Goal: Task Accomplishment & Management: Manage account settings

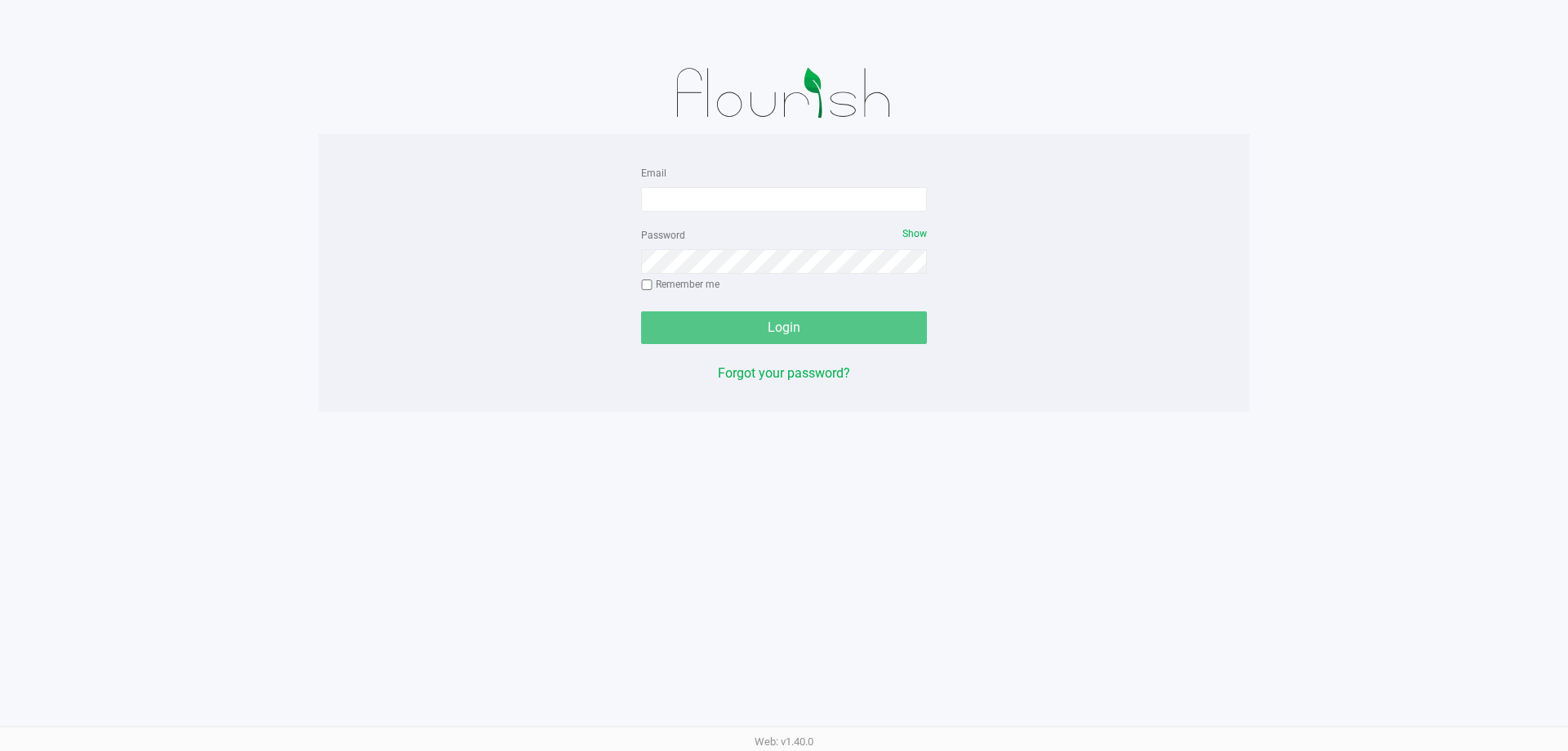
click at [811, 213] on form "Email Password Show Remember me Login" at bounding box center [784, 253] width 286 height 181
click at [811, 197] on input "Email" at bounding box center [784, 199] width 286 height 24
type input "[EMAIL_ADDRESS][DOMAIN_NAME]"
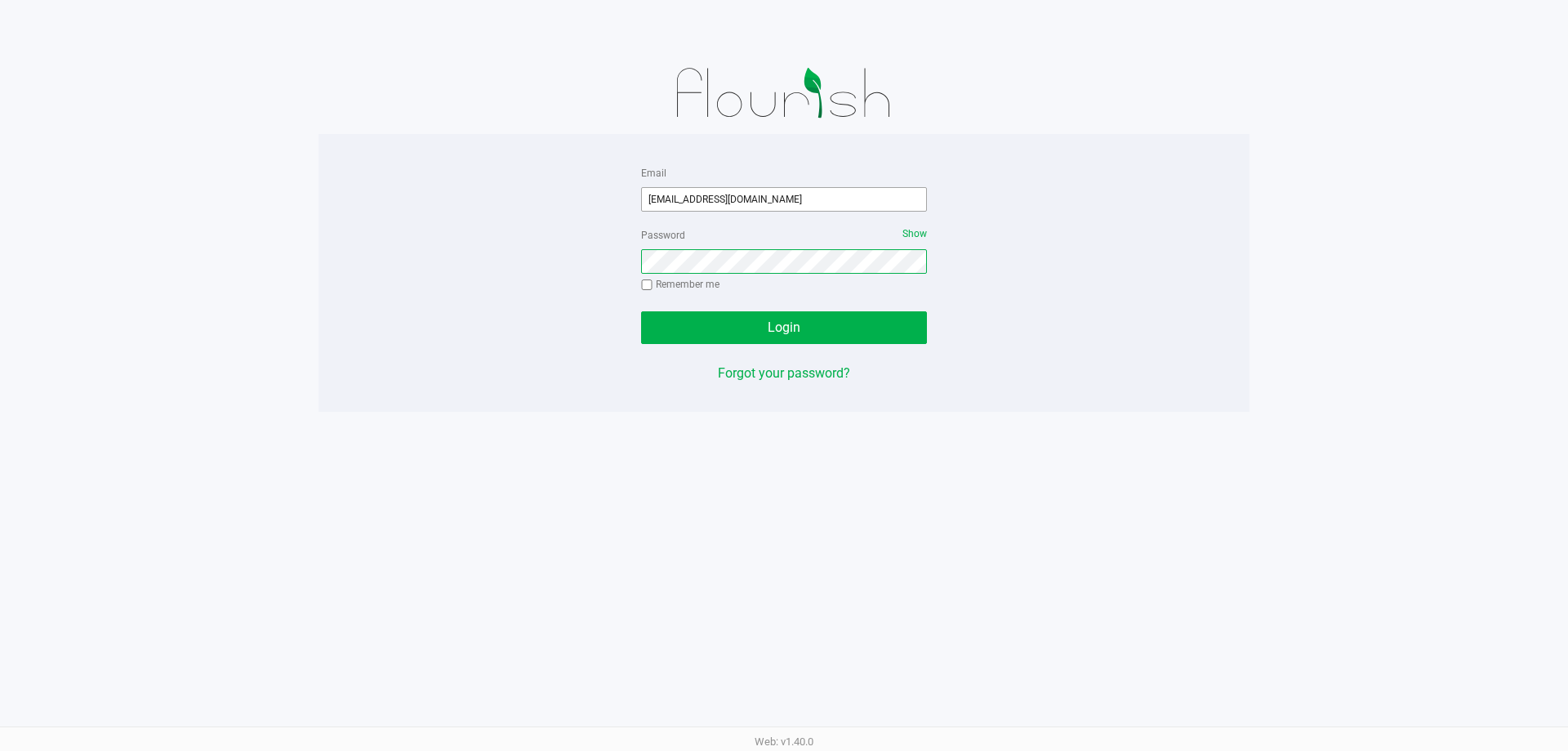
click at [641, 311] on button "Login" at bounding box center [784, 327] width 286 height 33
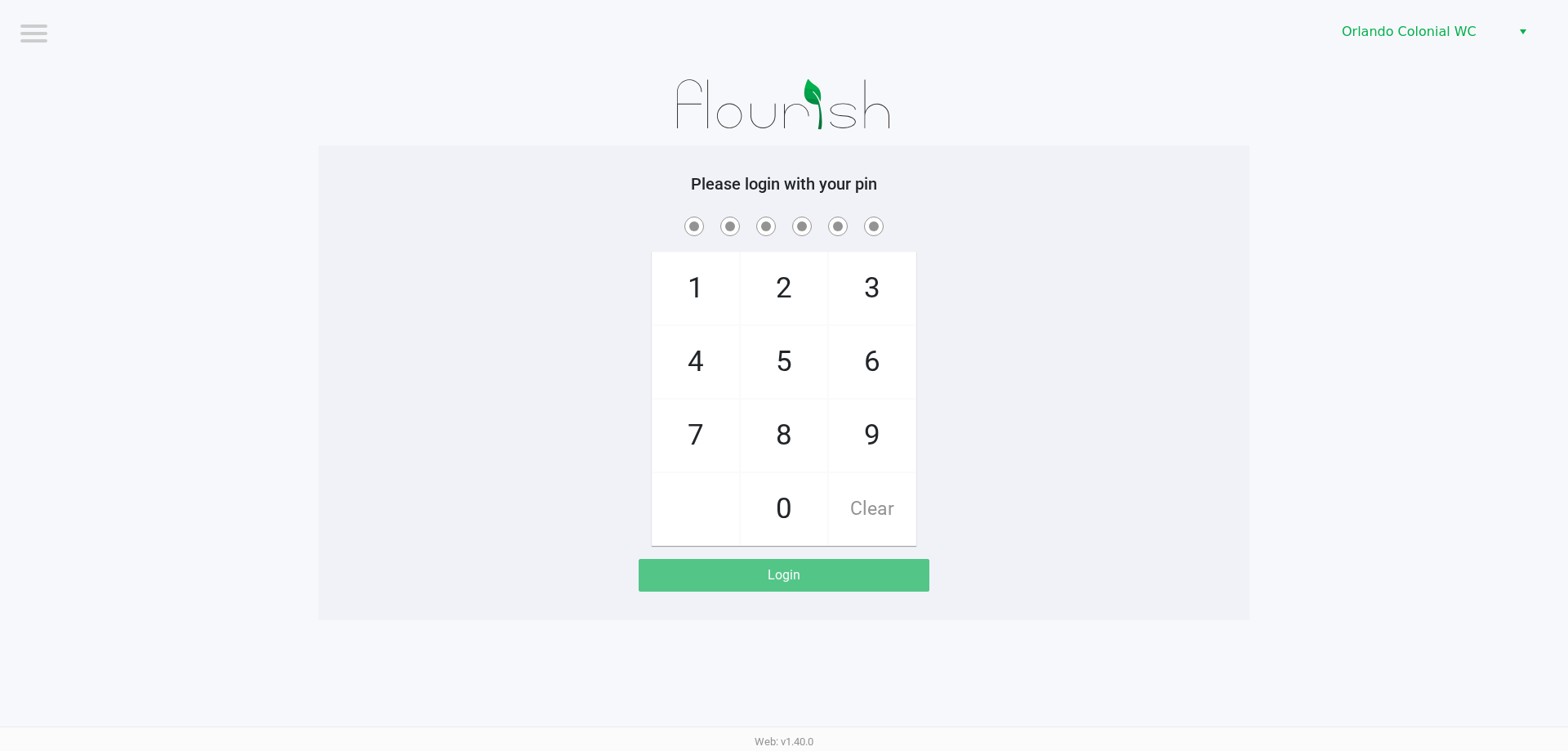
click at [415, 359] on div "1 4 7 2 5 8 0 3 6 9 Clear" at bounding box center [784, 380] width 931 height 332
click at [1371, 13] on div "Orlando Colonial WC" at bounding box center [1182, 32] width 772 height 64
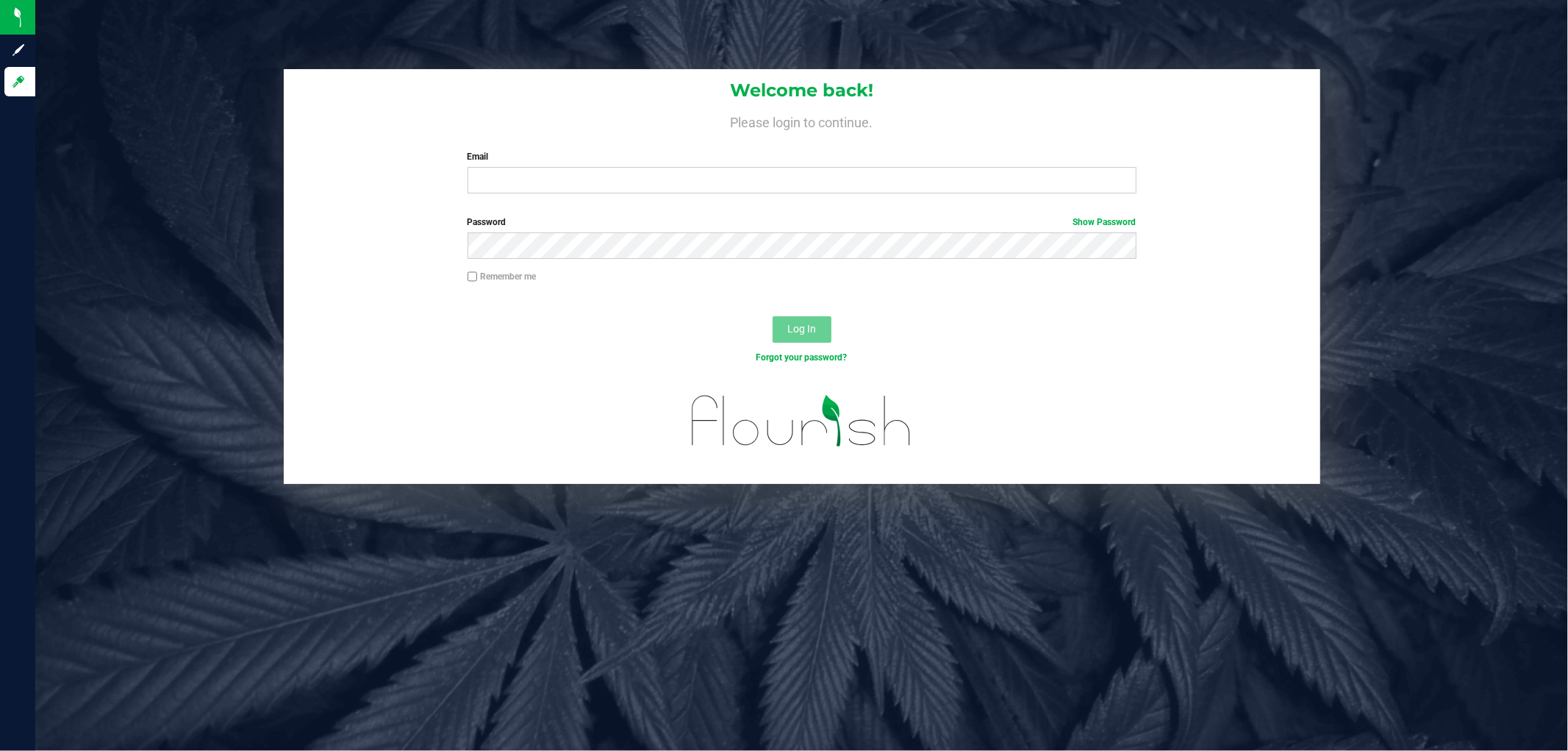
click at [505, 159] on label "Email" at bounding box center [802, 156] width 669 height 13
click at [505, 167] on input "Email" at bounding box center [802, 180] width 669 height 27
click at [500, 172] on input "Email" at bounding box center [802, 180] width 669 height 27
type input "[EMAIL_ADDRESS][DOMAIN_NAME]"
click at [773, 316] on button "Log In" at bounding box center [802, 329] width 58 height 27
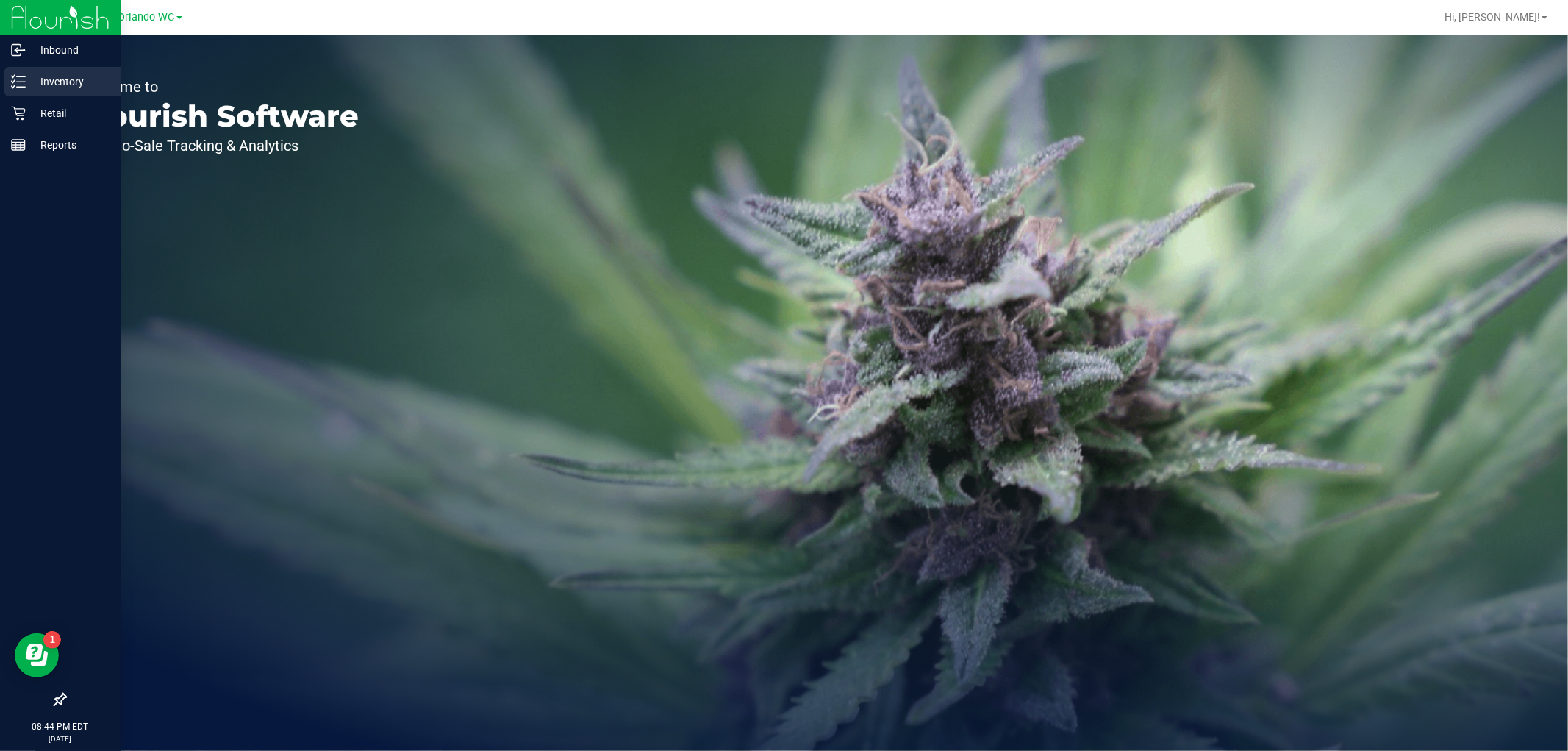
click at [21, 90] on div "Inventory" at bounding box center [62, 81] width 116 height 30
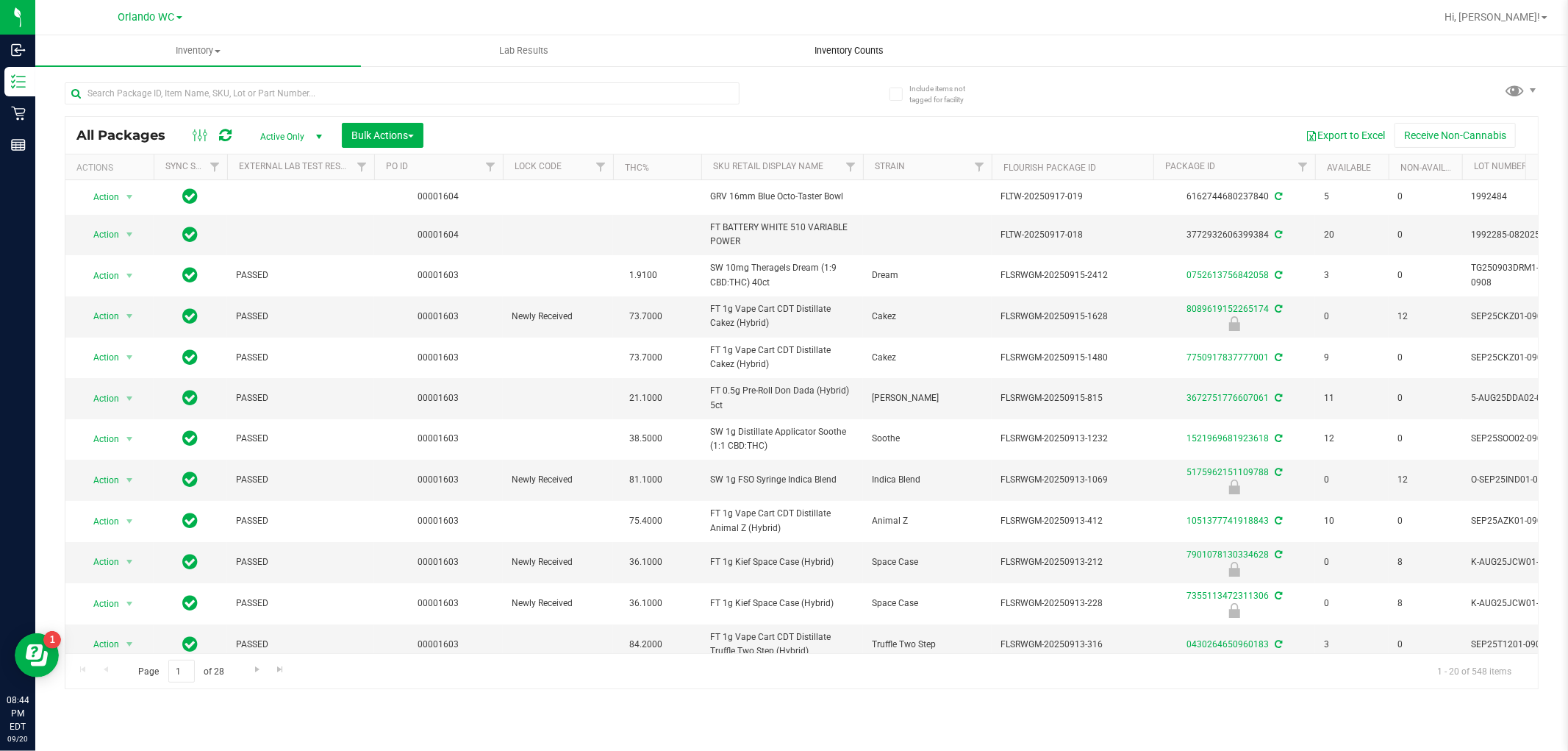
click at [873, 39] on uib-tab-heading "Inventory Counts" at bounding box center [849, 50] width 324 height 30
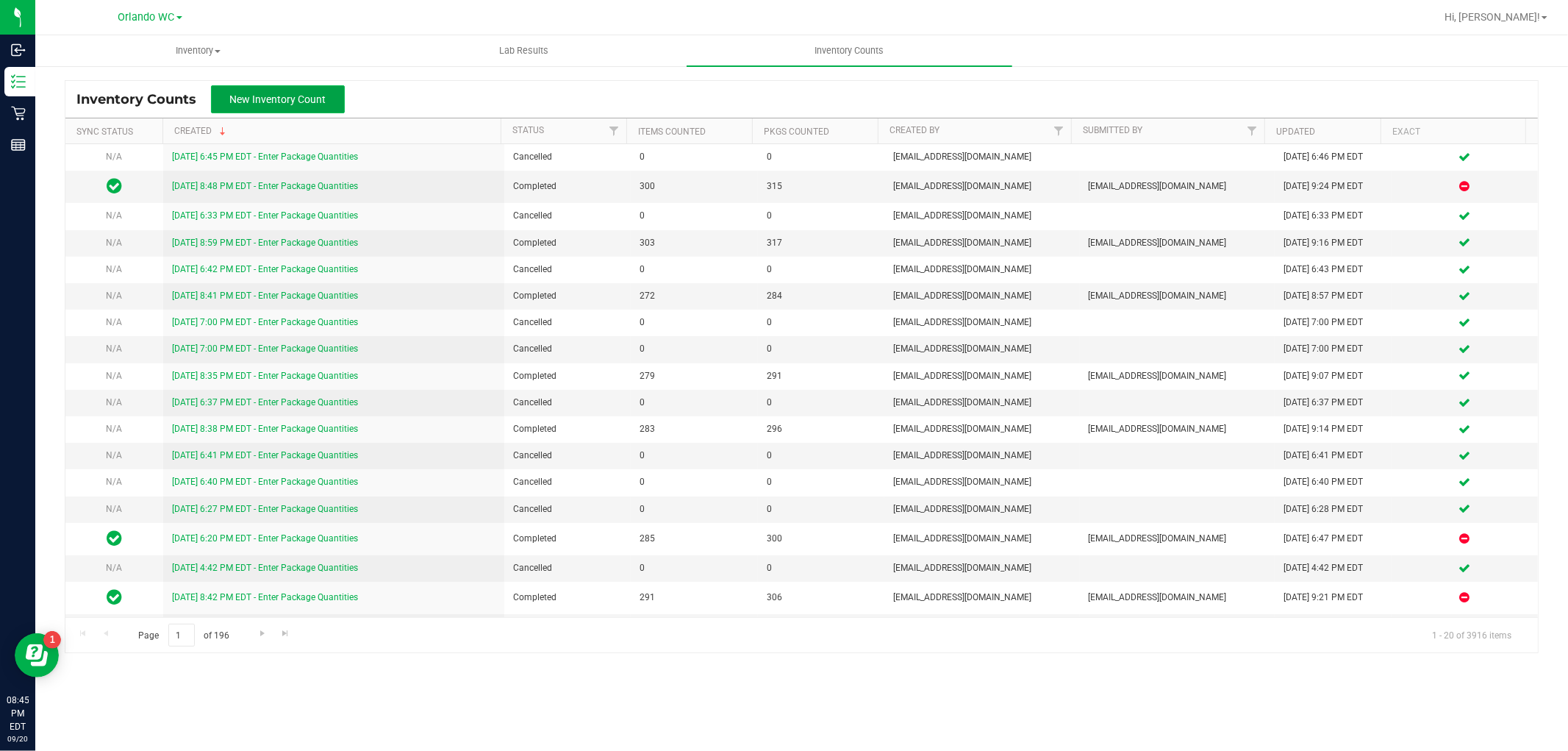
click at [304, 106] on button "New Inventory Count" at bounding box center [278, 99] width 134 height 28
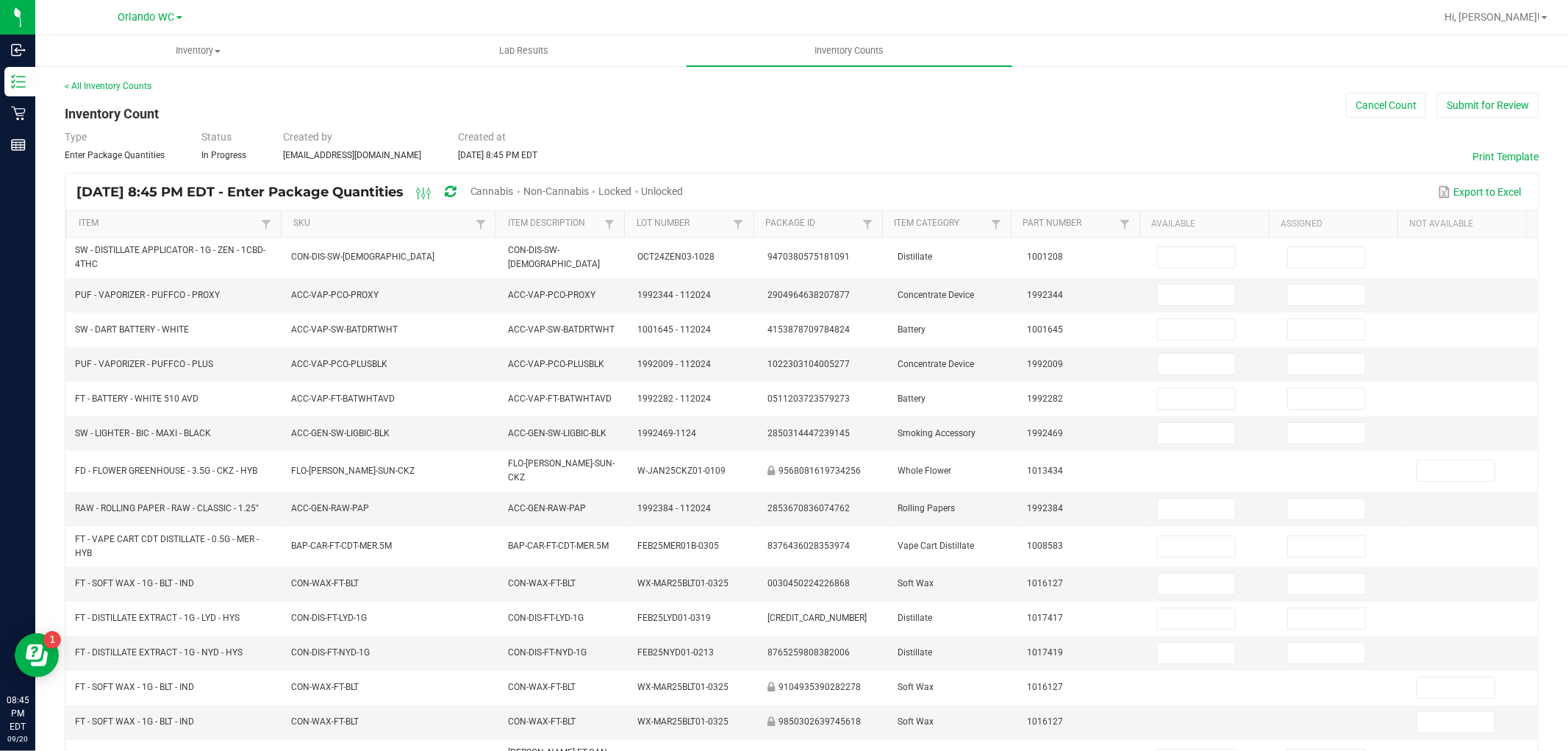
click at [684, 185] on span "Unlocked" at bounding box center [662, 191] width 42 height 11
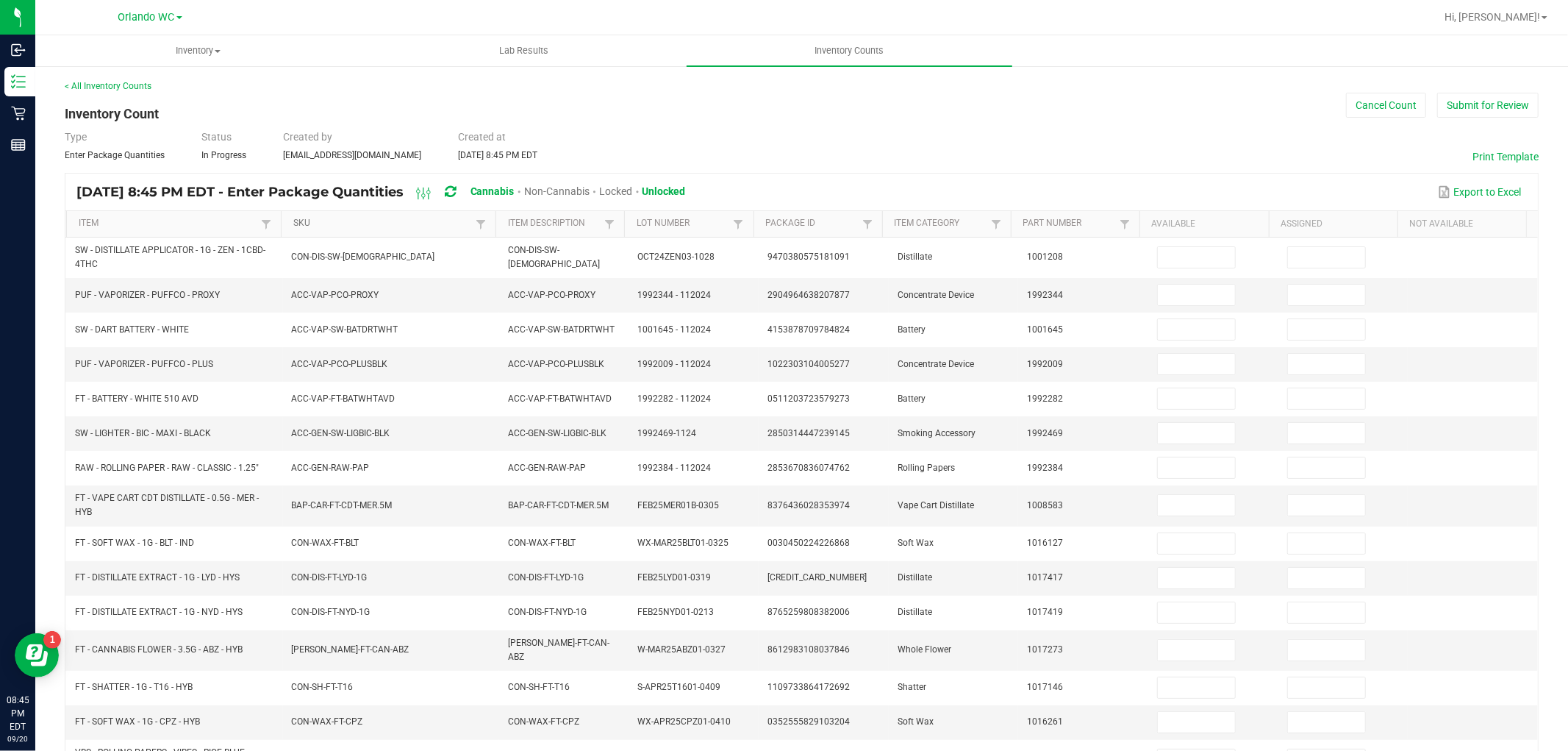
click at [371, 224] on link "SKU" at bounding box center [382, 223] width 178 height 11
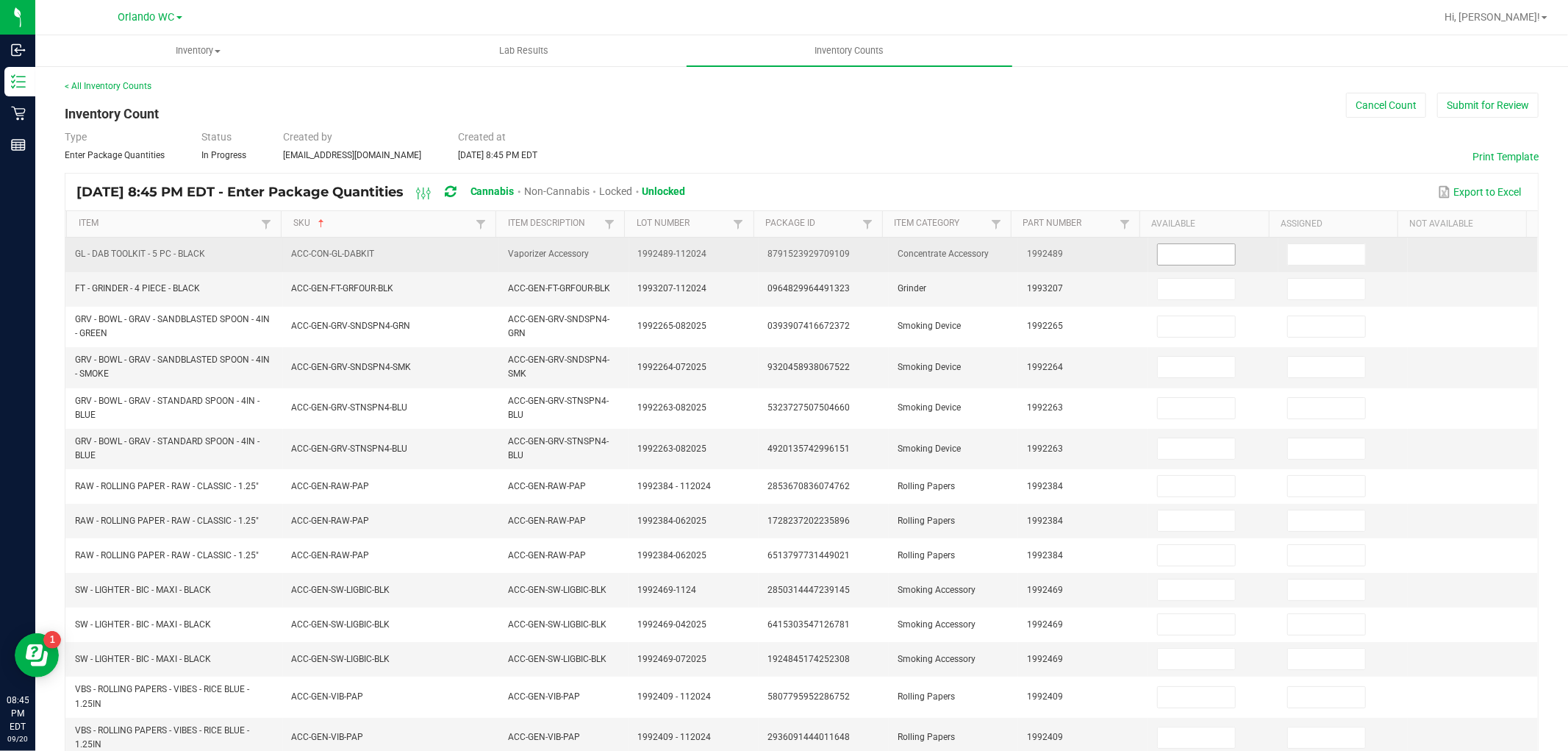
click at [1158, 245] on input at bounding box center [1197, 254] width 77 height 21
click at [1158, 258] on input at bounding box center [1197, 254] width 77 height 21
type input "4"
type input "0"
type input "3"
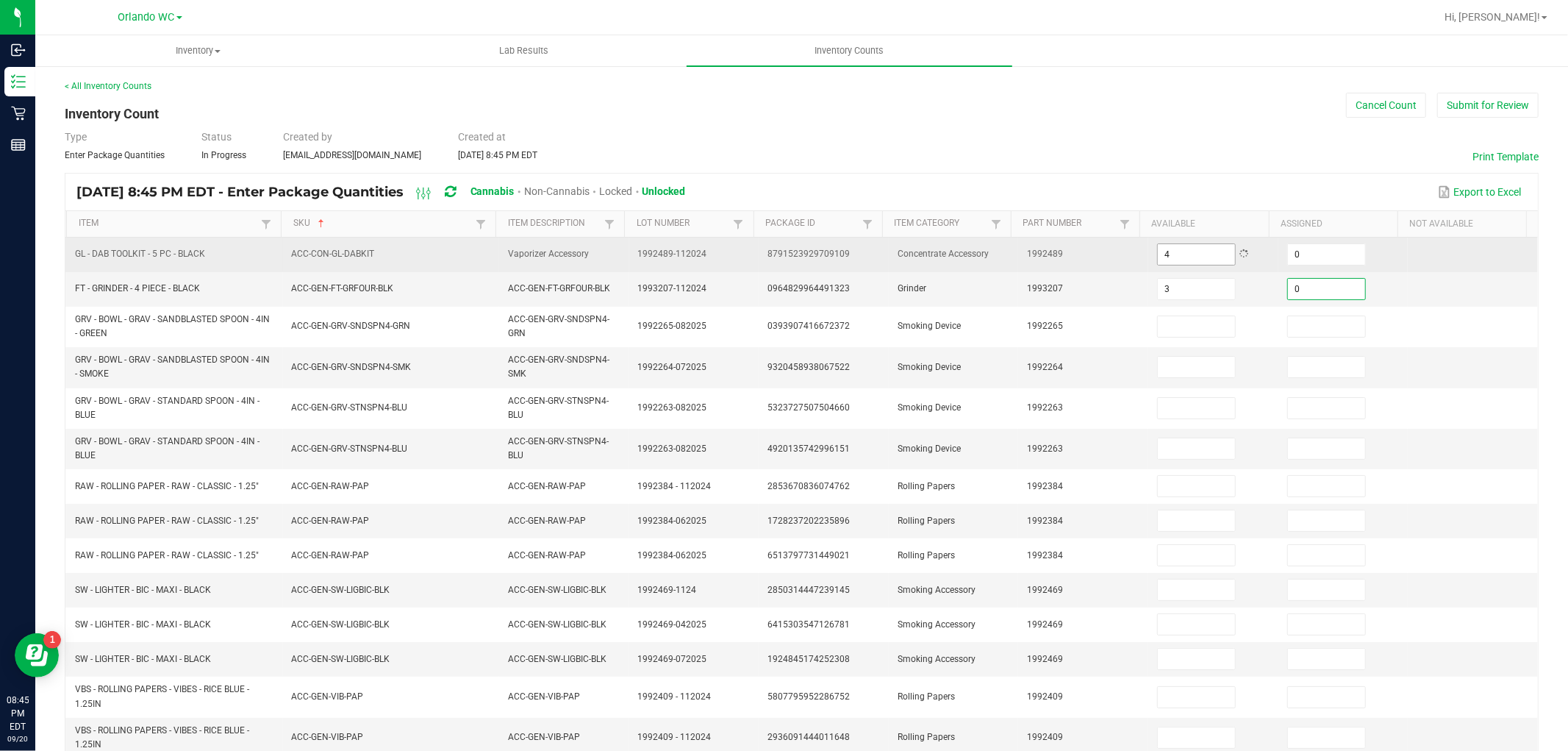
type input "0"
type input "13"
type input "0"
type input "9"
type input "0"
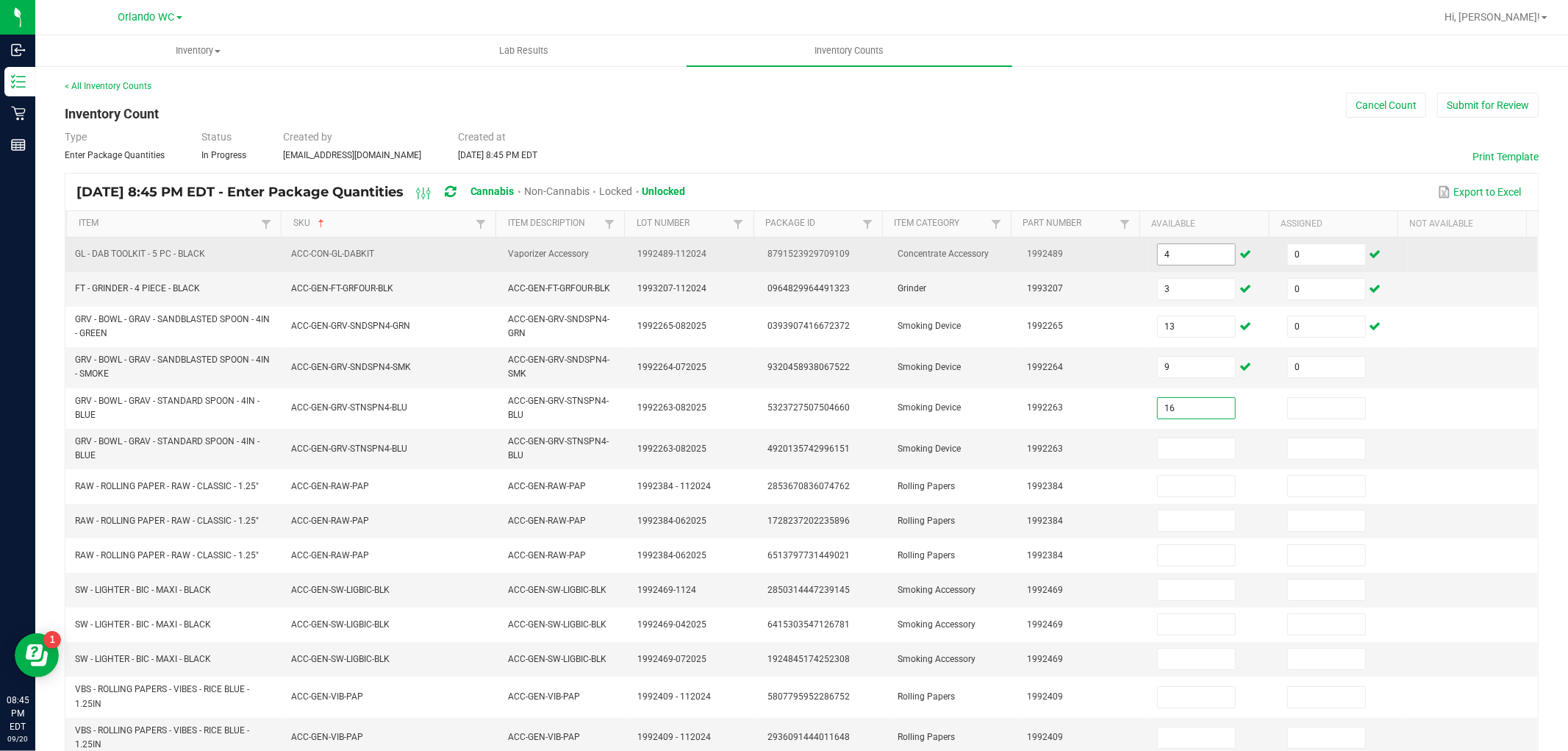
type input "16"
type input "0"
type input "58"
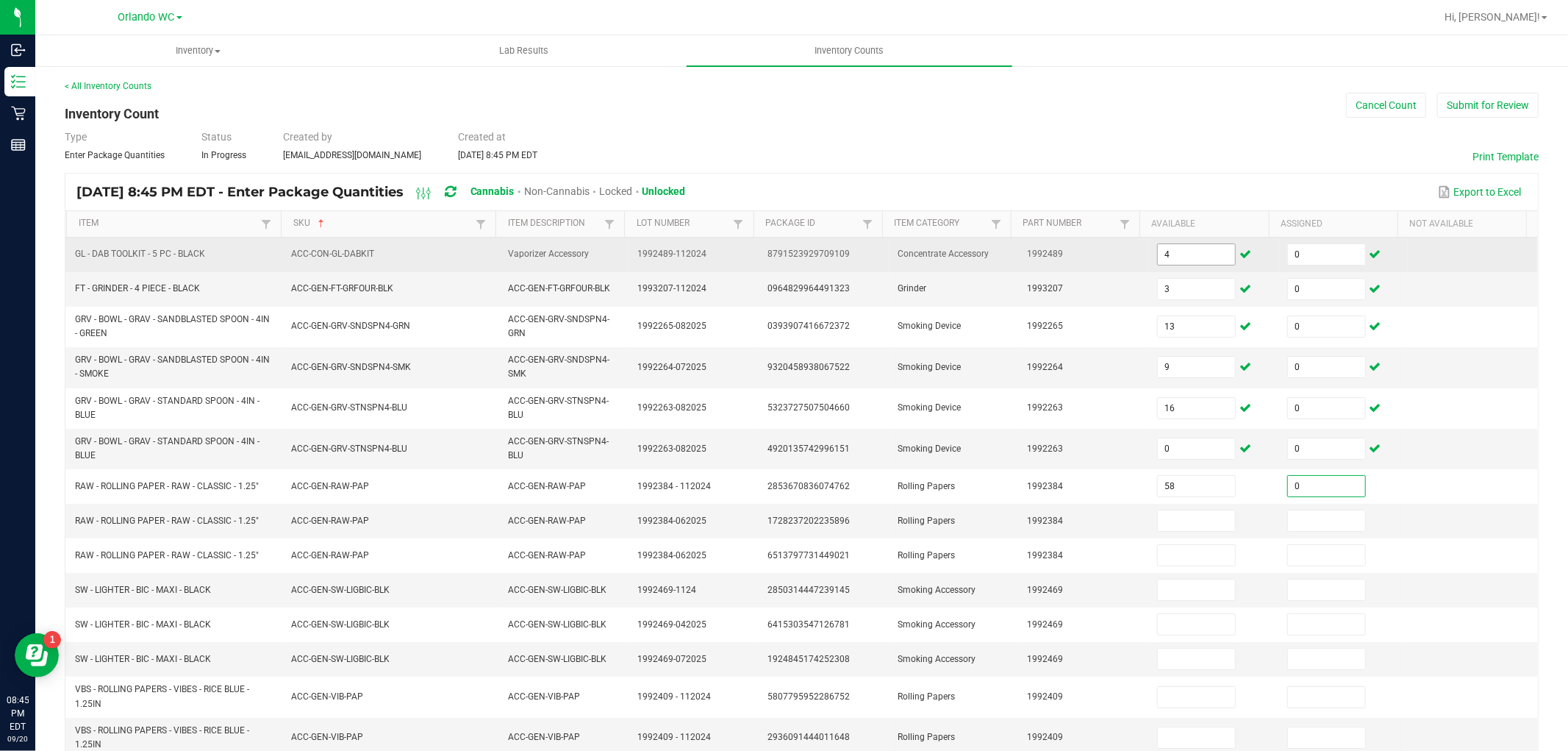
type input "0"
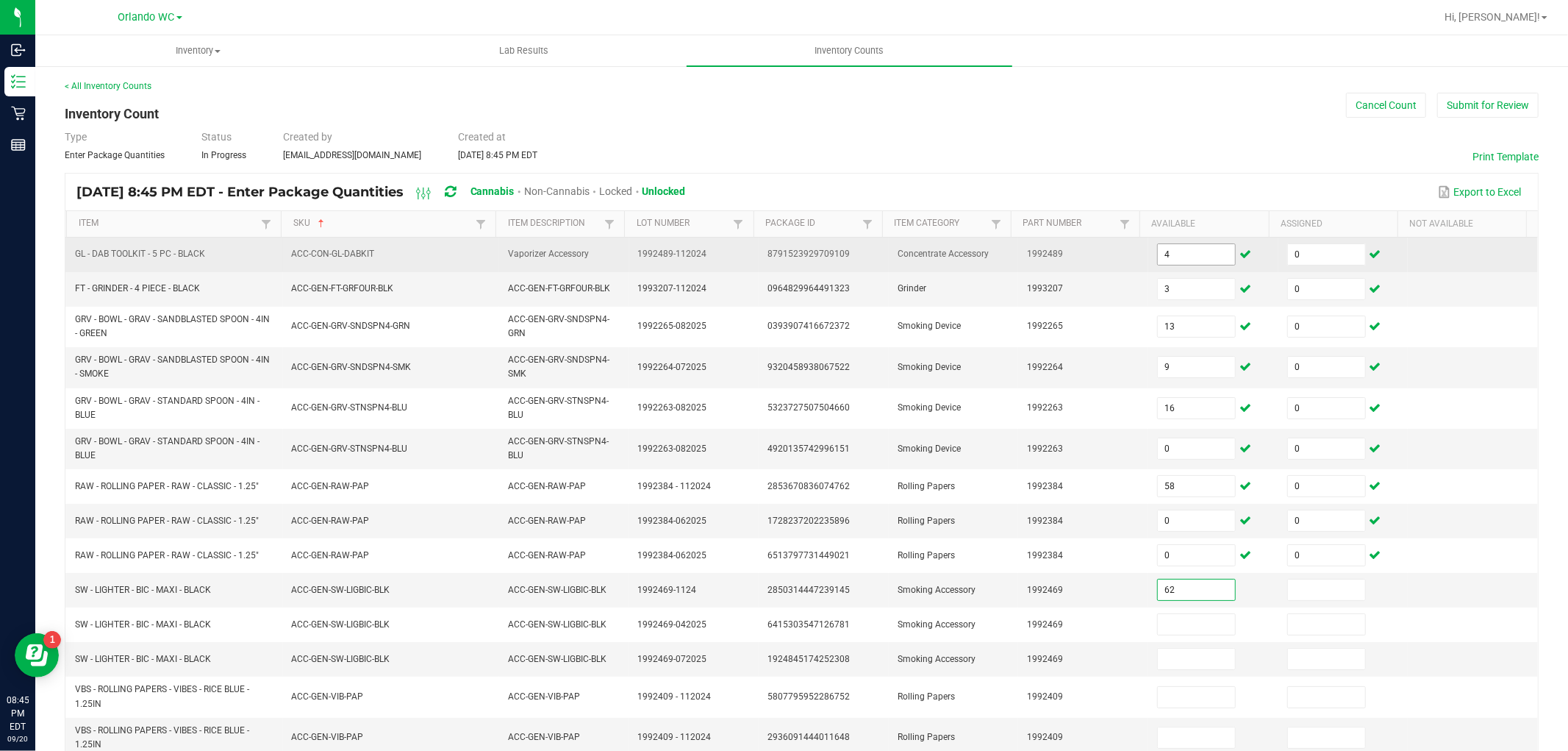
type input "62"
type input "0"
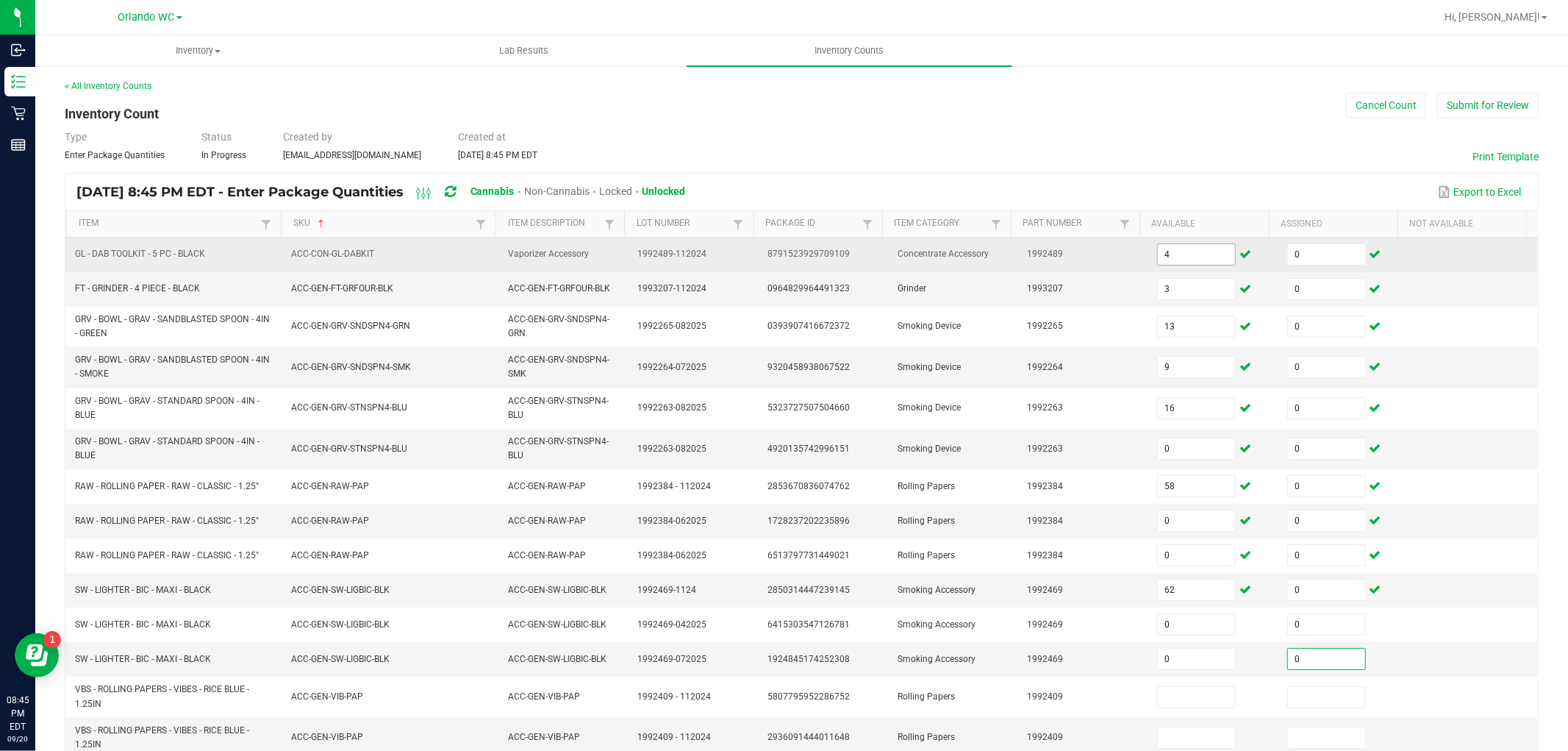
type input "0"
type input "117"
type input "0"
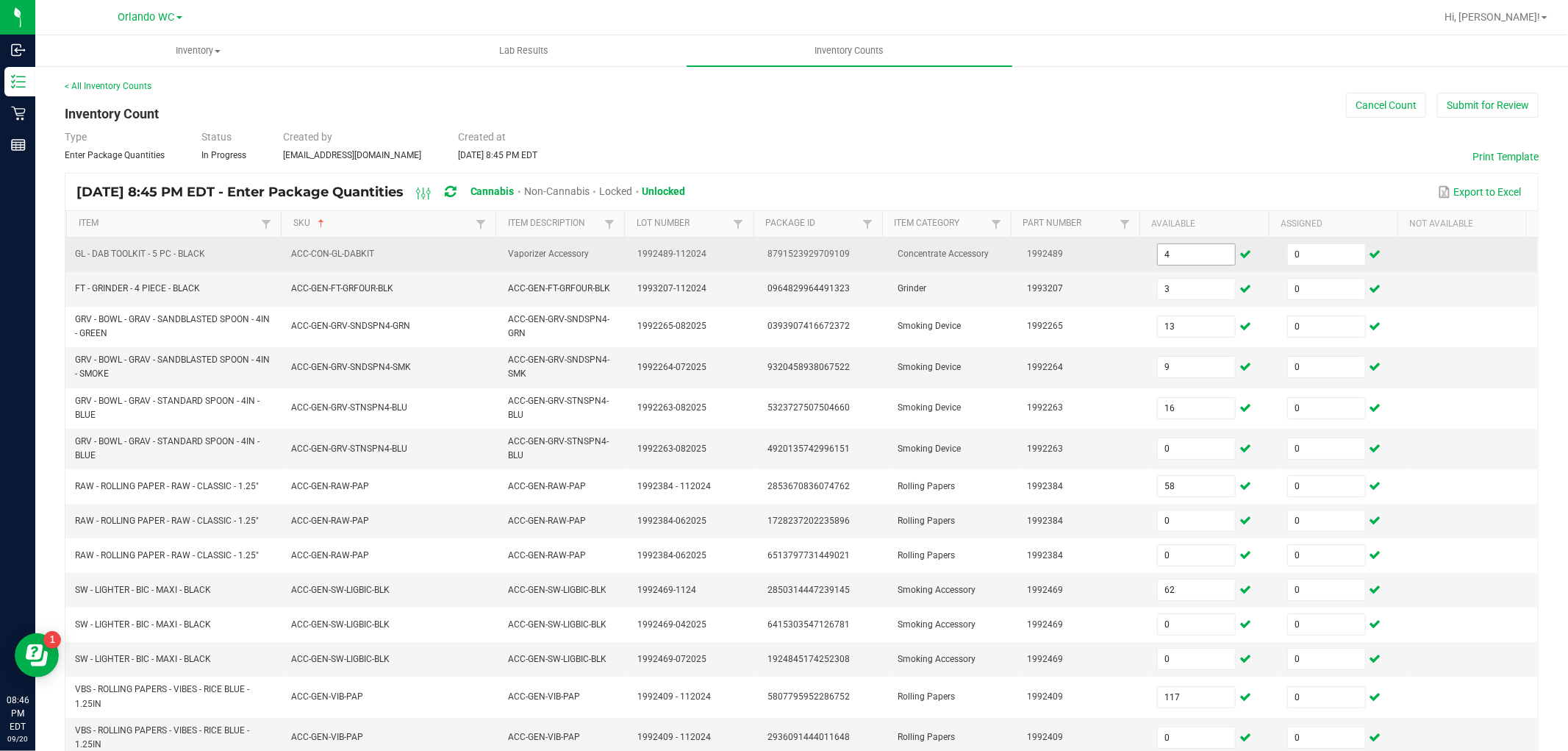
scroll to position [276, 0]
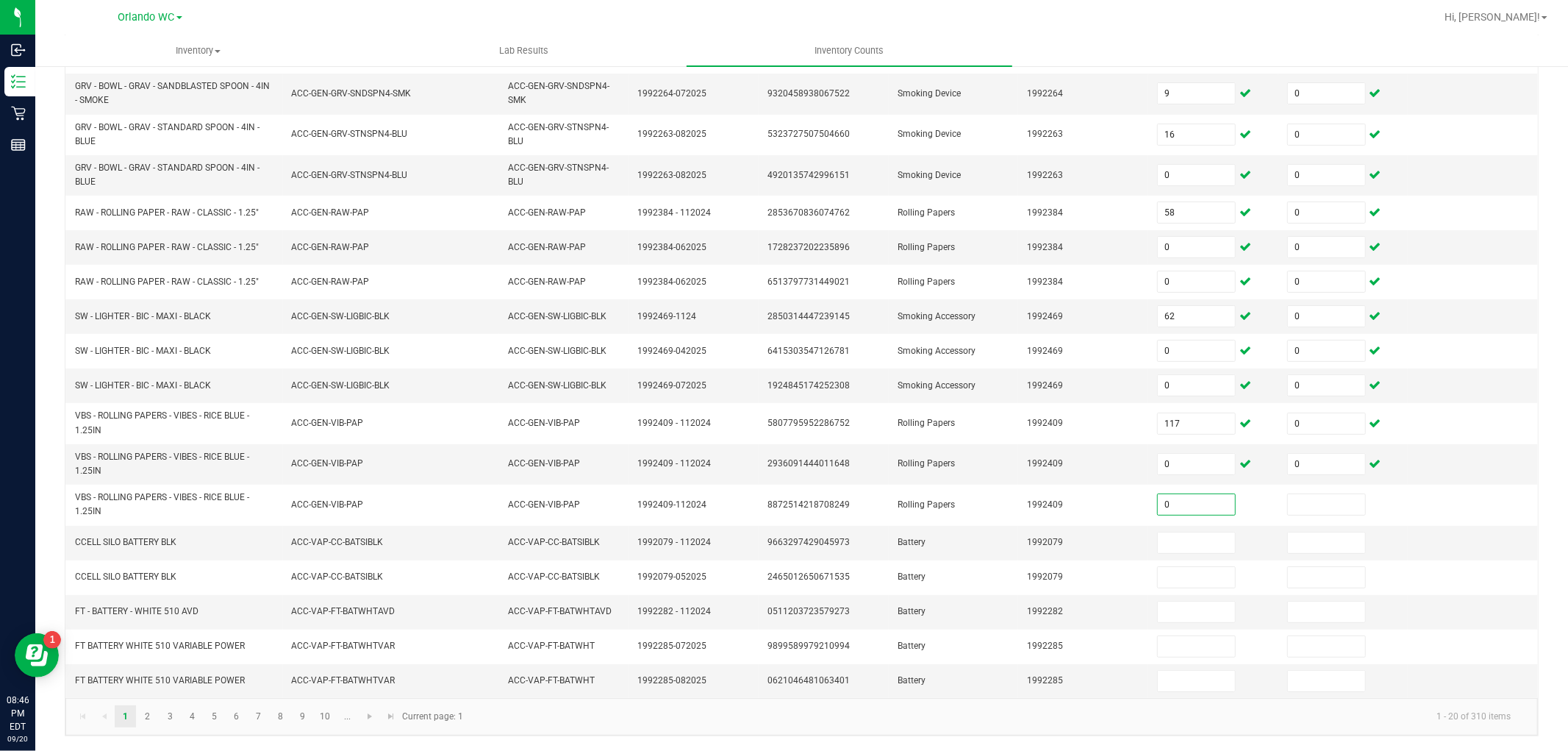
type input "0"
type input "8"
type input "0"
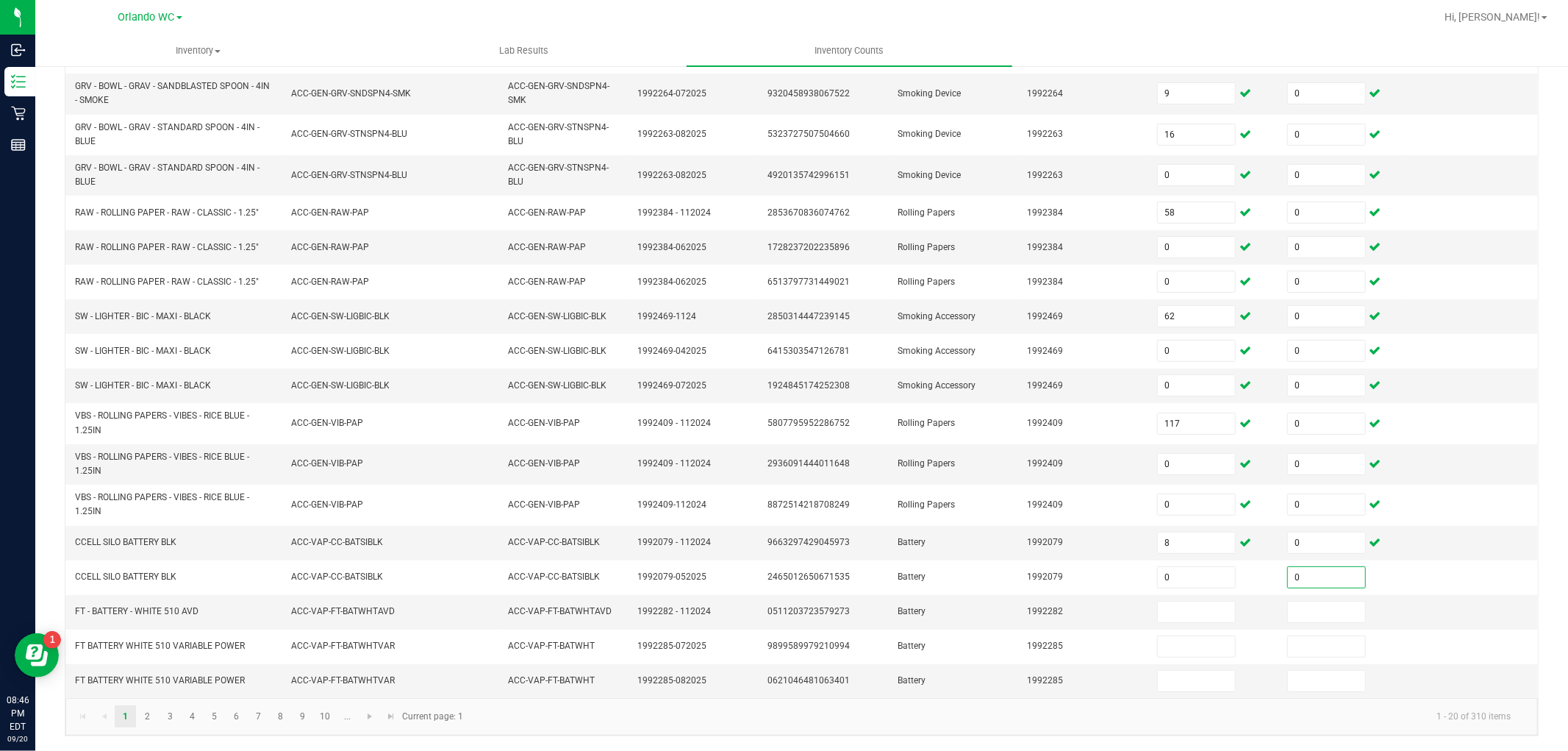
type input "0"
type input "2"
type input "0"
click at [1158, 607] on input "2" at bounding box center [1197, 611] width 77 height 21
type input "5"
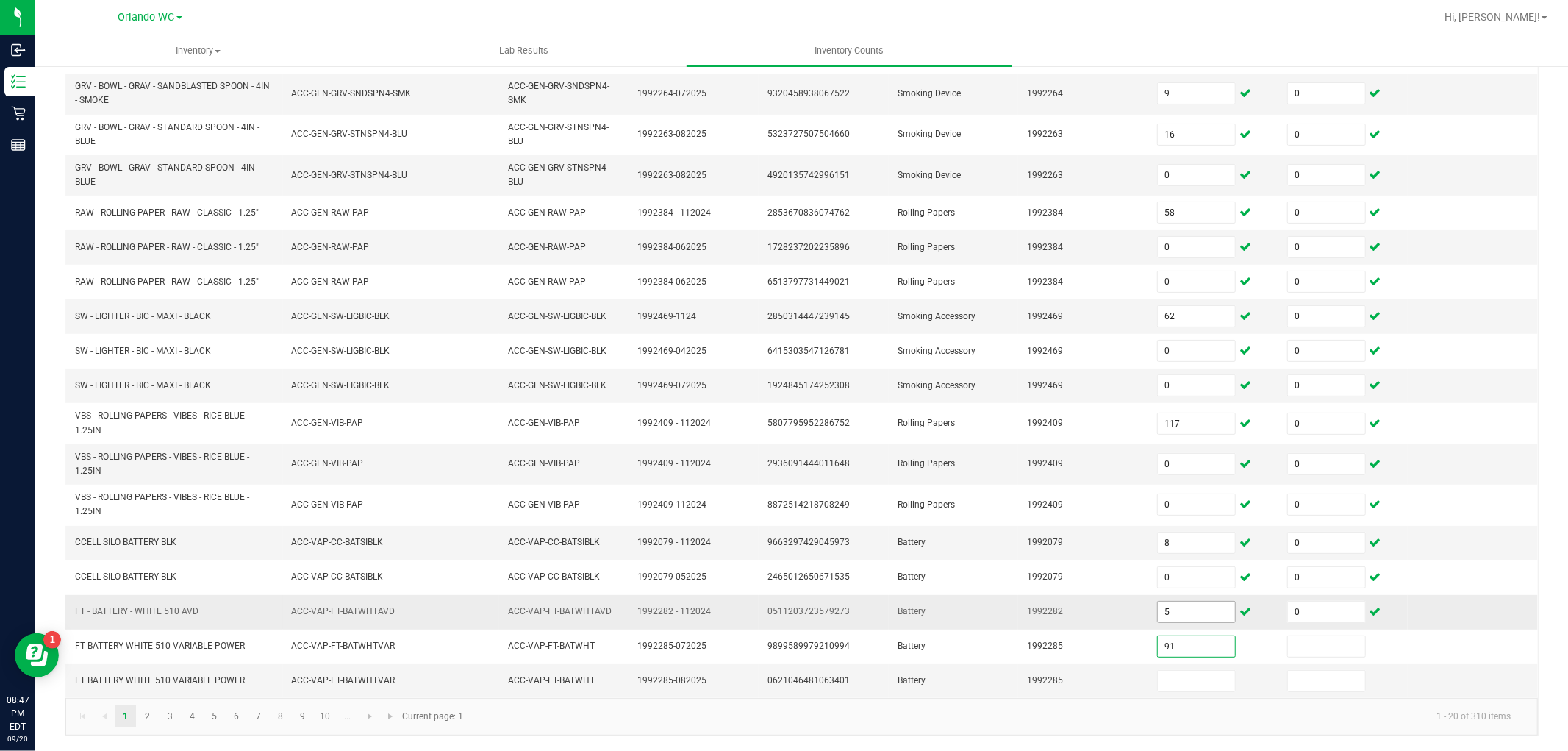
type input "91"
type input "0"
click at [150, 708] on link "2" at bounding box center [147, 716] width 21 height 22
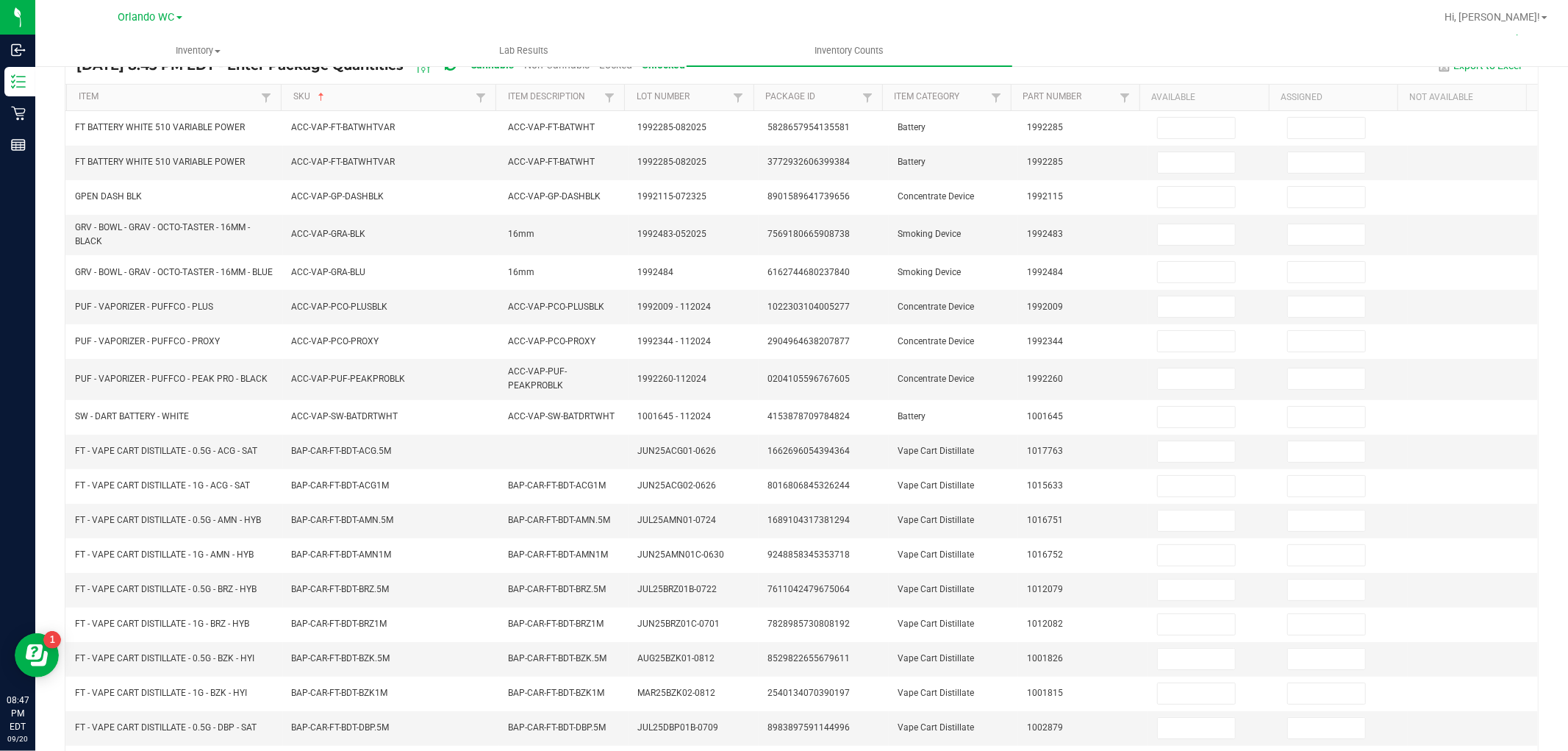
scroll to position [8, 0]
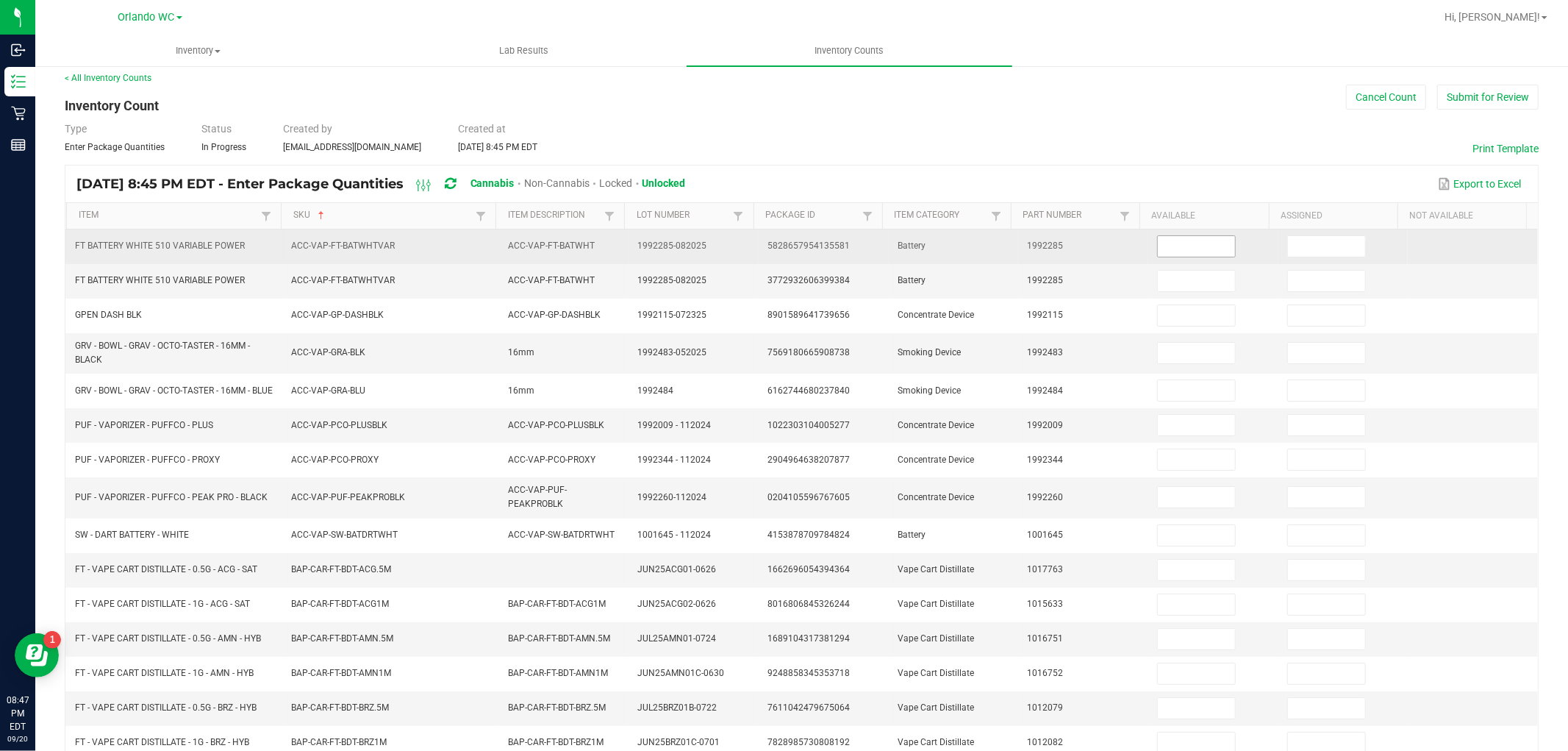
click at [1201, 243] on input at bounding box center [1197, 246] width 77 height 21
type input "0"
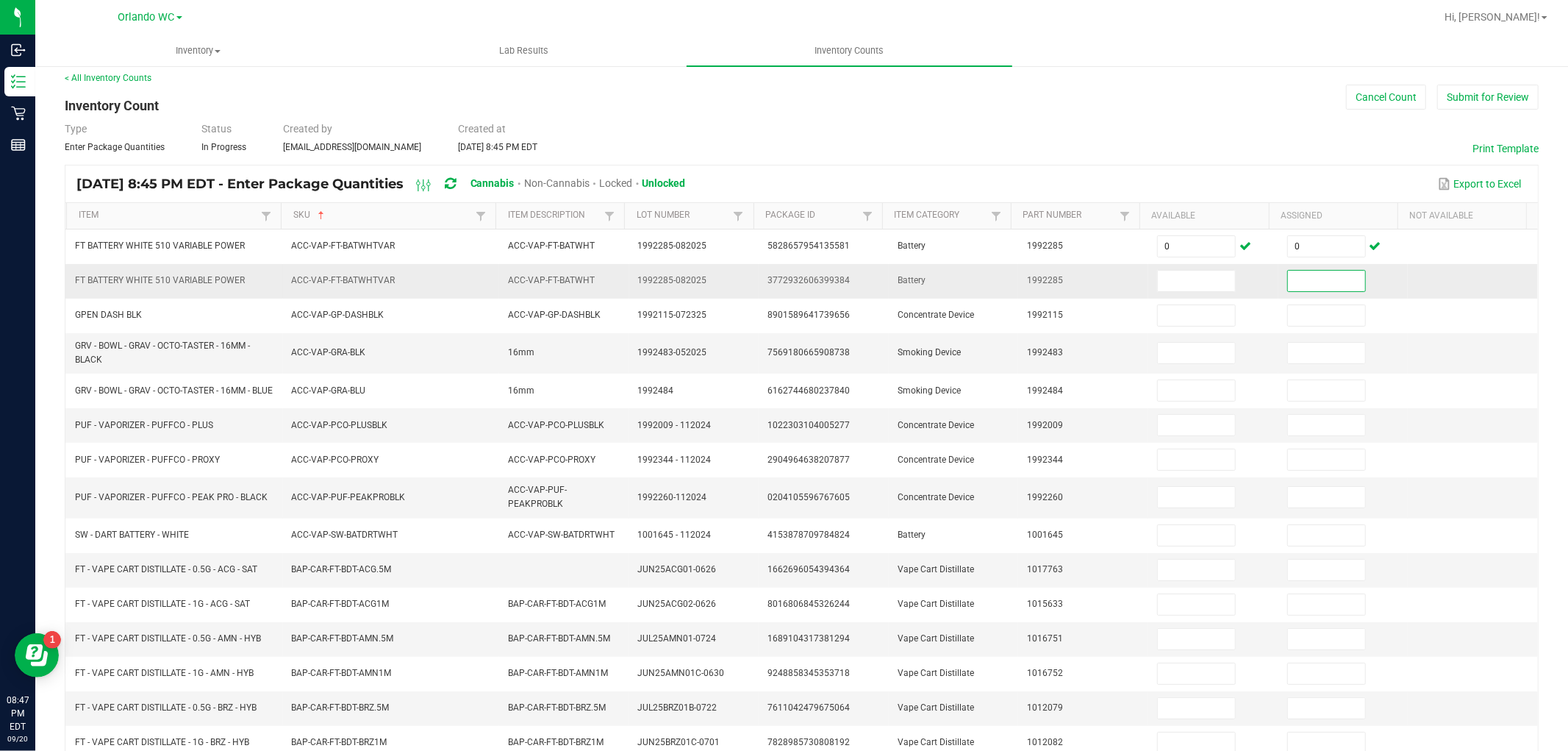
click at [1194, 295] on td at bounding box center [1213, 282] width 130 height 35
click at [1194, 275] on input at bounding box center [1197, 280] width 77 height 21
type input "0"
type input "2"
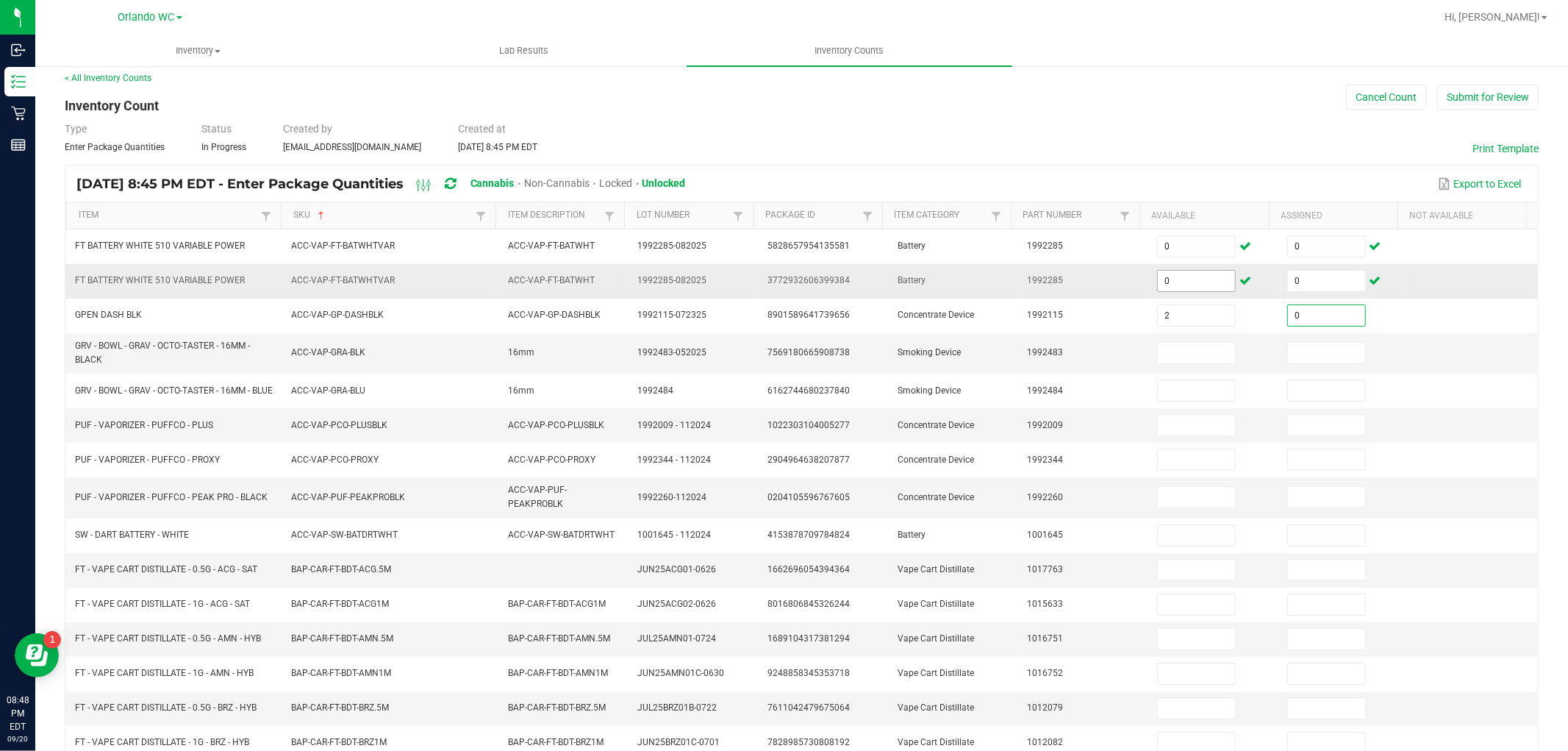
type input "0"
type input "12"
type input "0"
type input "5"
type input "0"
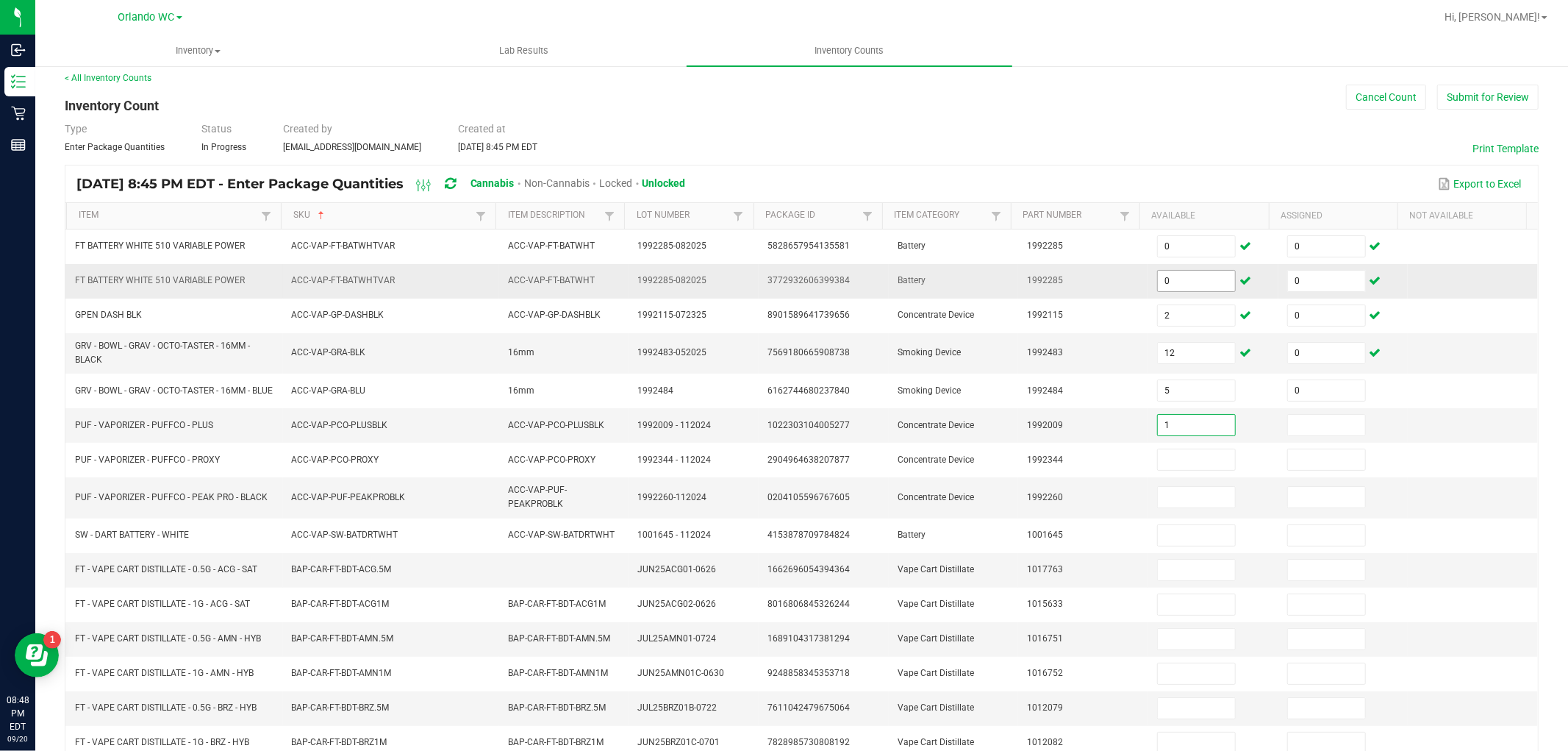
type input "1"
type input "0"
type input "3"
type input "0"
type input "1"
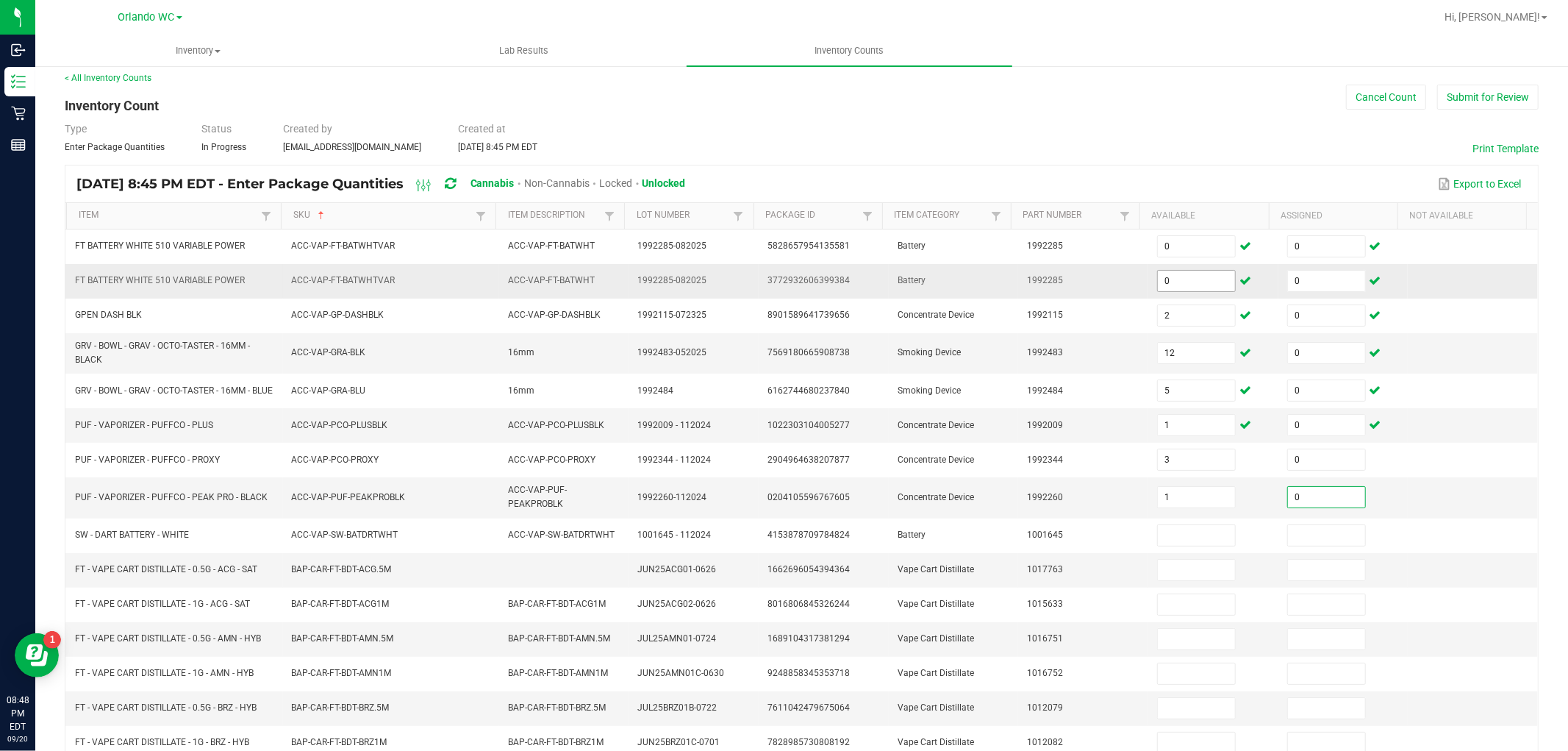
type input "0"
type input "1"
type input "0"
type input "6"
type input "0"
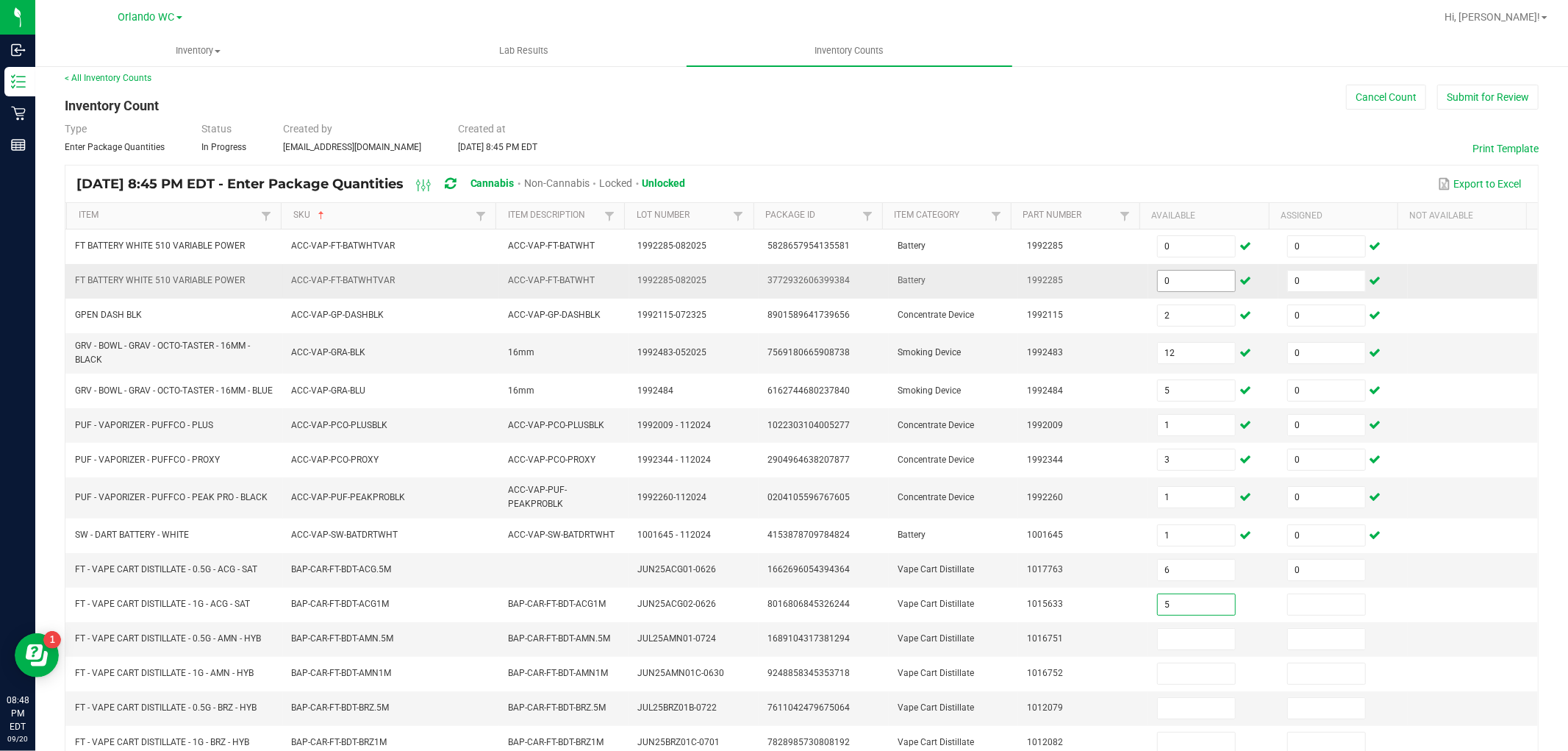
type input "5"
type input "0"
type input "1"
type input "0"
type input "1"
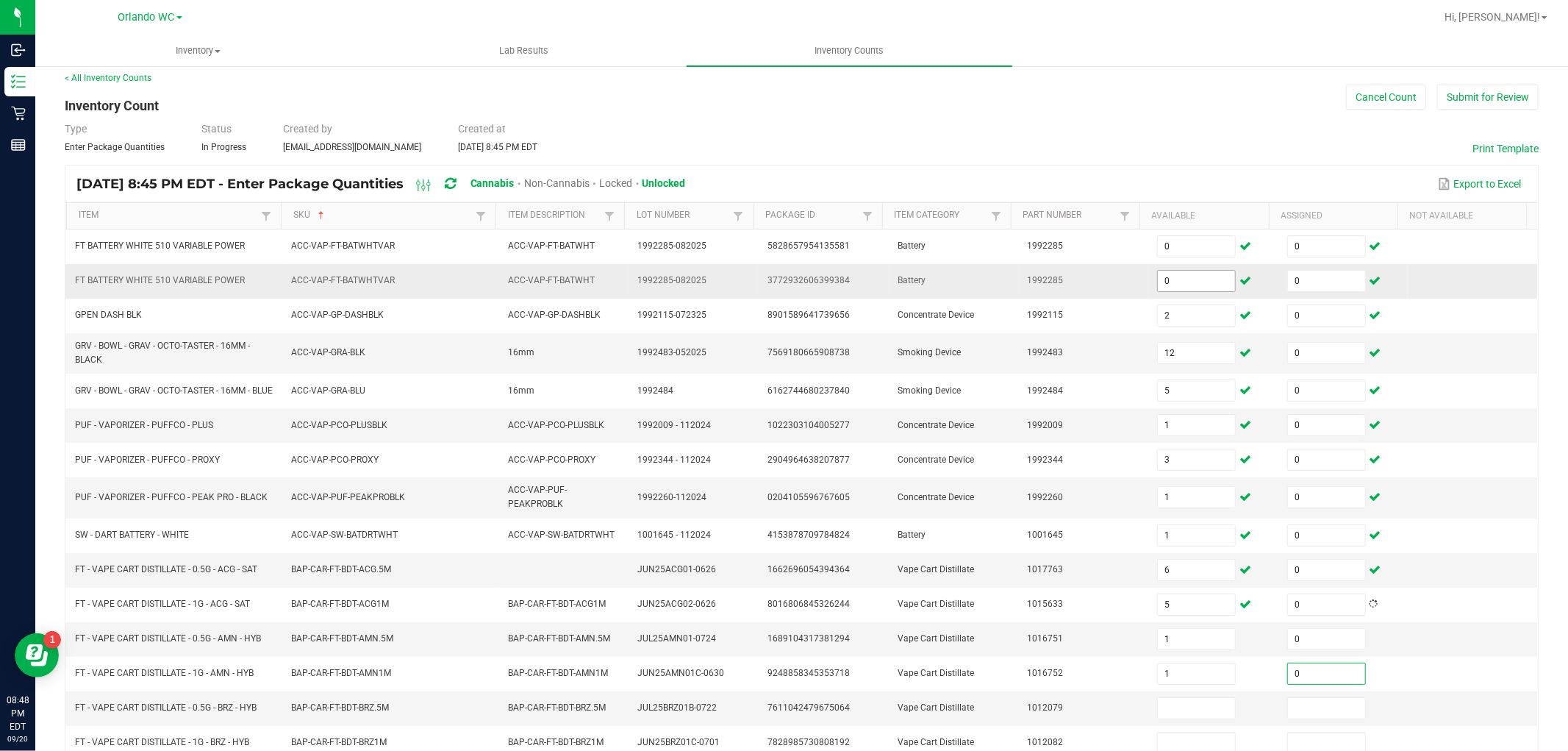
type input "0"
type input "7"
type input "0"
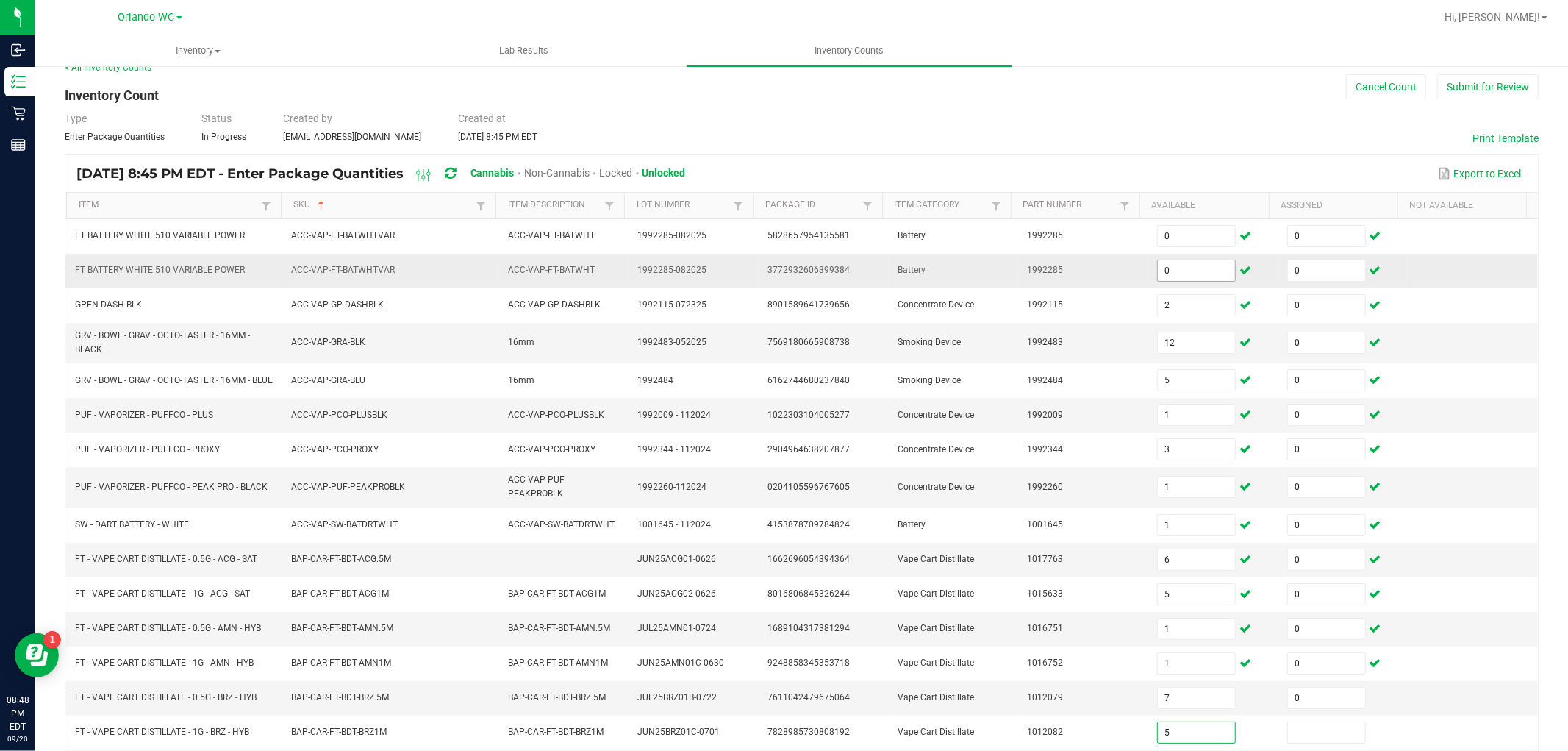
type input "5"
type input "0"
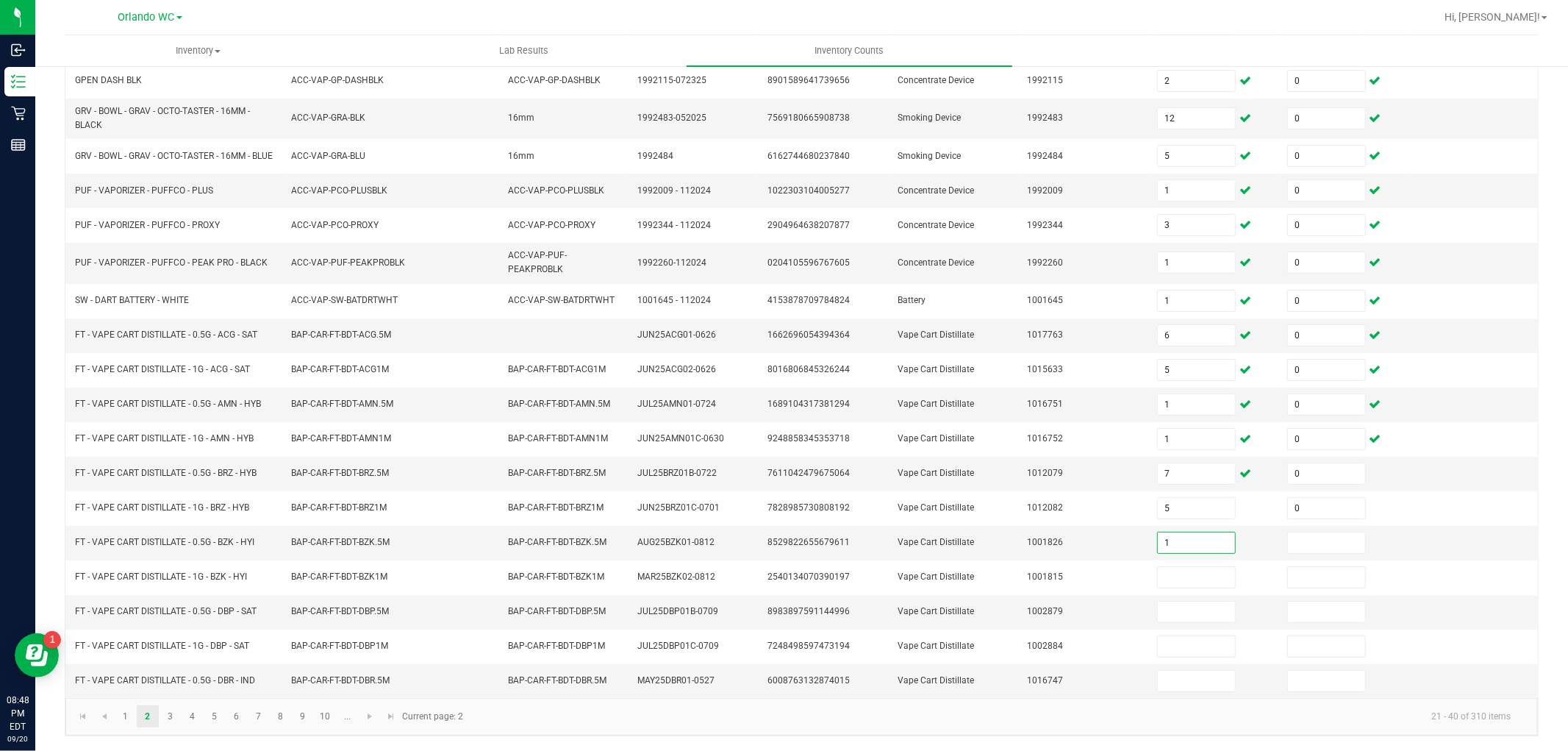
type input "1"
type input "0"
type input "8"
type input "0"
type input "8"
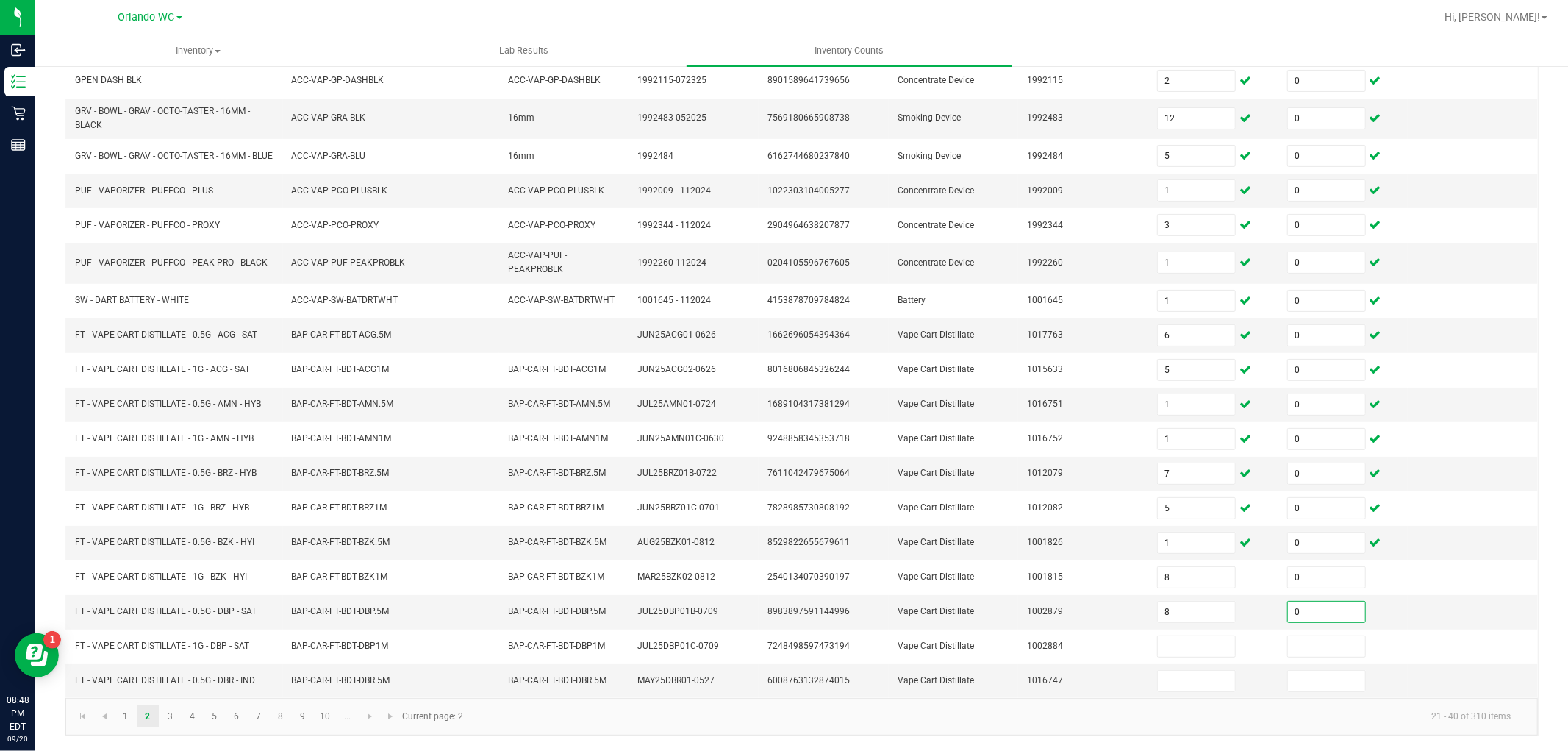
type input "0"
type input "7"
type input "0"
type input "3"
type input "0"
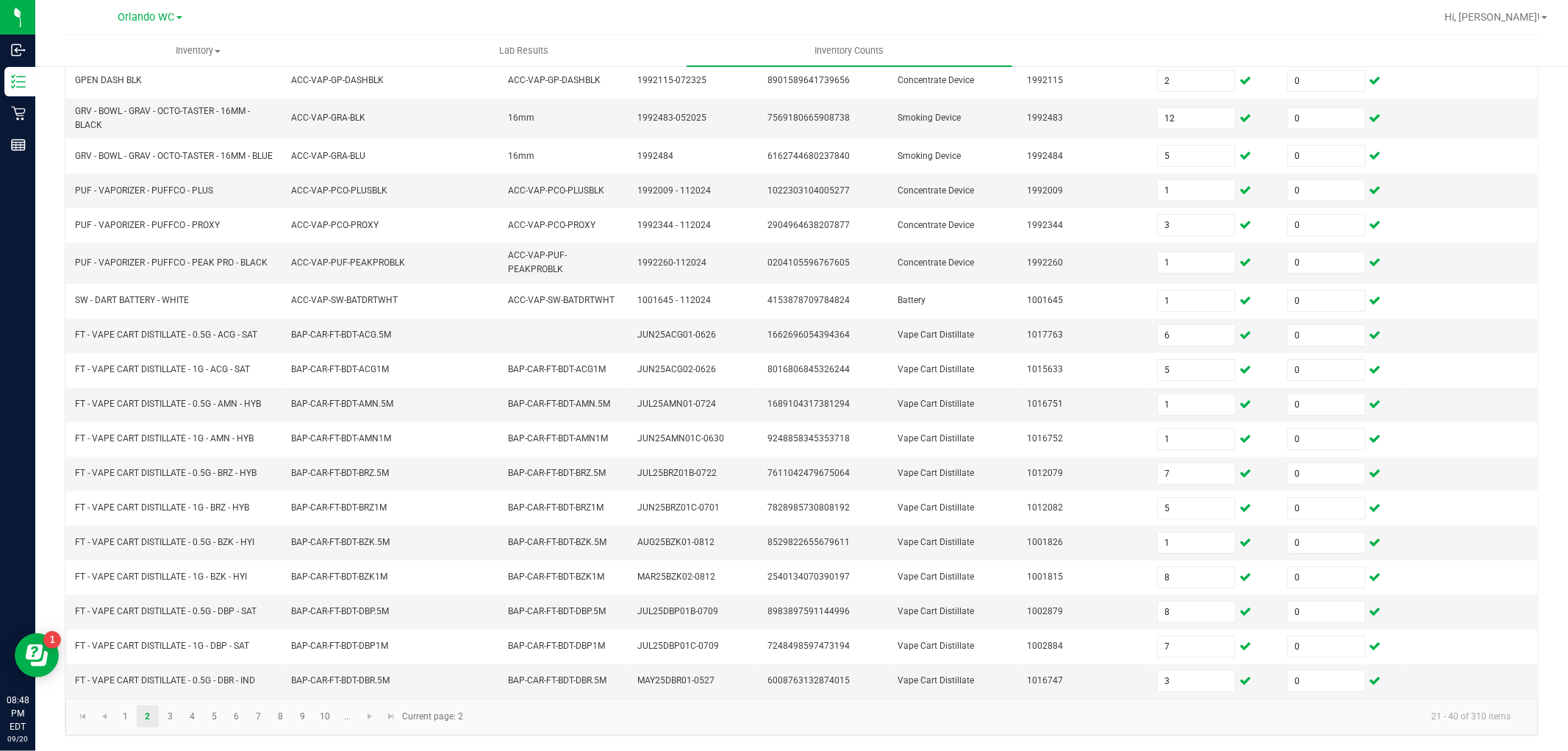
click at [1150, 725] on kendo-pager-info "21 - 40 of 310 items" at bounding box center [998, 717] width 1051 height 24
click at [174, 708] on link "3" at bounding box center [170, 716] width 21 height 22
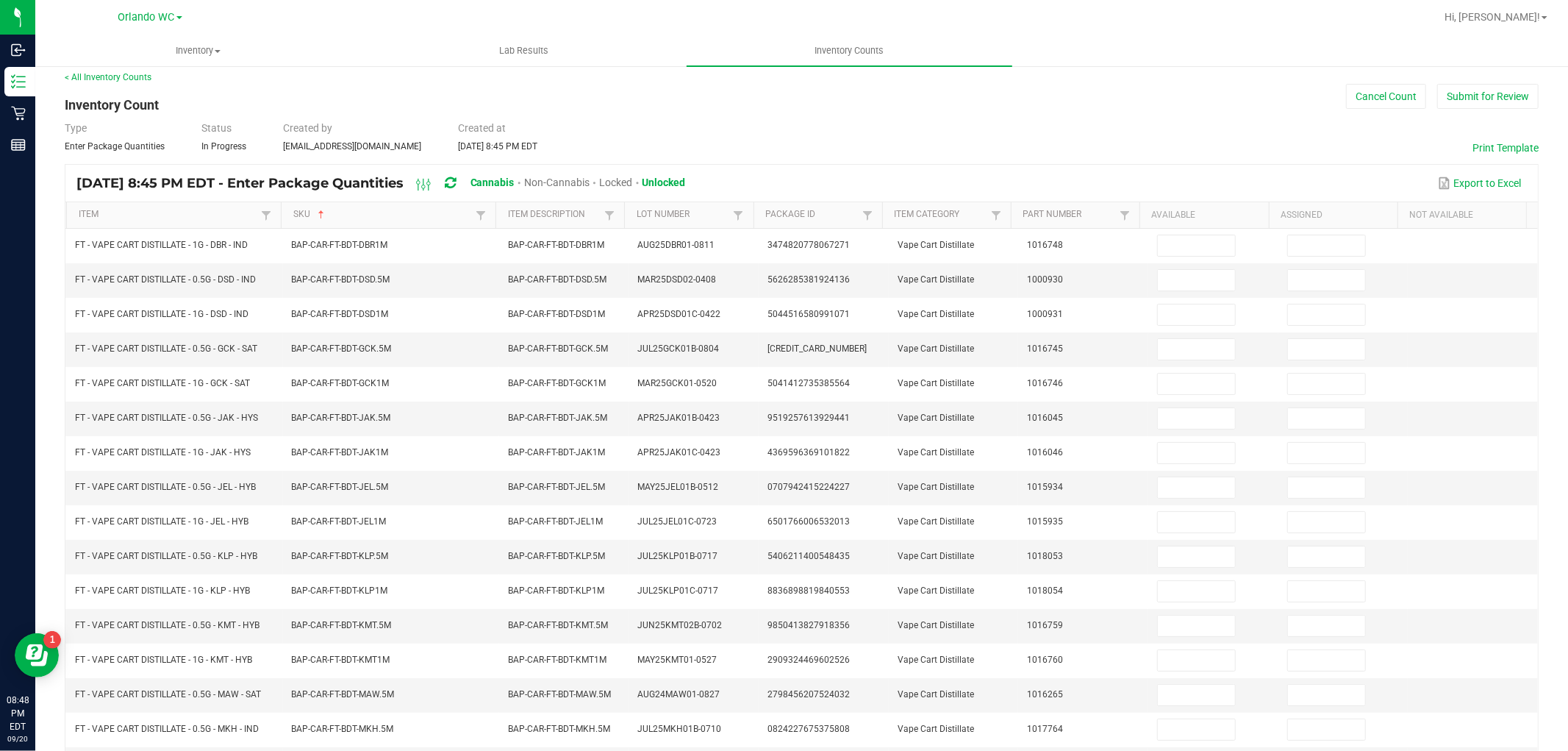
scroll to position [0, 0]
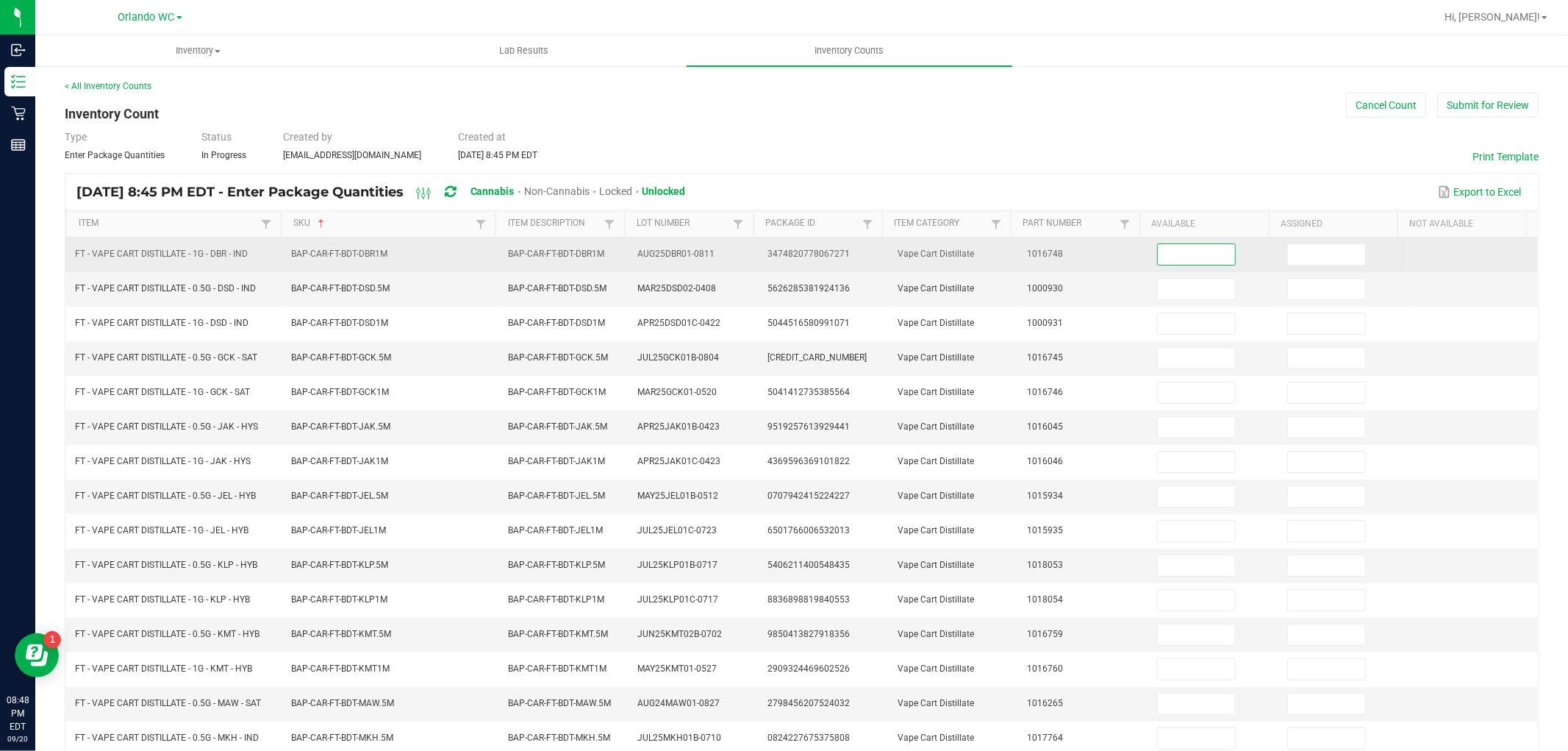
click at [1187, 247] on input at bounding box center [1197, 254] width 77 height 21
type input "5"
type input "0"
type input "12"
type input "0"
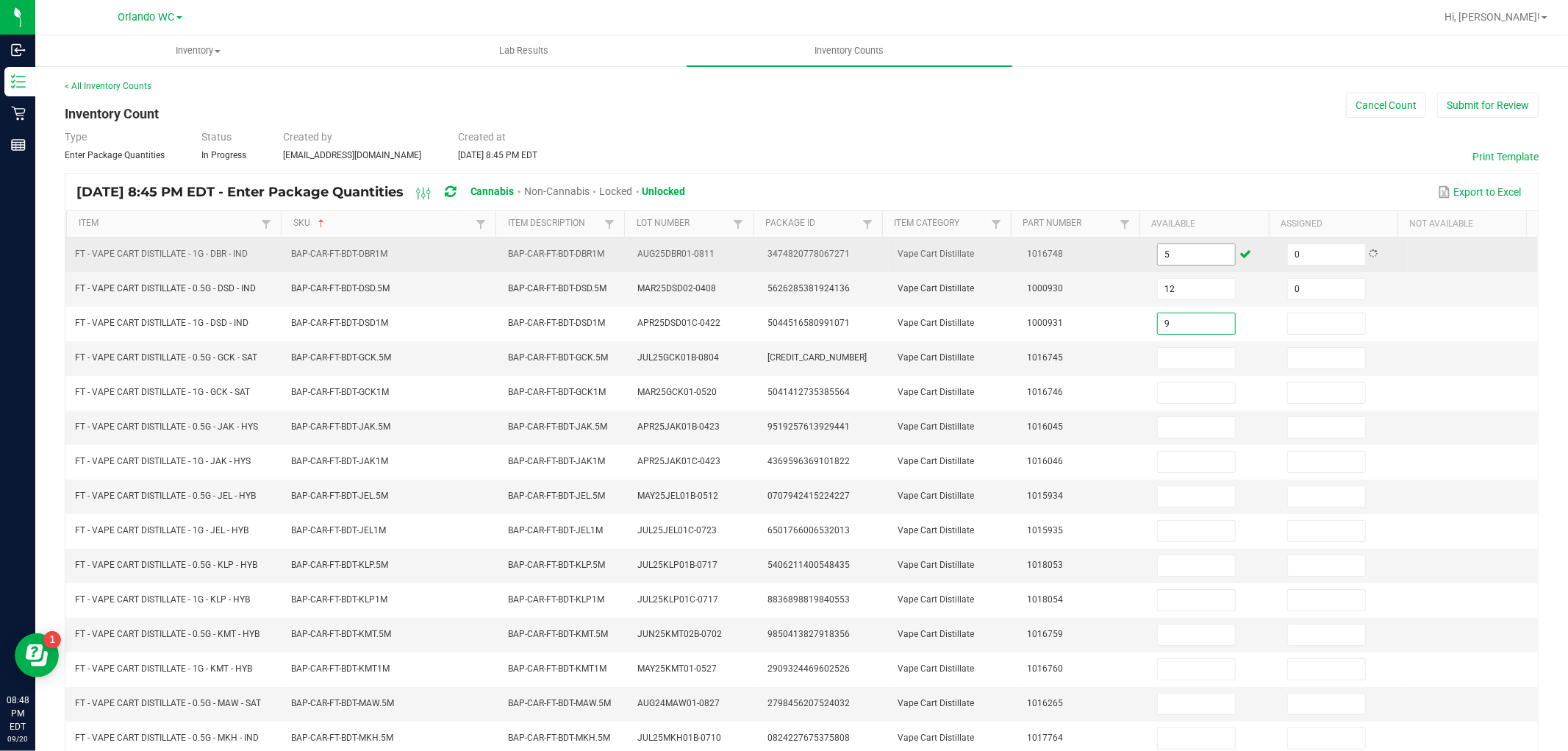
type input "9"
type input "0"
type input "8"
type input "0"
type input "9"
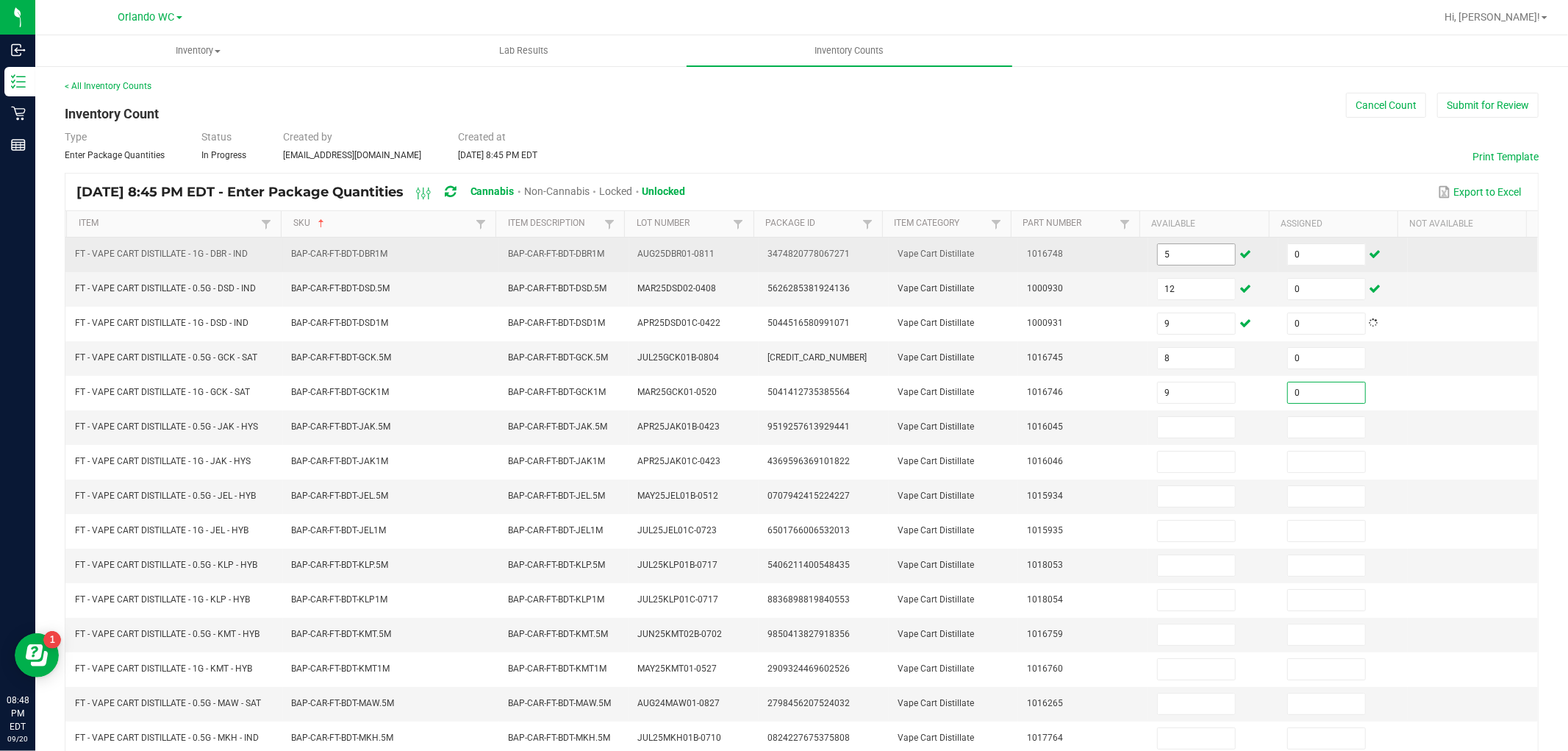
type input "0"
type input "8"
type input "0"
type input "11"
type input "0"
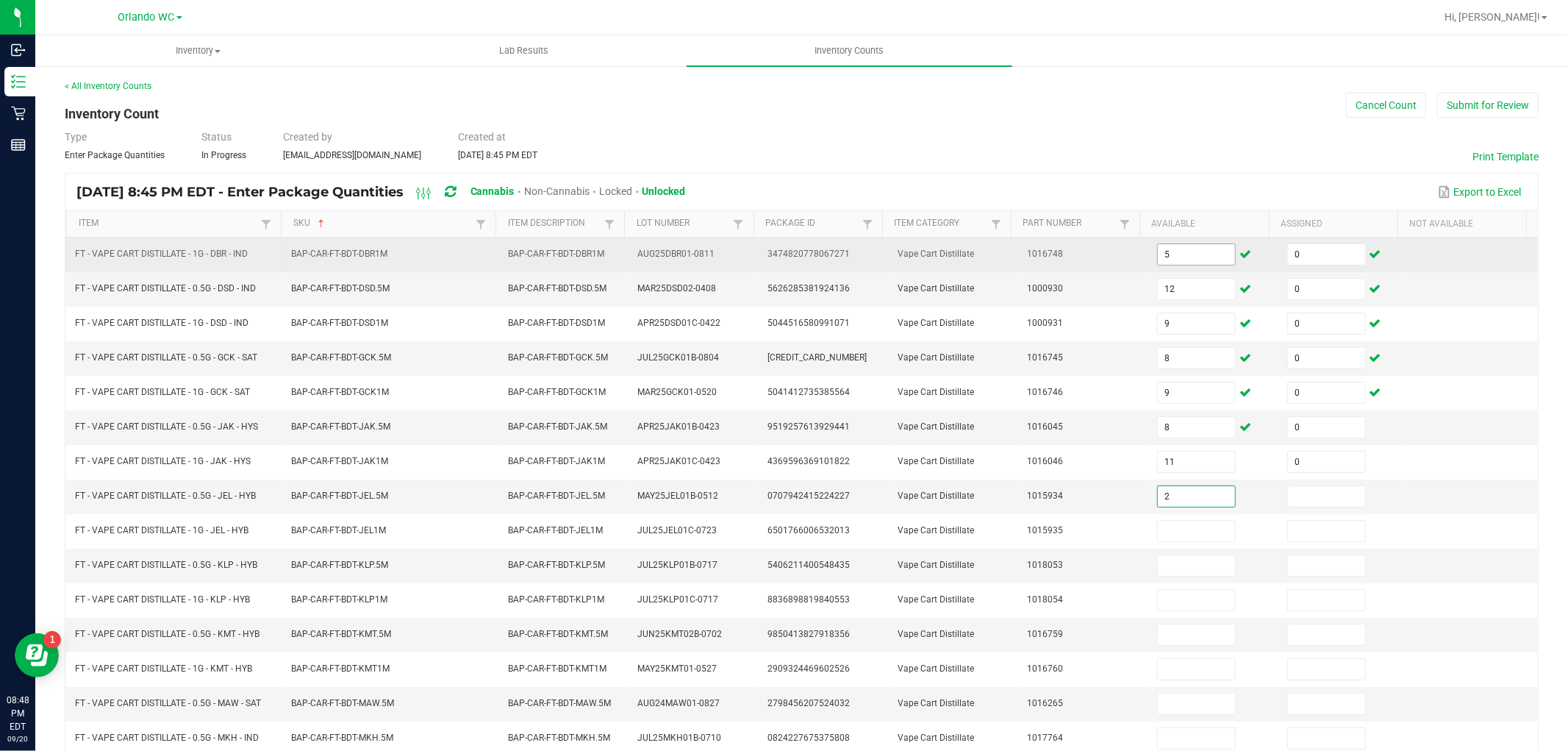
type input "2"
type input "0"
type input "3"
type input "0"
type input "5"
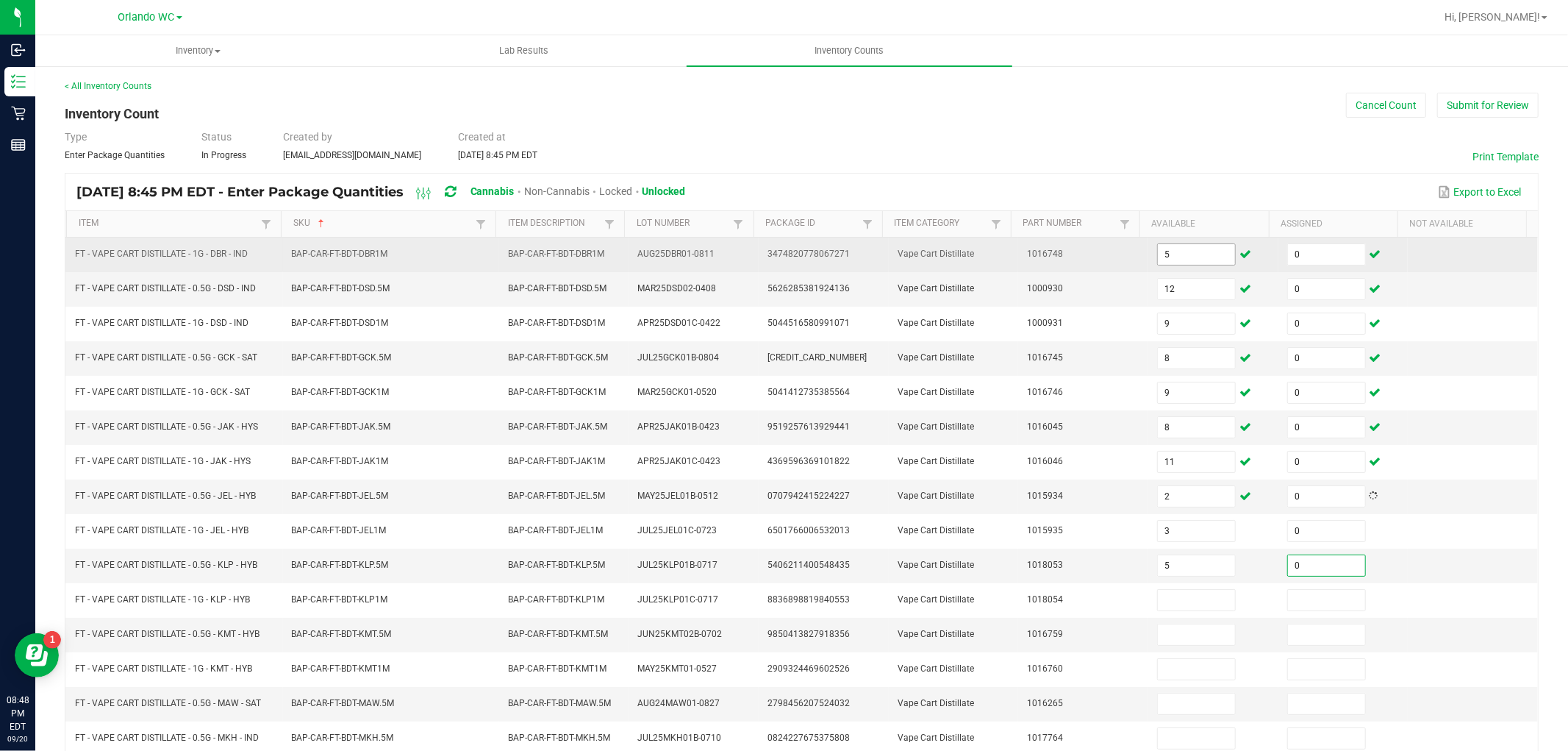
type input "0"
type input "11"
type input "0"
type input "6"
type input "0"
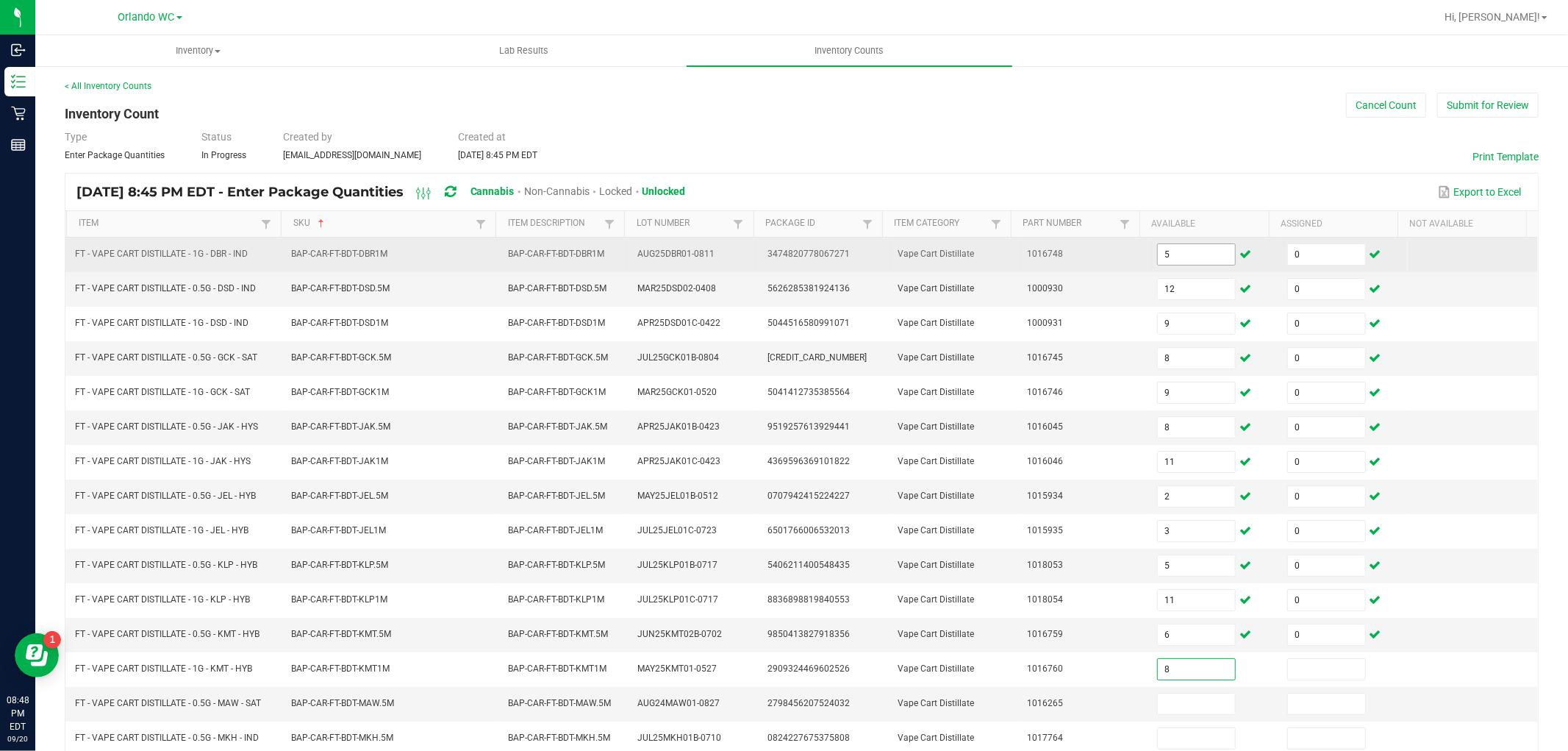
type input "8"
type input "0"
type input "10"
type input "0"
type input "7"
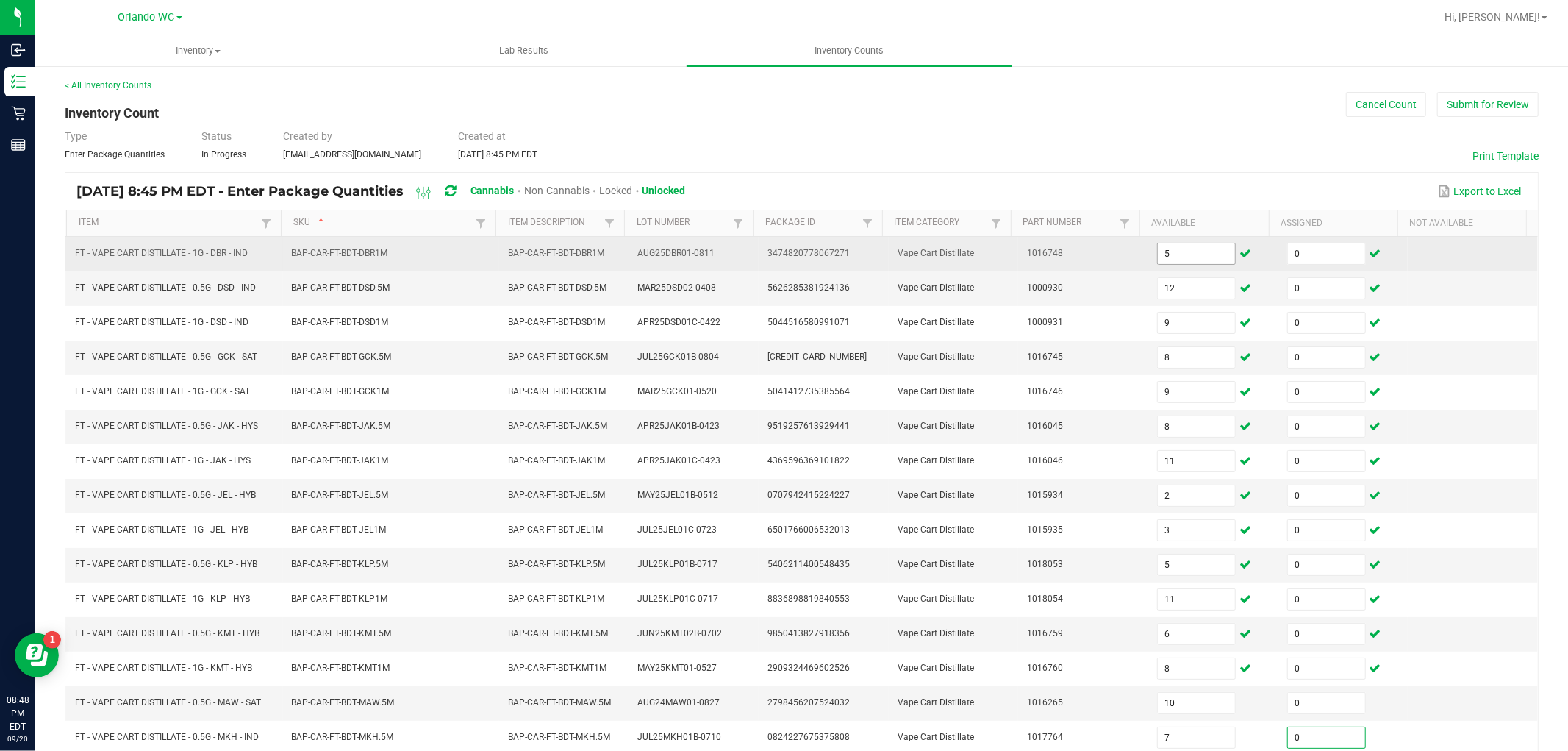
type input "0"
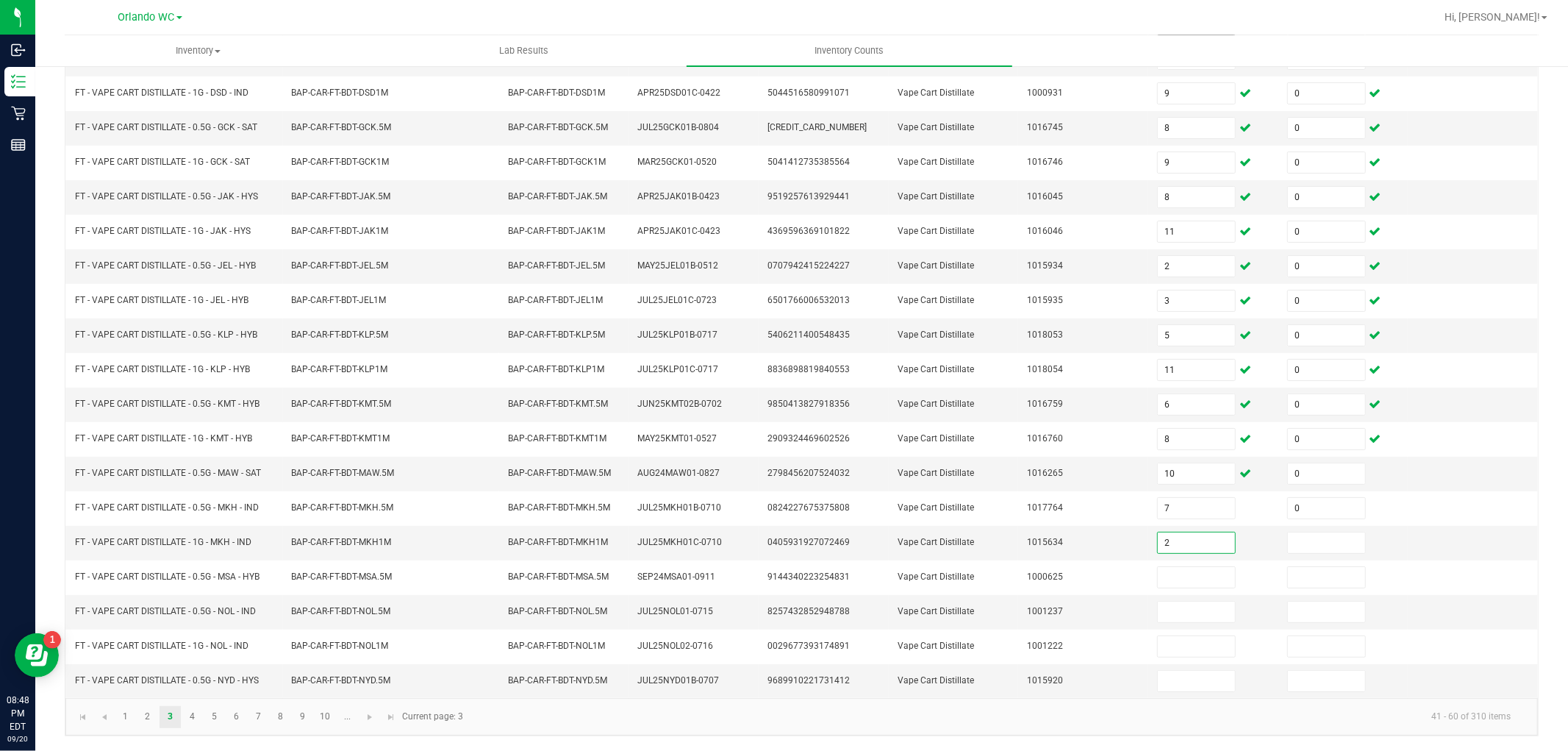
type input "2"
type input "0"
type input "4"
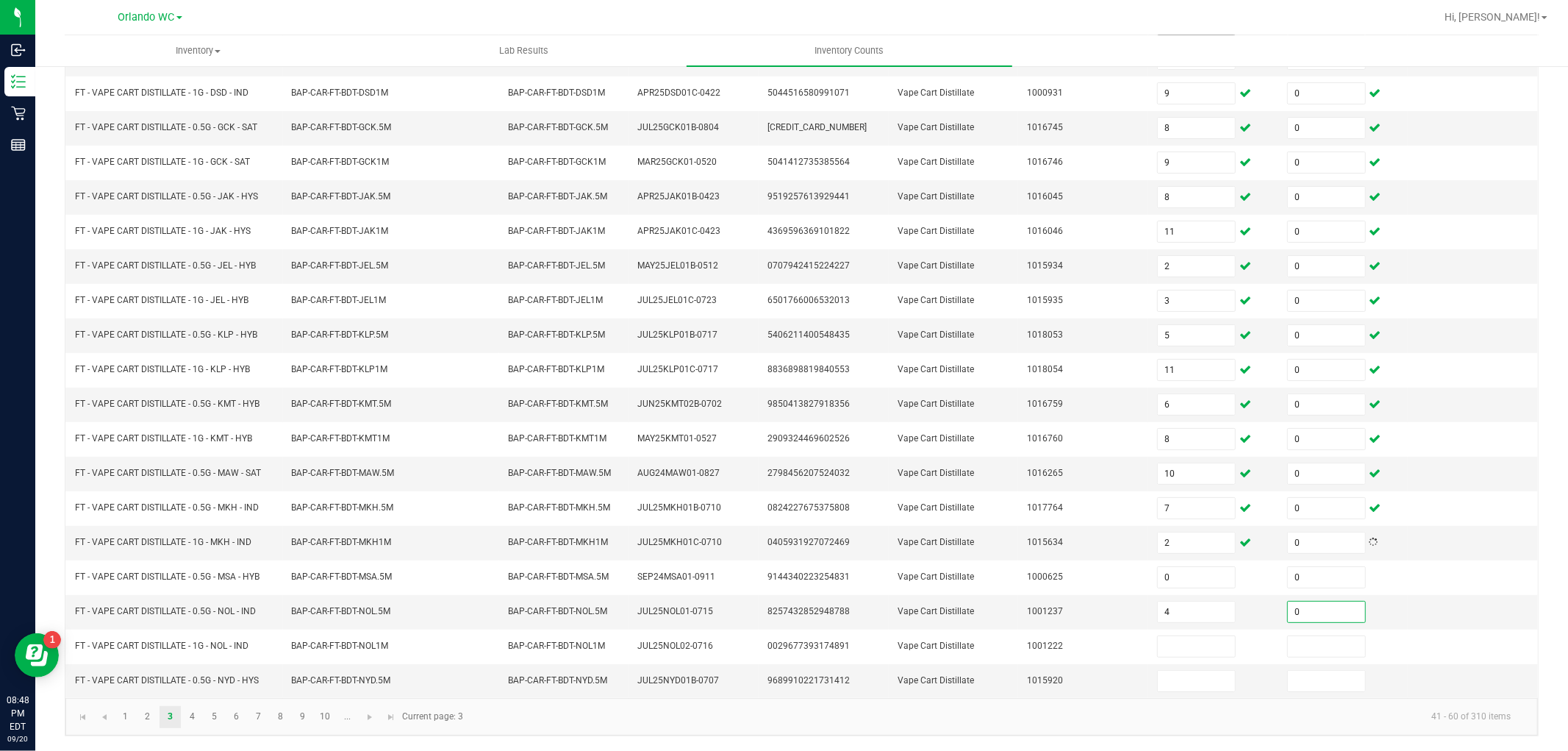
type input "0"
type input "8"
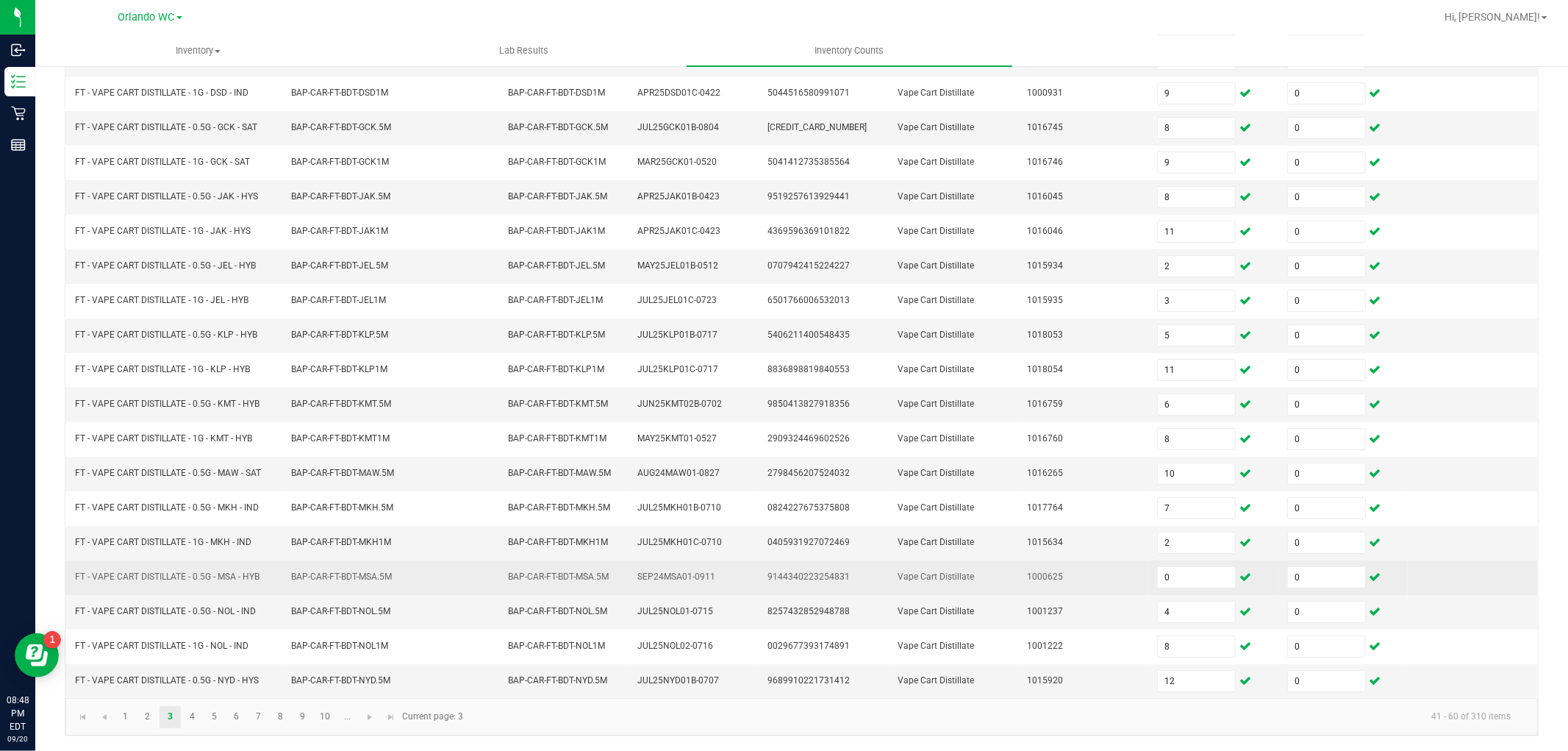
drag, startPoint x: 1030, startPoint y: 727, endPoint x: 784, endPoint y: 579, distance: 287.1
click at [1030, 726] on kendo-pager-info "41 - 60 of 310 items" at bounding box center [998, 717] width 1051 height 24
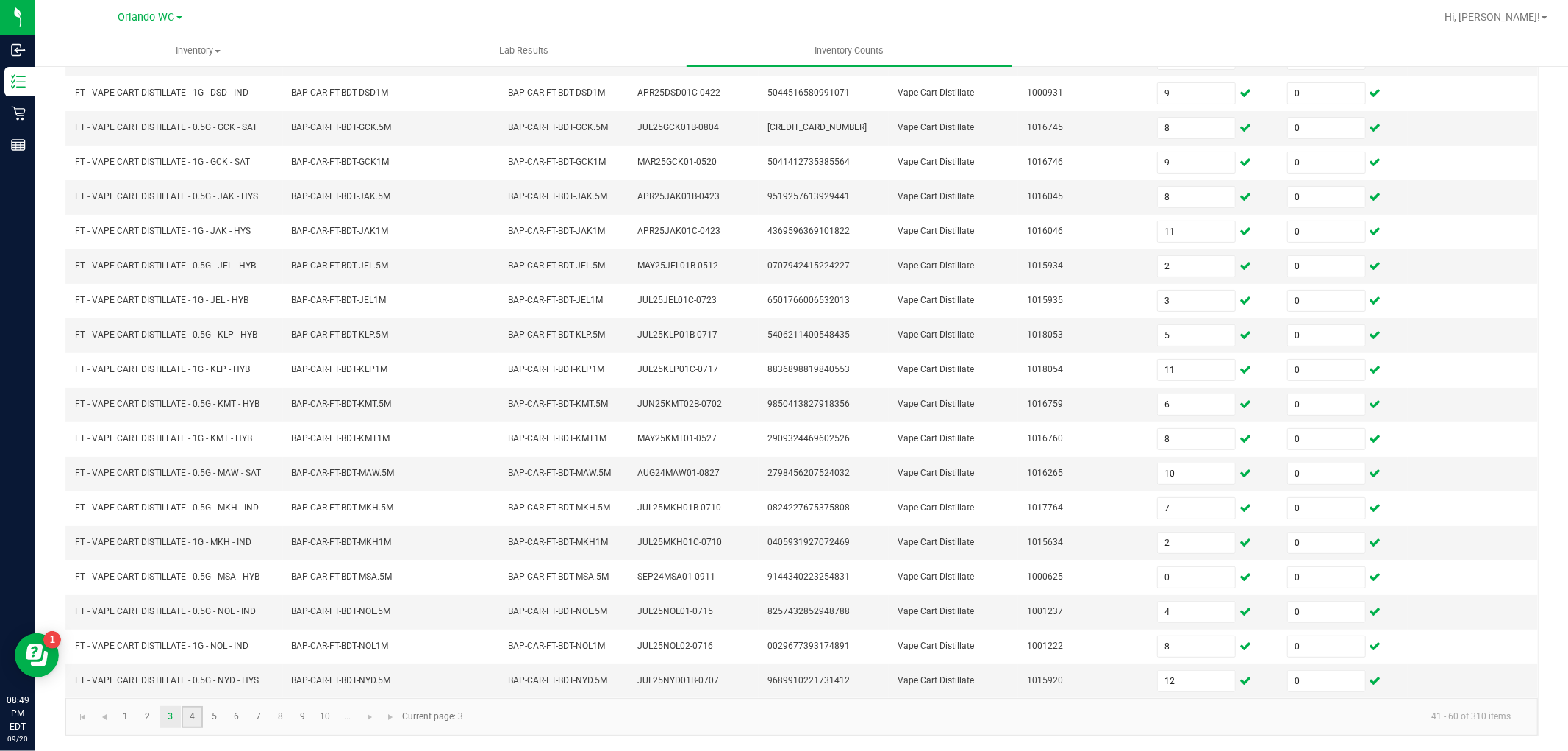
click at [192, 708] on link "4" at bounding box center [192, 717] width 21 height 22
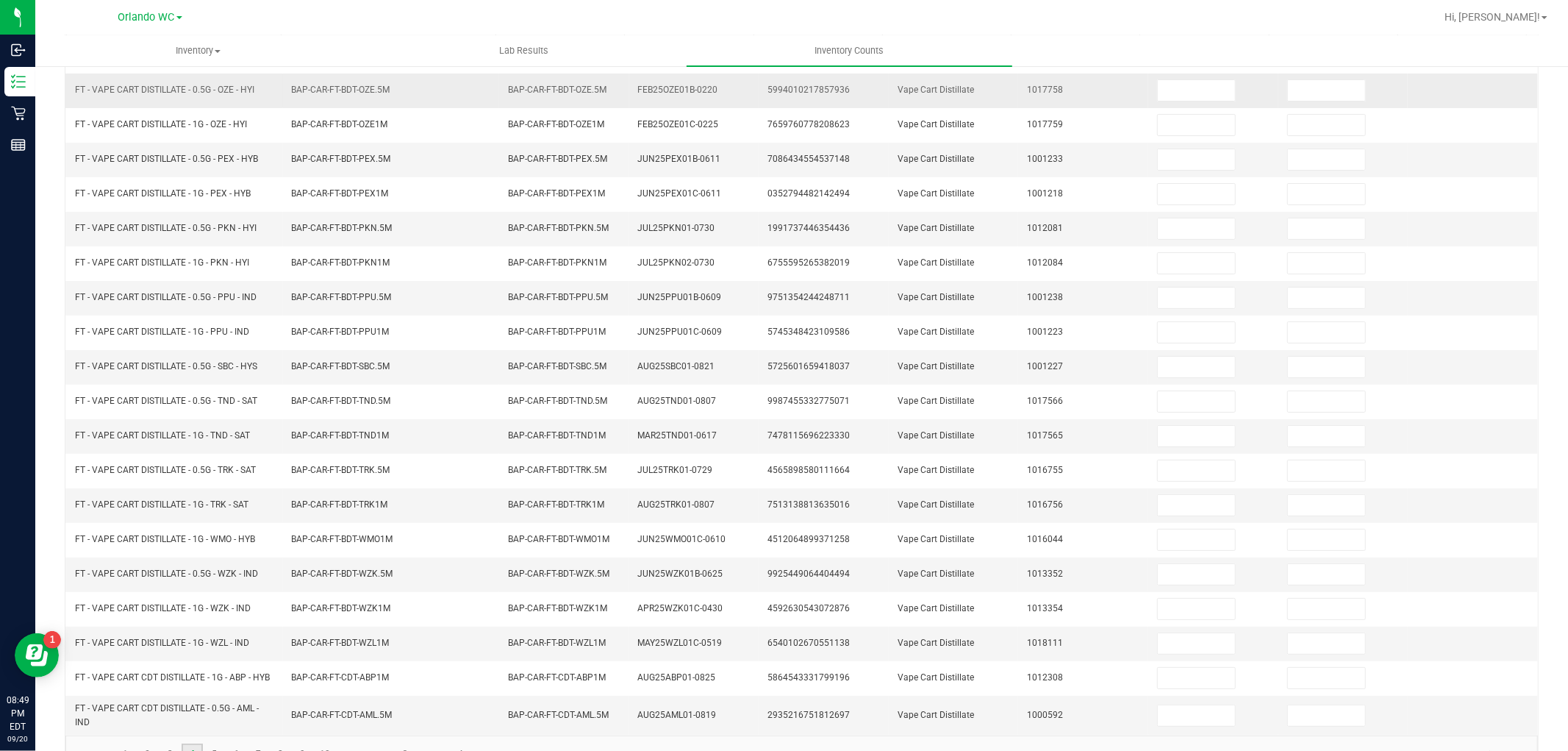
scroll to position [0, 0]
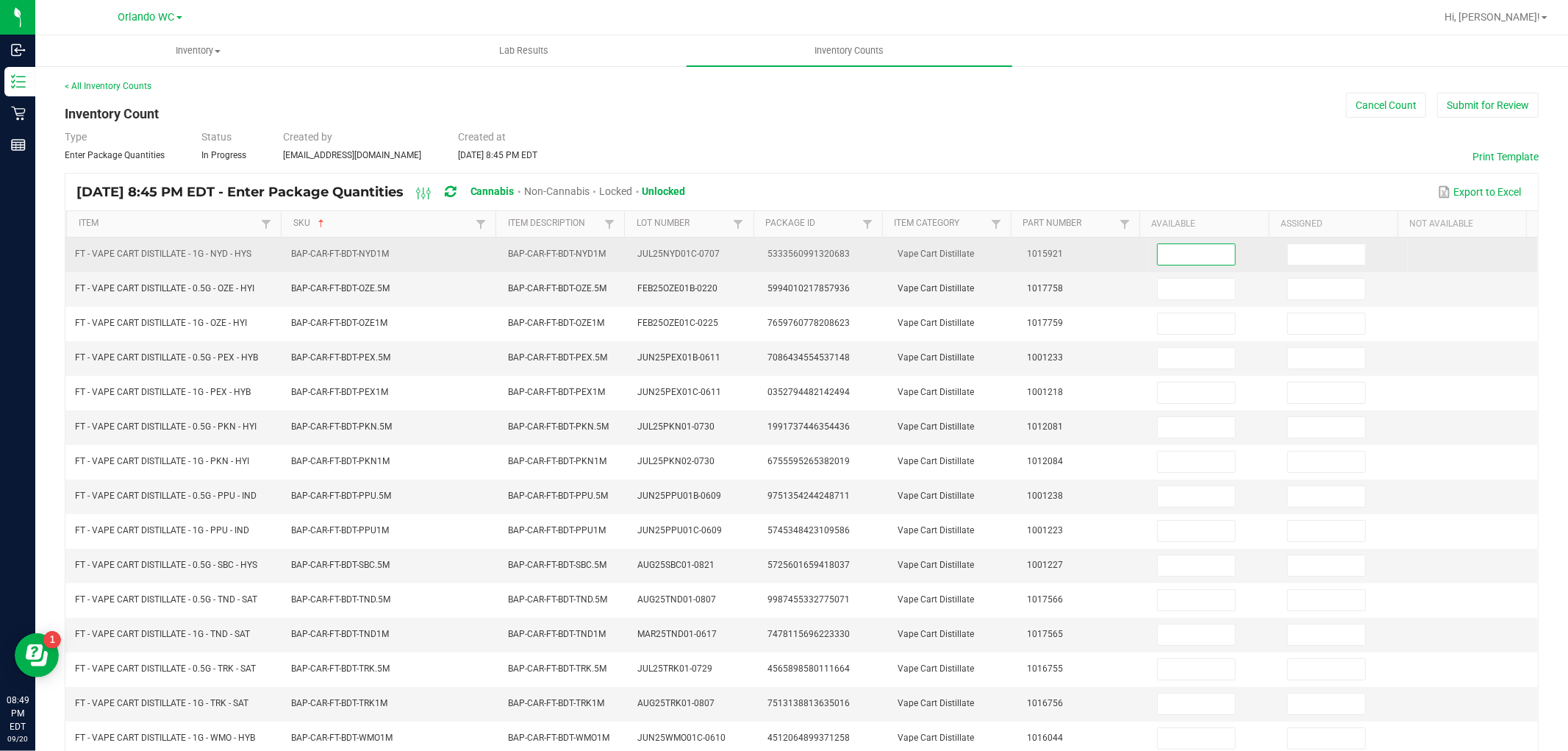
click at [1158, 257] on input at bounding box center [1197, 254] width 77 height 21
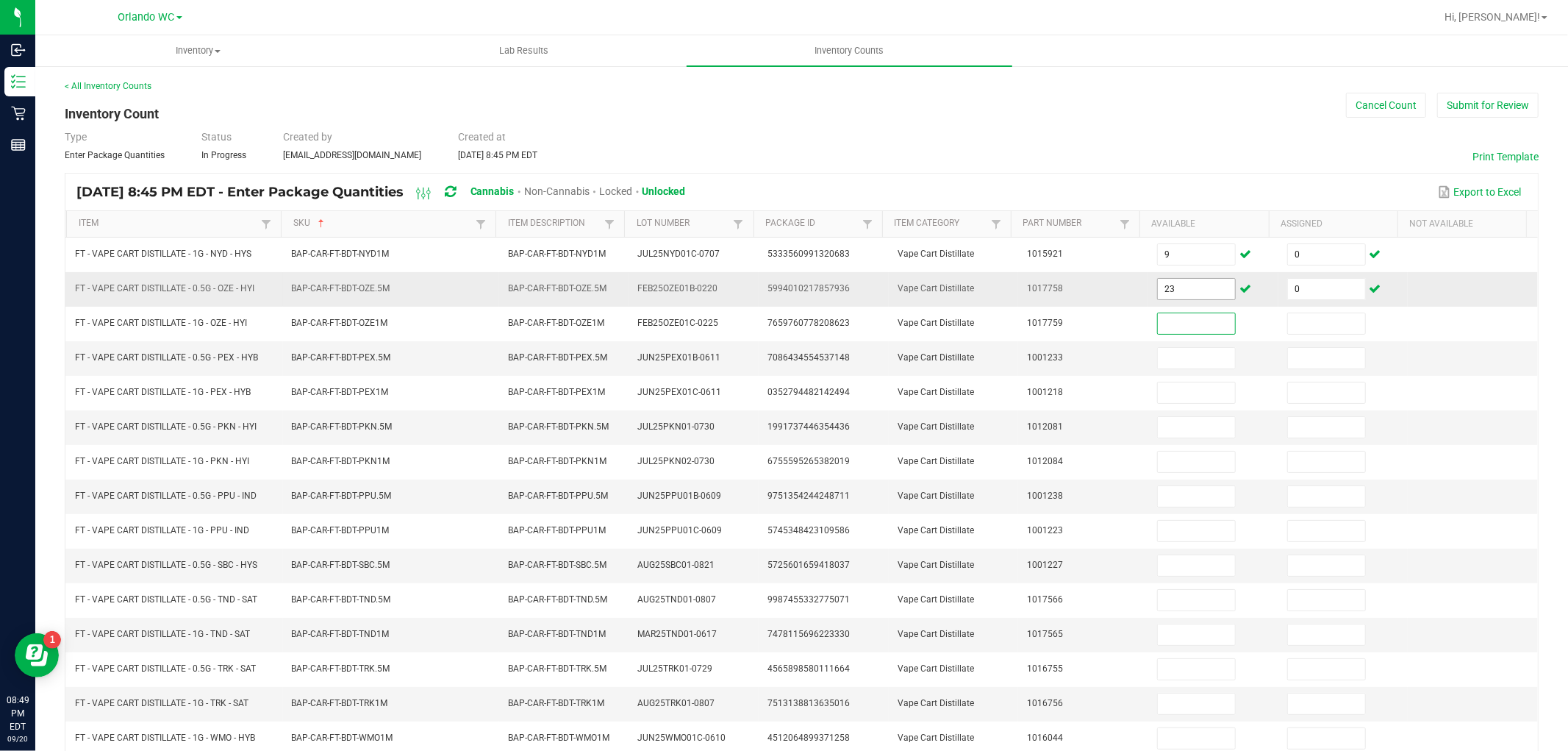
click at [1175, 283] on input "23" at bounding box center [1197, 289] width 77 height 21
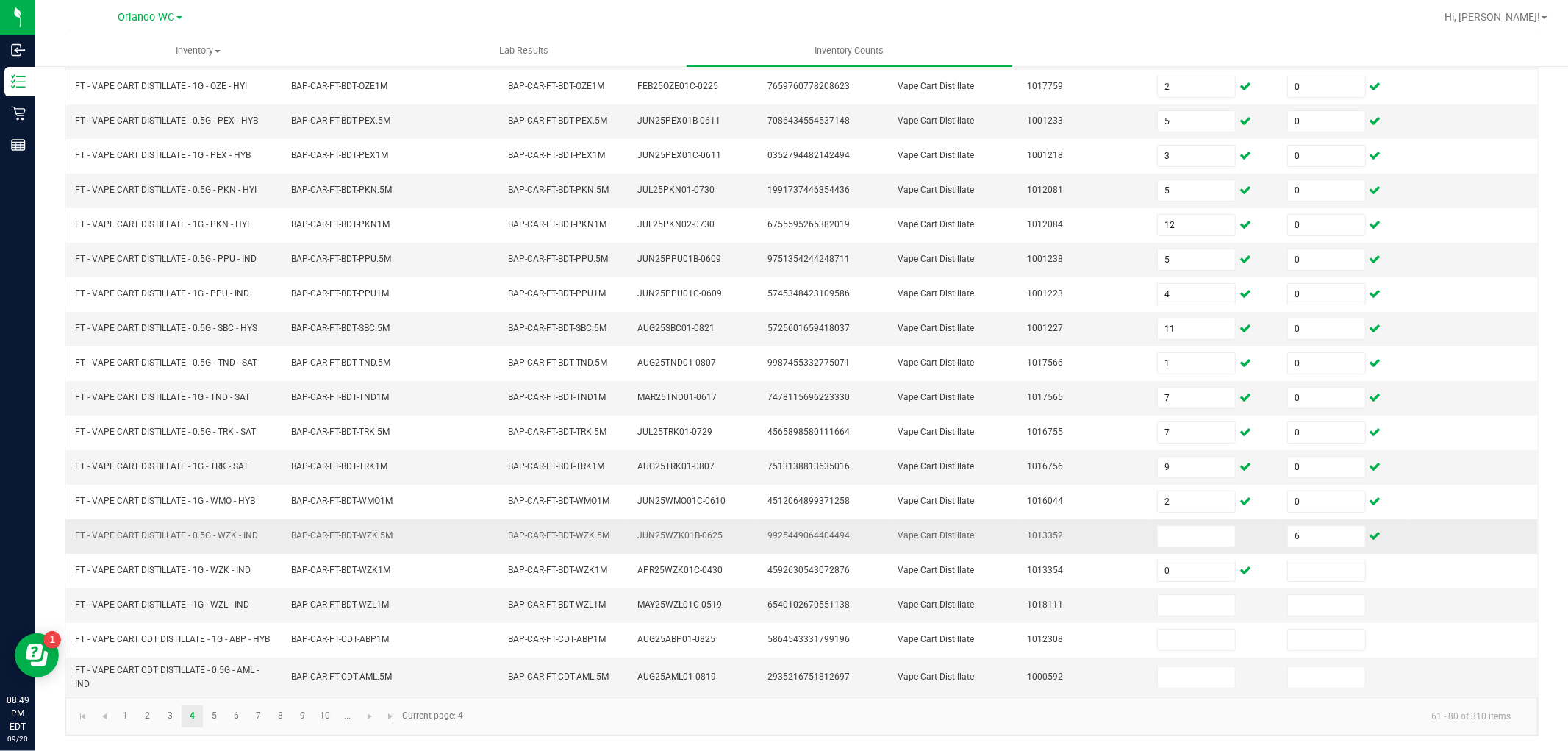
click at [1184, 550] on td at bounding box center [1213, 537] width 130 height 35
click at [1184, 532] on input at bounding box center [1197, 535] width 77 height 21
click at [1203, 740] on div "< All Inventory Counts Inventory Count Cancel Count Submit for Review Type Ente…" at bounding box center [801, 289] width 1533 height 923
click at [208, 714] on link "5" at bounding box center [214, 716] width 21 height 22
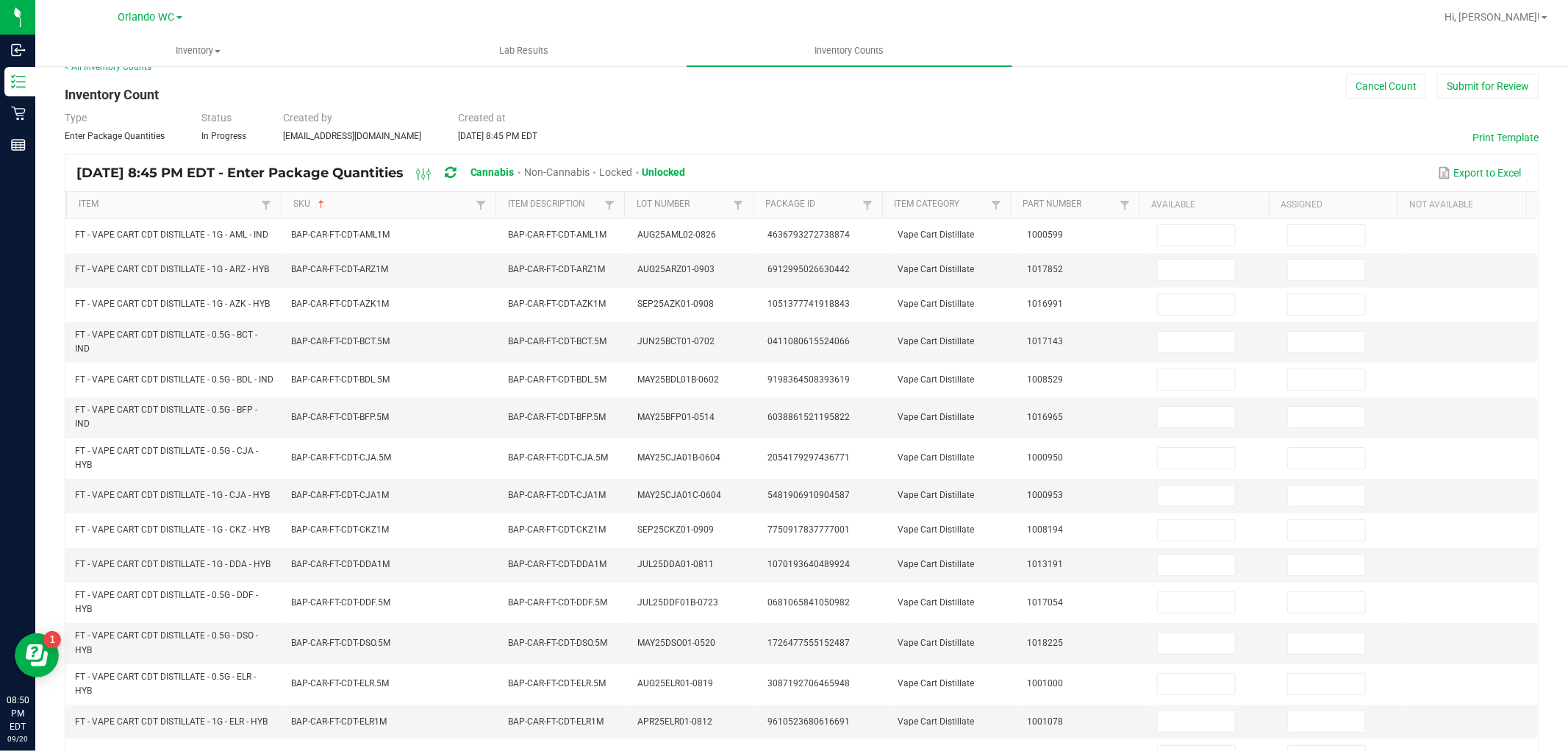
scroll to position [0, 0]
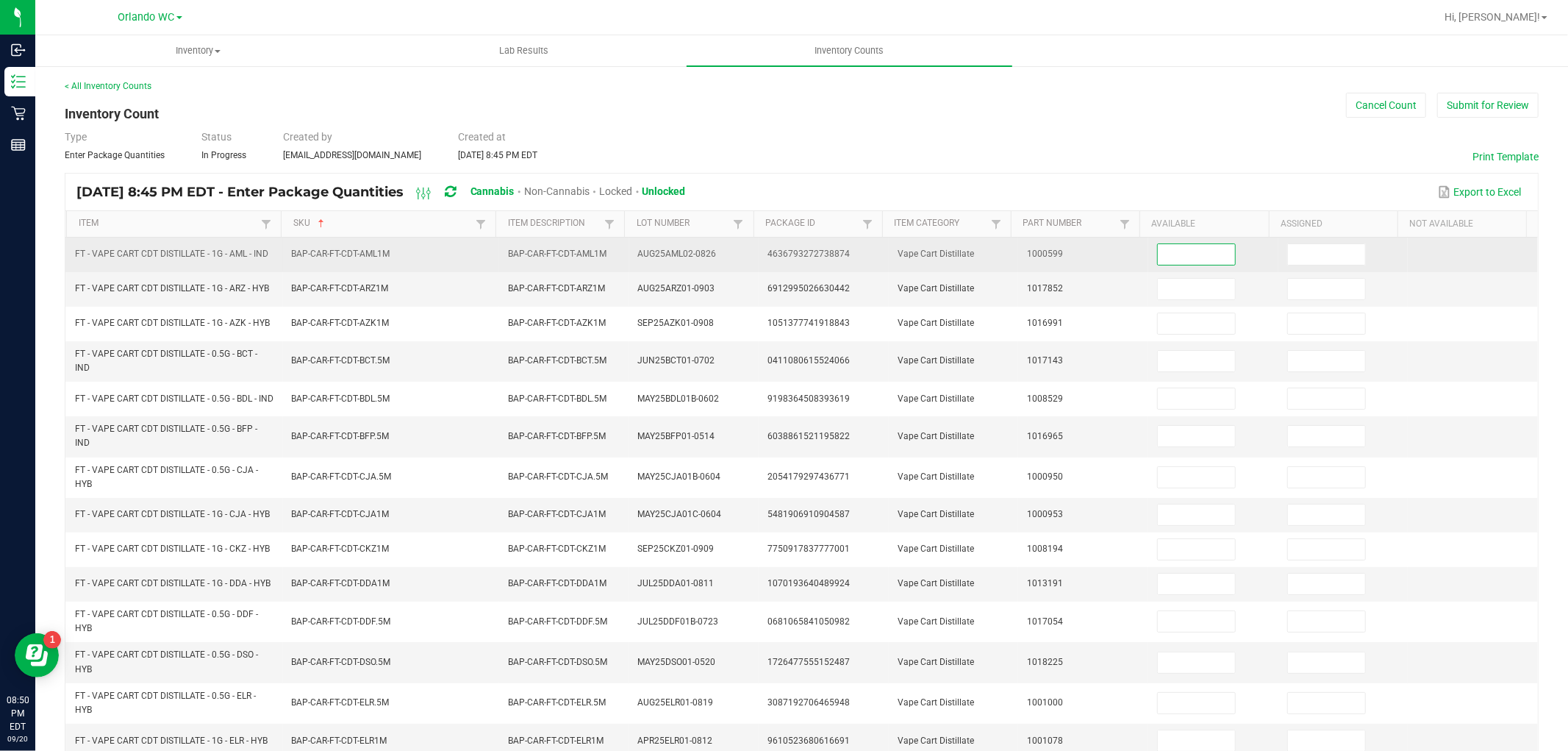
click at [1188, 262] on input at bounding box center [1197, 254] width 77 height 21
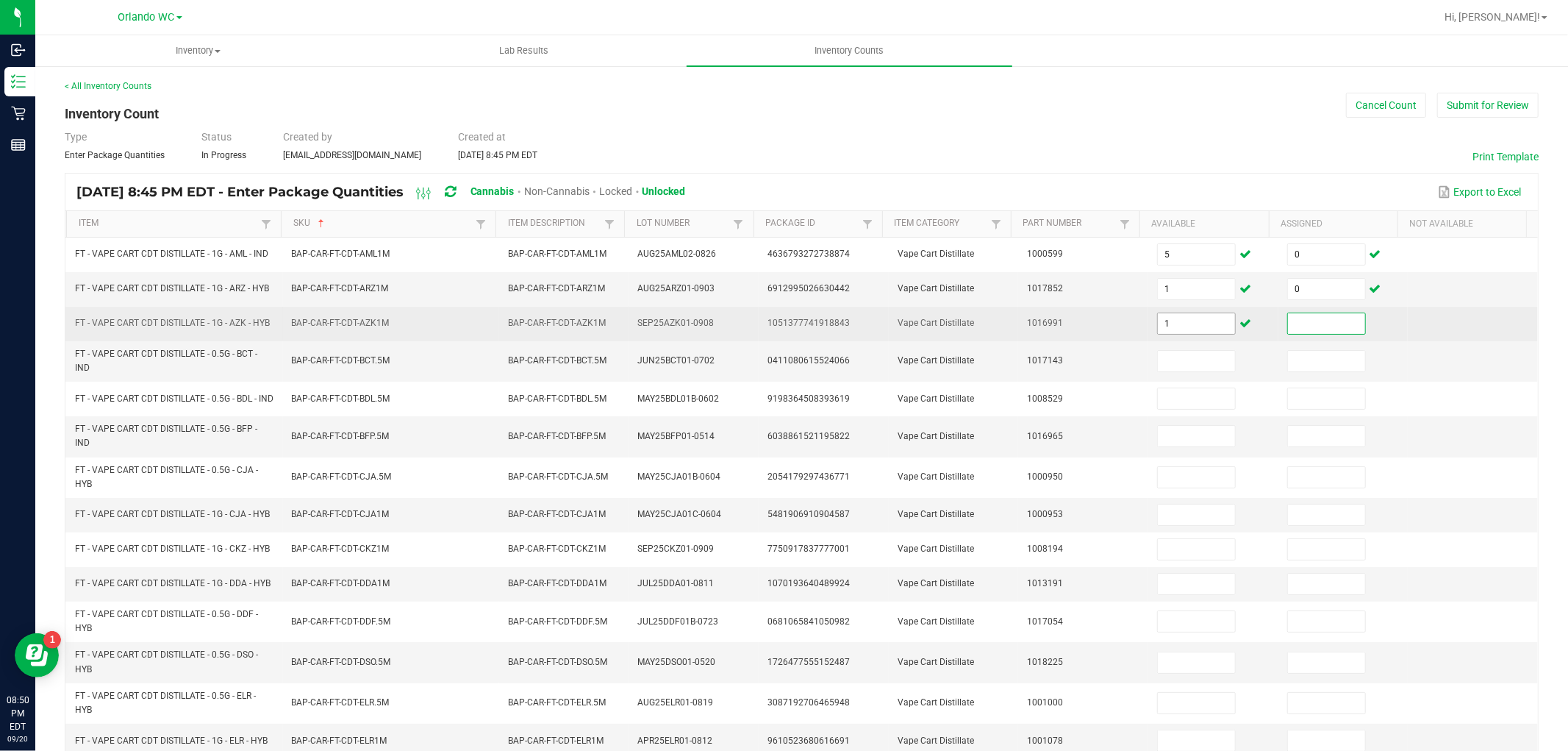
click at [1199, 326] on input "1" at bounding box center [1197, 323] width 77 height 21
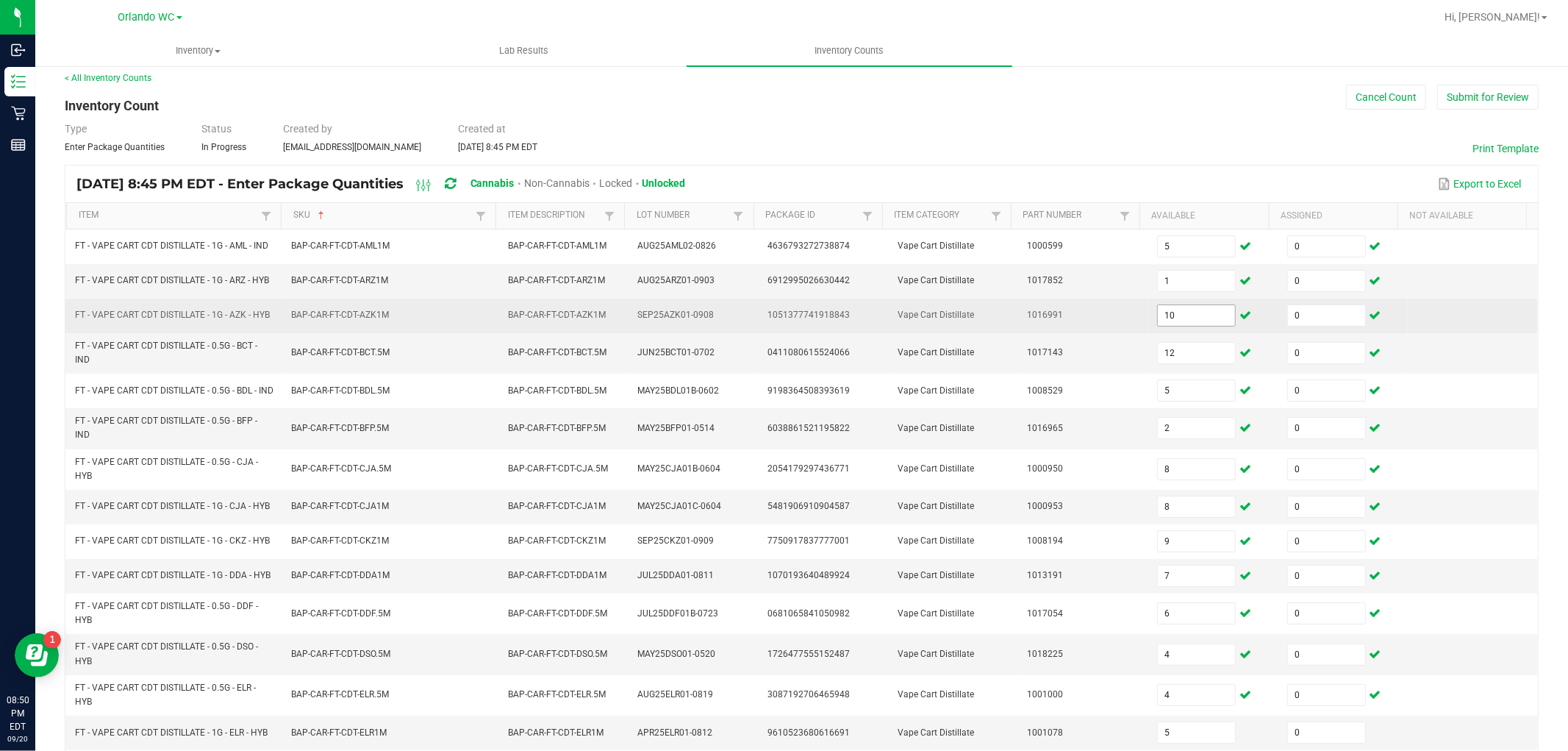
scroll to position [307, 0]
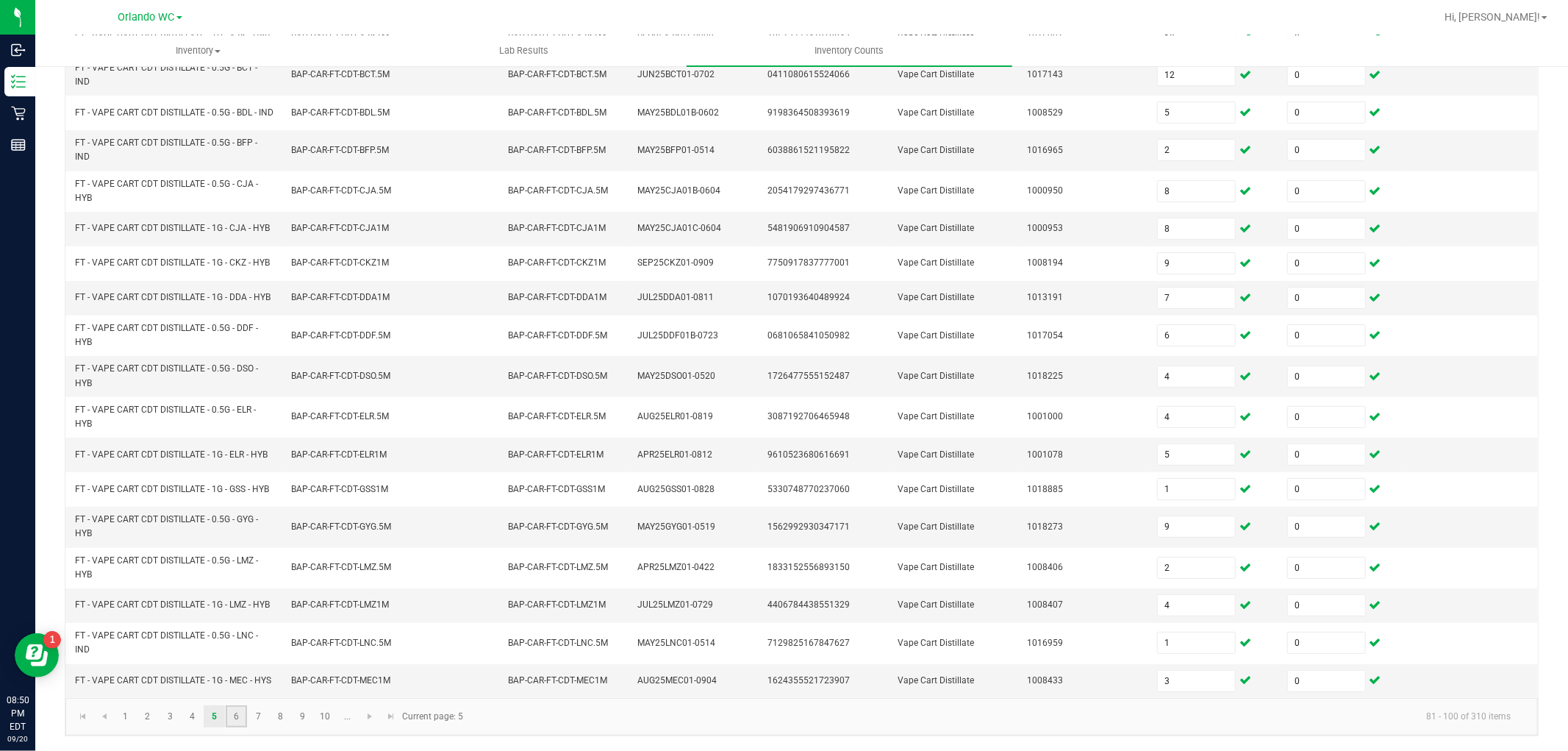
click at [231, 717] on link "6" at bounding box center [236, 716] width 21 height 22
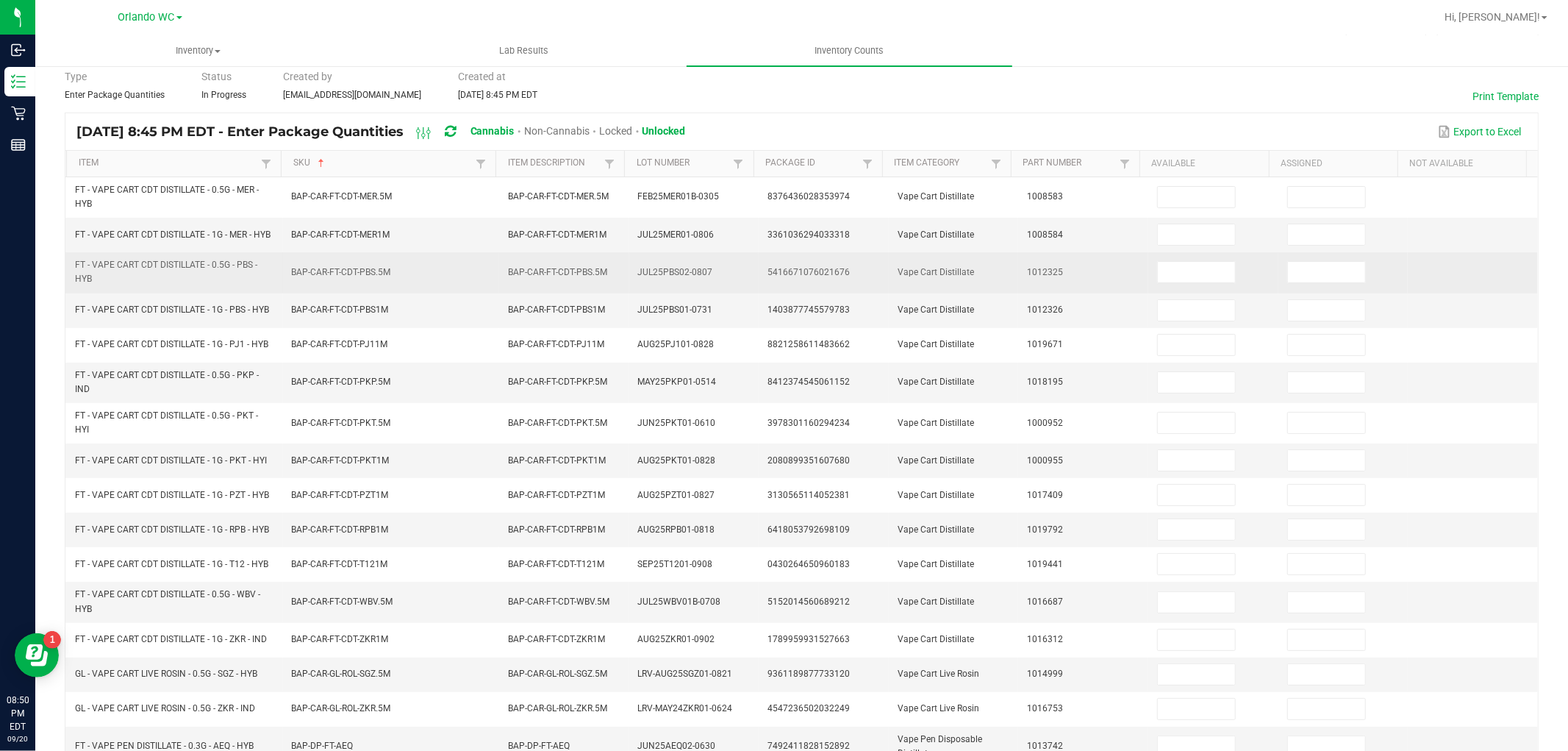
scroll to position [56, 0]
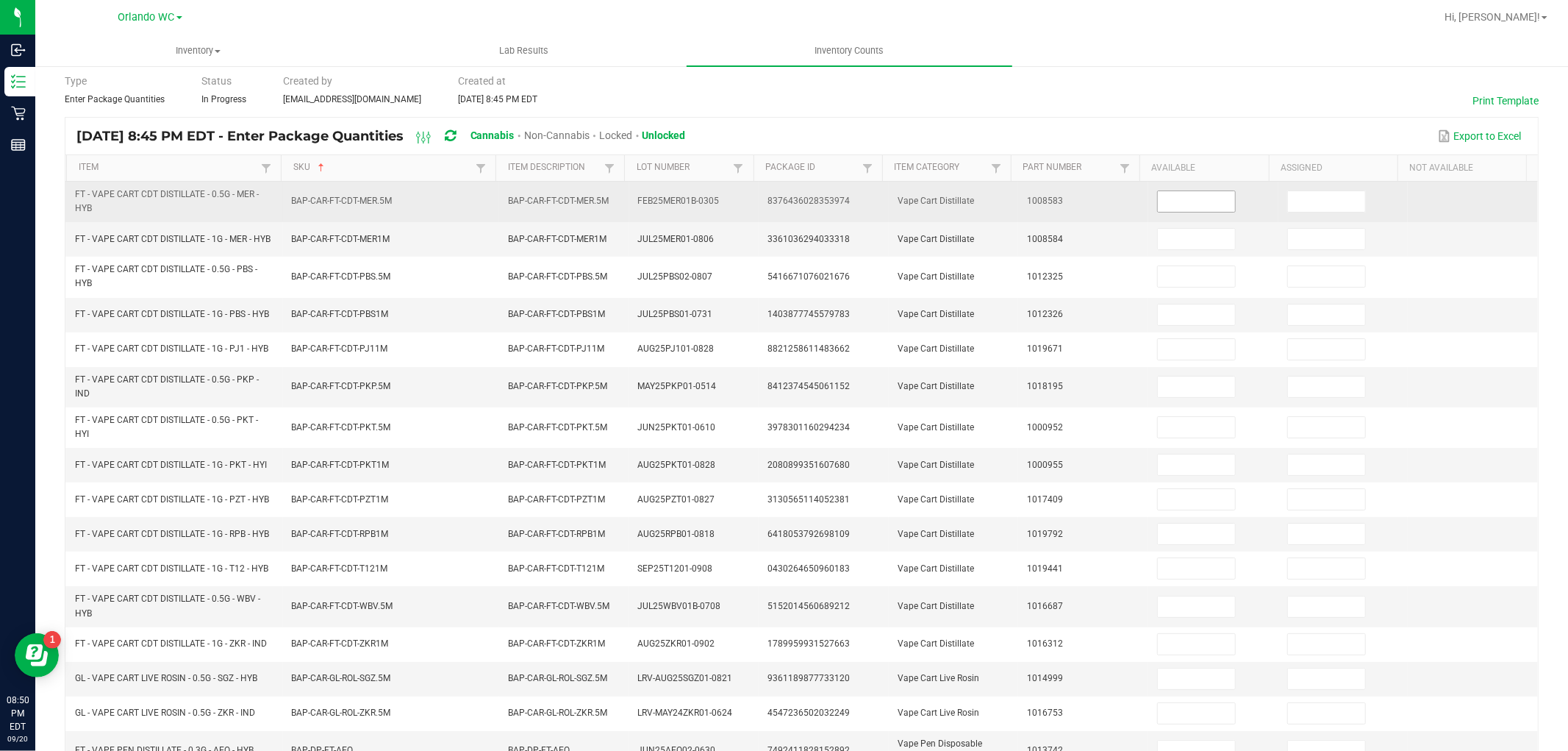
click at [1158, 210] on input at bounding box center [1197, 201] width 77 height 21
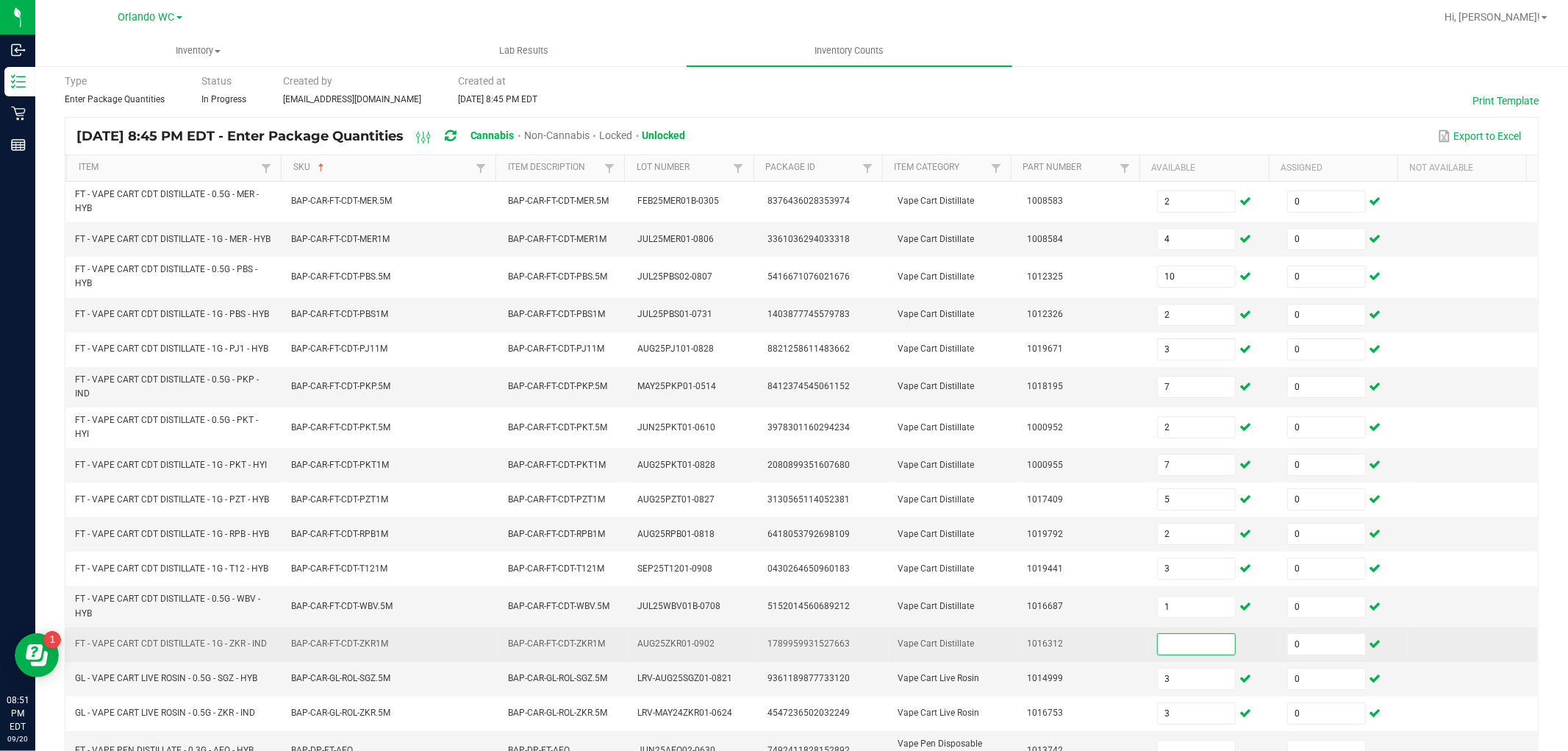
click at [1203, 647] on input at bounding box center [1197, 644] width 77 height 21
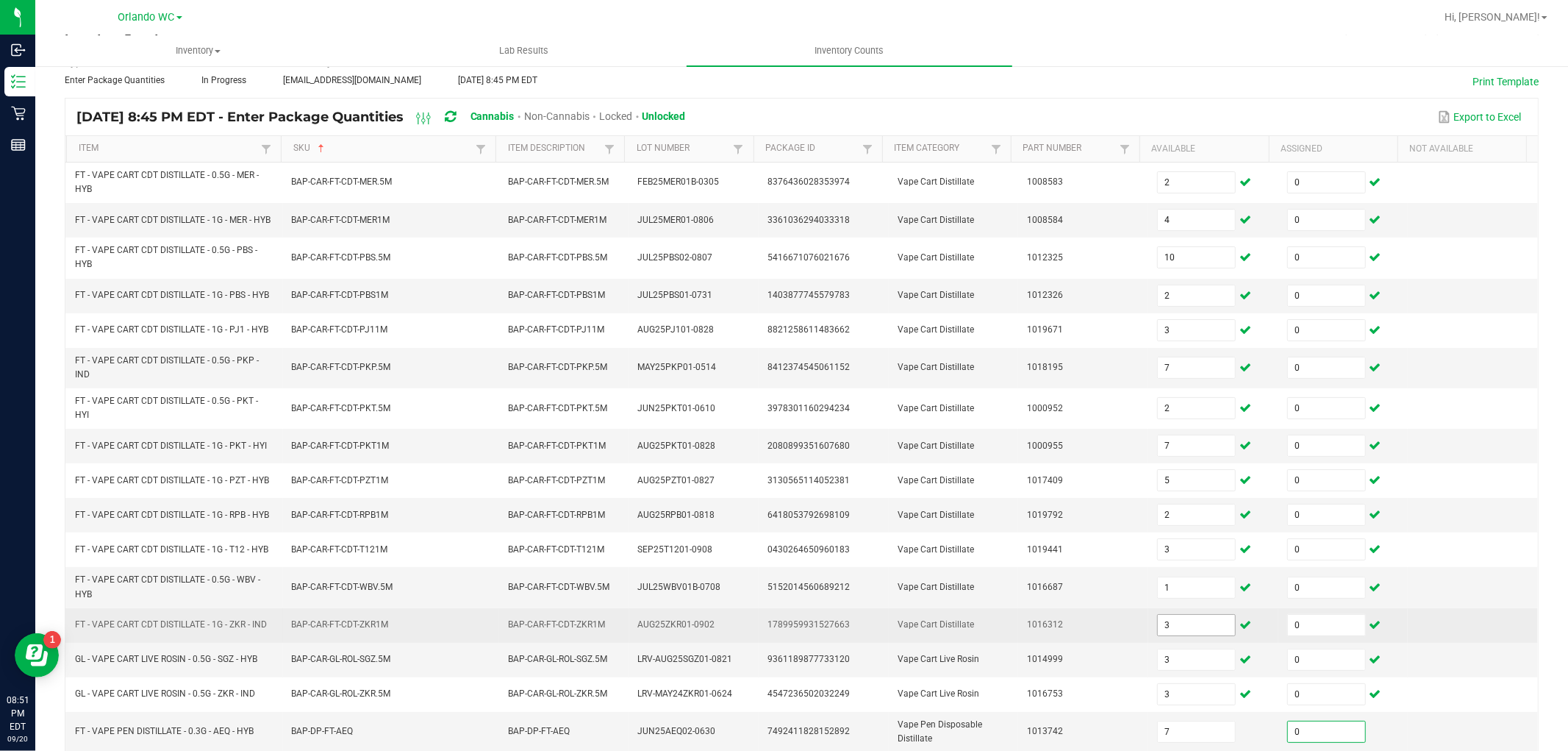
scroll to position [301, 0]
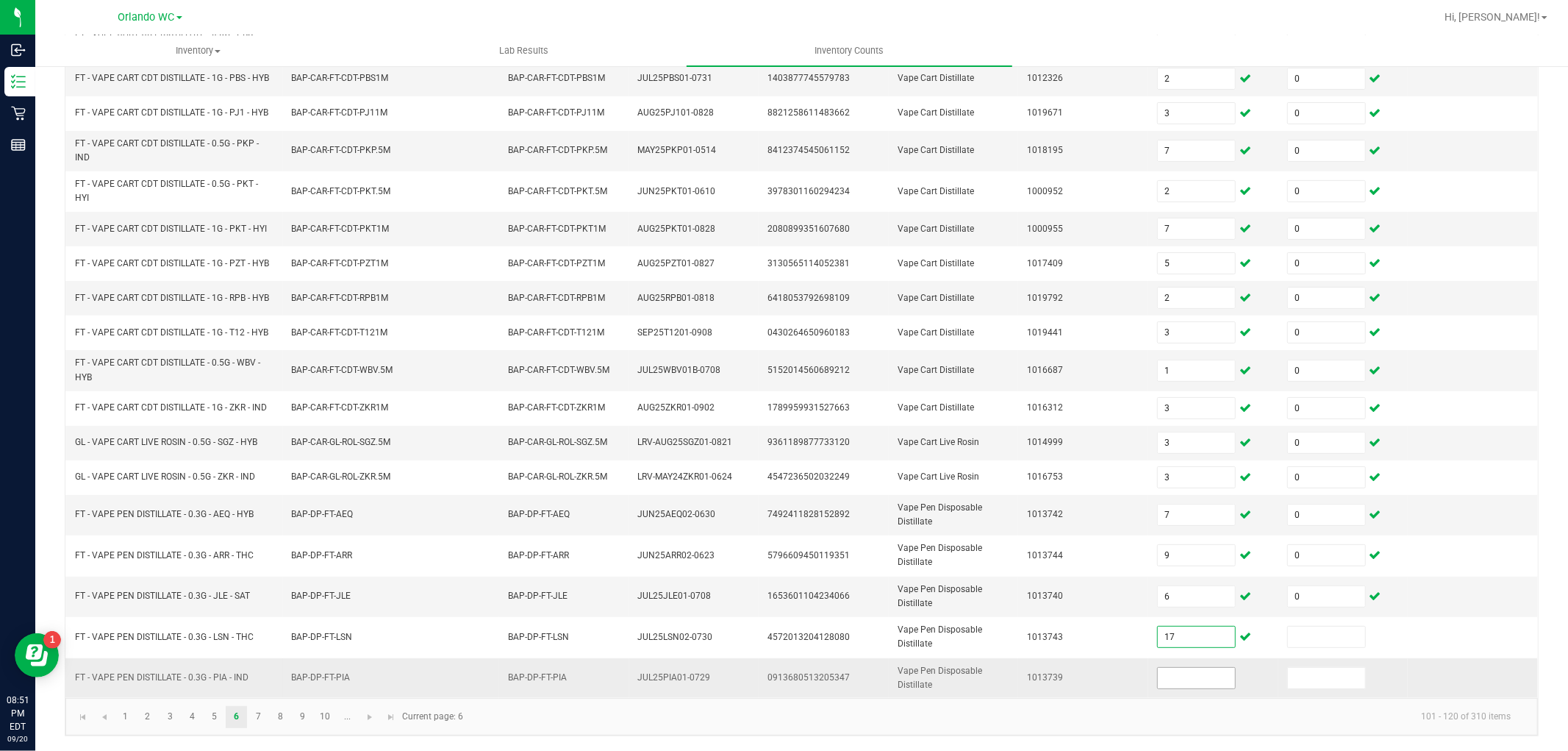
click at [1199, 667] on span at bounding box center [1197, 677] width 79 height 22
click at [1195, 683] on input at bounding box center [1197, 677] width 77 height 21
click at [1301, 677] on input at bounding box center [1327, 677] width 77 height 21
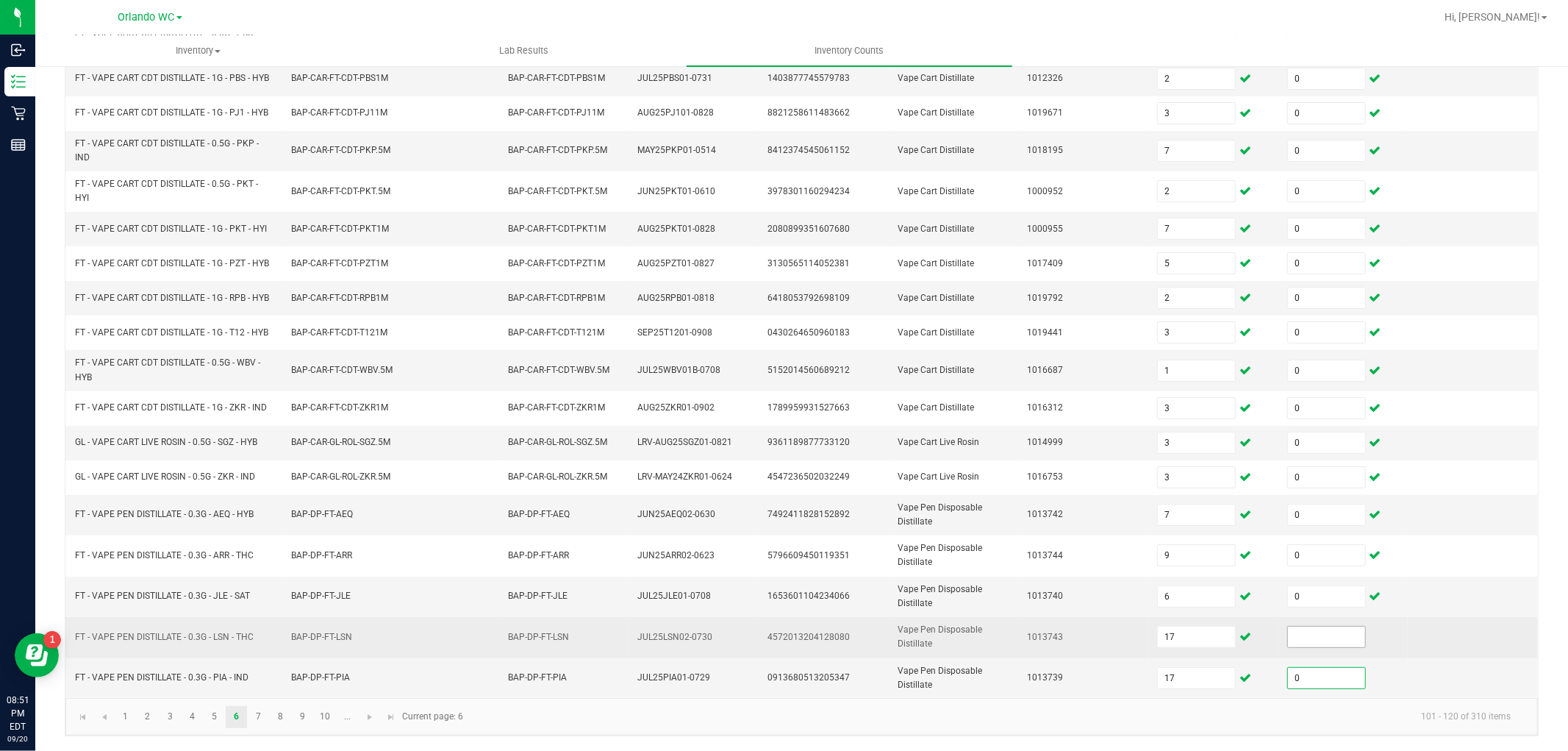
click at [1294, 638] on input at bounding box center [1327, 636] width 77 height 21
click at [1158, 630] on input "17" at bounding box center [1197, 636] width 77 height 21
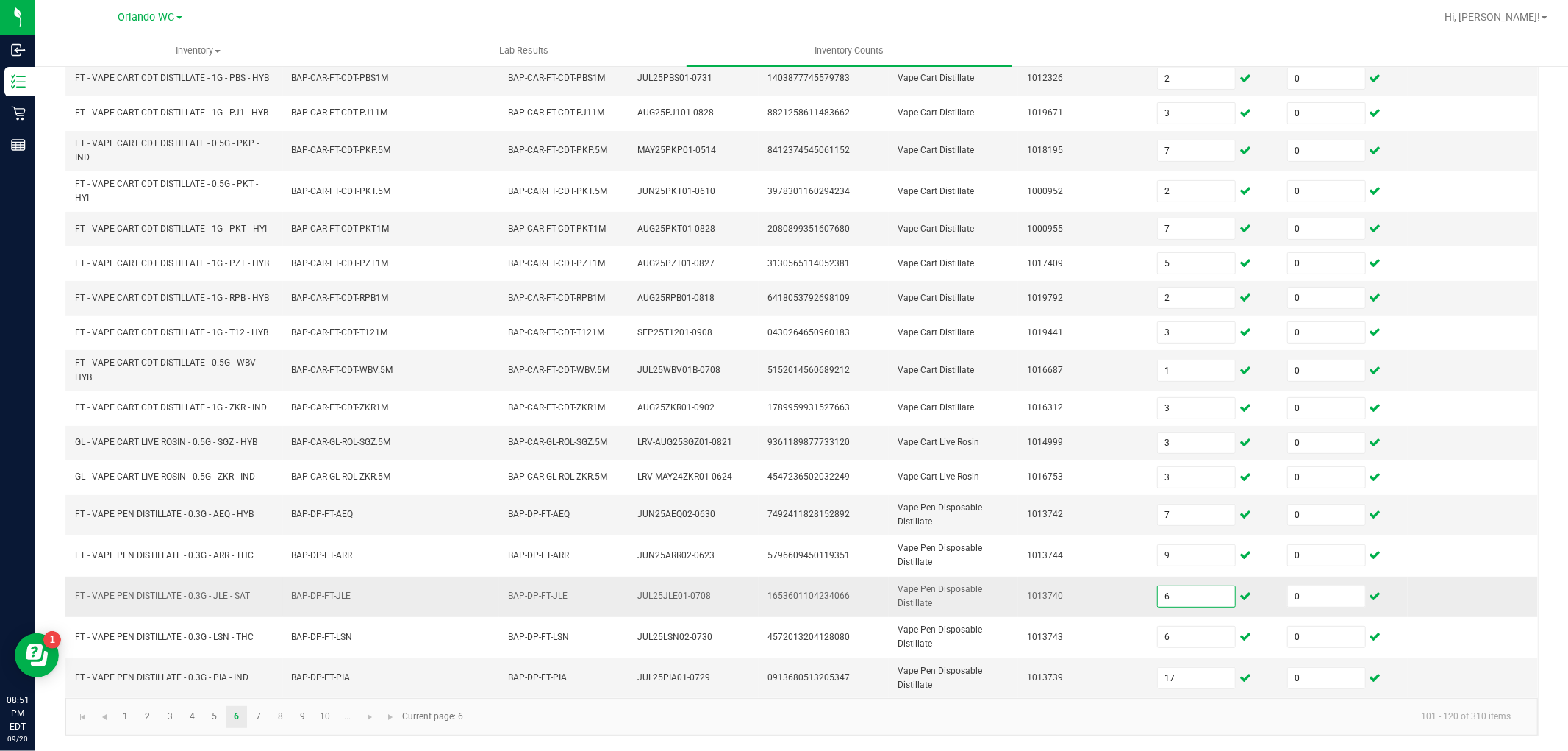
click at [1159, 590] on input "6" at bounding box center [1197, 596] width 77 height 21
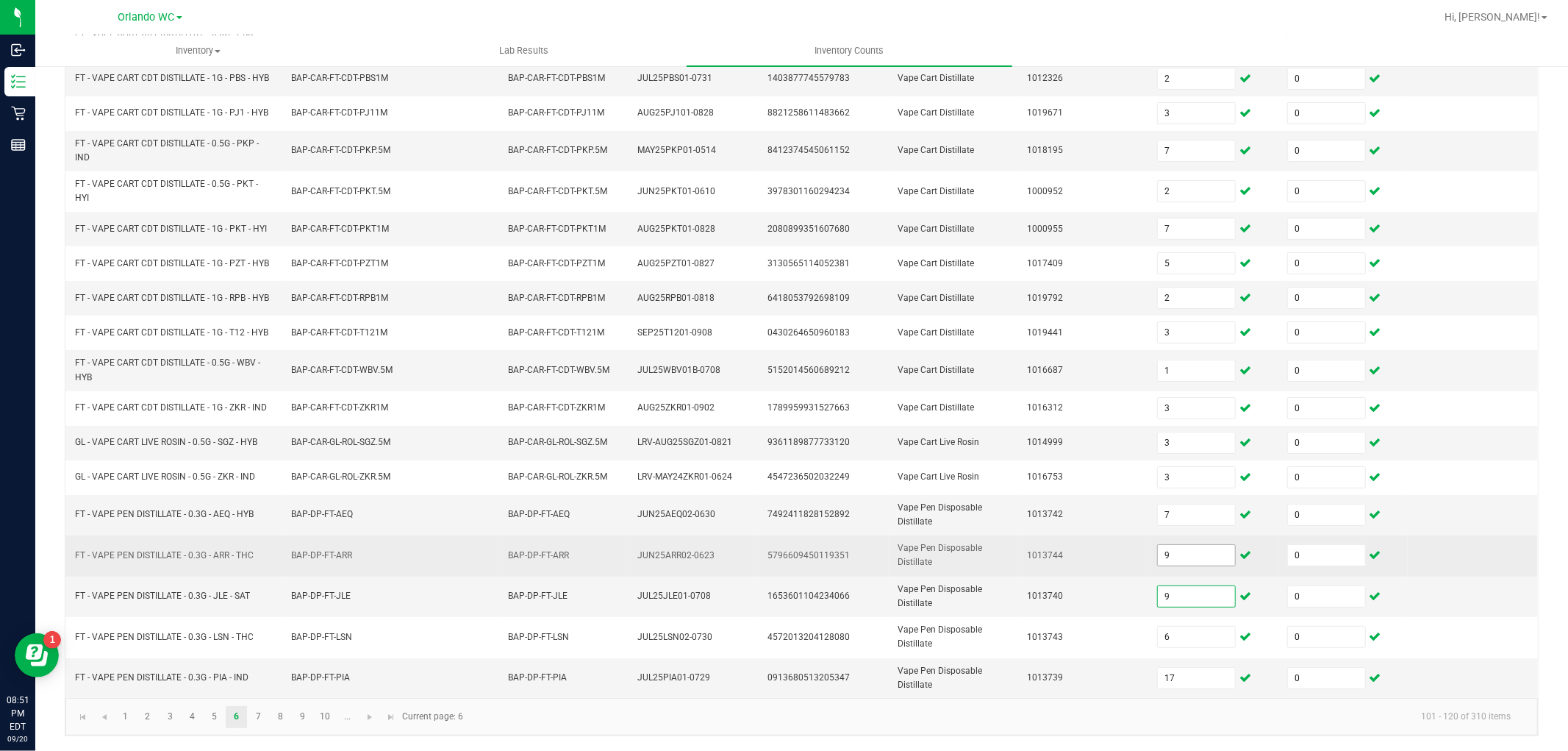
click at [1171, 555] on input "9" at bounding box center [1197, 555] width 77 height 21
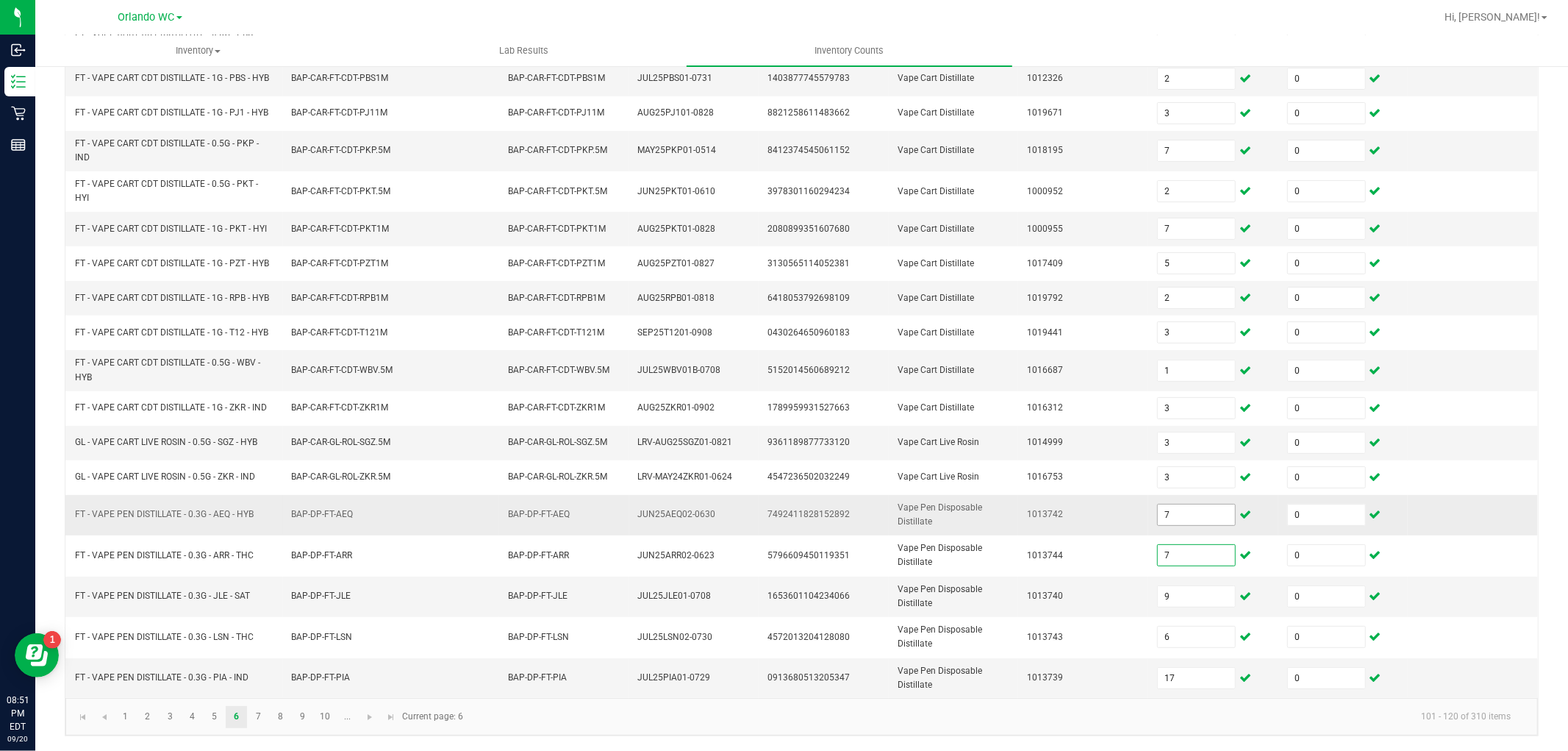
click at [1166, 513] on input "7" at bounding box center [1197, 514] width 77 height 21
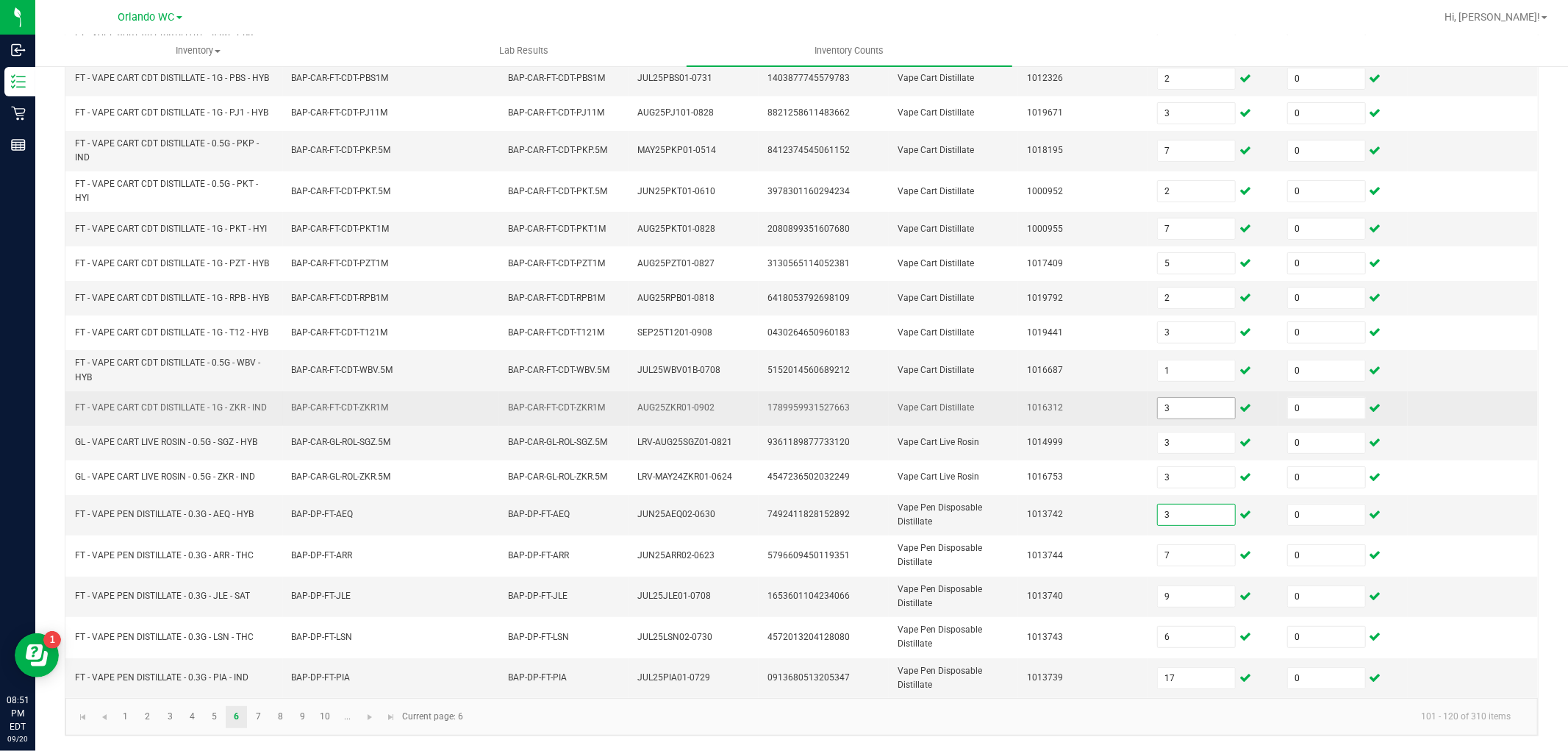
click at [1169, 405] on input "3" at bounding box center [1197, 408] width 77 height 21
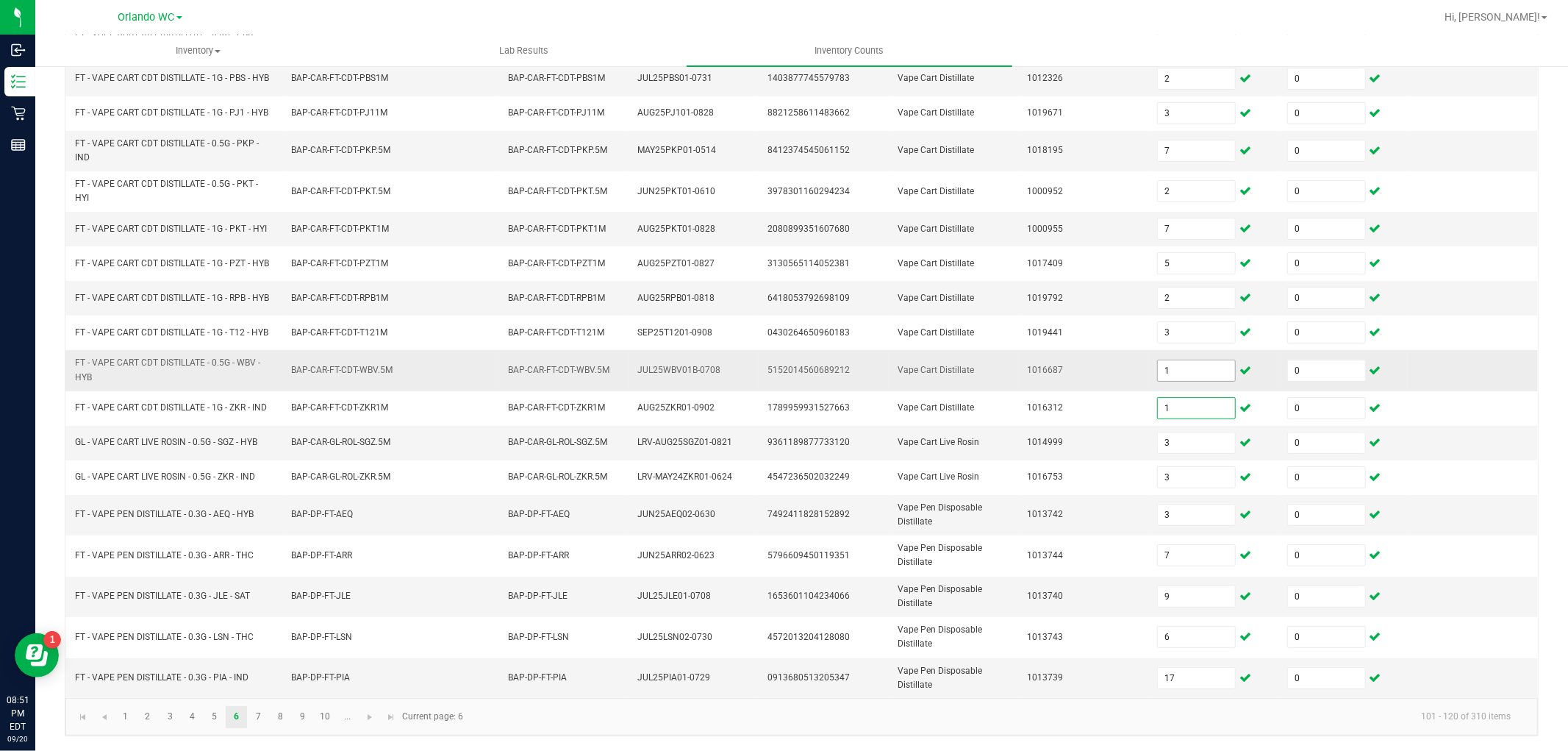
click at [1198, 366] on input "1" at bounding box center [1197, 370] width 77 height 21
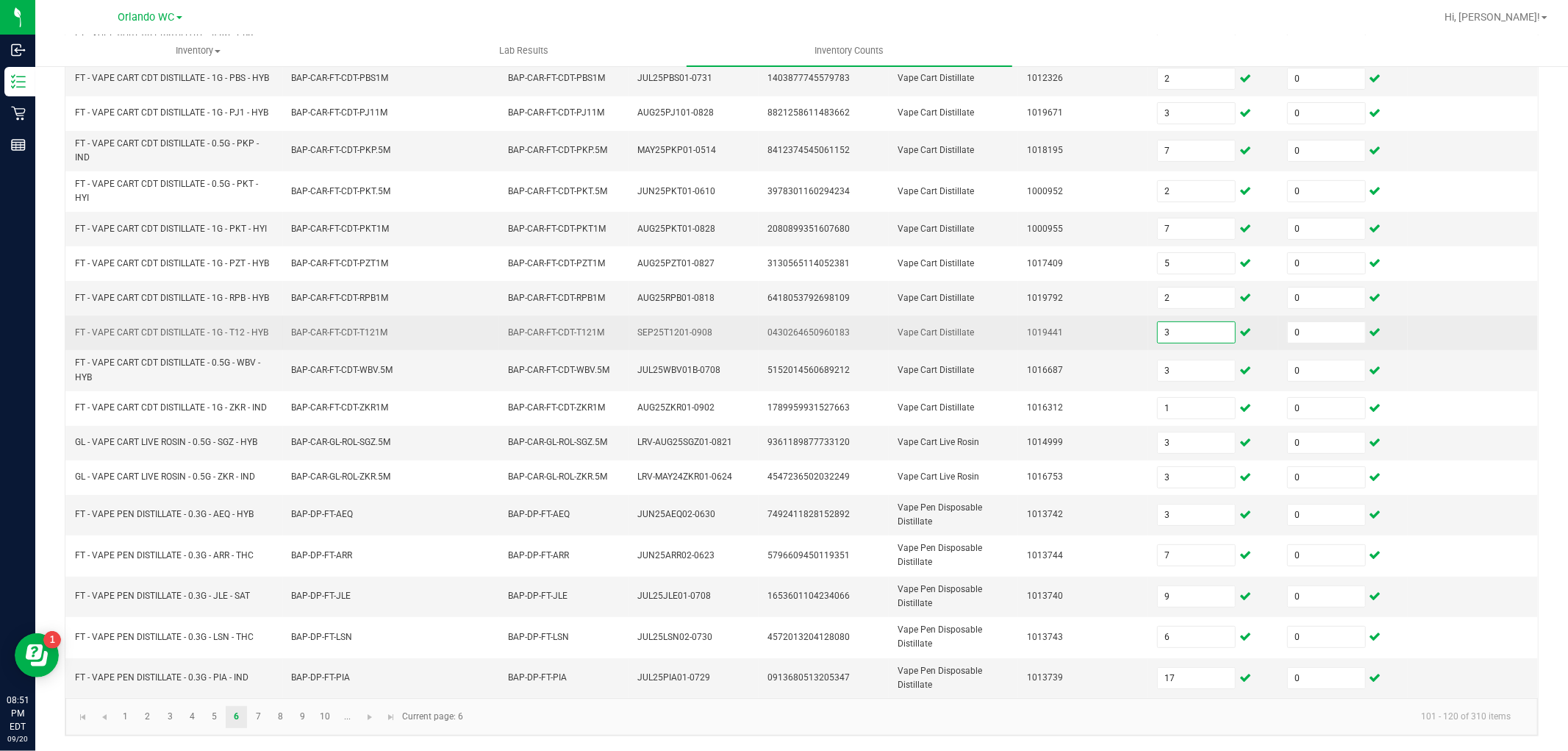
click at [1185, 333] on input "3" at bounding box center [1197, 332] width 77 height 21
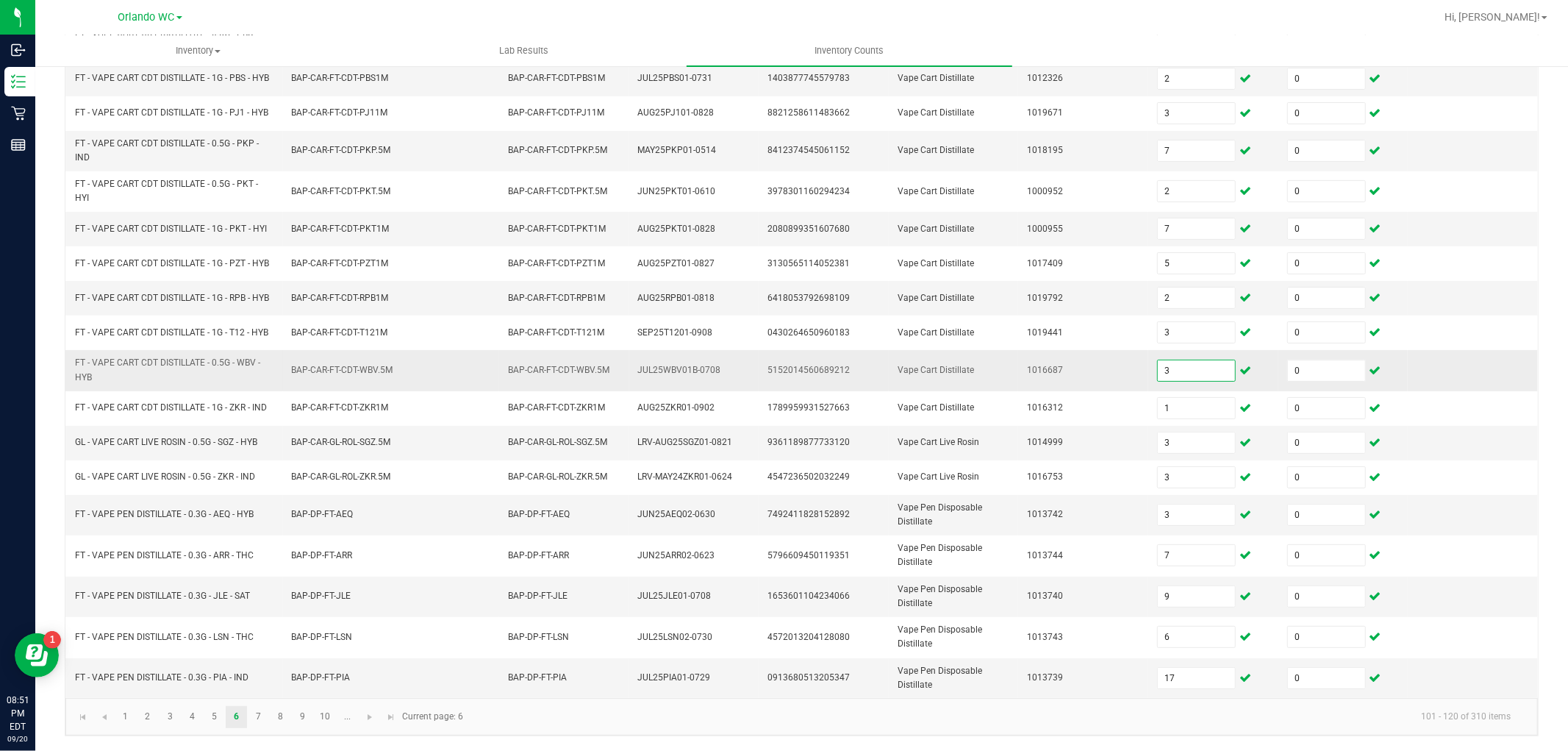
click at [1200, 362] on input "3" at bounding box center [1197, 370] width 77 height 21
click at [1068, 707] on kendo-pager-info "101 - 120 of 310 items" at bounding box center [998, 717] width 1051 height 24
click at [251, 715] on link "7" at bounding box center [258, 717] width 21 height 22
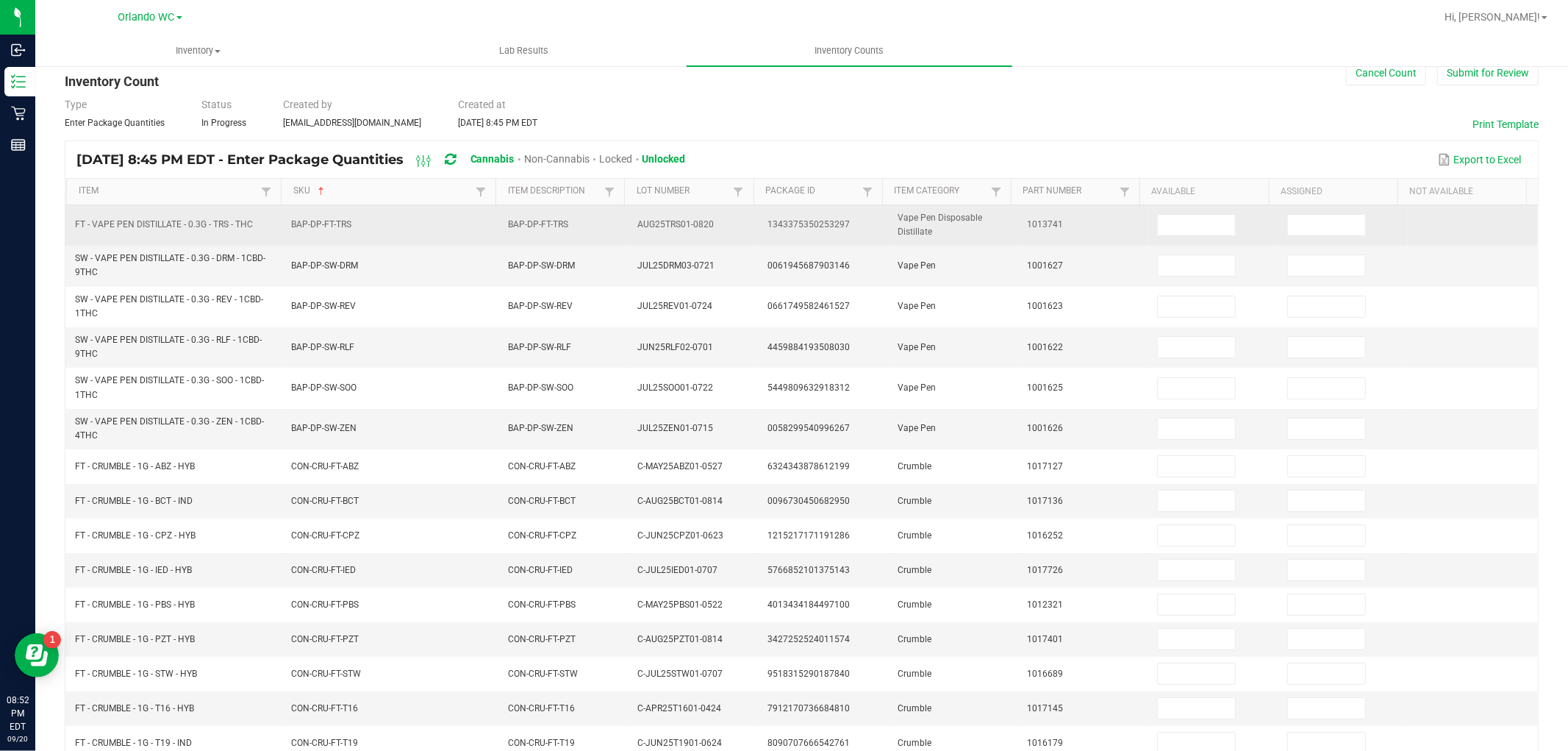
scroll to position [0, 0]
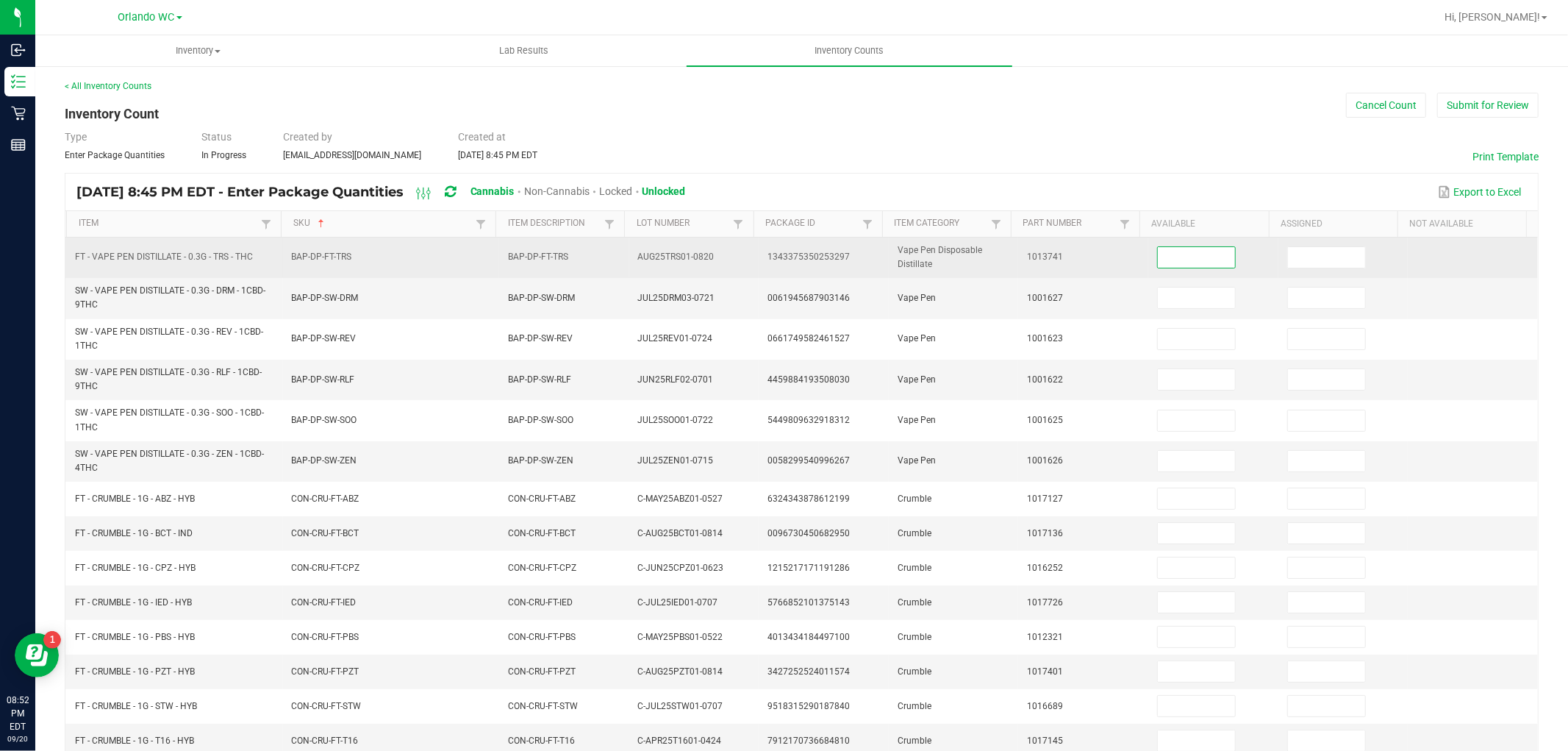
click at [1166, 260] on input at bounding box center [1197, 257] width 77 height 21
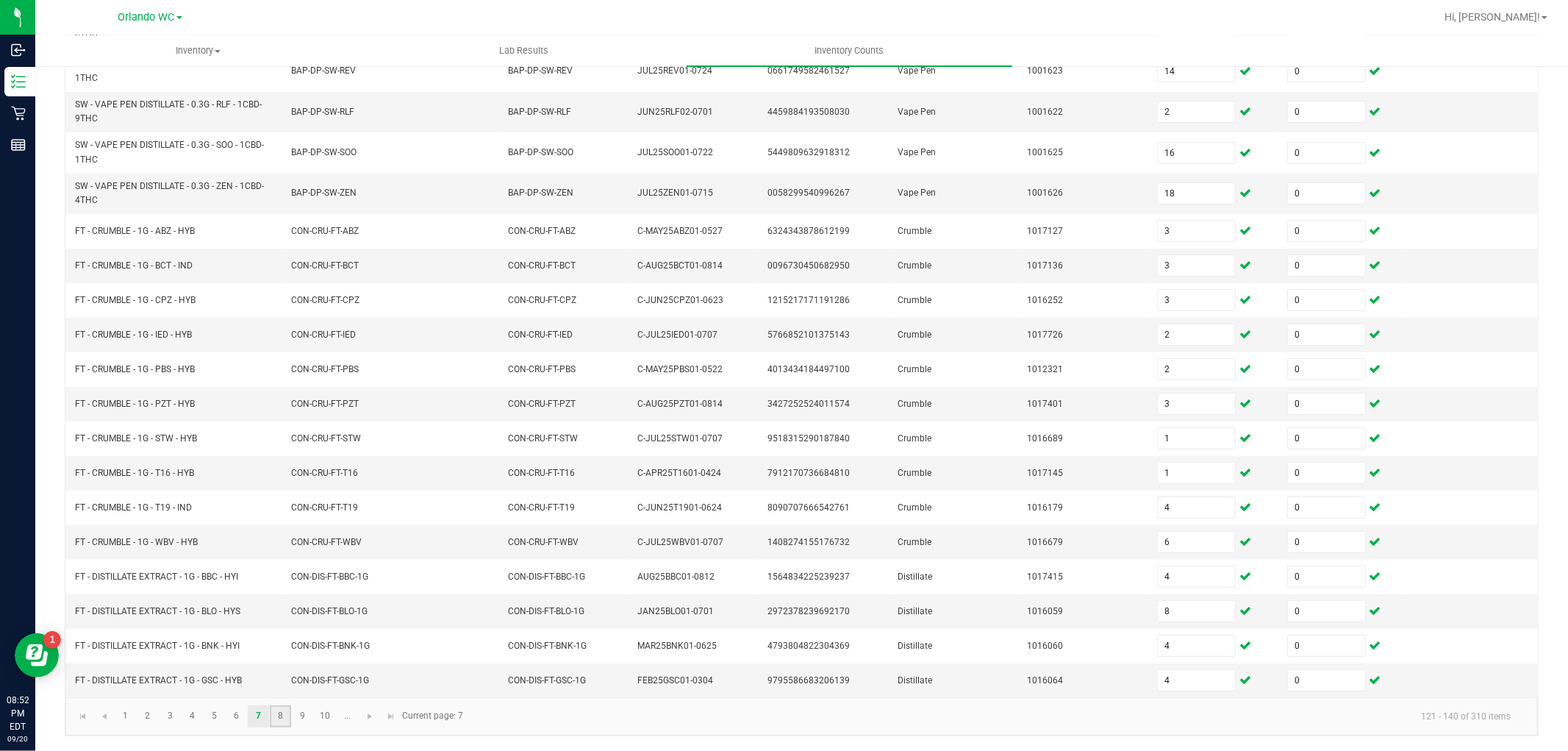
click at [286, 721] on link "8" at bounding box center [280, 716] width 21 height 22
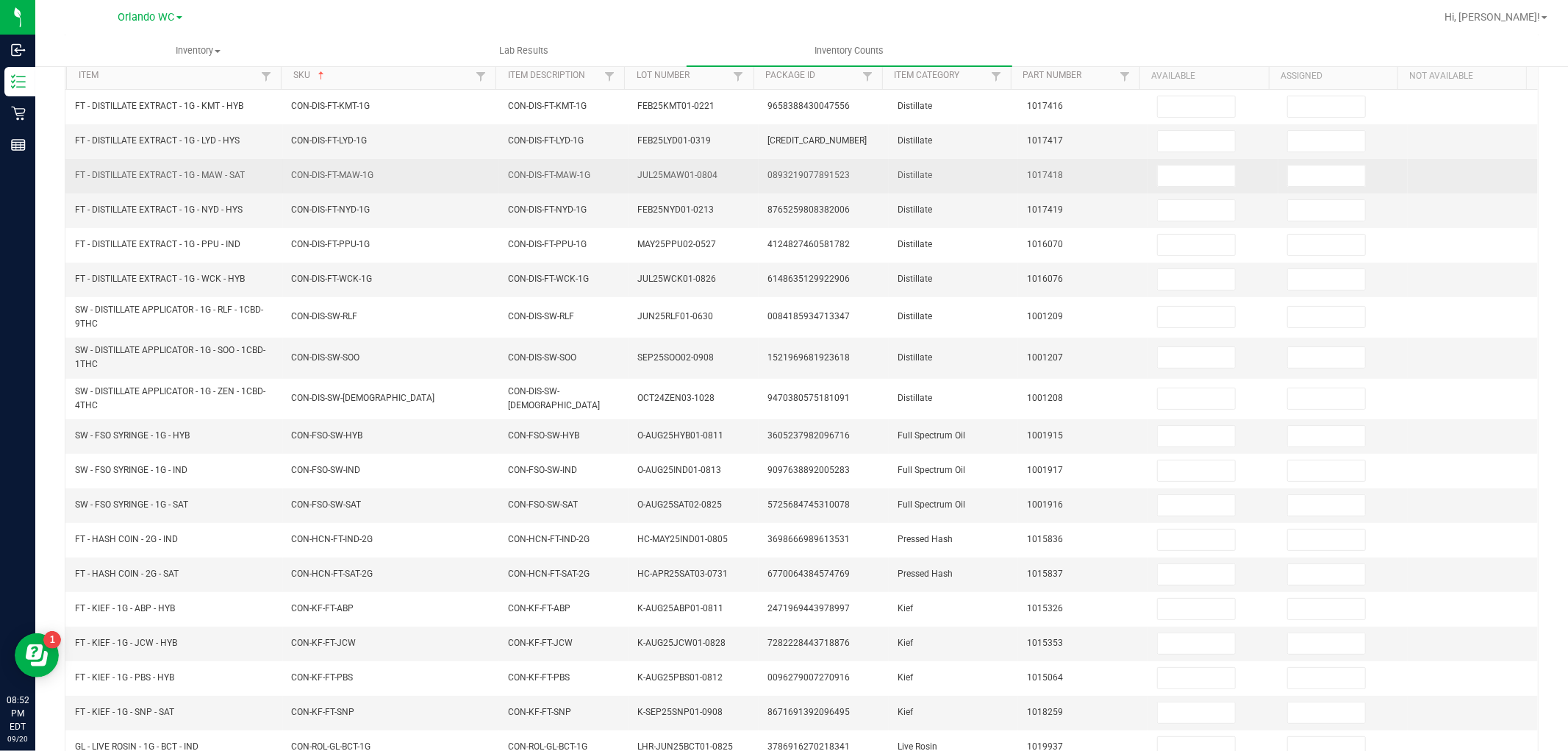
scroll to position [0, 0]
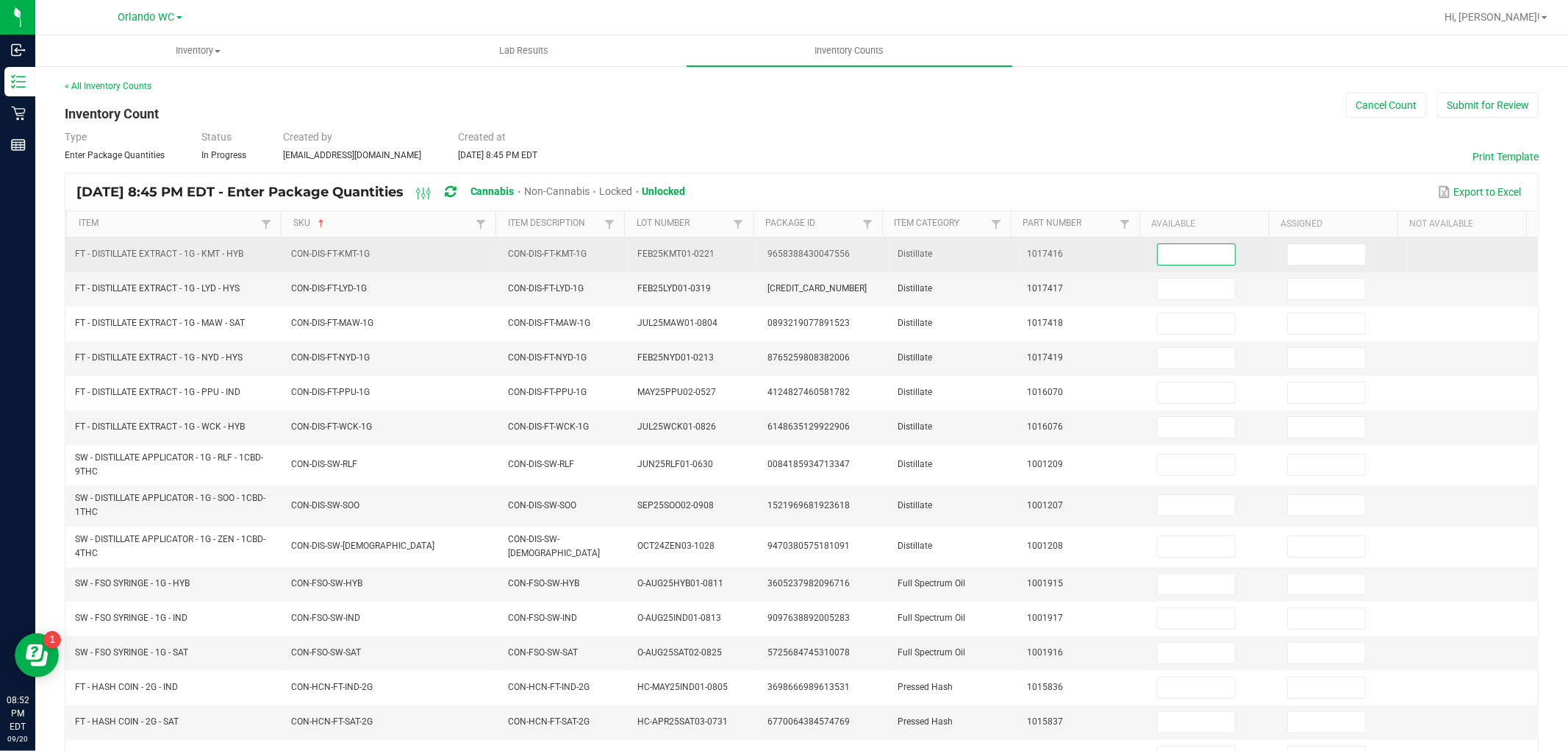
click at [1178, 254] on input at bounding box center [1197, 254] width 77 height 21
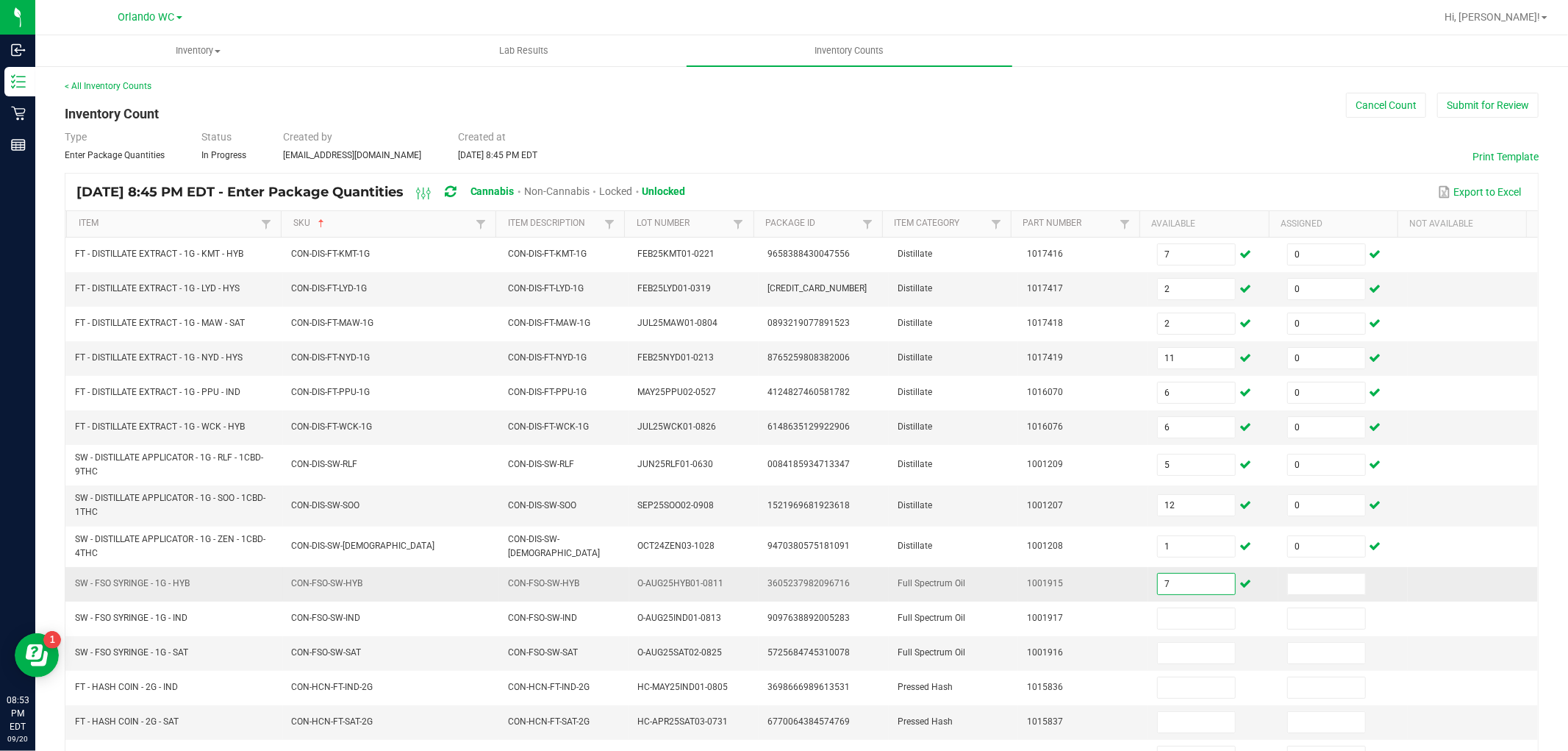
click at [1176, 577] on input "7" at bounding box center [1197, 583] width 77 height 21
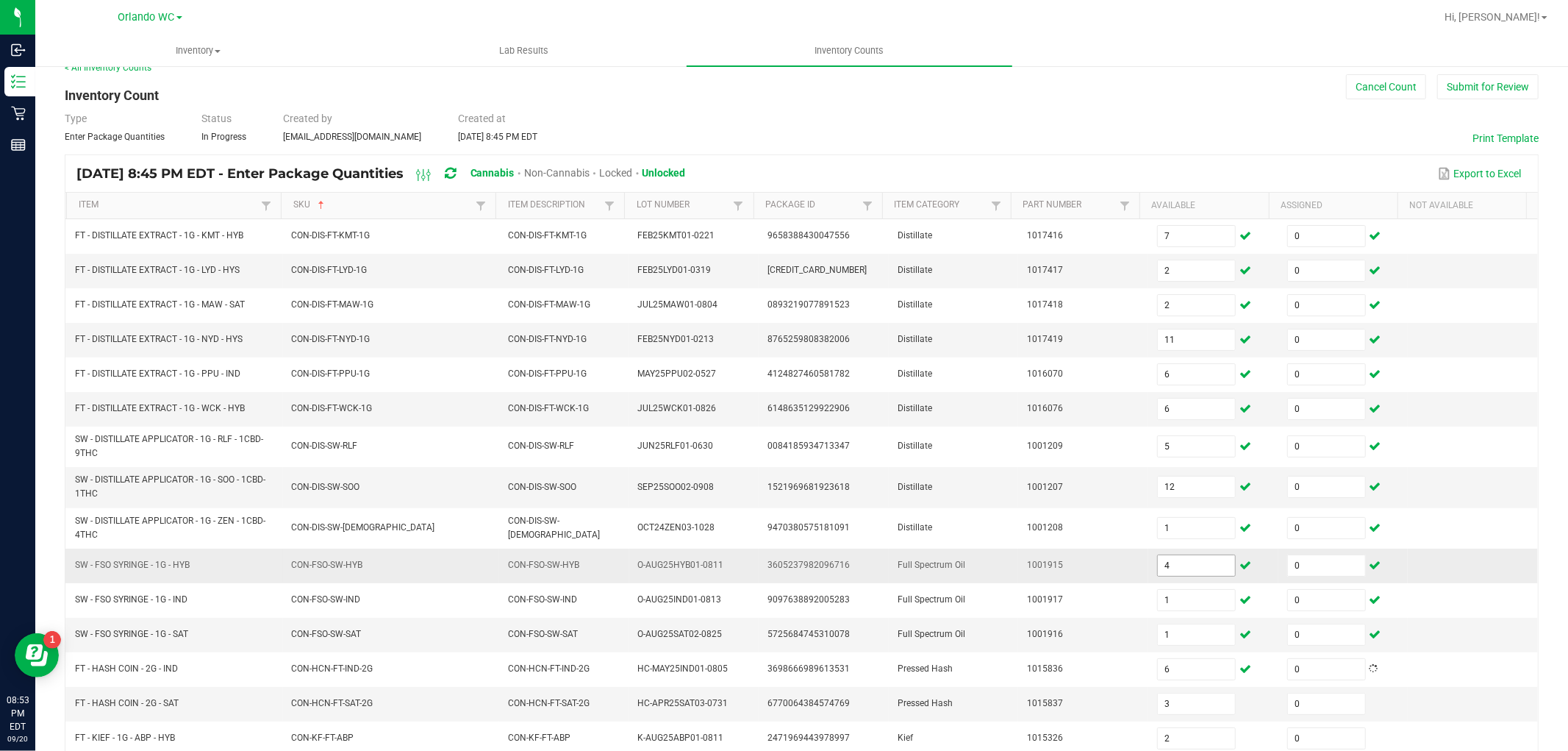
scroll to position [253, 0]
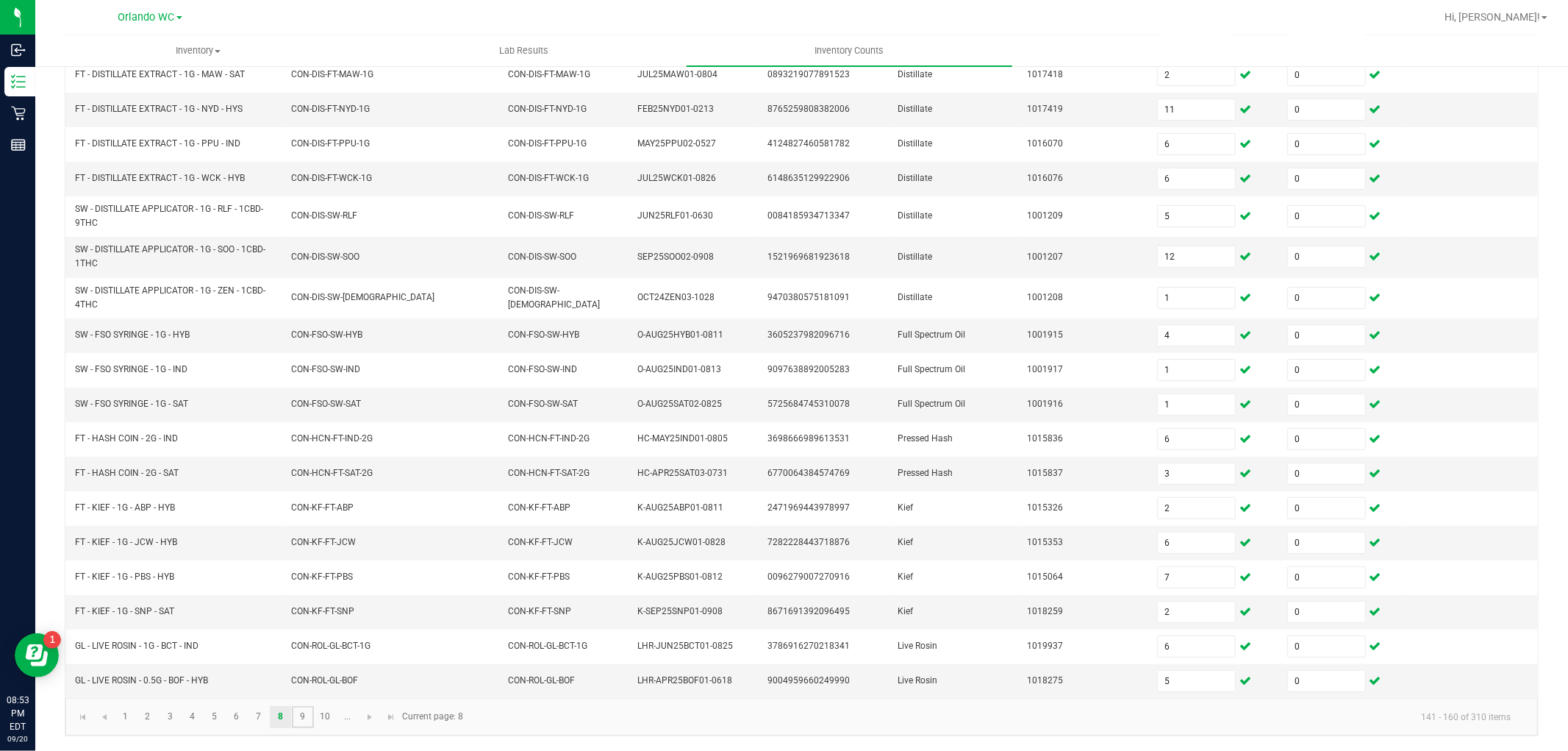
drag, startPoint x: 304, startPoint y: 711, endPoint x: 302, endPoint y: 702, distance: 9.2
click at [303, 711] on link "9" at bounding box center [302, 717] width 21 height 22
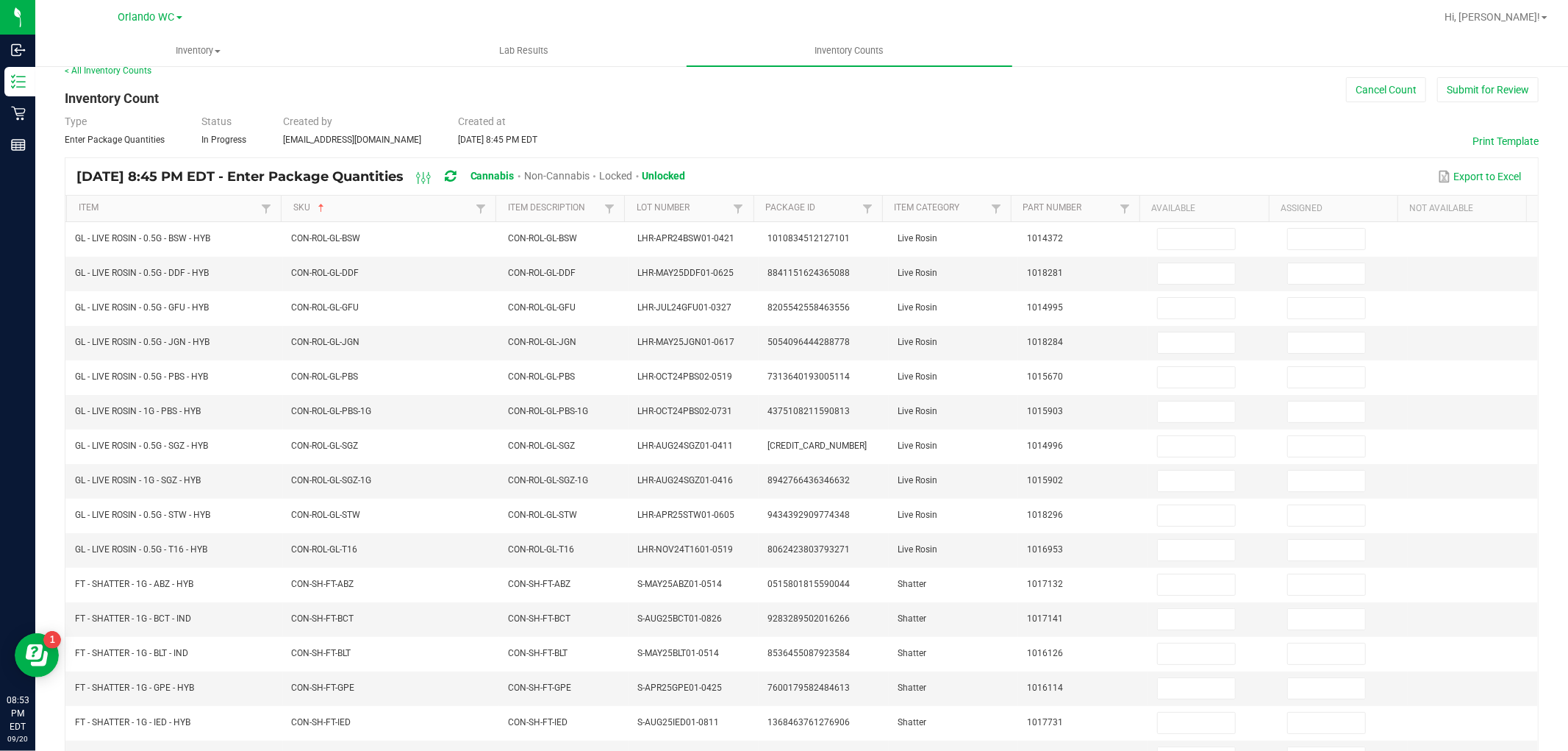
scroll to position [0, 0]
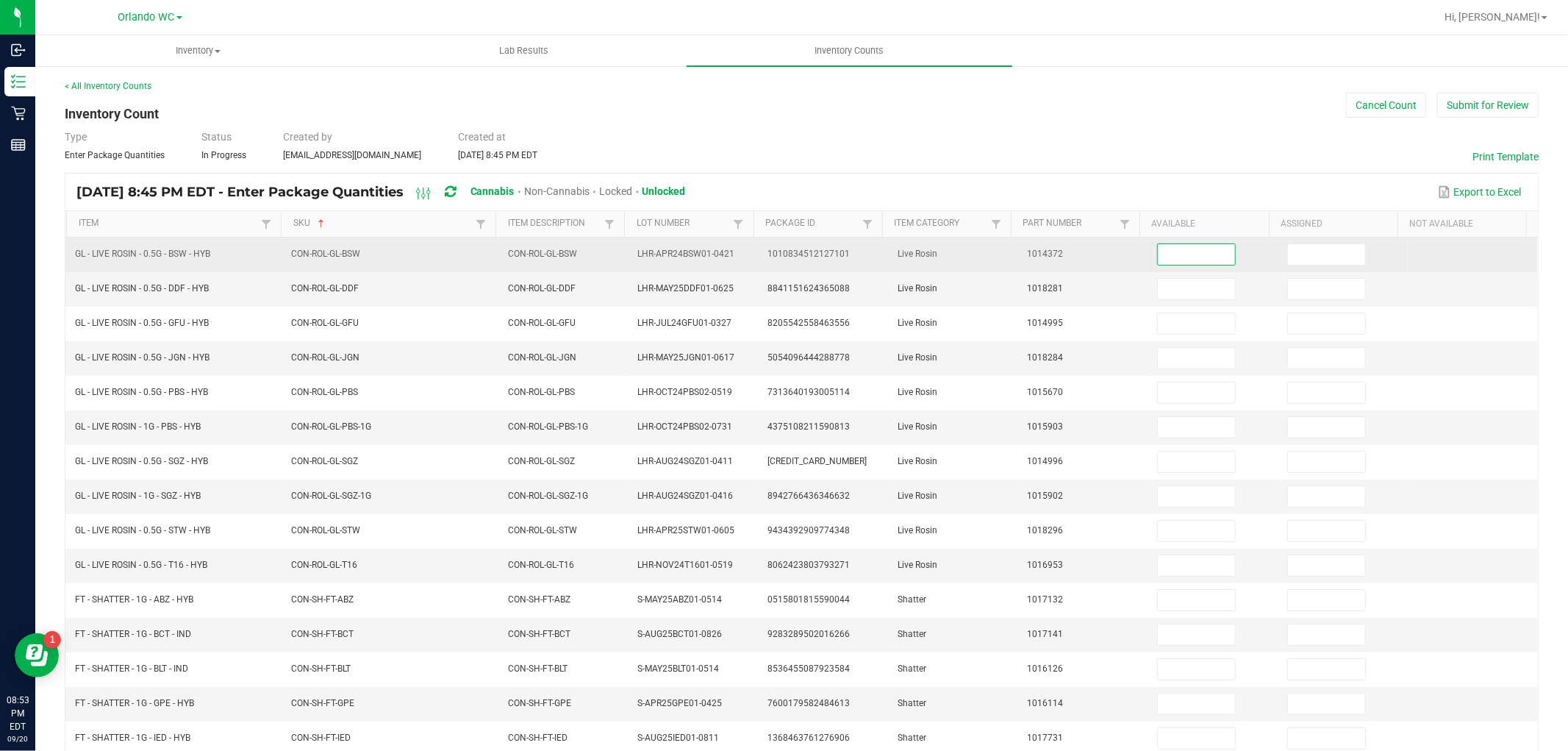
click at [1194, 257] on input at bounding box center [1197, 254] width 77 height 21
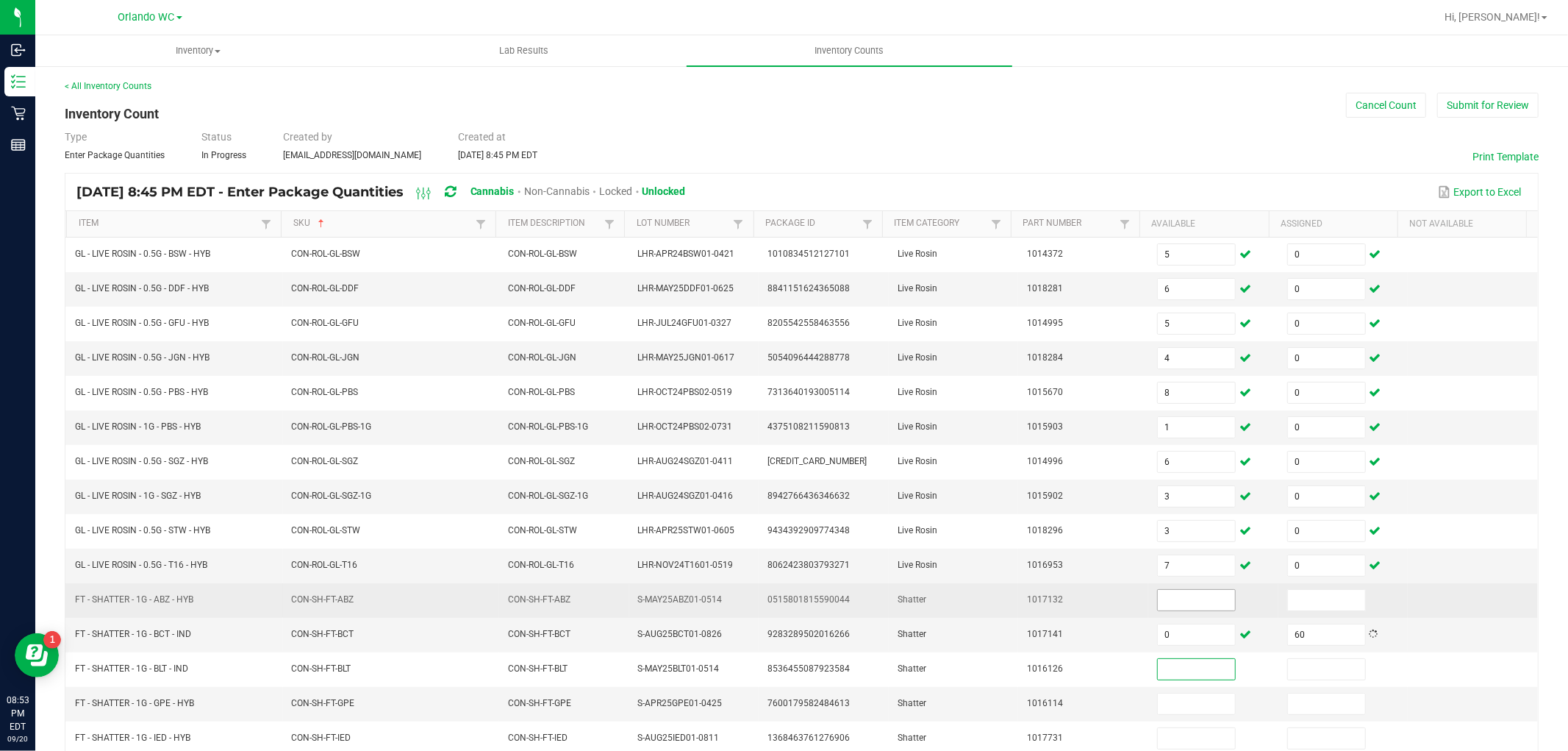
click at [1173, 595] on input at bounding box center [1197, 600] width 77 height 21
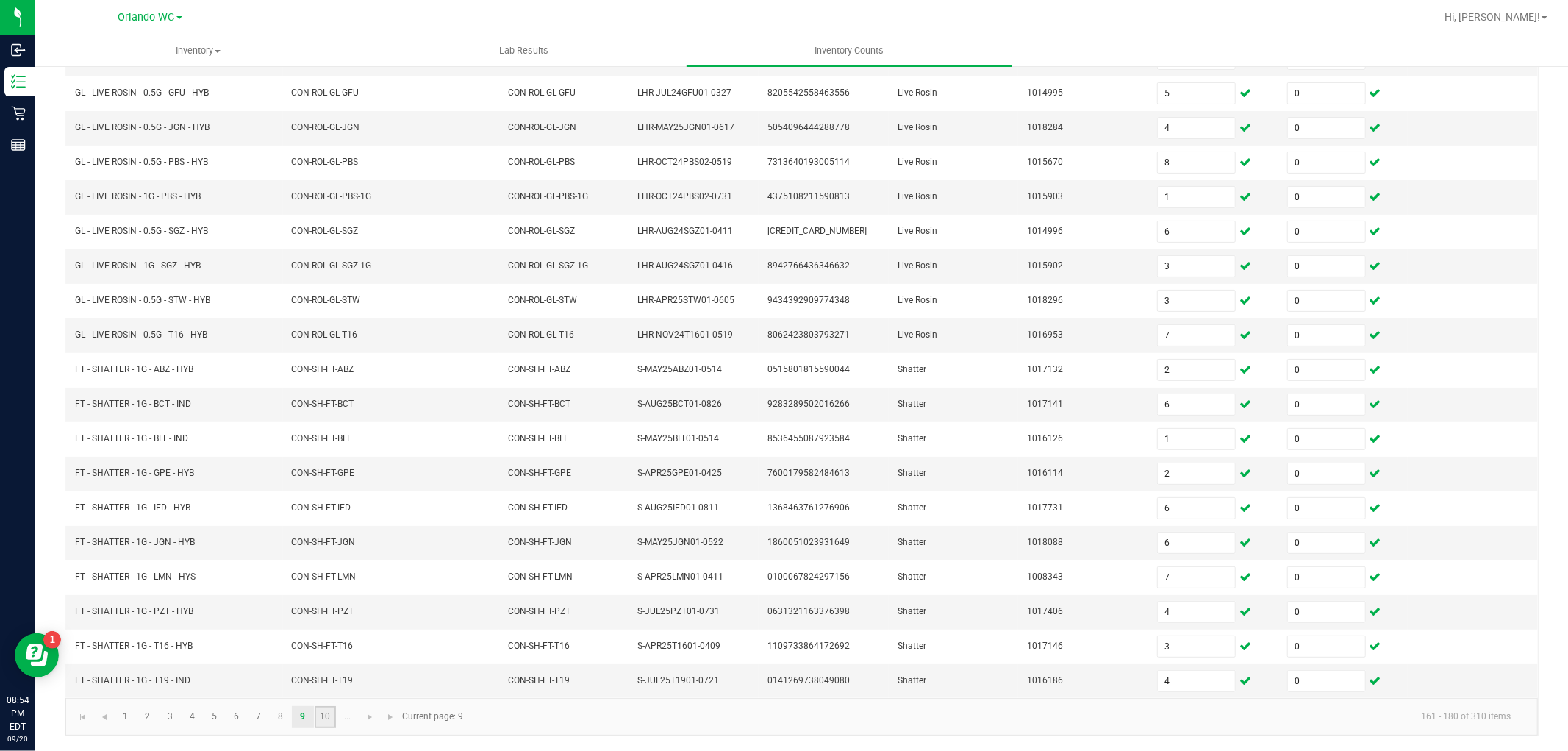
click at [319, 715] on link "10" at bounding box center [325, 717] width 21 height 22
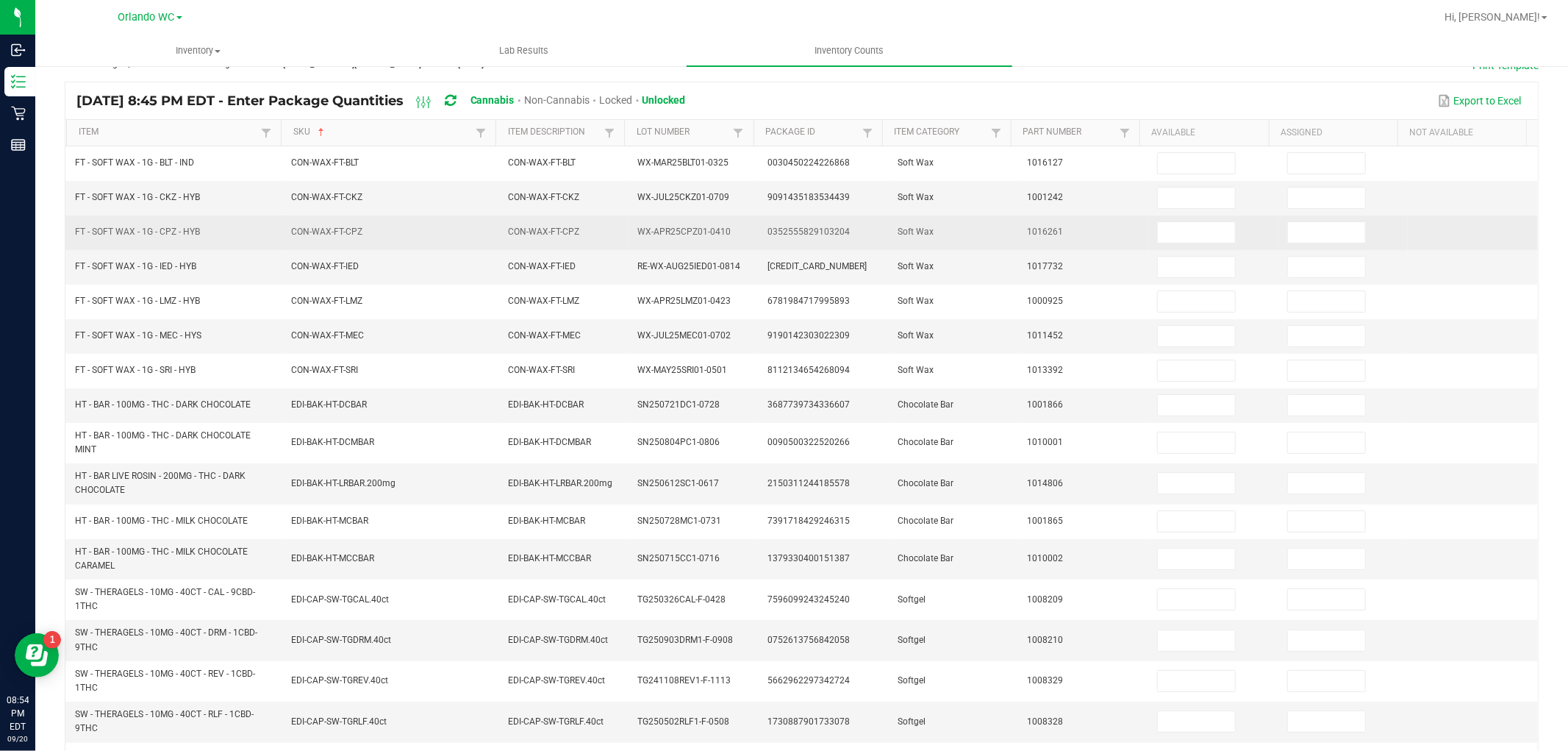
scroll to position [0, 0]
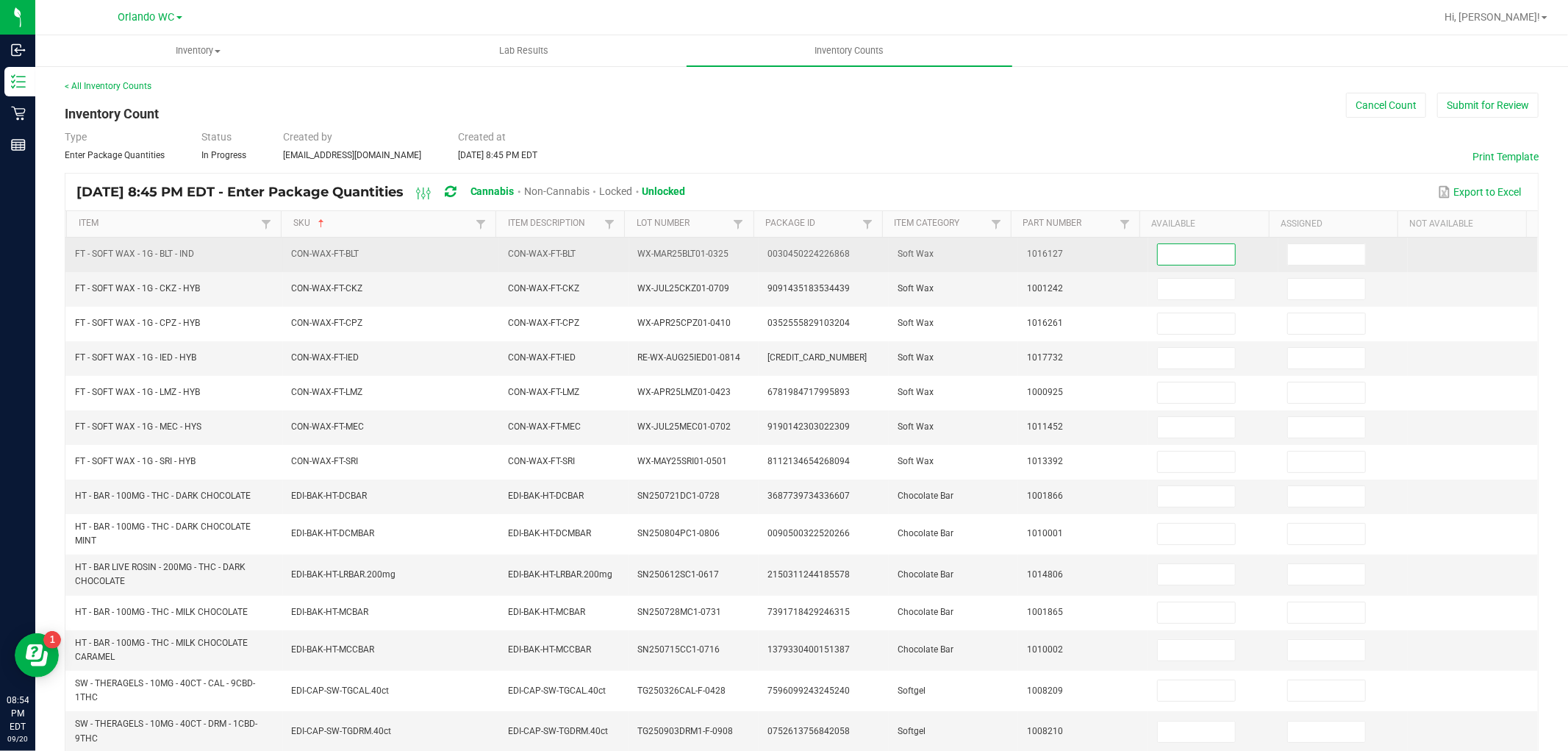
click at [1160, 254] on input at bounding box center [1197, 254] width 77 height 21
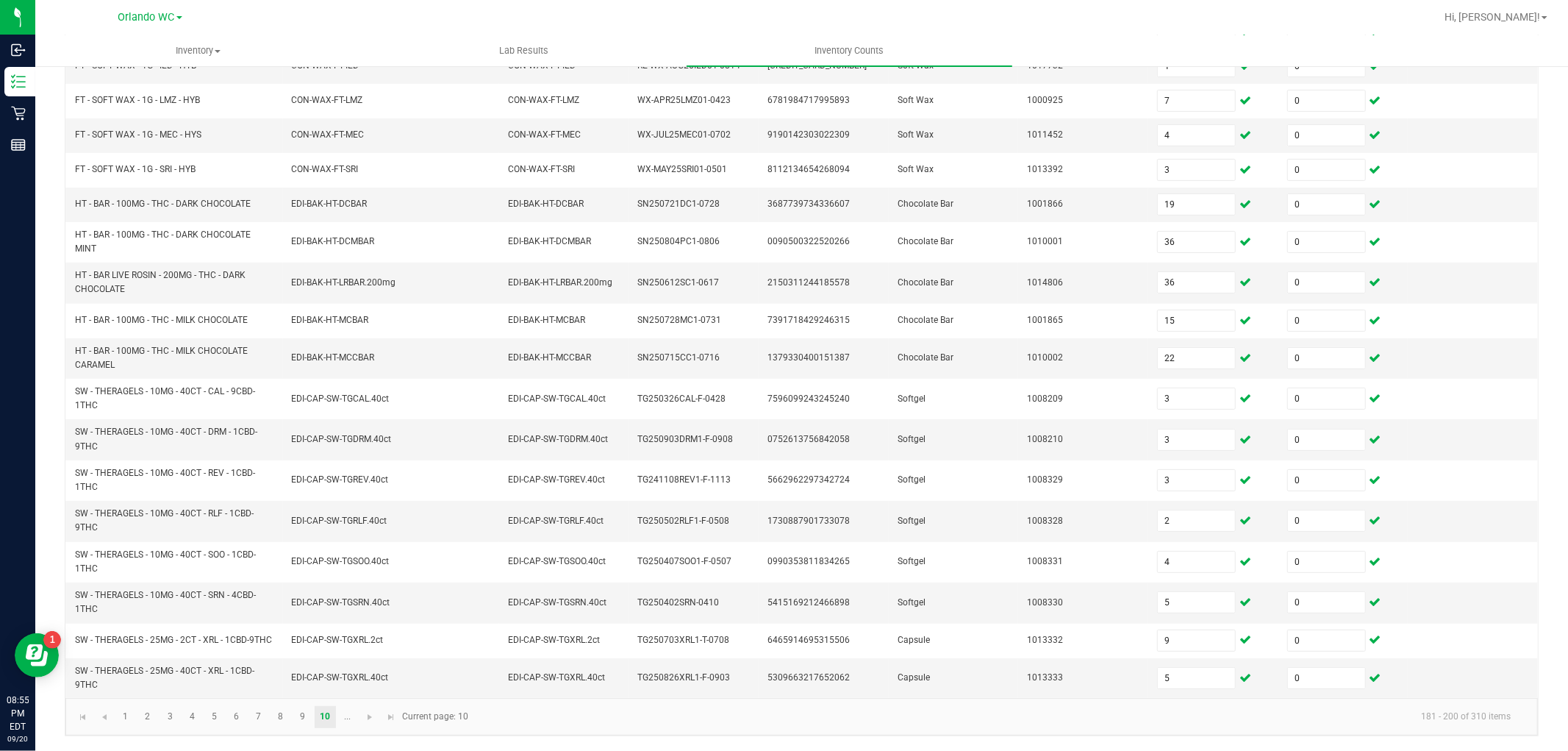
click at [1006, 724] on kendo-pager-info "181 - 200 of 310 items" at bounding box center [999, 717] width 1046 height 24
click at [369, 719] on span "Go to the next page" at bounding box center [369, 716] width 11 height 11
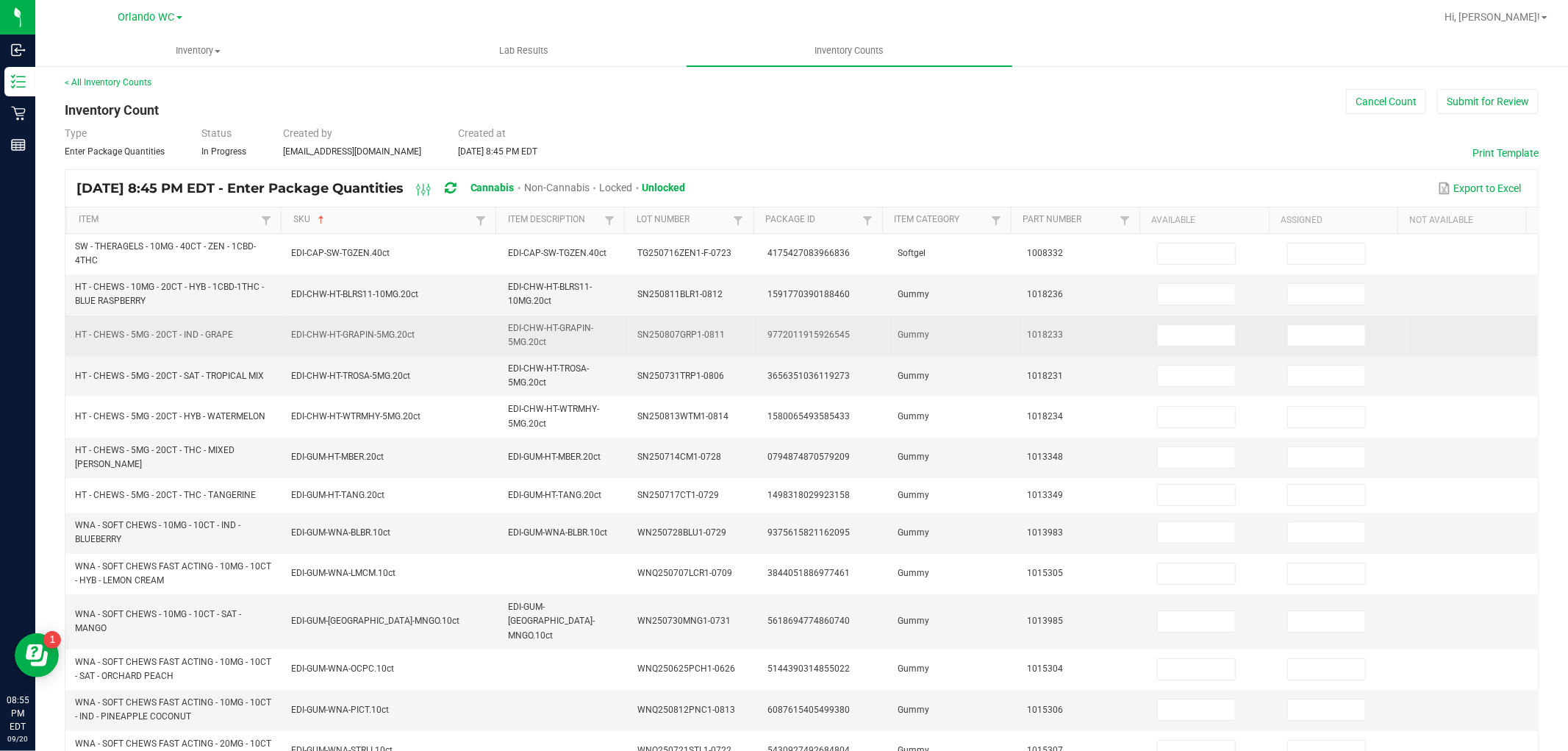
scroll to position [0, 0]
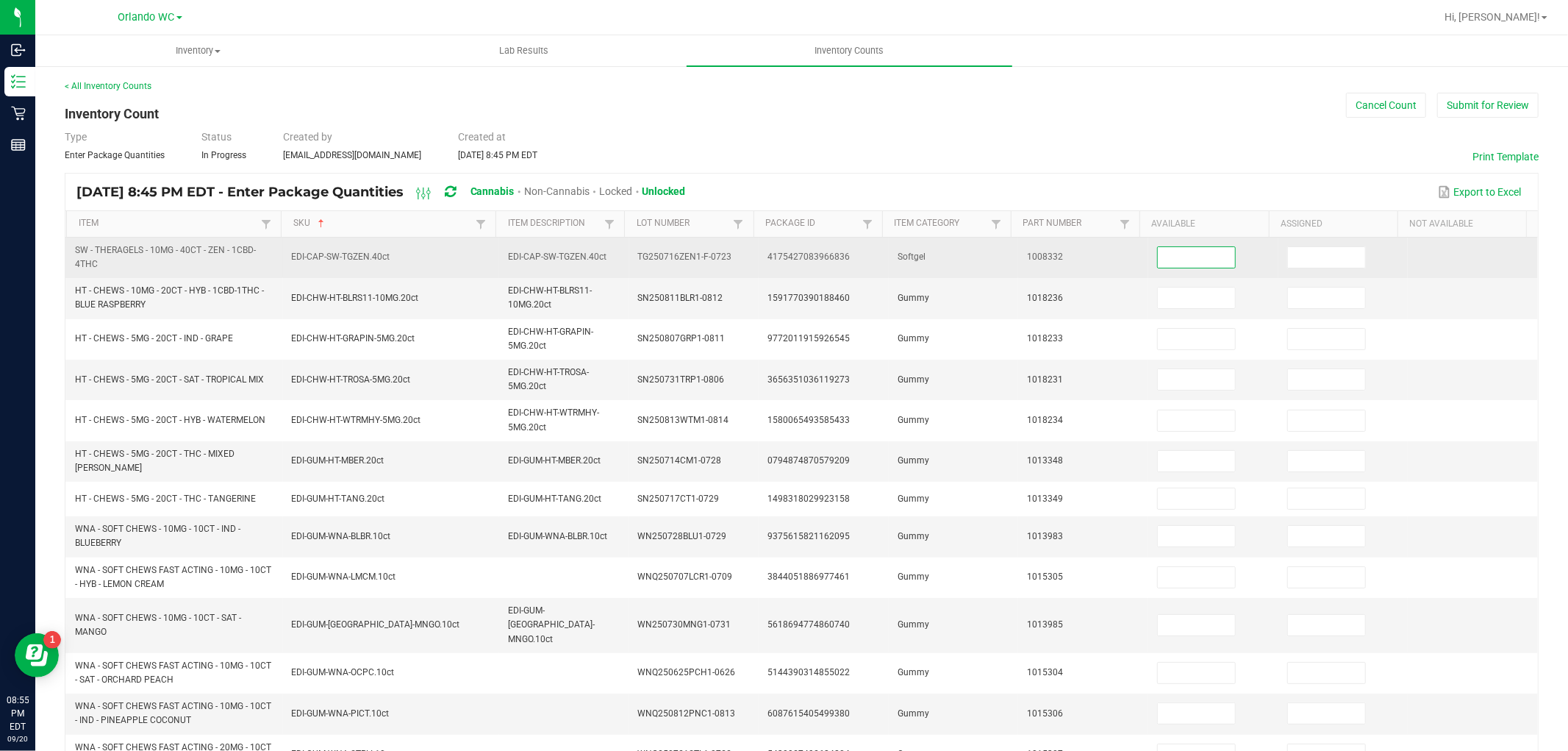
click at [1179, 248] on input at bounding box center [1197, 257] width 77 height 21
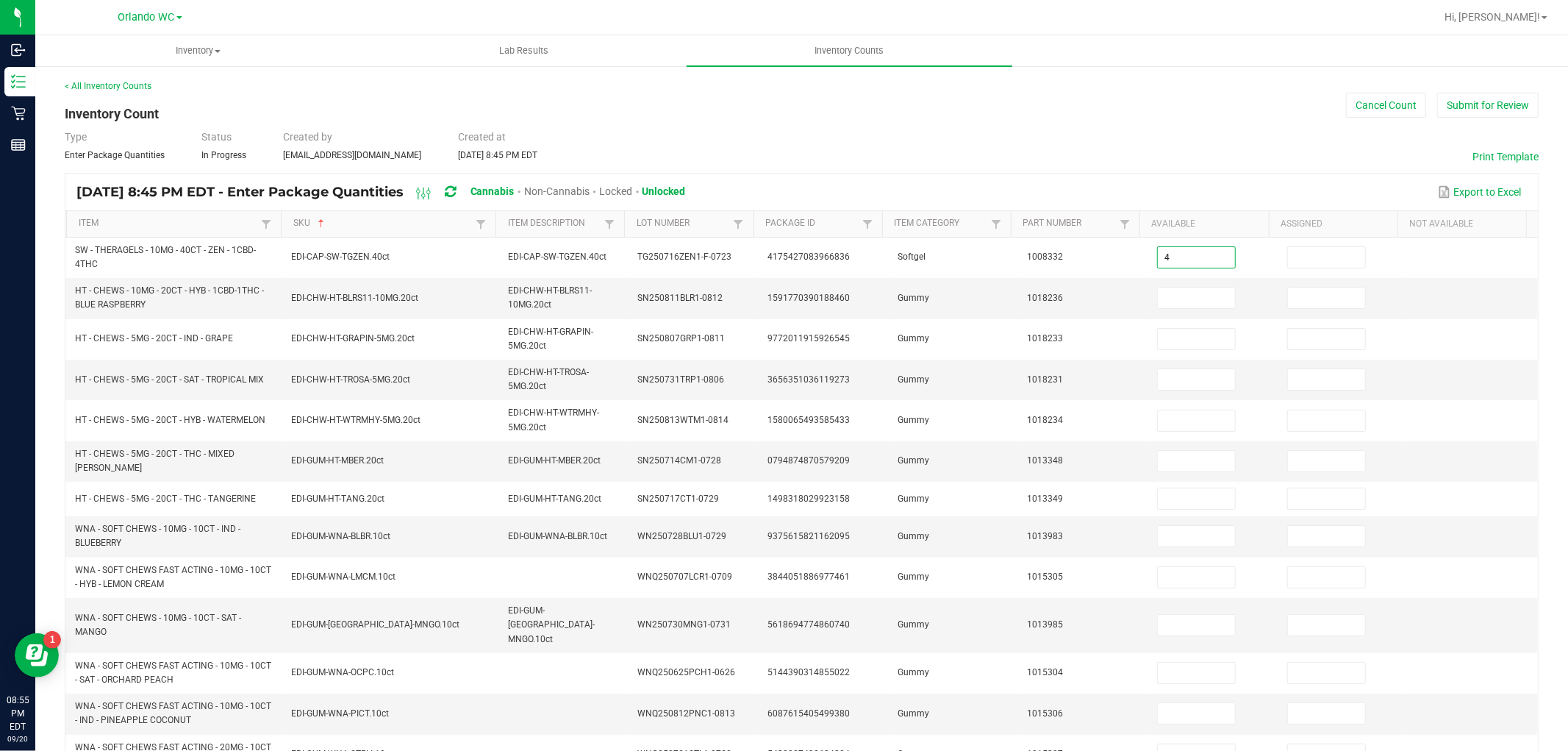
scroll to position [336, 0]
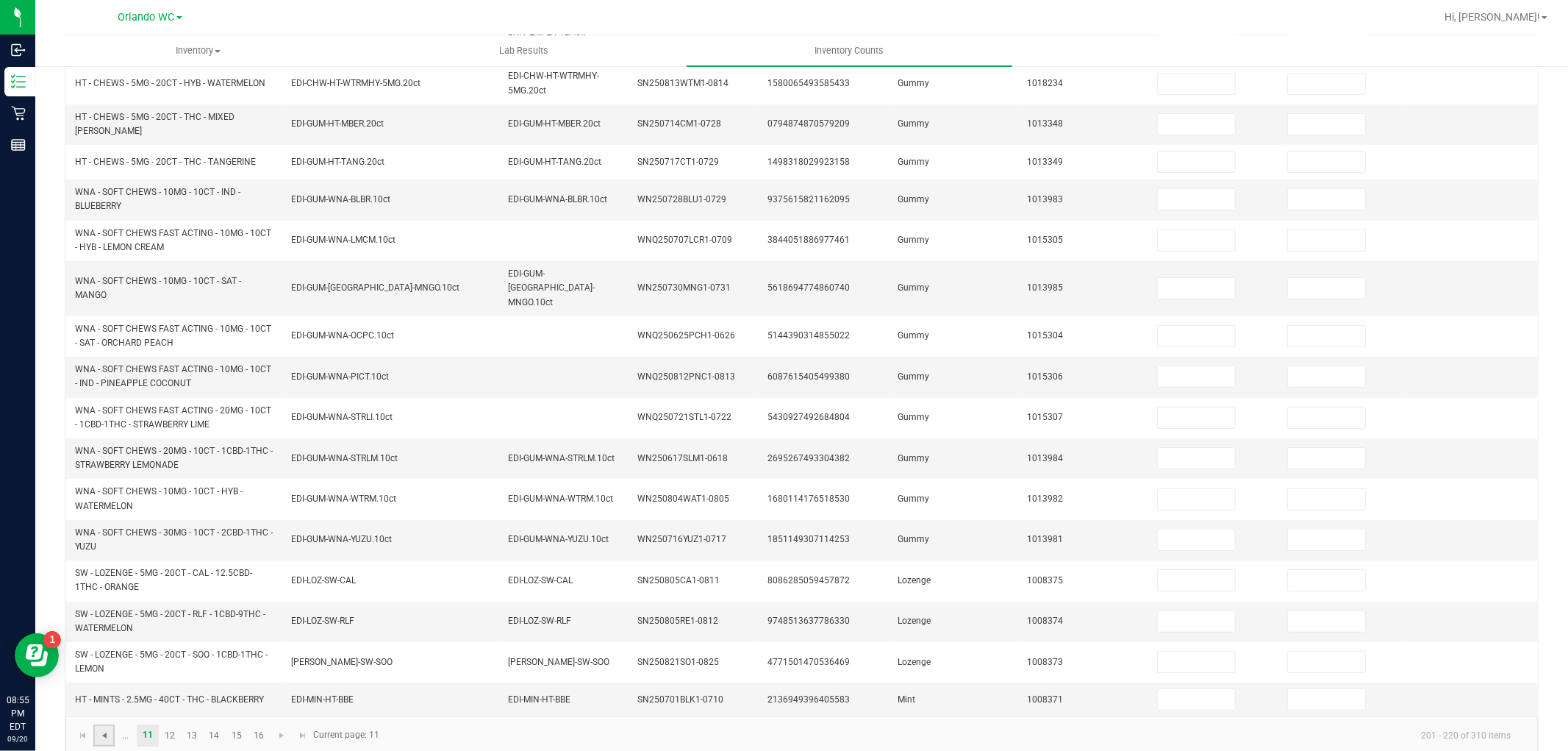
click at [106, 730] on span "Go to the previous page" at bounding box center [104, 735] width 11 height 11
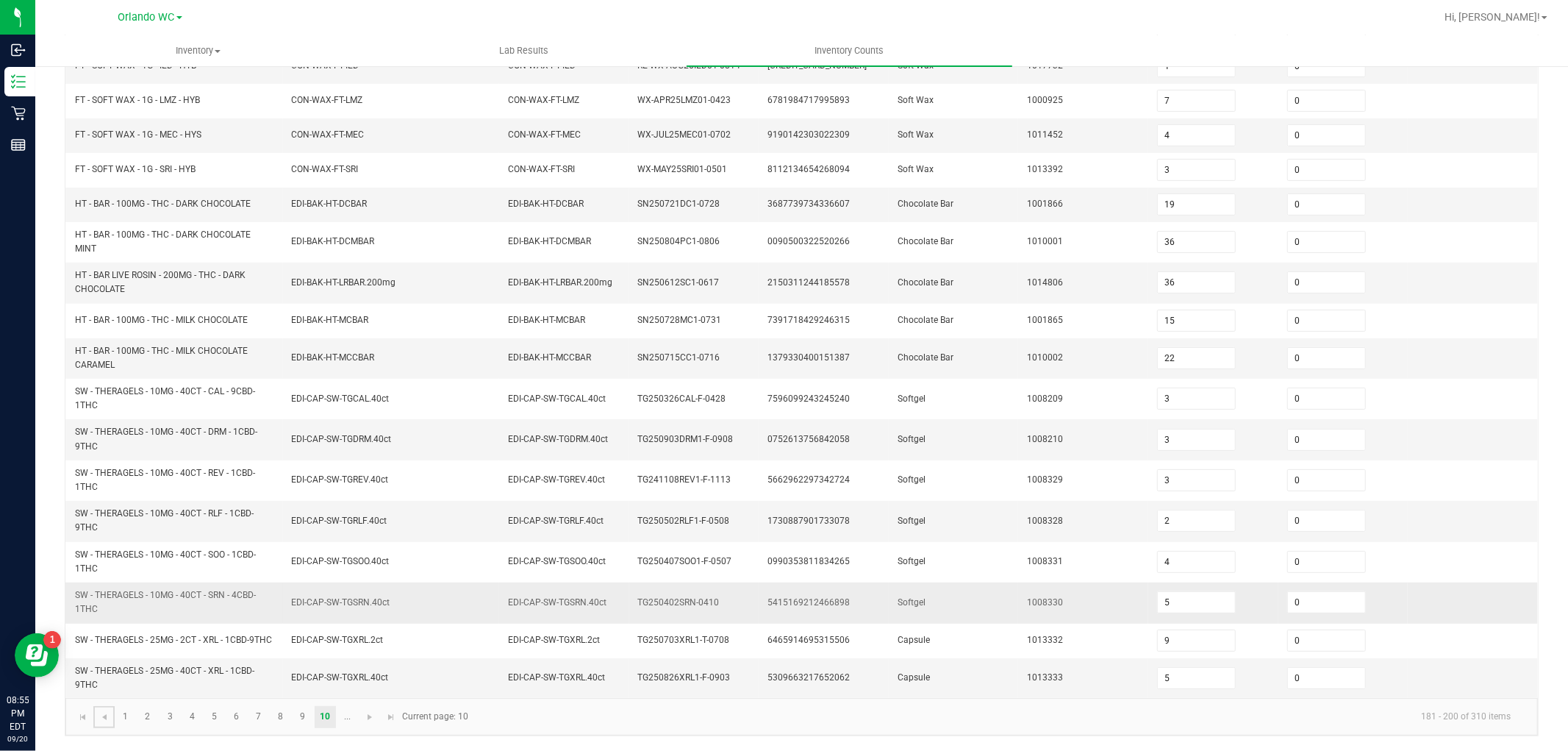
scroll to position [301, 0]
click at [369, 711] on span "Go to the next page" at bounding box center [369, 716] width 11 height 11
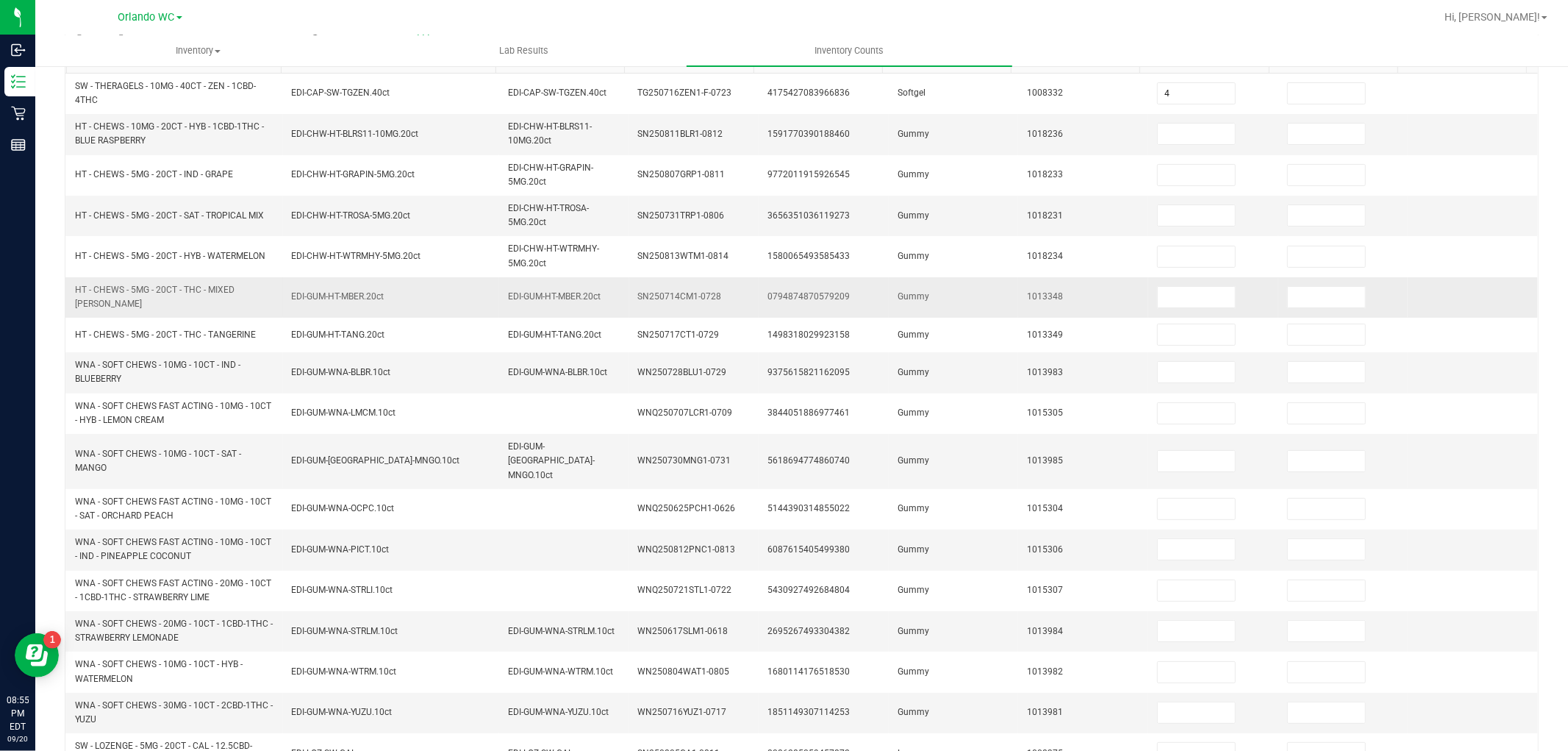
scroll to position [0, 0]
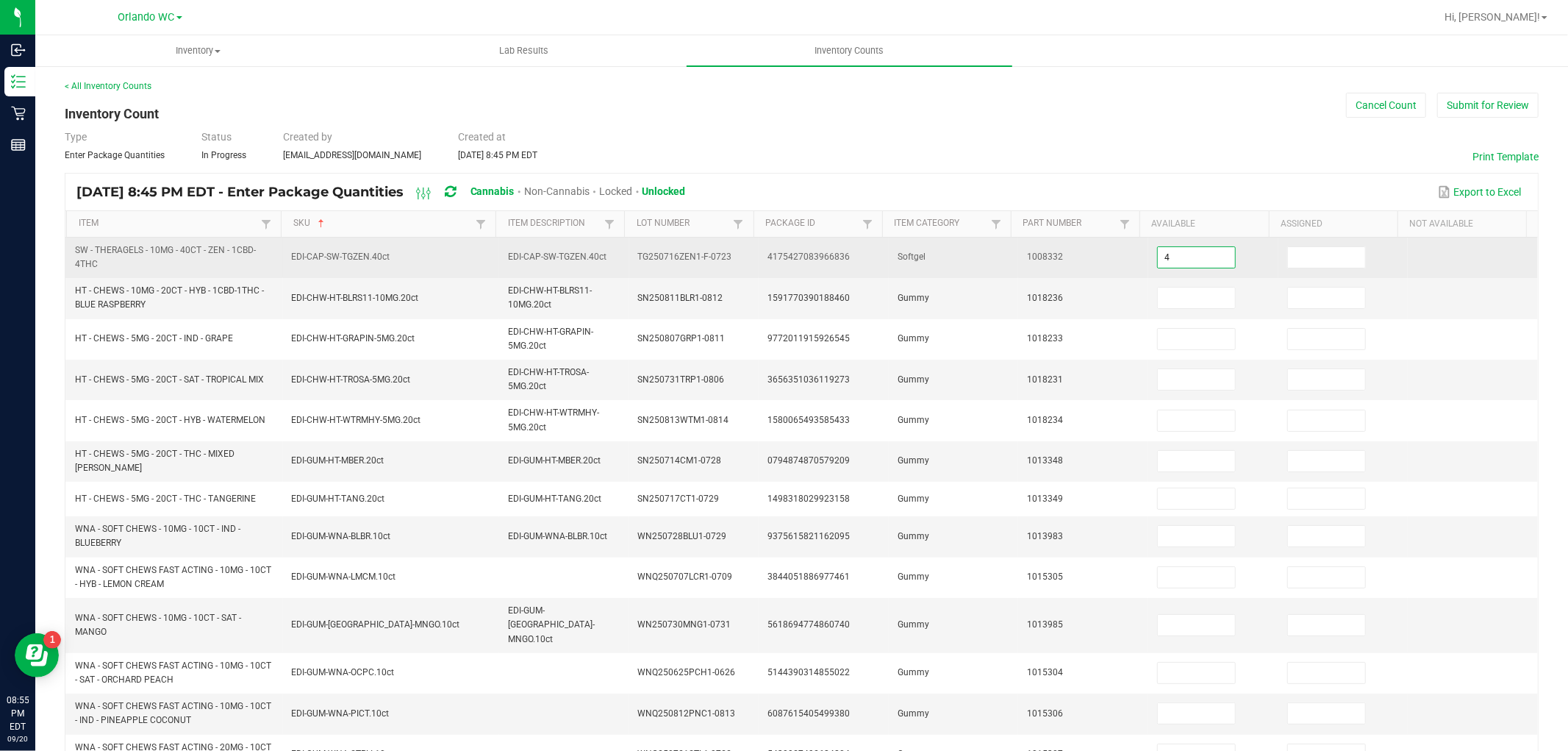
click at [1177, 250] on input "4" at bounding box center [1197, 257] width 77 height 21
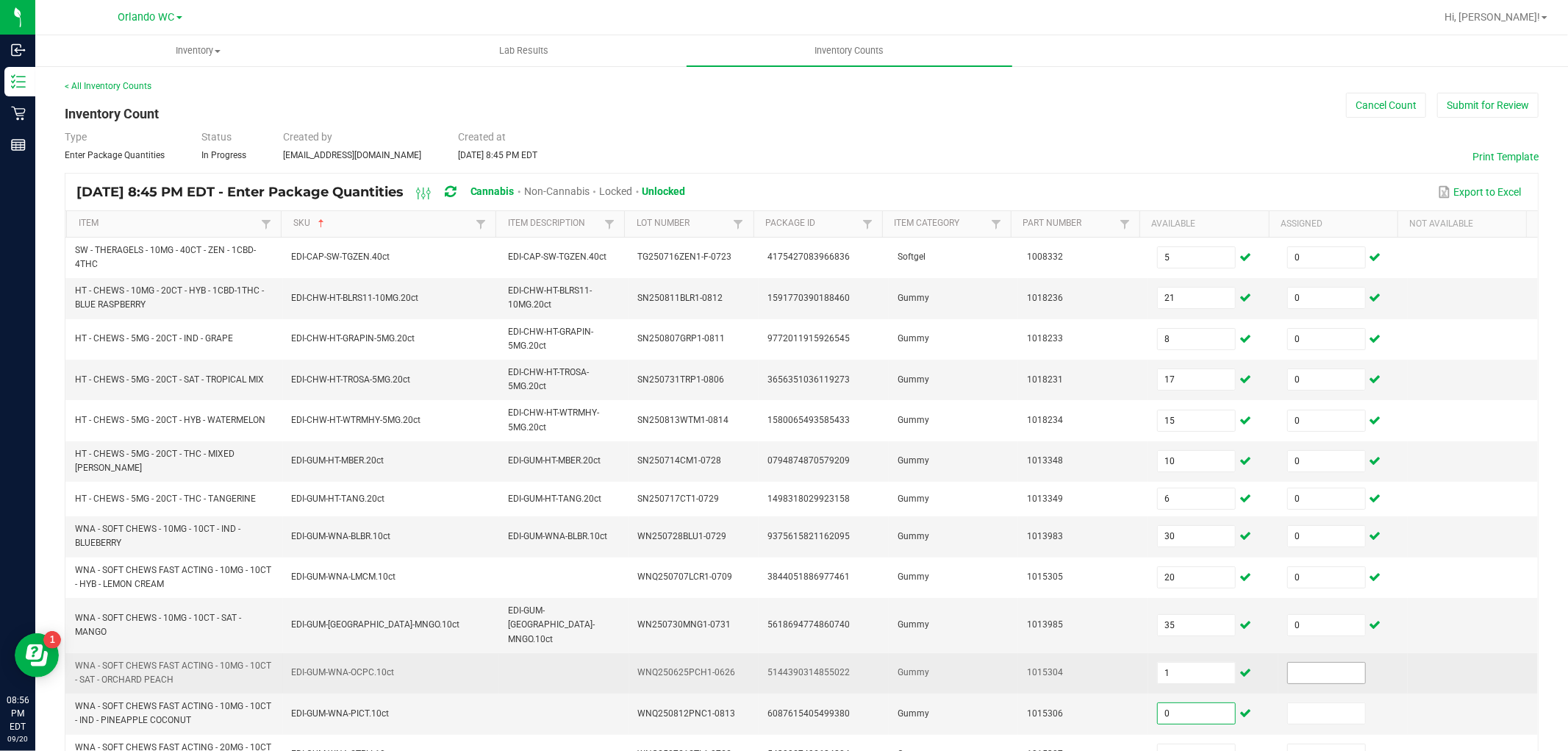
click at [1290, 662] on input at bounding box center [1327, 672] width 77 height 21
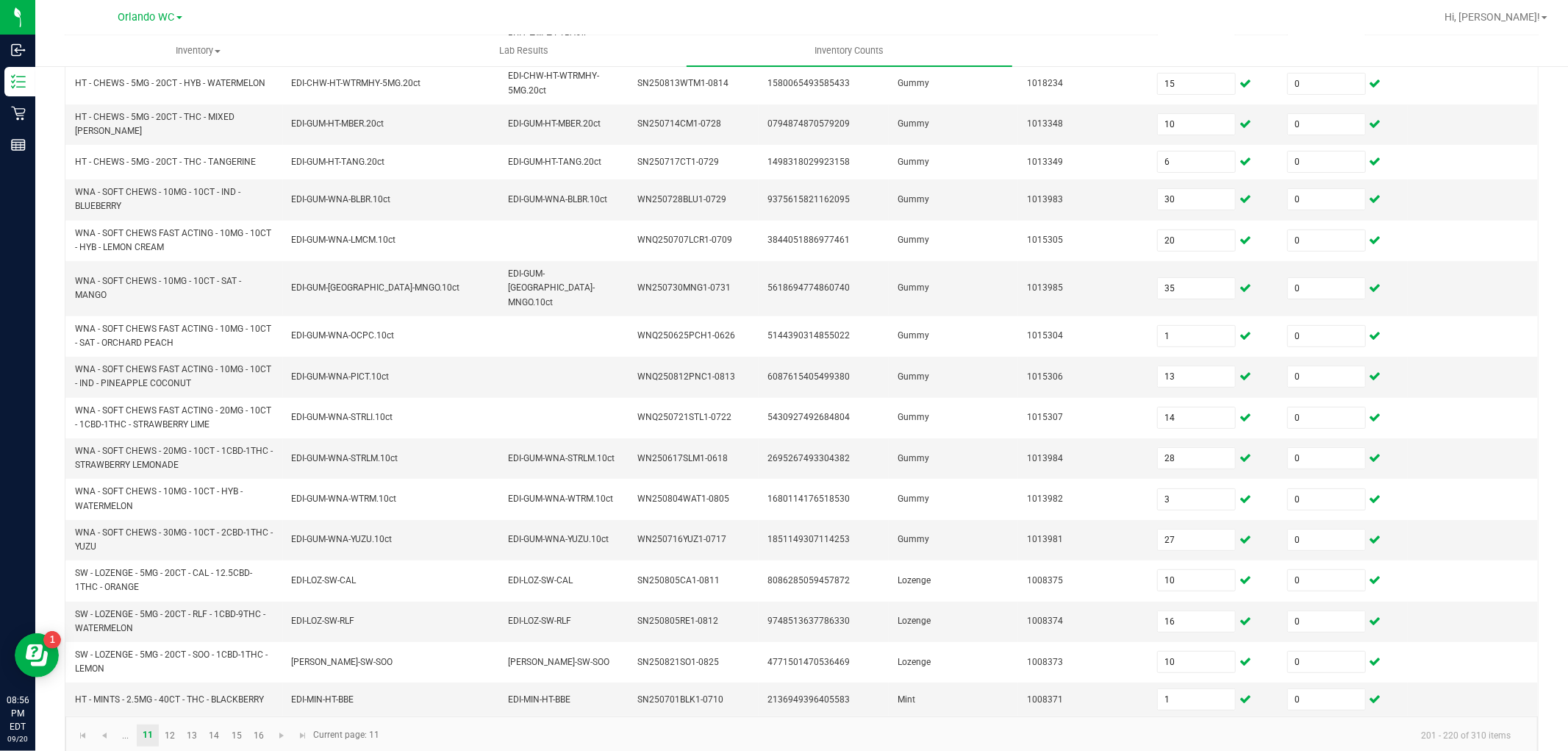
drag, startPoint x: 485, startPoint y: 721, endPoint x: 336, endPoint y: 722, distance: 149.0
click at [478, 723] on kendo-pager-info "201 - 220 of 310 items" at bounding box center [955, 735] width 1134 height 24
click at [174, 724] on link "12" at bounding box center [170, 735] width 21 height 22
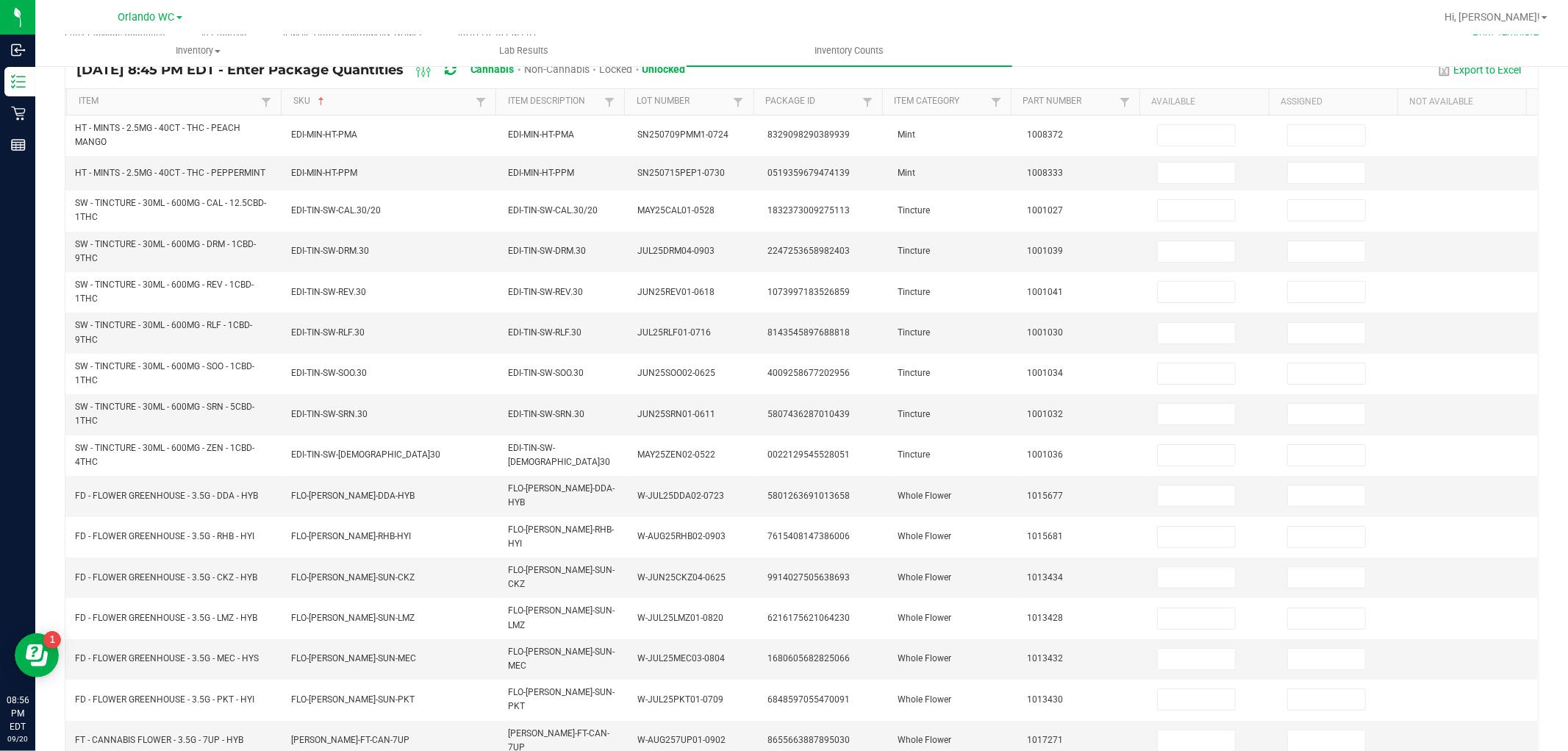
scroll to position [0, 0]
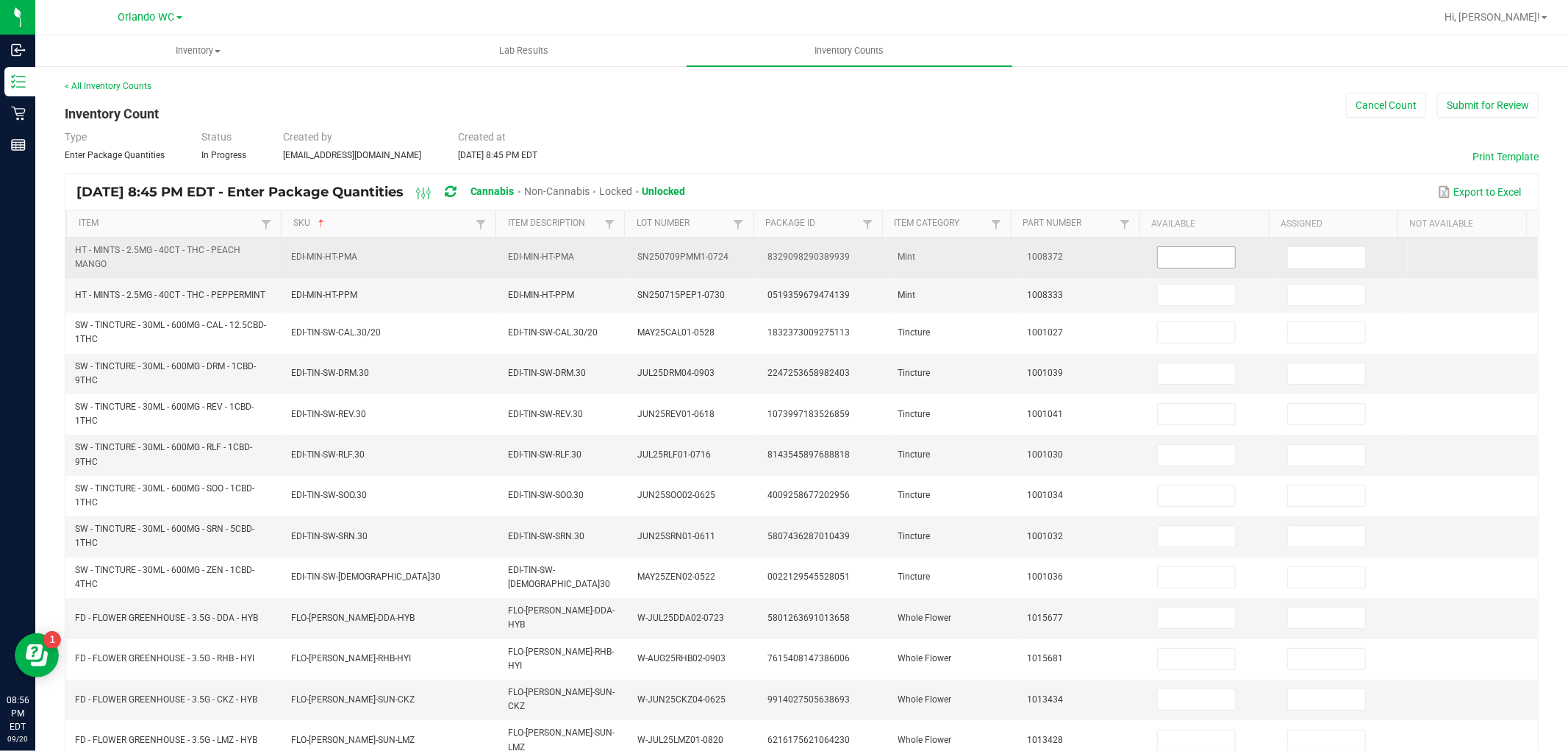
click at [1194, 263] on input at bounding box center [1197, 257] width 77 height 21
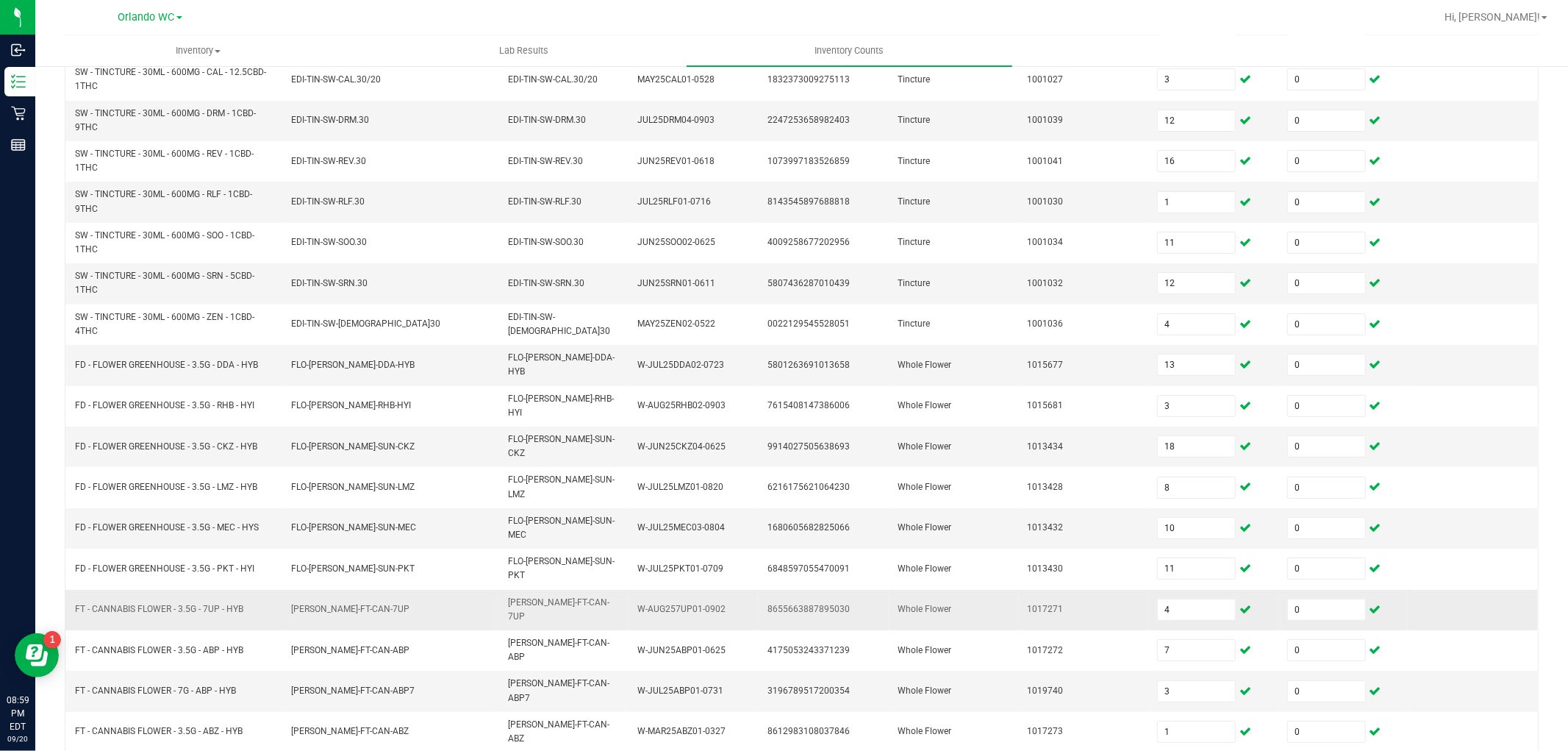
scroll to position [282, 0]
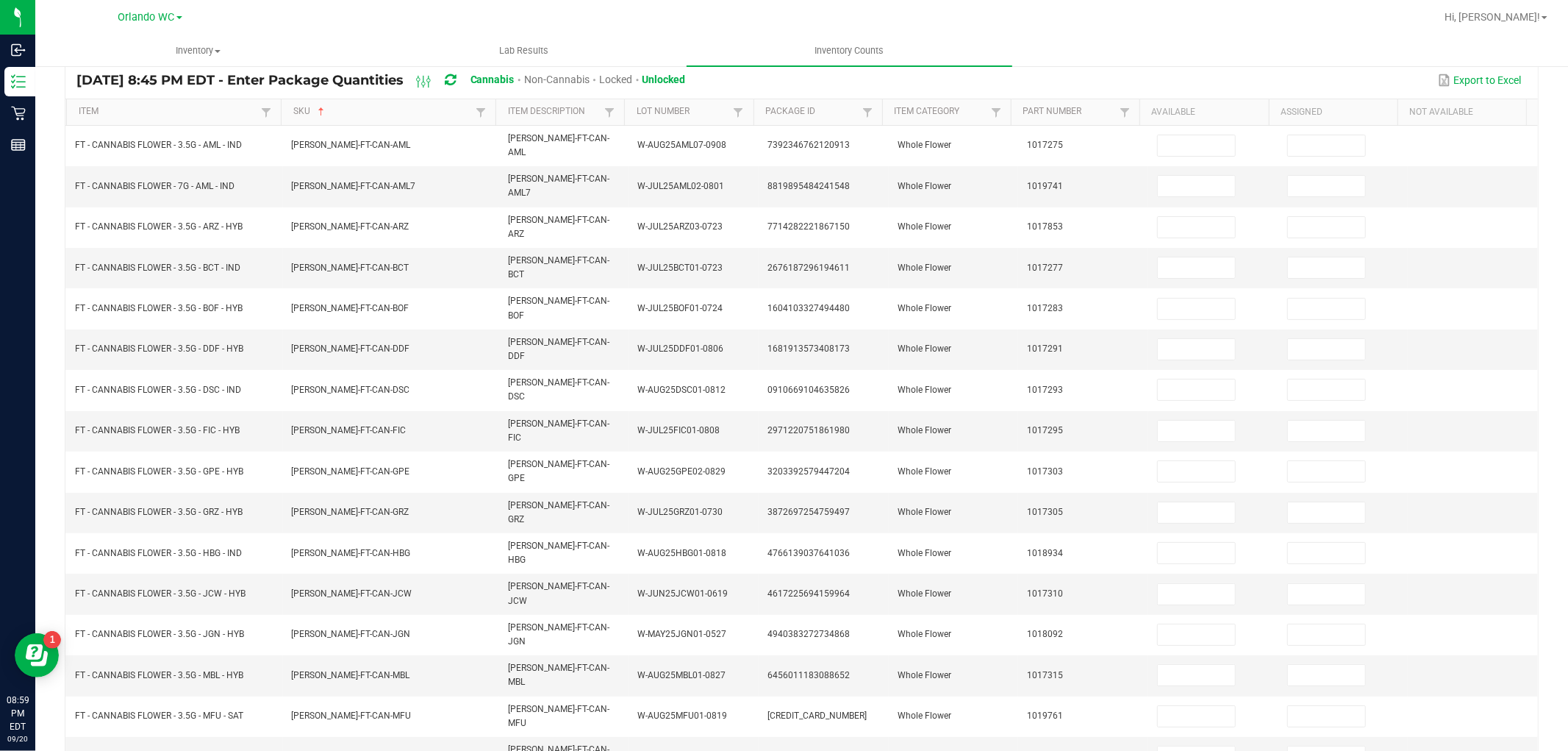
scroll to position [0, 0]
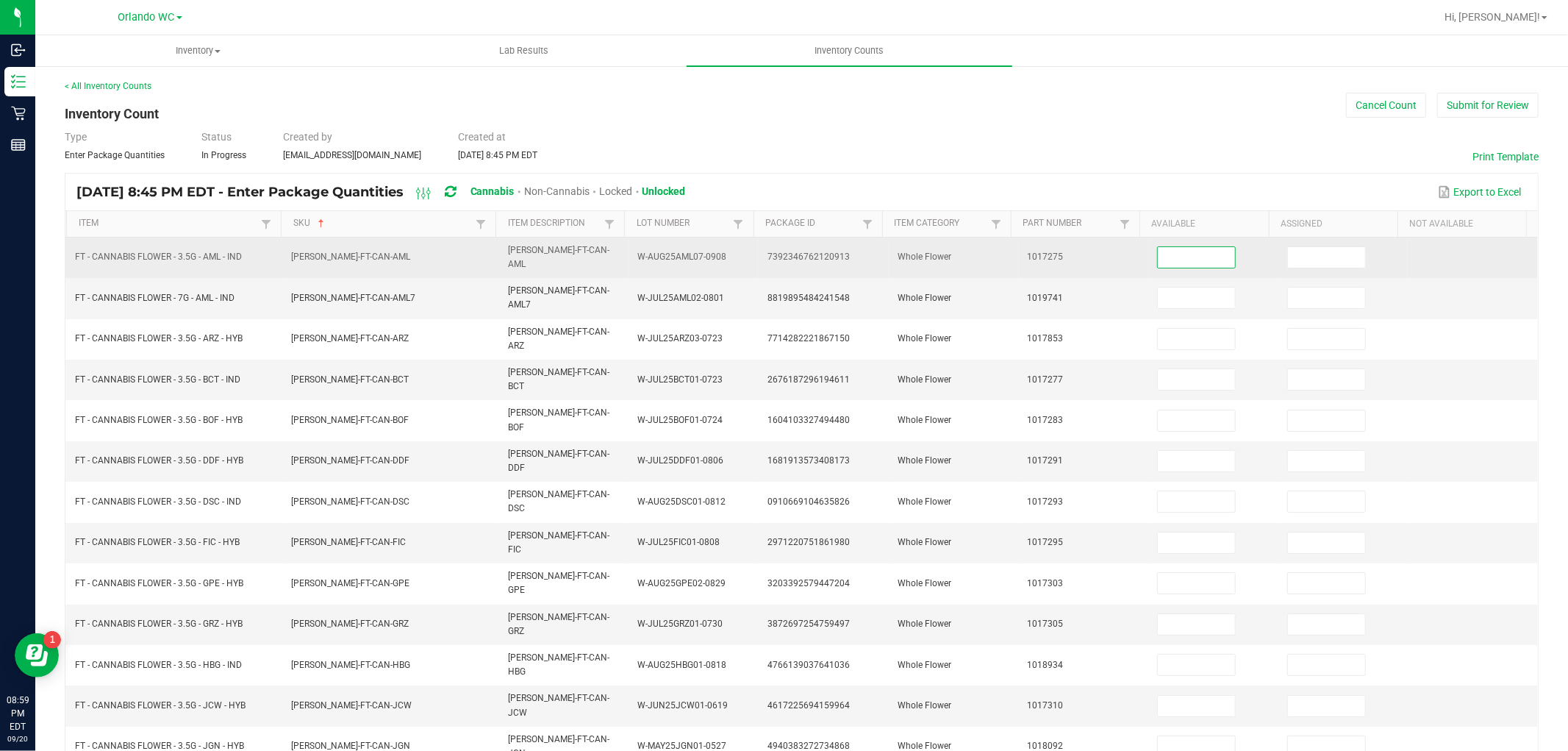
click at [1158, 251] on input at bounding box center [1197, 257] width 77 height 21
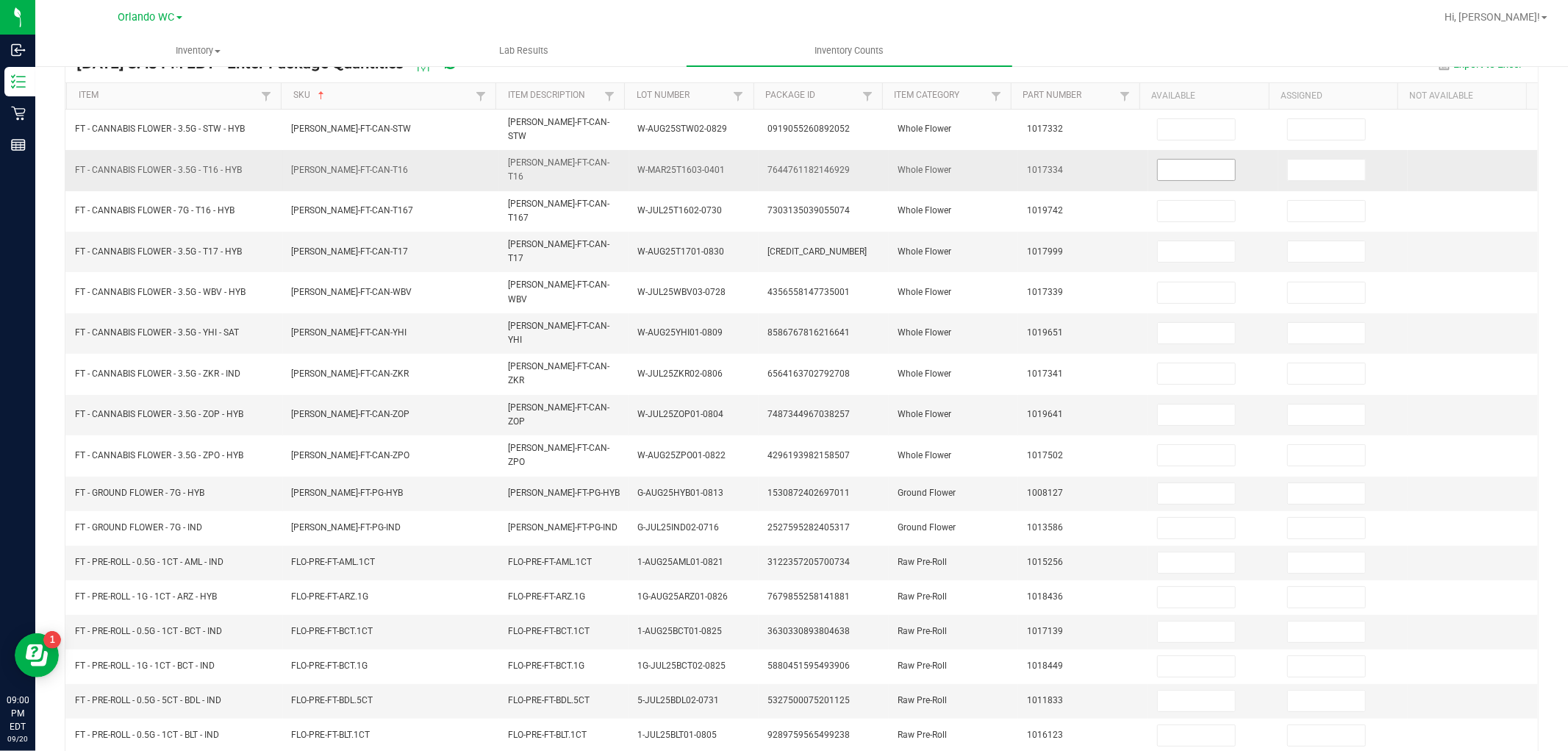
scroll to position [0, 0]
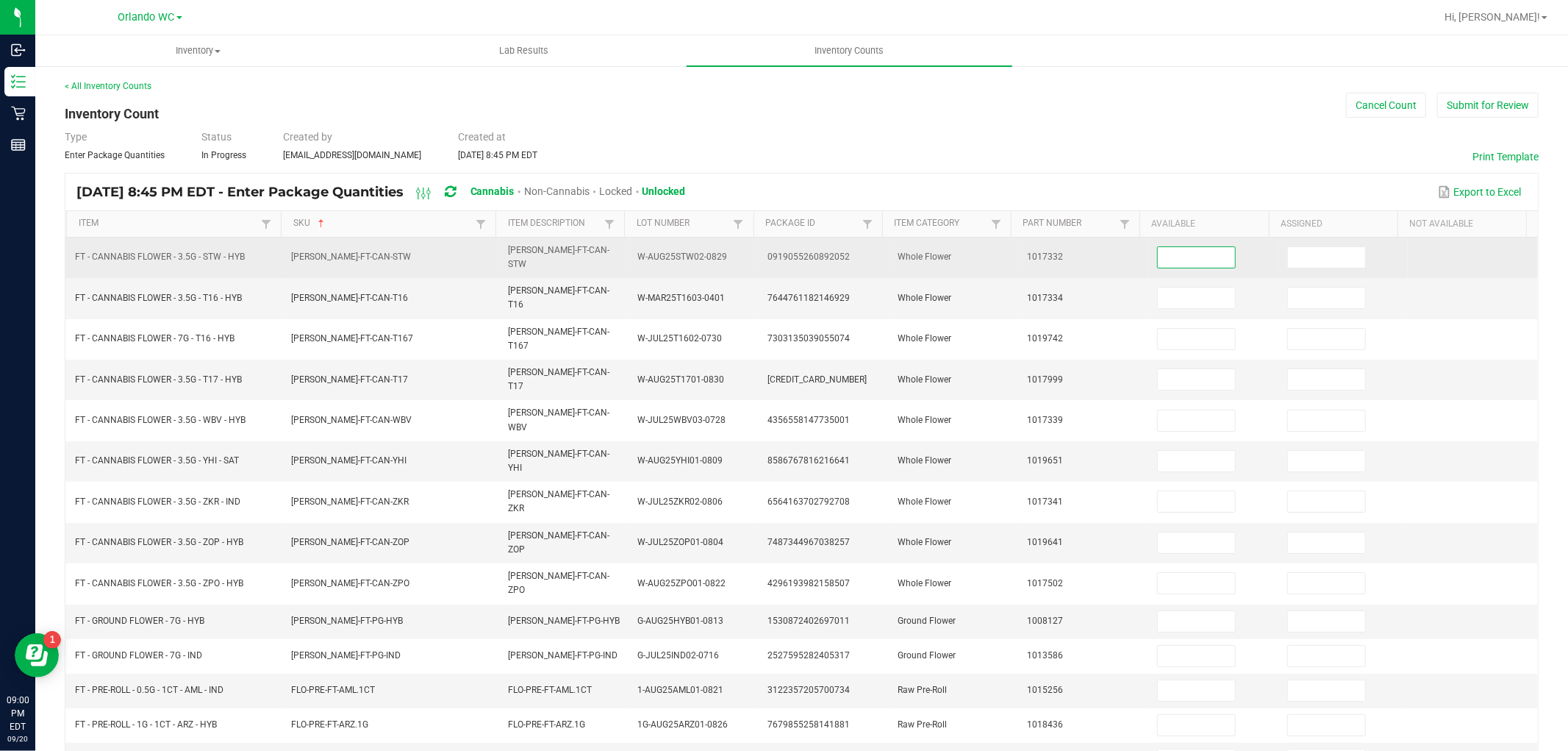
click at [1178, 247] on input at bounding box center [1197, 257] width 77 height 21
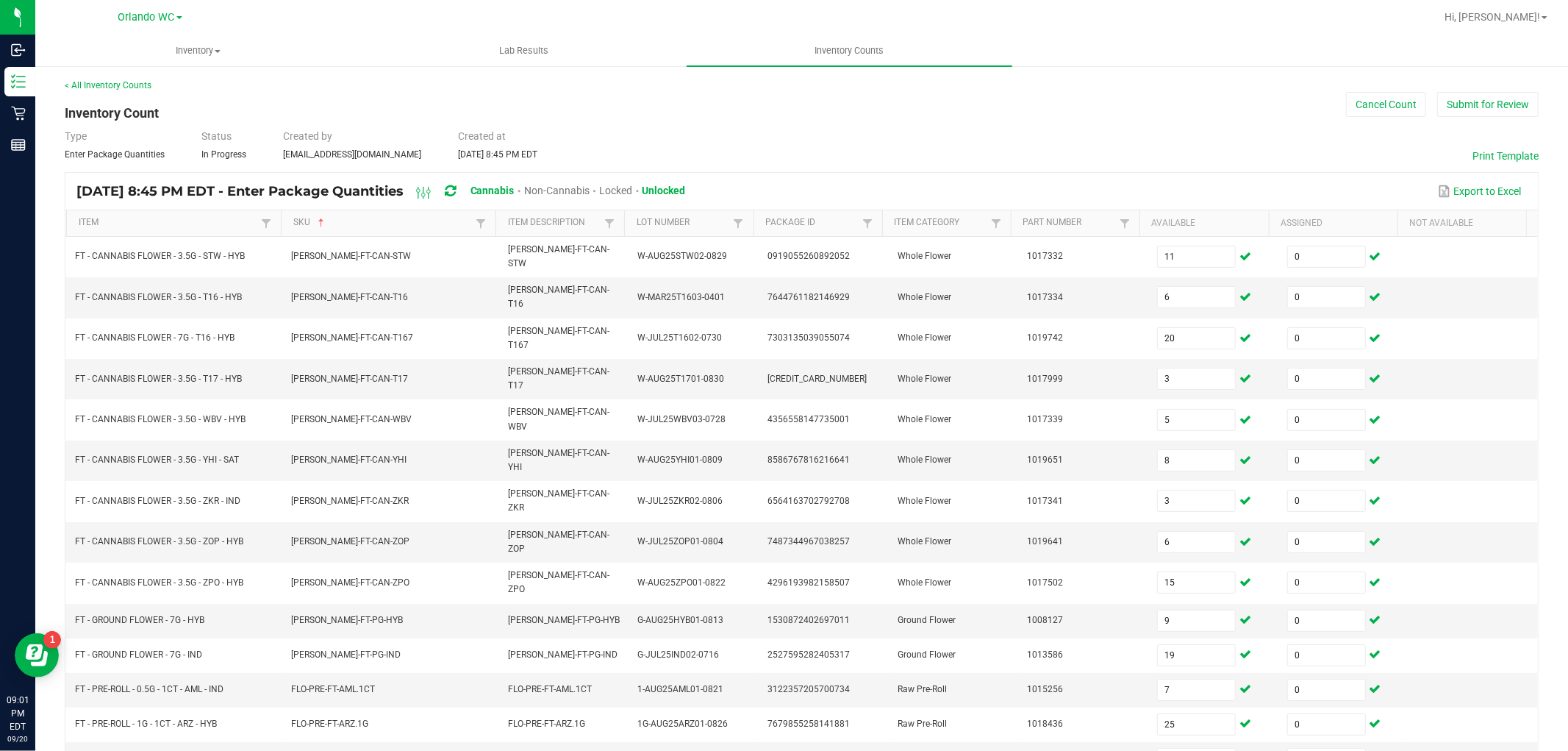
scroll to position [234, 0]
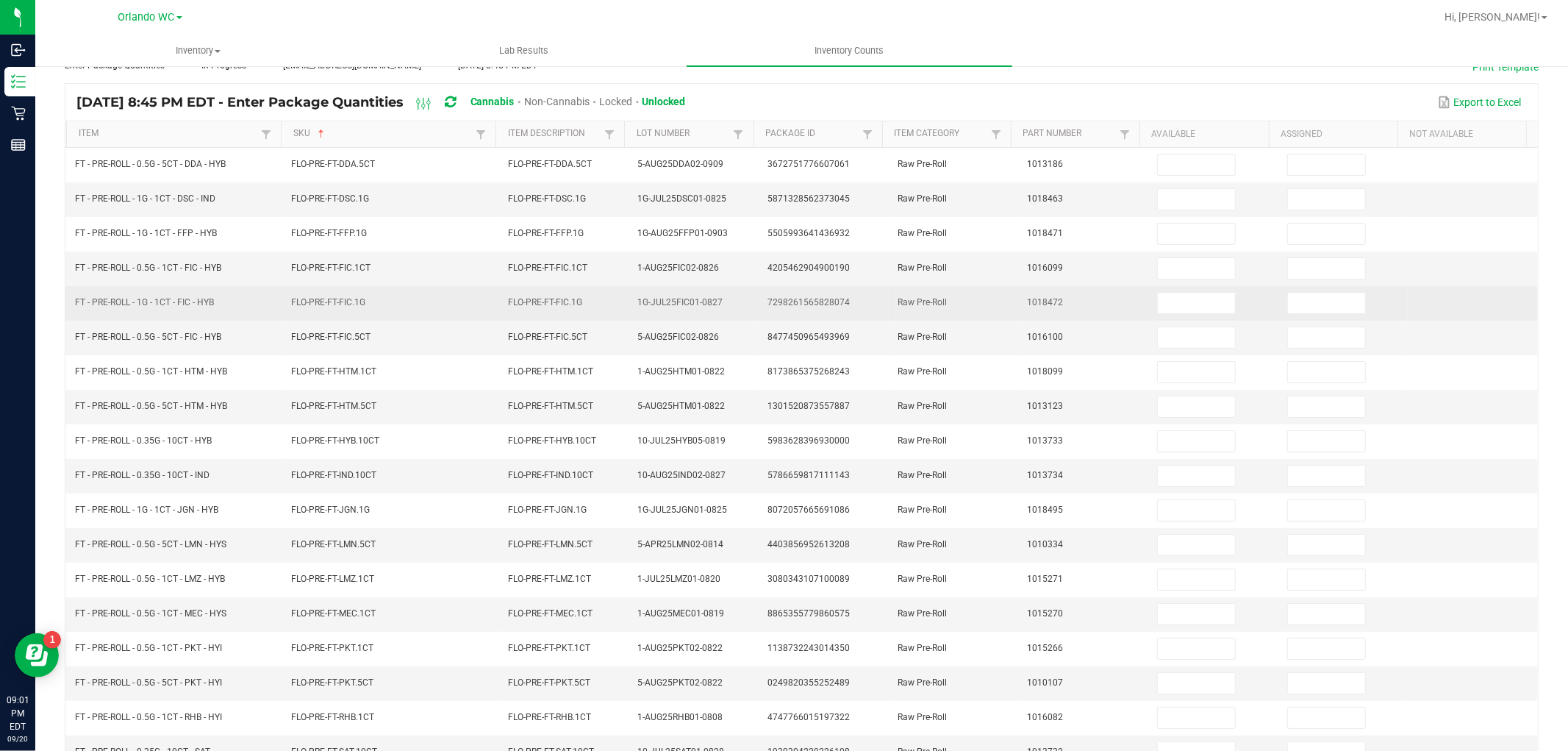
scroll to position [0, 0]
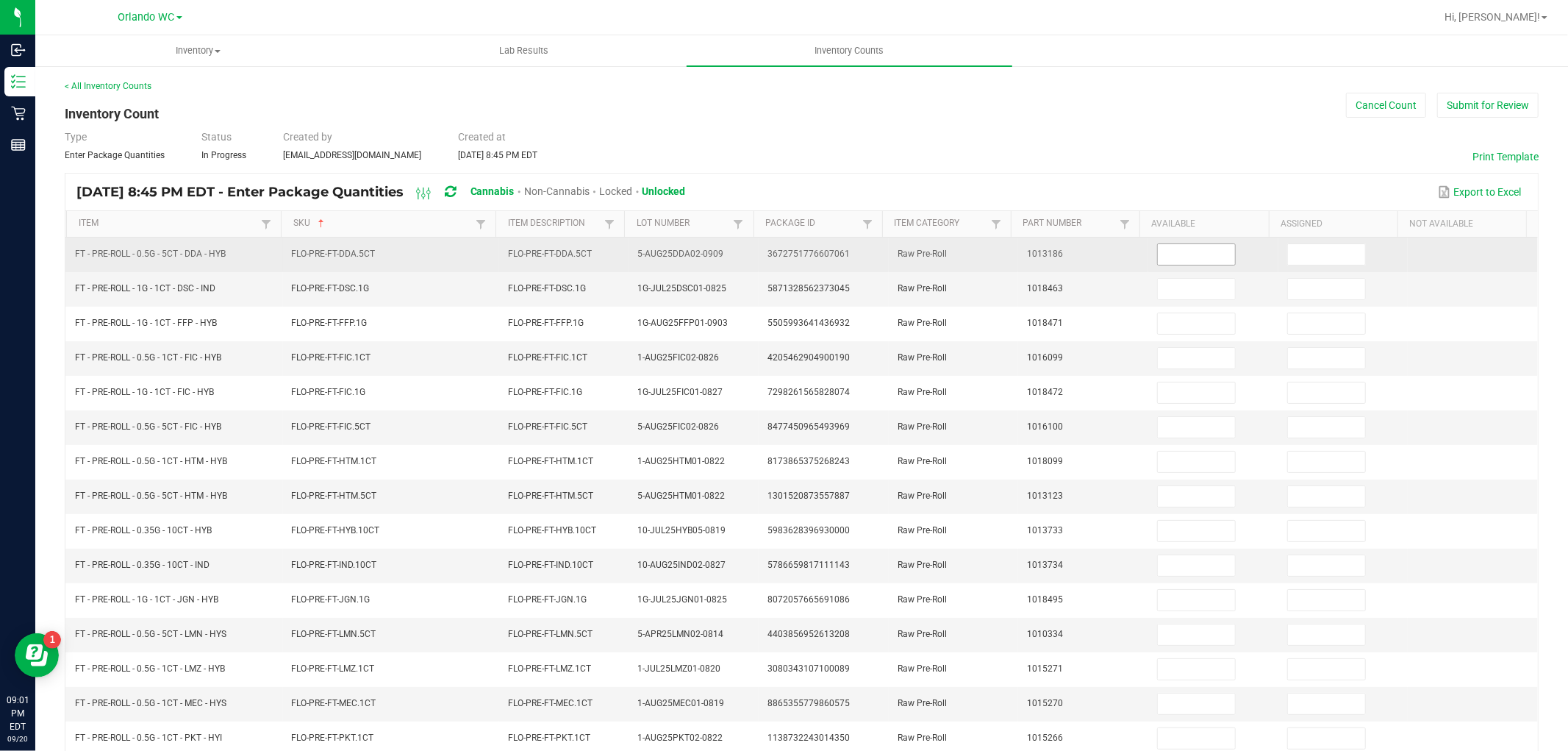
click at [1182, 260] on input at bounding box center [1197, 254] width 77 height 21
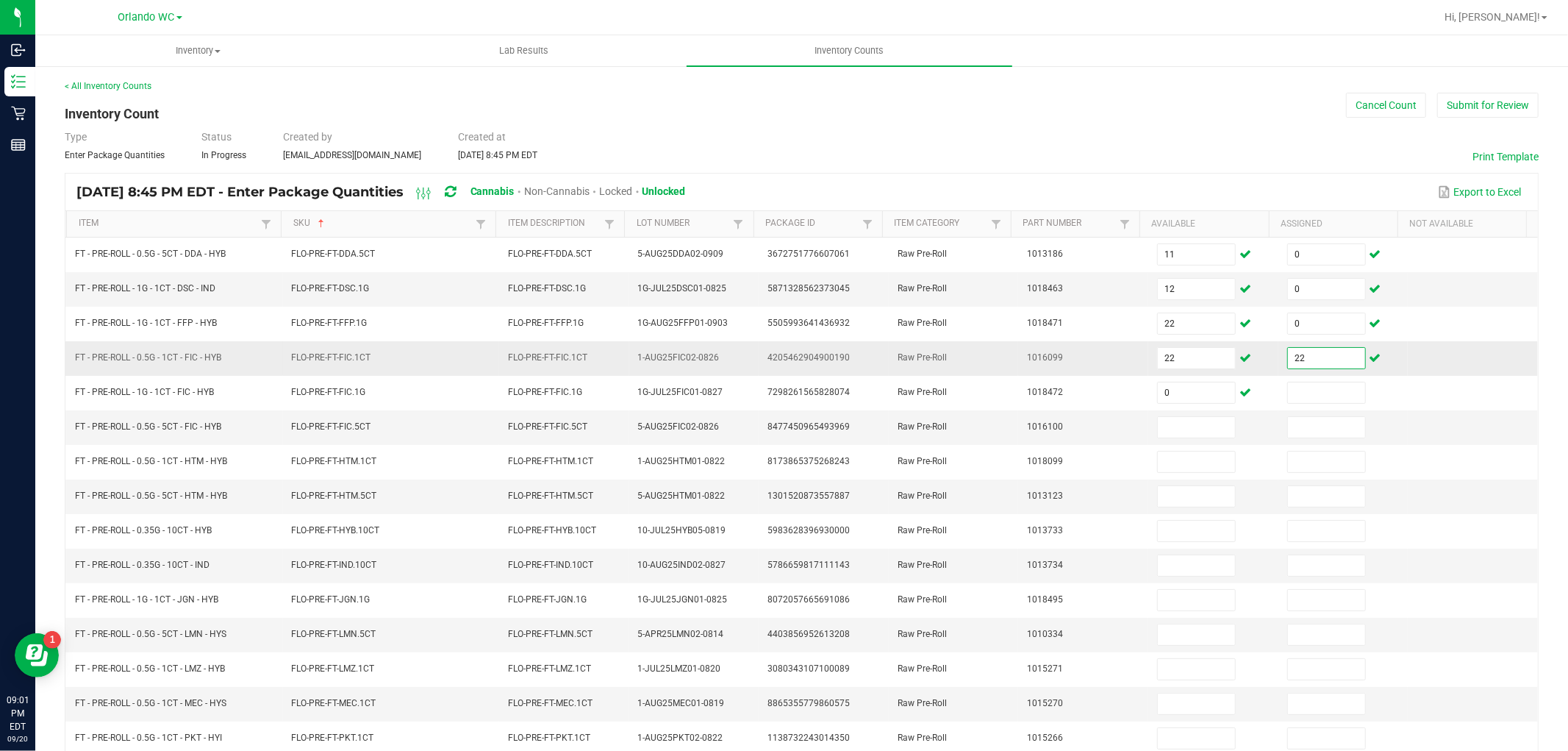
click at [1310, 361] on input "22" at bounding box center [1327, 358] width 77 height 21
click at [1154, 622] on td at bounding box center [1213, 635] width 130 height 35
click at [1159, 631] on input at bounding box center [1197, 634] width 77 height 21
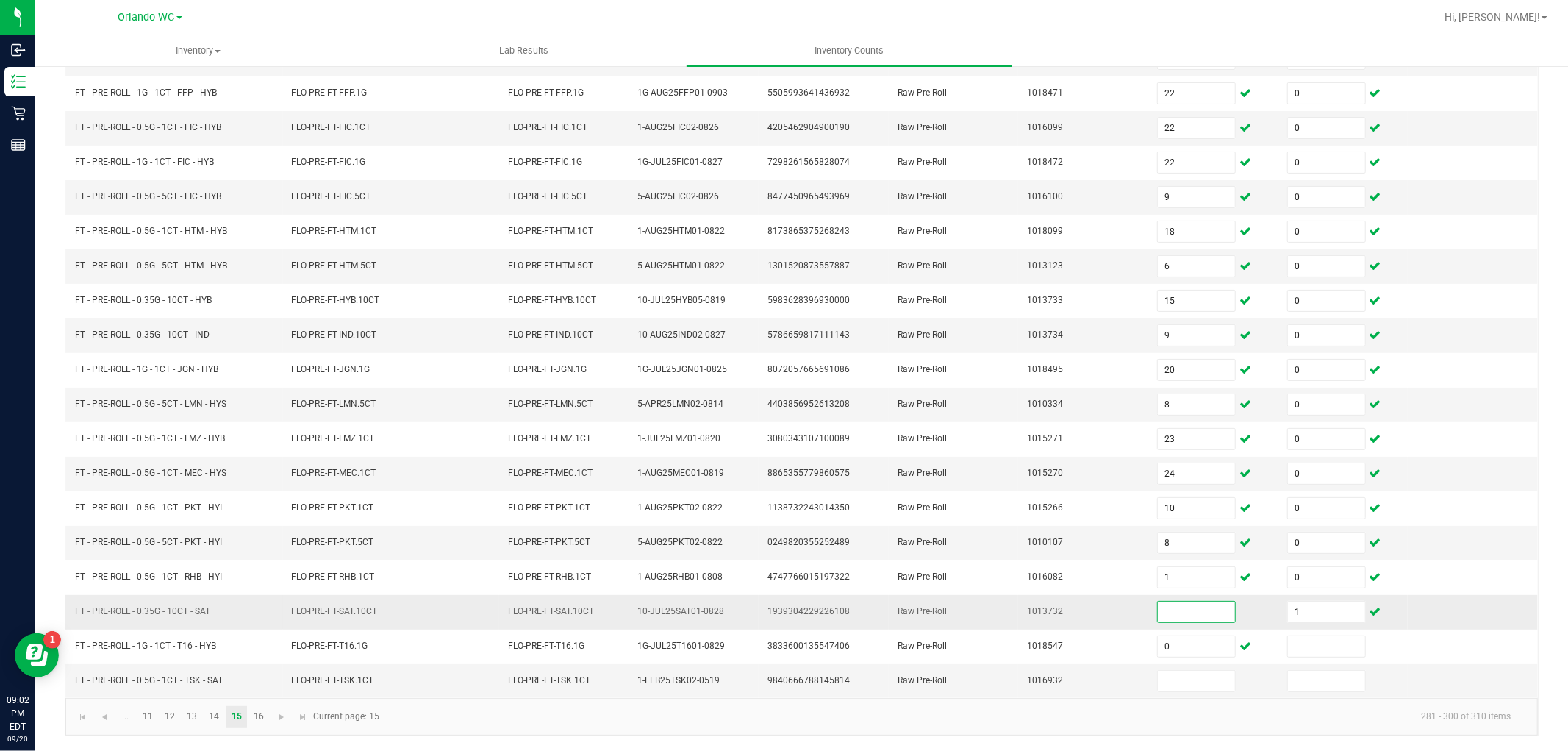
click at [1194, 616] on input at bounding box center [1197, 611] width 77 height 21
click at [252, 715] on link "16" at bounding box center [258, 717] width 21 height 22
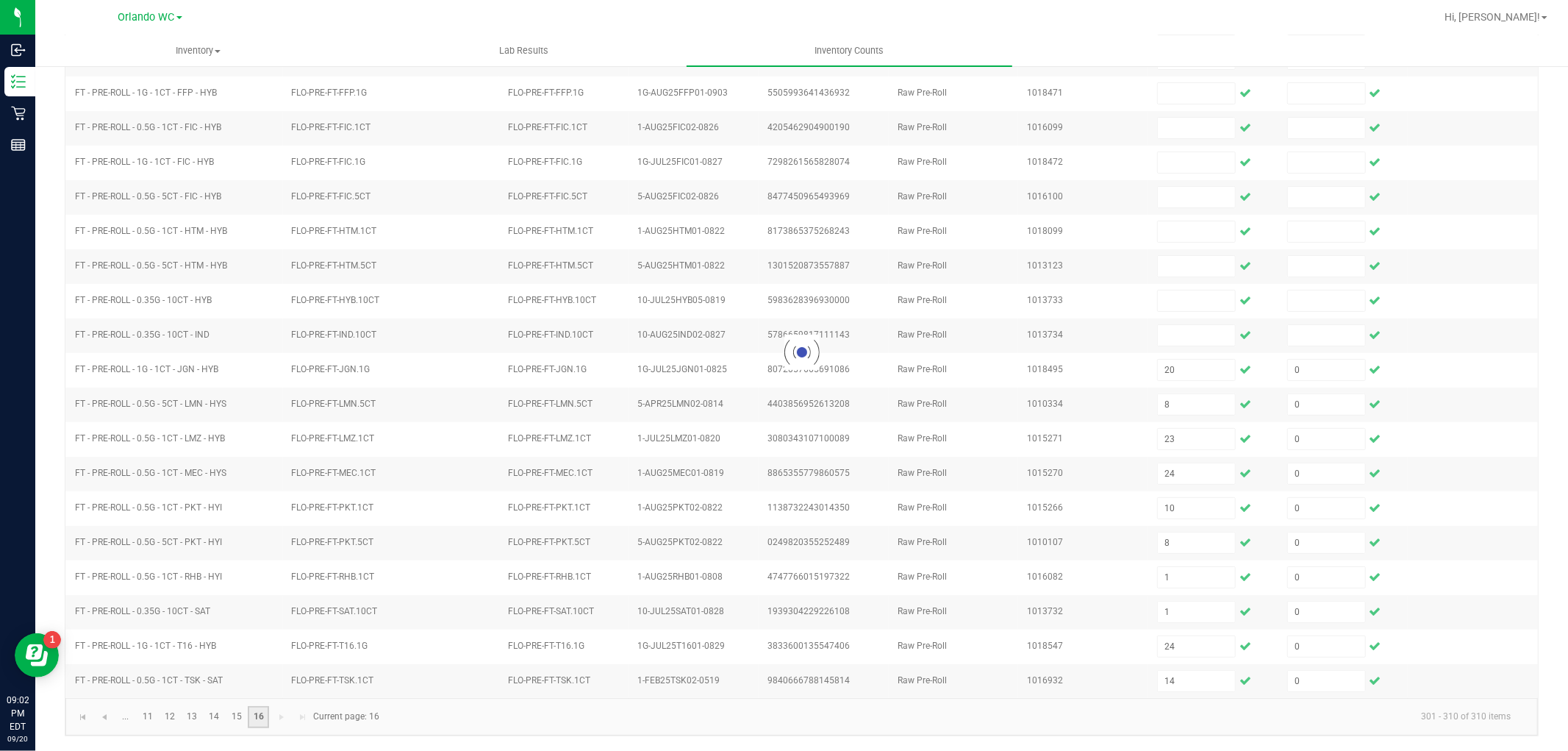
scroll to position [0, 0]
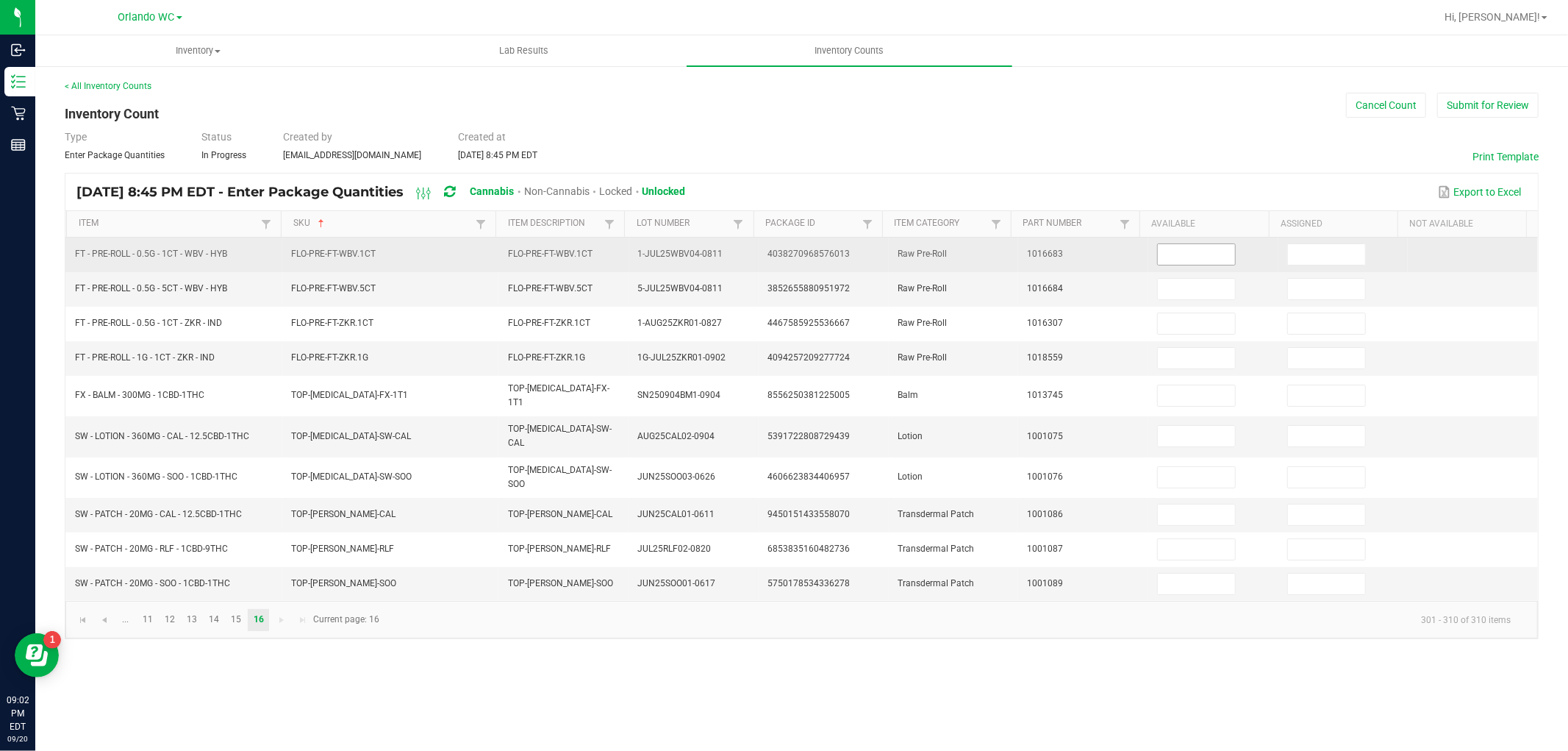
click at [1215, 252] on input at bounding box center [1197, 254] width 77 height 21
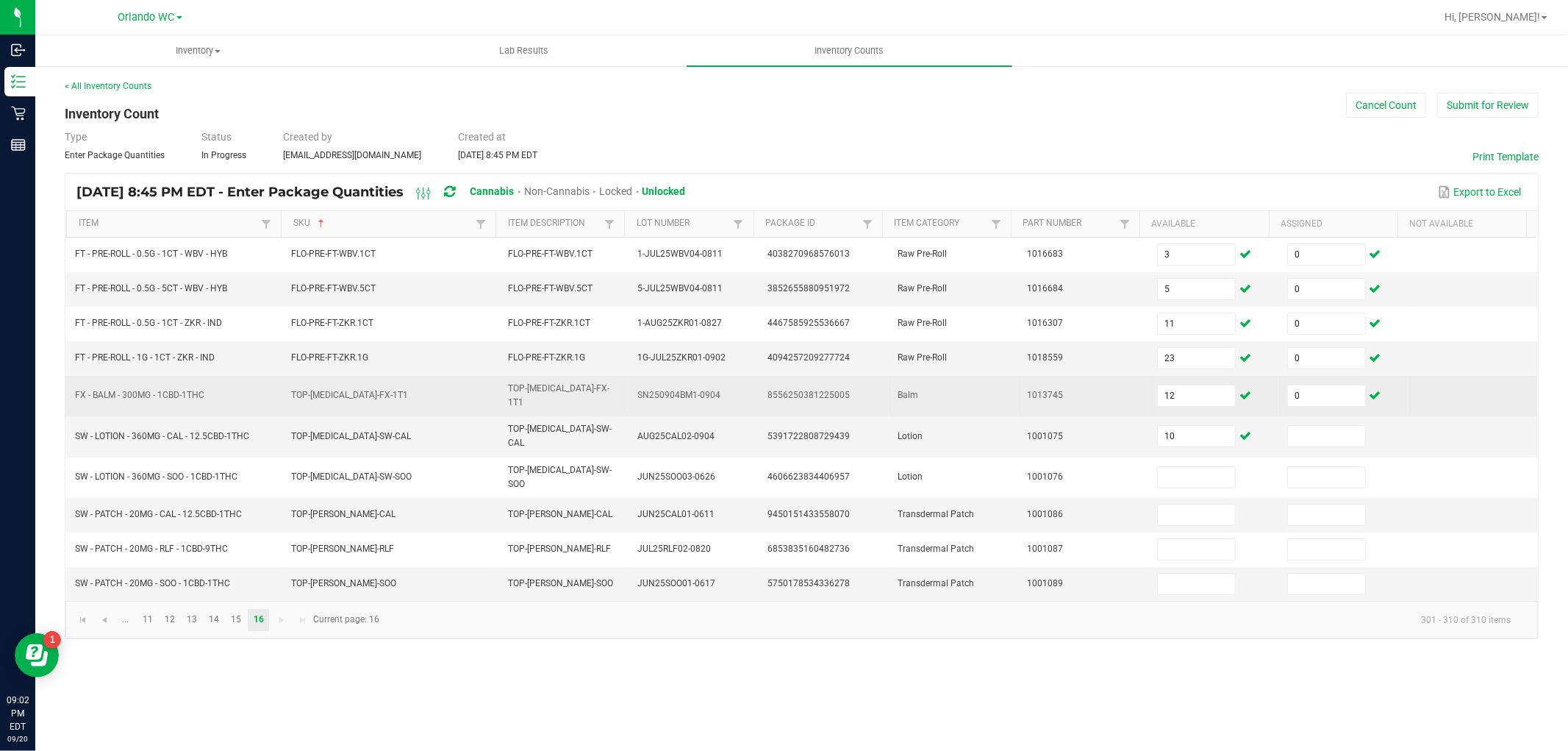
click at [1314, 408] on td "0" at bounding box center [1343, 396] width 130 height 40
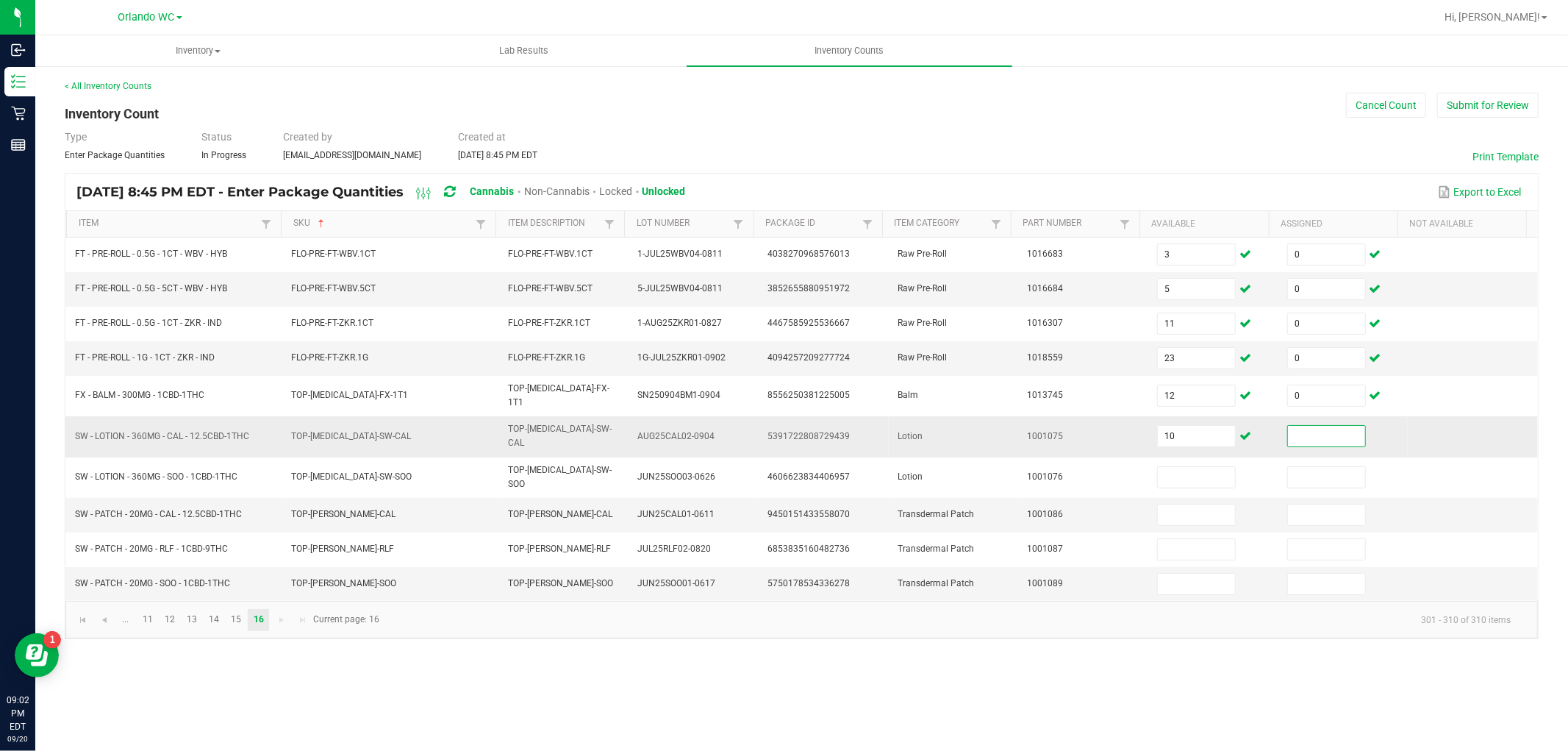
click at [1312, 426] on input at bounding box center [1327, 436] width 77 height 21
click at [1369, 683] on div "Inventory All packages All inventory Waste log Create inventory Lab Results Inv…" at bounding box center [801, 393] width 1533 height 715
click at [1453, 103] on button "Submit for Review" at bounding box center [1488, 105] width 102 height 25
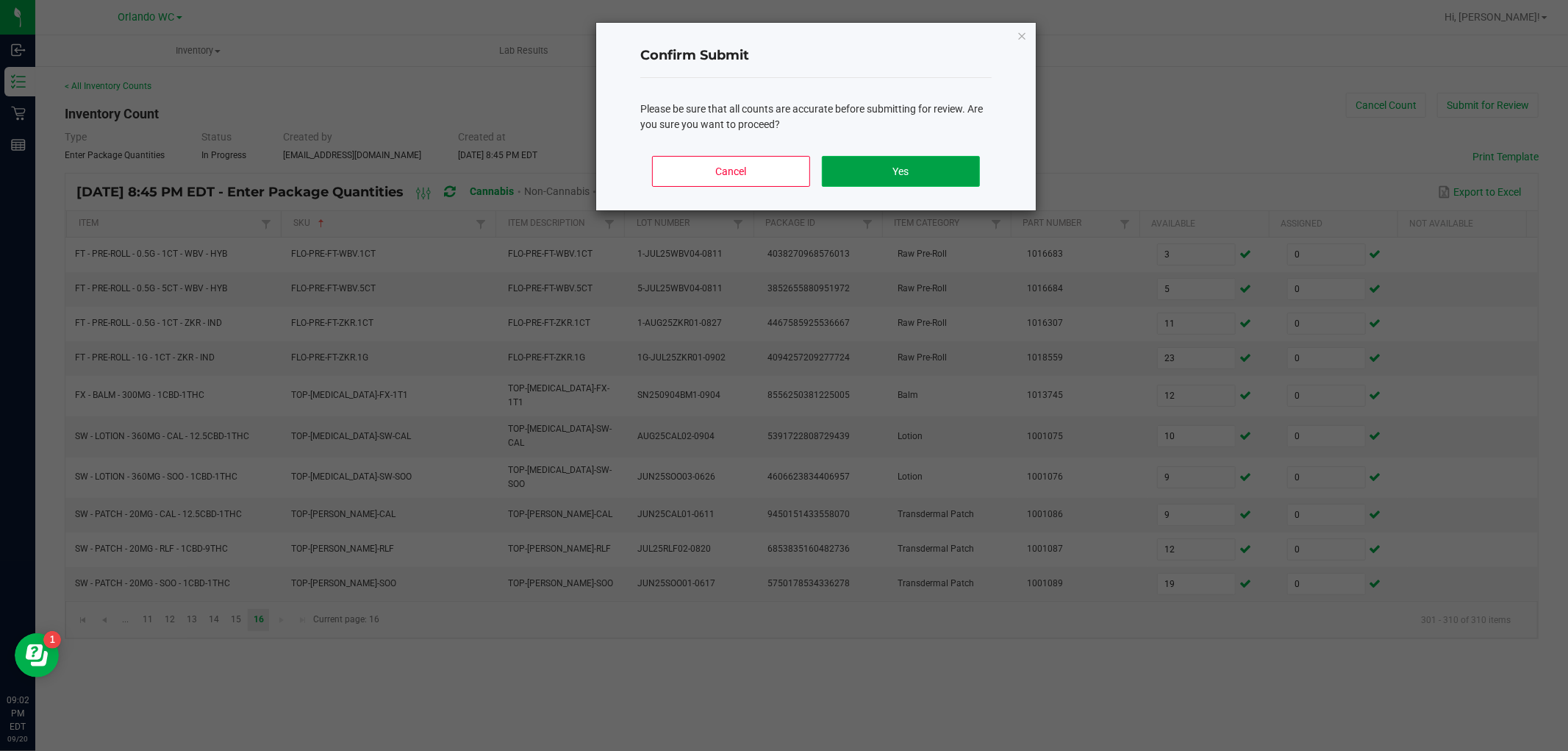
click at [859, 172] on button "Yes" at bounding box center [901, 171] width 158 height 31
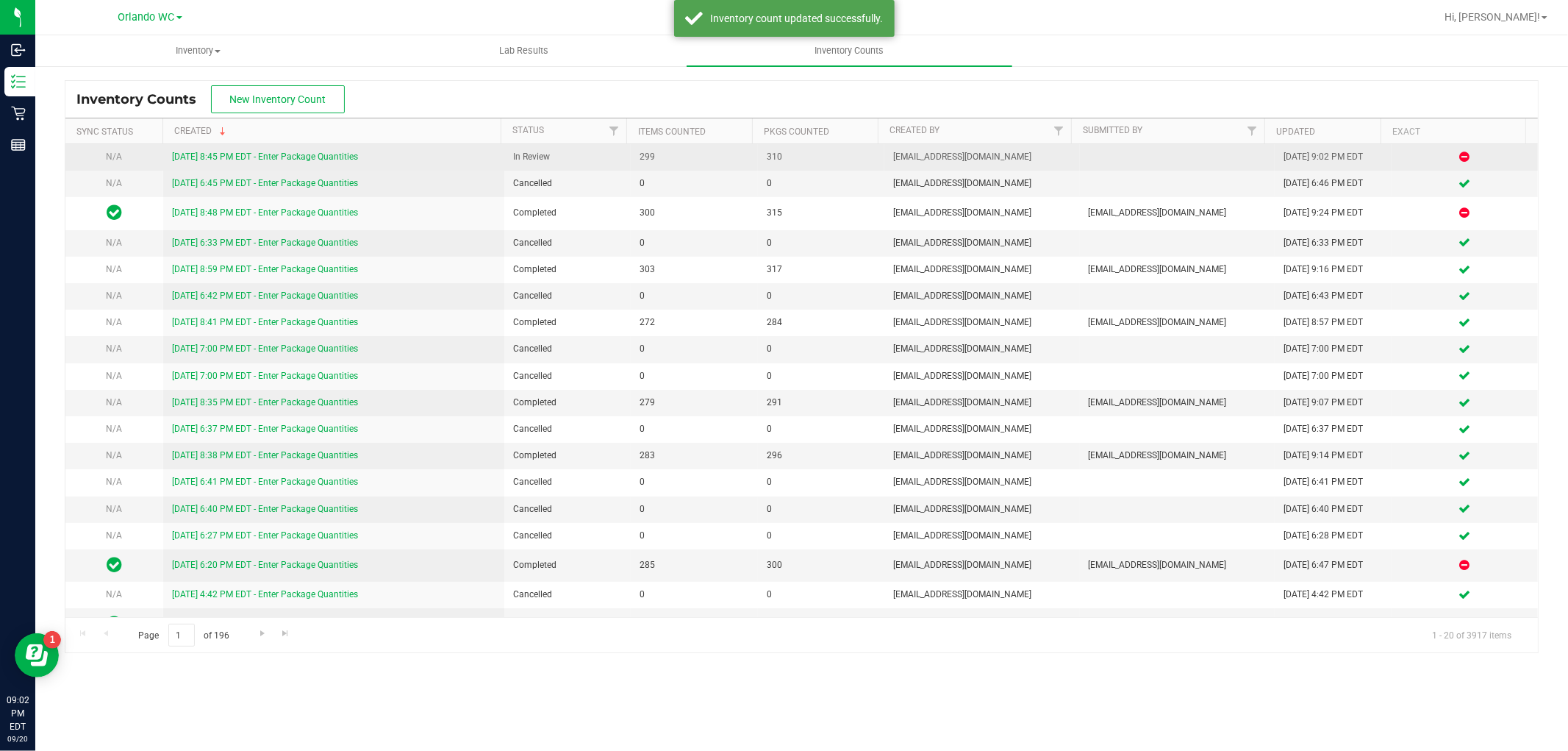
click at [336, 153] on link "[DATE] 8:45 PM EDT - Enter Package Quantities" at bounding box center [265, 156] width 186 height 11
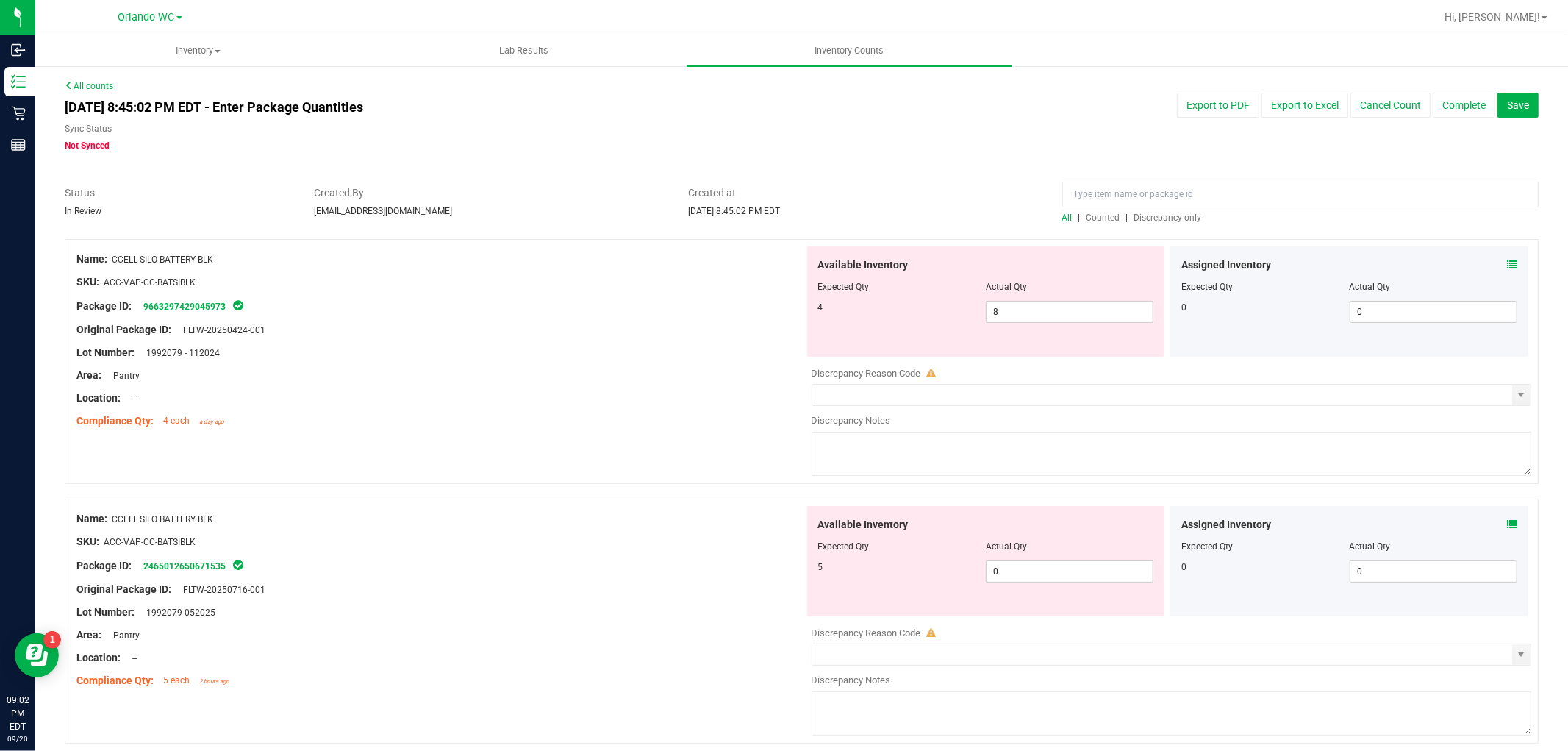
click at [1138, 208] on div at bounding box center [1300, 198] width 476 height 26
click at [1141, 213] on span "Discrepancy only" at bounding box center [1168, 218] width 68 height 11
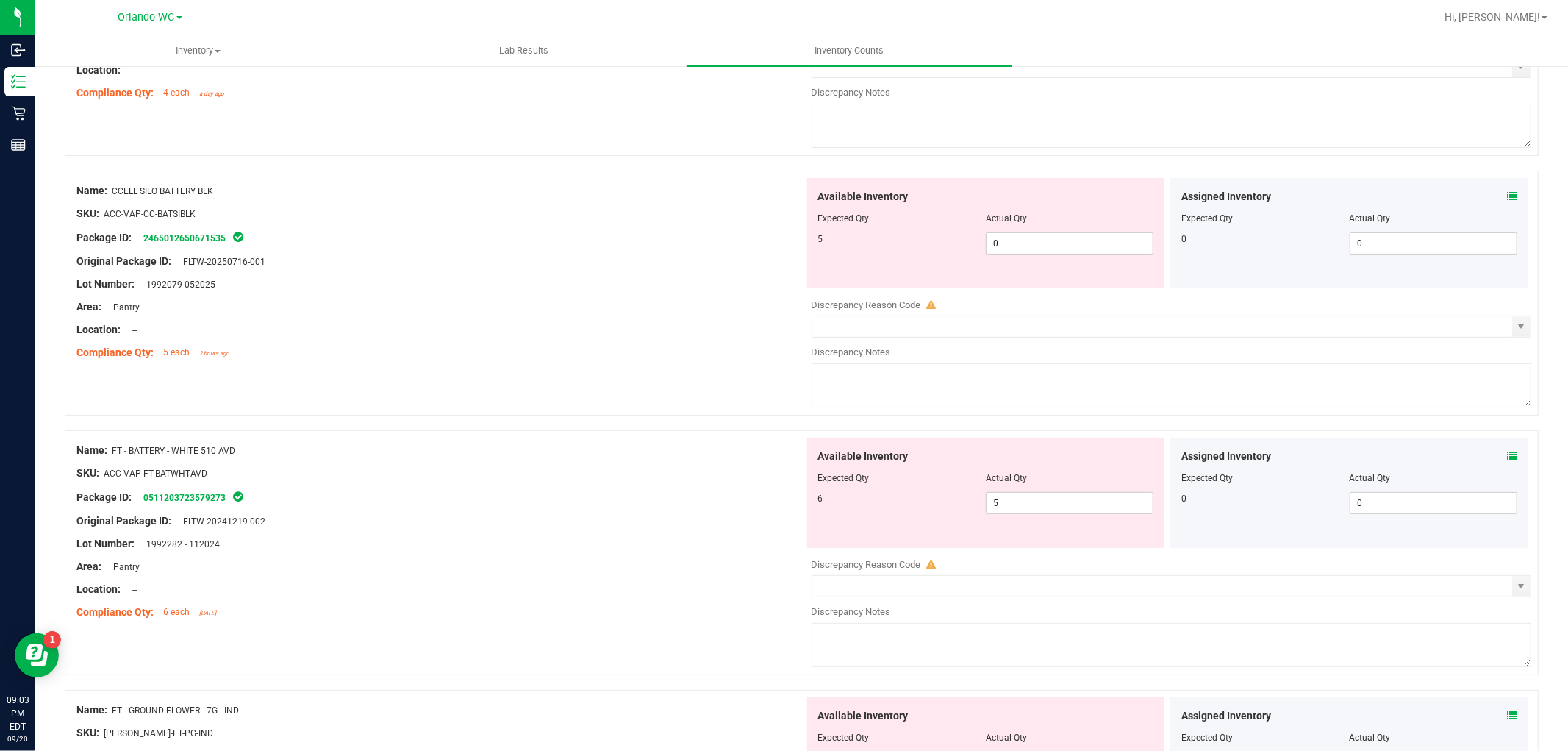
scroll to position [327, 0]
drag, startPoint x: 1033, startPoint y: 516, endPoint x: 878, endPoint y: 473, distance: 160.9
click at [878, 473] on div "Available Inventory Expected Qty Actual Qty 6 5 5" at bounding box center [986, 494] width 358 height 110
click at [721, 429] on div at bounding box center [801, 424] width 1474 height 14
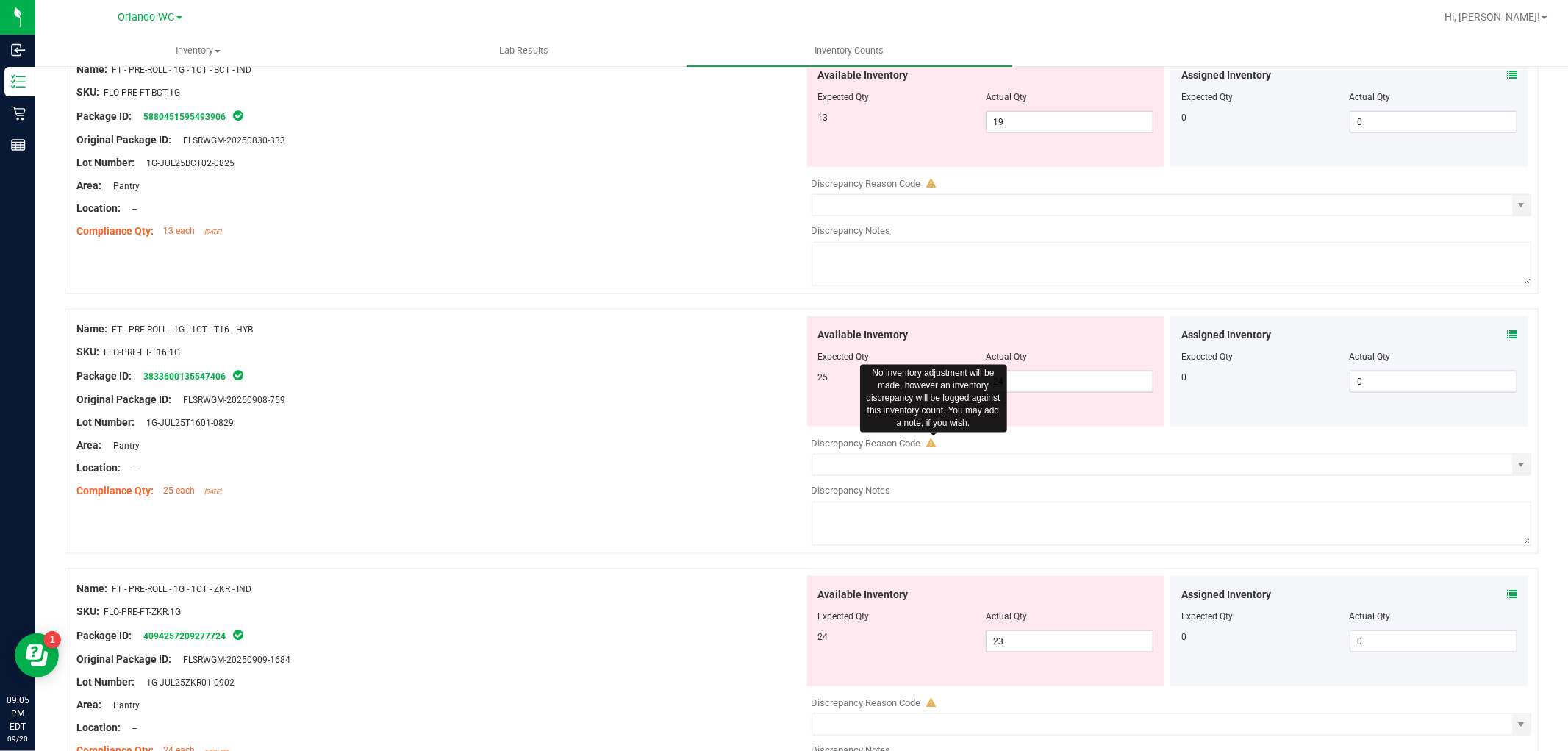
scroll to position [1471, 0]
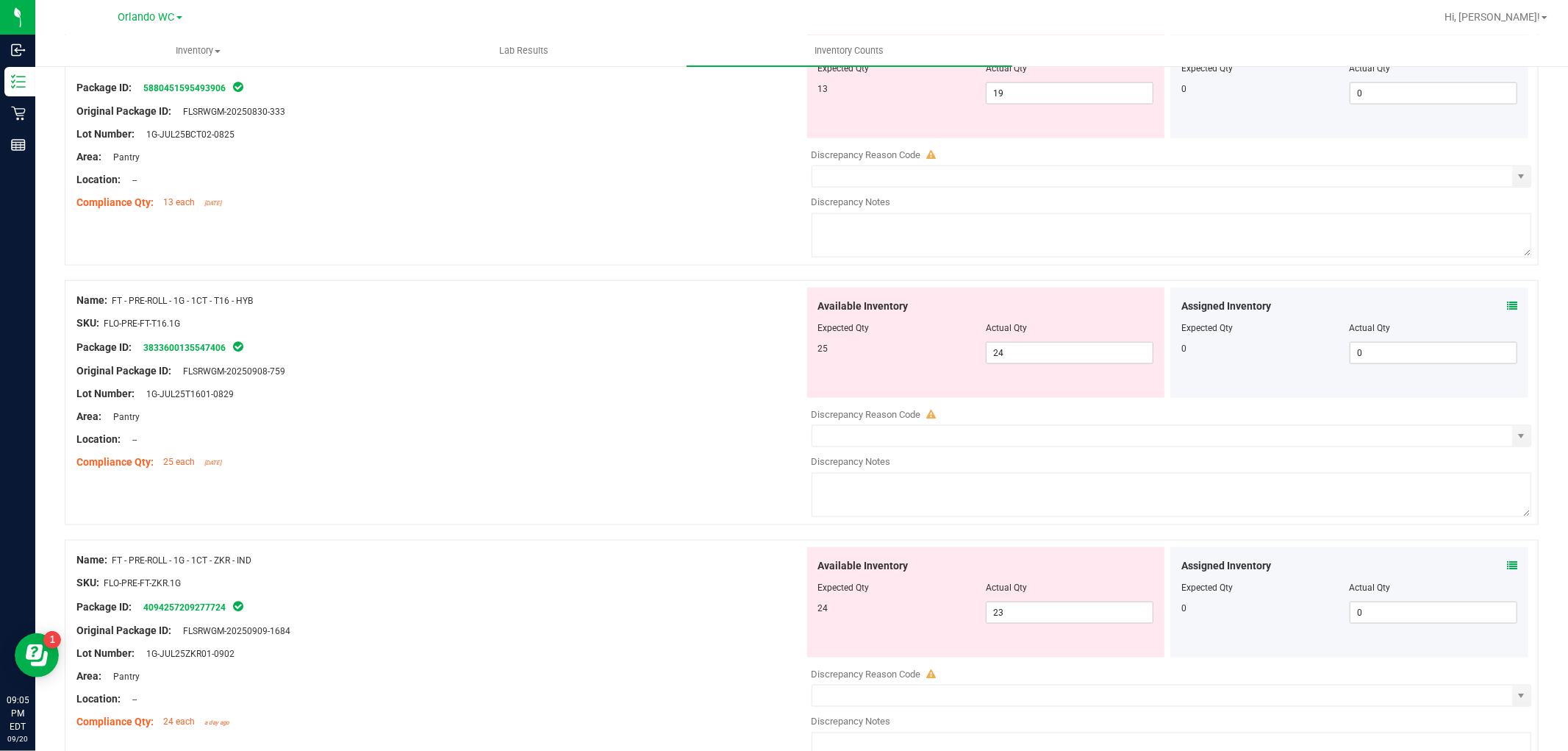
click at [472, 475] on div "Name: FT - PRE-ROLL - 1G - 1CT - T16 - HYB SKU: FLO-PRE-FT-T16.1G Package ID: 3…" at bounding box center [440, 381] width 728 height 188
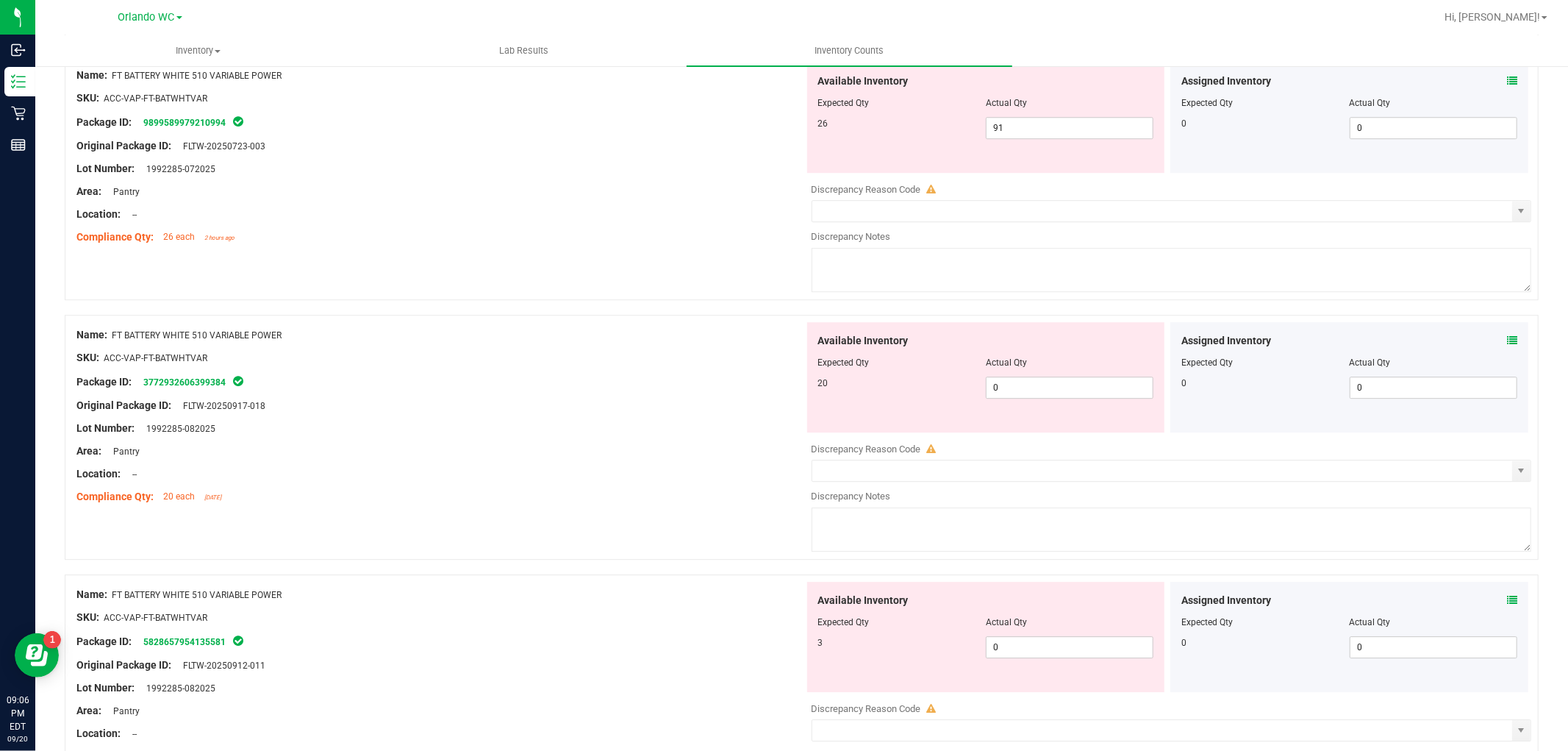
scroll to position [3431, 0]
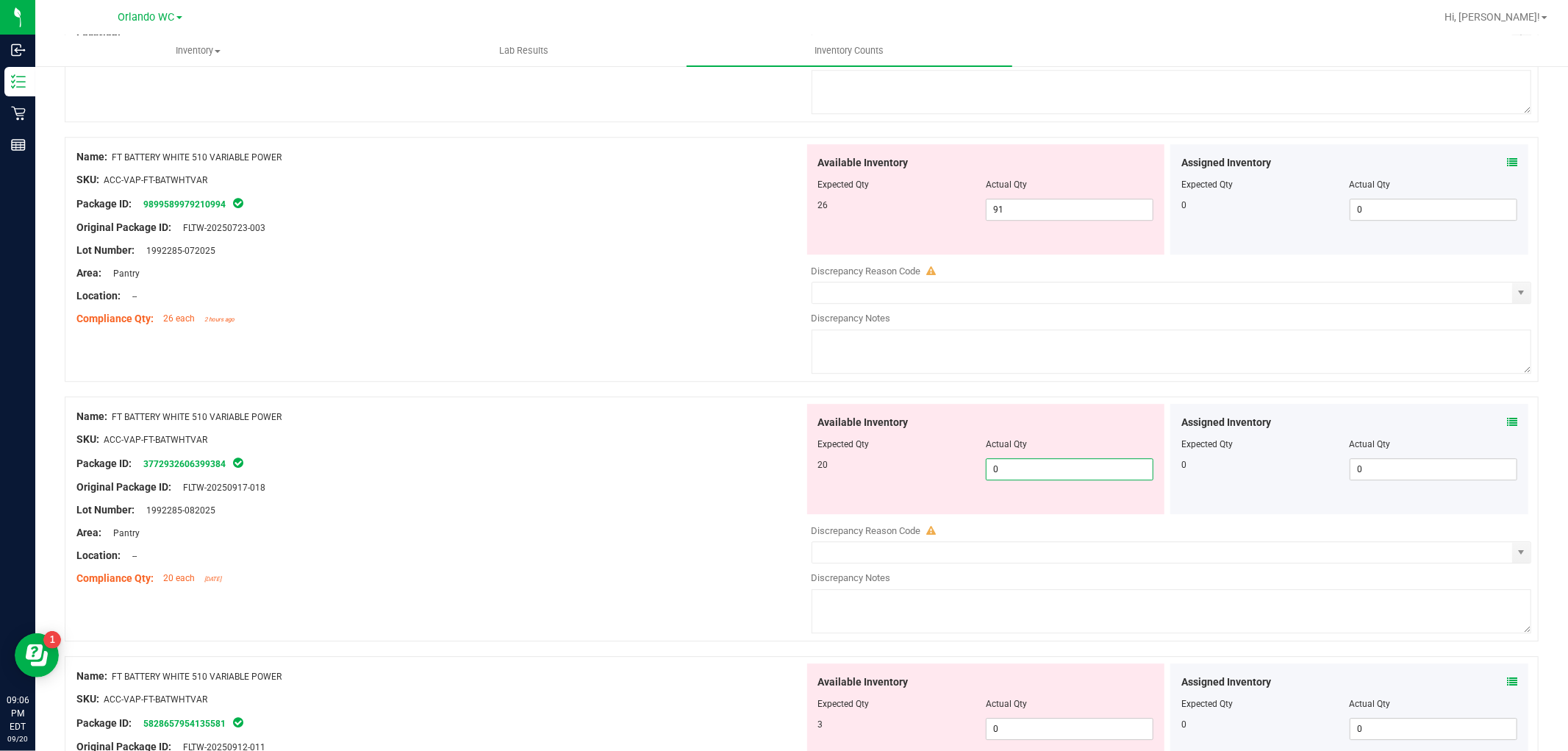
click at [1061, 480] on span "0 0" at bounding box center [1069, 469] width 168 height 22
drag, startPoint x: 1032, startPoint y: 208, endPoint x: 866, endPoint y: 204, distance: 166.0
click at [868, 204] on div "Available Inventory Expected Qty Actual Qty 26 91 91" at bounding box center [986, 199] width 358 height 110
drag, startPoint x: 1004, startPoint y: 478, endPoint x: 947, endPoint y: 473, distance: 57.2
click at [958, 475] on div "Available Inventory Expected Qty Actual Qty 20 0 0" at bounding box center [986, 459] width 358 height 110
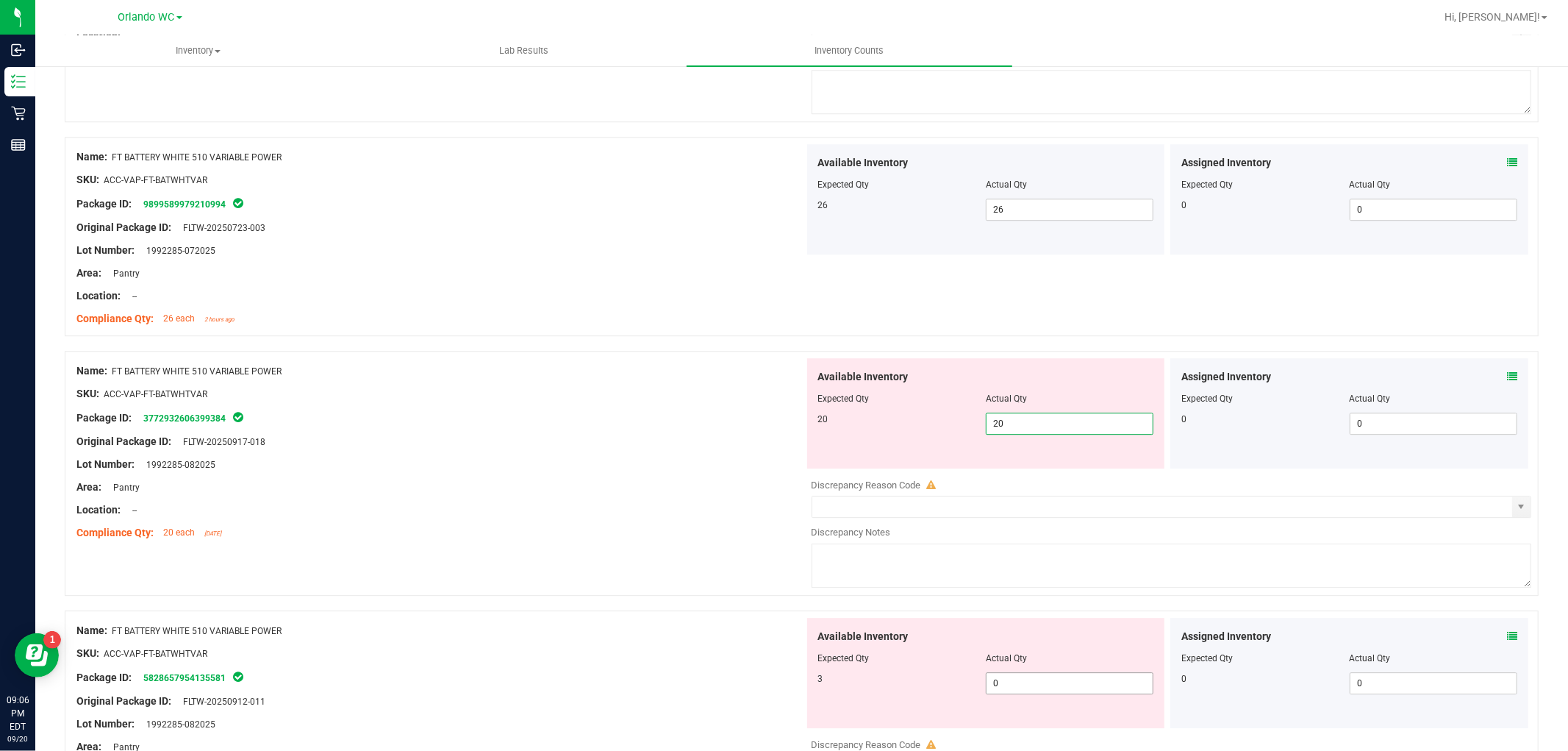
click at [1057, 686] on div "Available Inventory Expected Qty Actual Qty 3 0 0" at bounding box center [986, 672] width 358 height 110
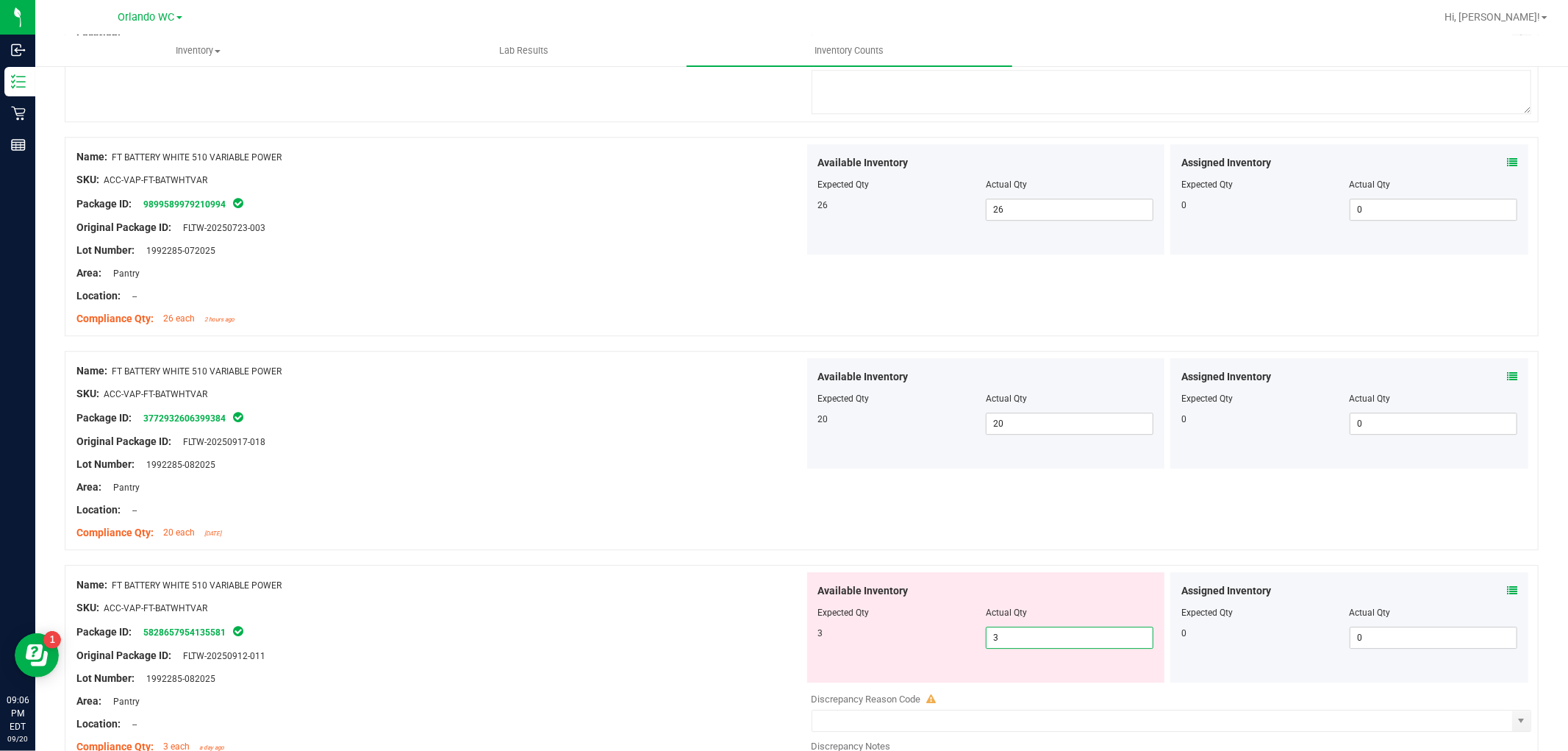
click at [715, 639] on div "Package ID: 5828657954135581" at bounding box center [440, 631] width 728 height 17
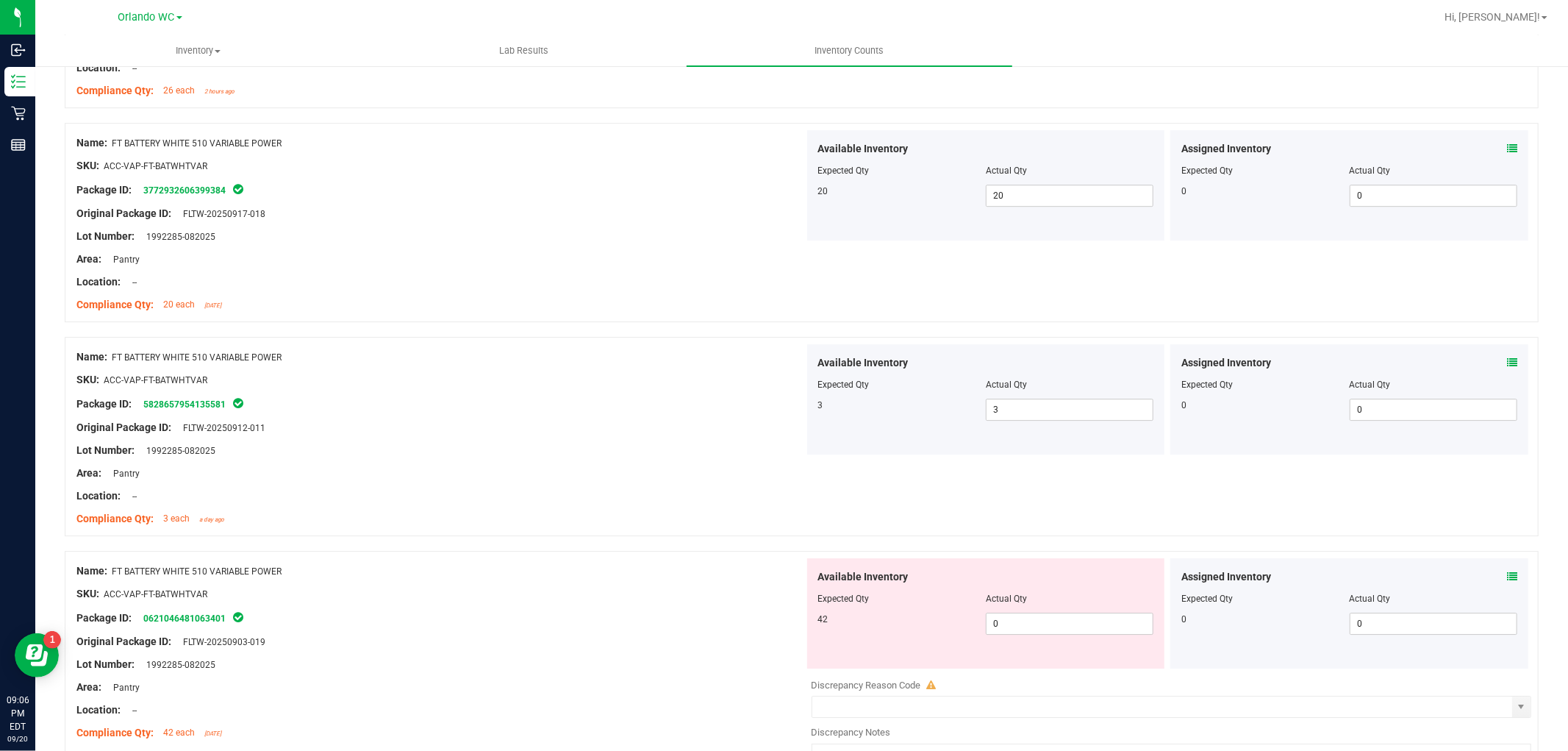
scroll to position [3676, 0]
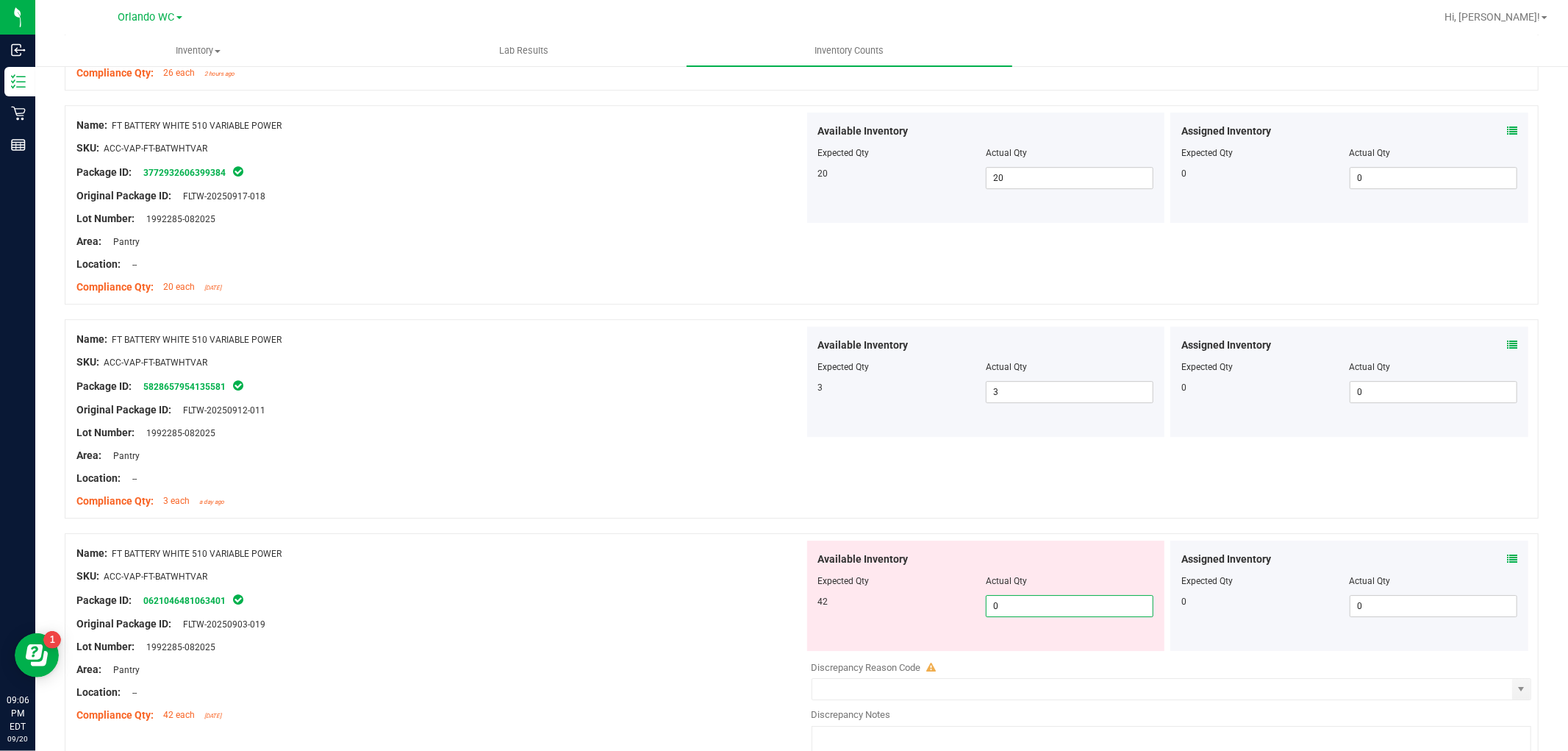
drag, startPoint x: 1023, startPoint y: 619, endPoint x: 851, endPoint y: 608, distance: 172.4
click at [851, 608] on div "42 0 0" at bounding box center [986, 605] width 336 height 22
click at [421, 533] on div at bounding box center [801, 525] width 1474 height 14
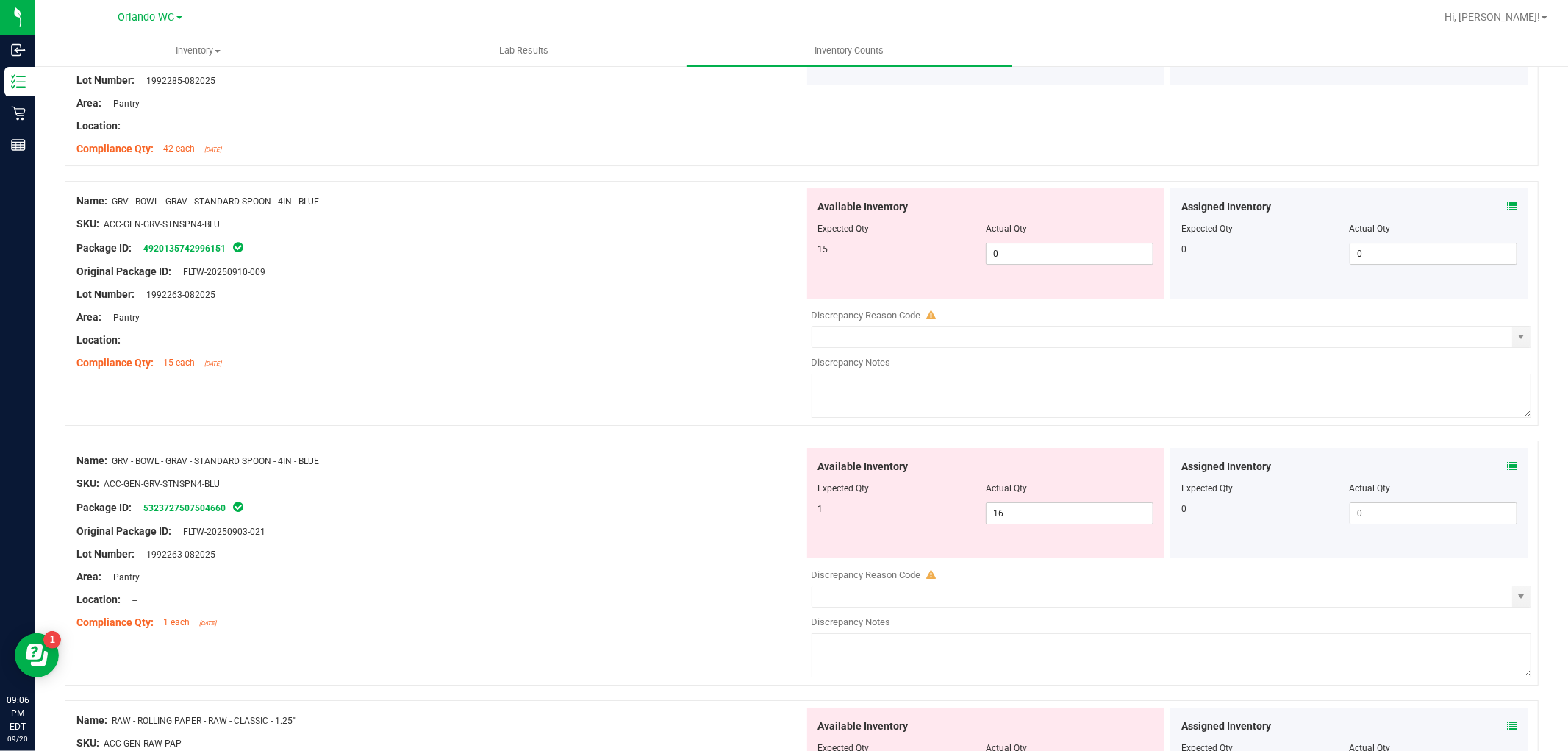
scroll to position [4248, 0]
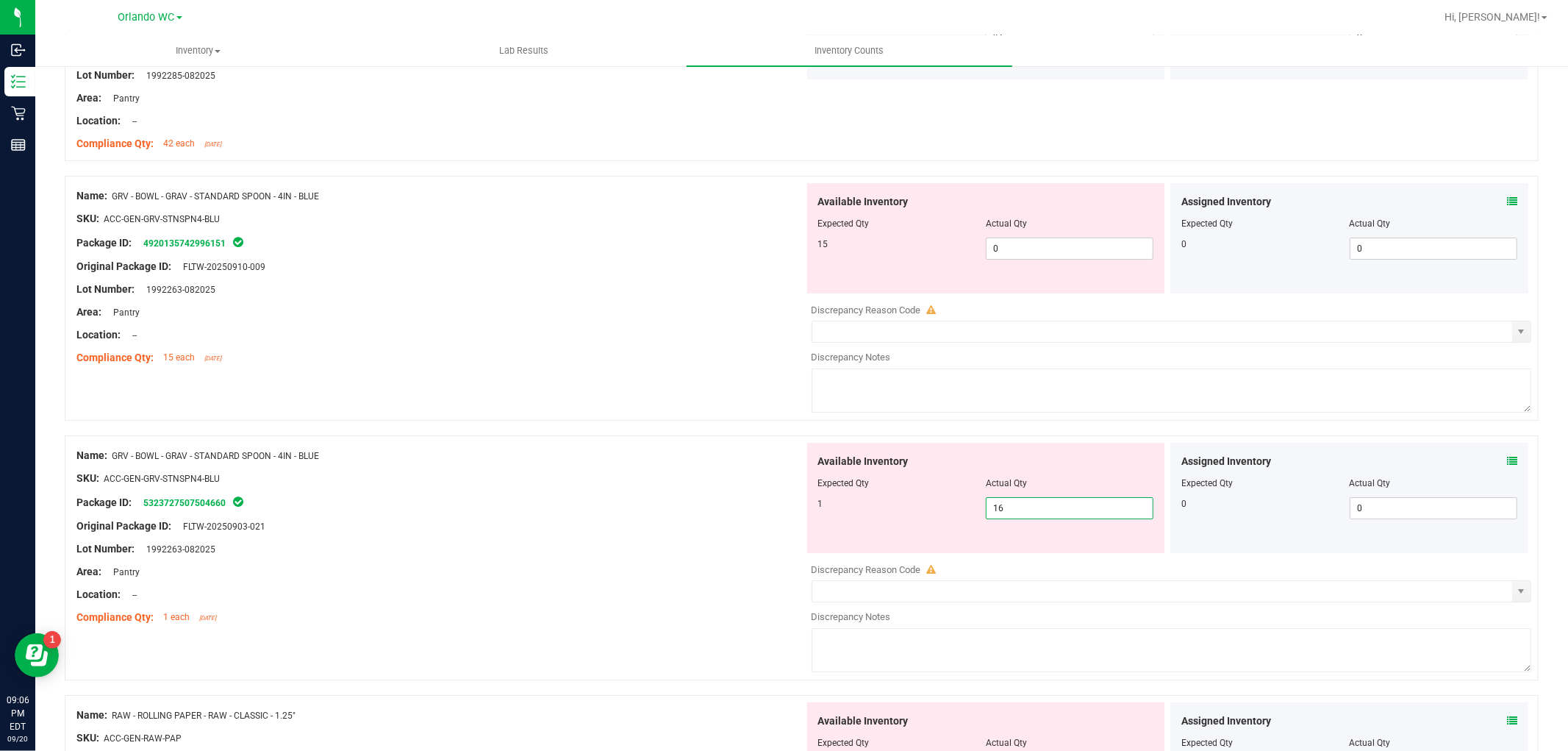
drag, startPoint x: 1027, startPoint y: 529, endPoint x: 916, endPoint y: 517, distance: 111.6
click at [916, 517] on div "1 16 16" at bounding box center [986, 508] width 336 height 22
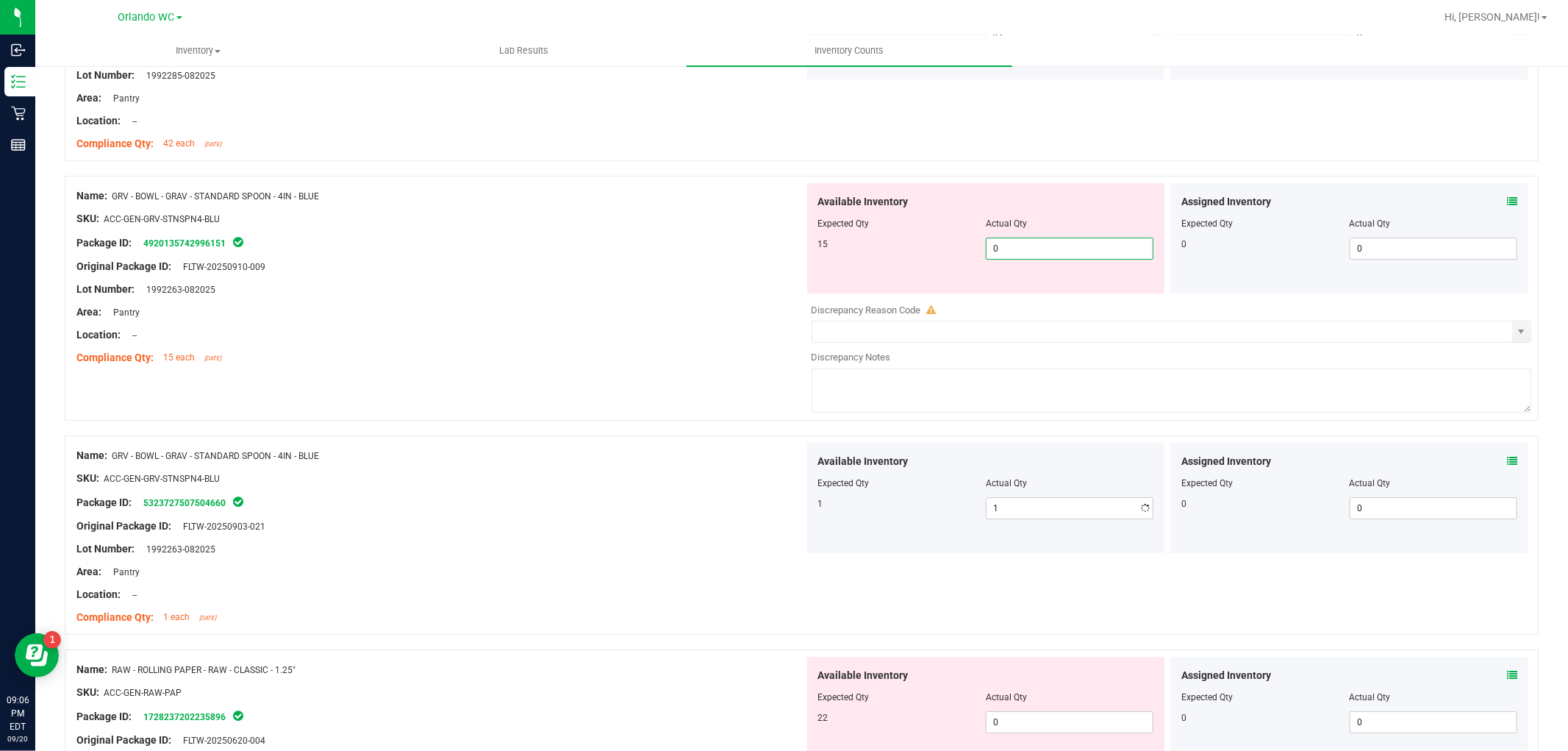
drag, startPoint x: 1005, startPoint y: 261, endPoint x: 621, endPoint y: 250, distance: 384.2
click at [622, 250] on div "Name: GRV - BOWL - GRAV - STANDARD SPOON - 4IN - BLUE SKU: ACC-GEN-GRV-STNSPN4-…" at bounding box center [801, 298] width 1474 height 245
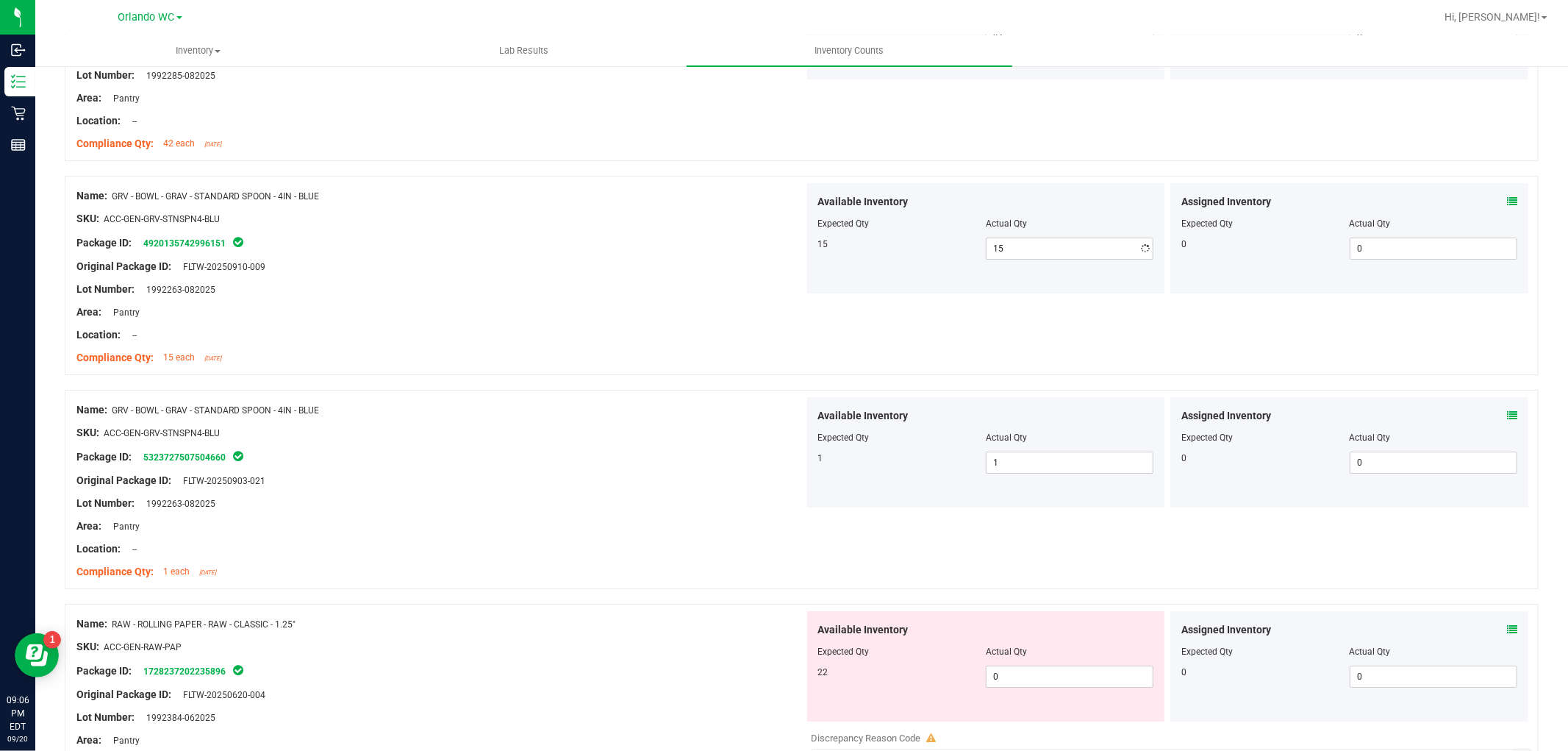
click at [91, 234] on div at bounding box center [440, 230] width 728 height 8
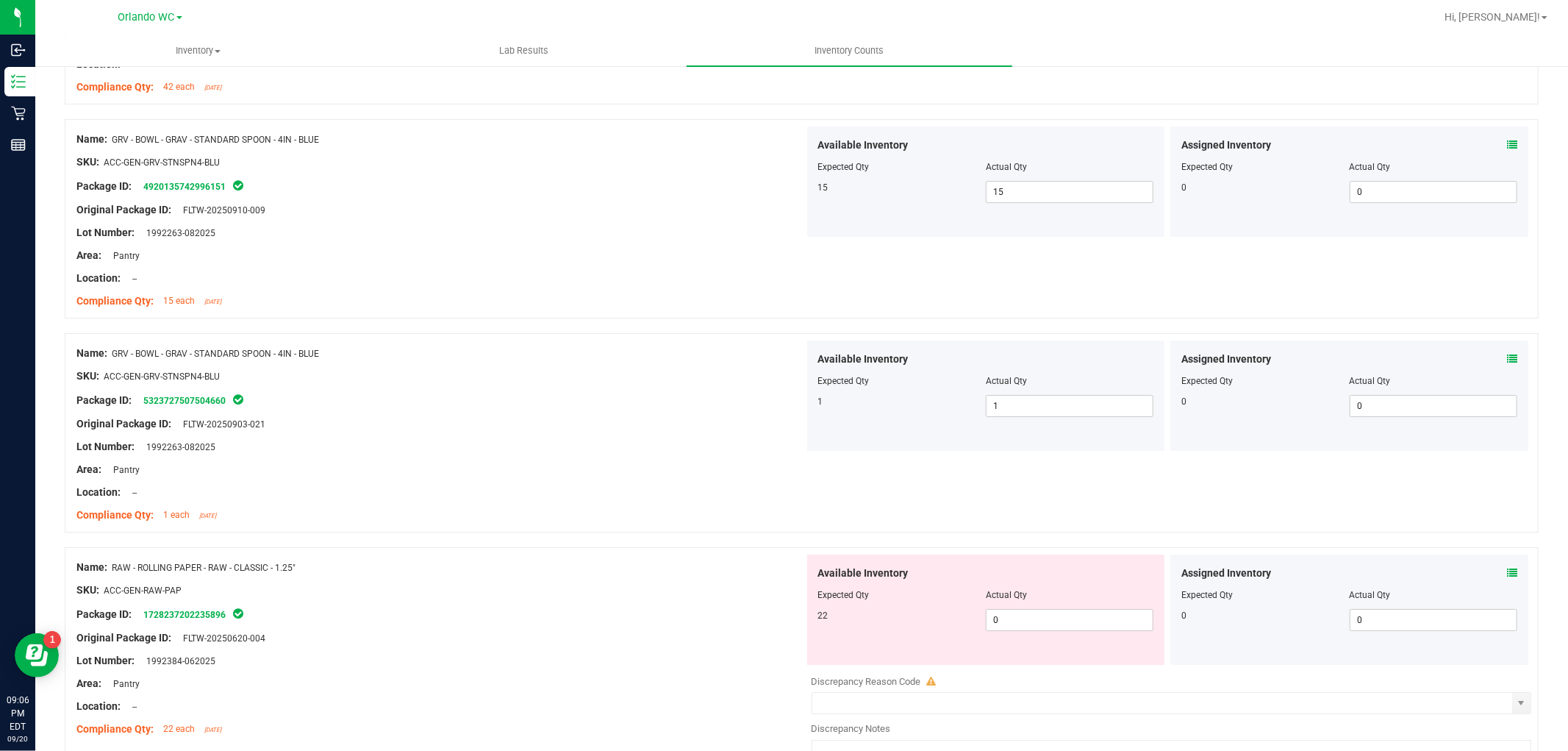
scroll to position [4421, 0]
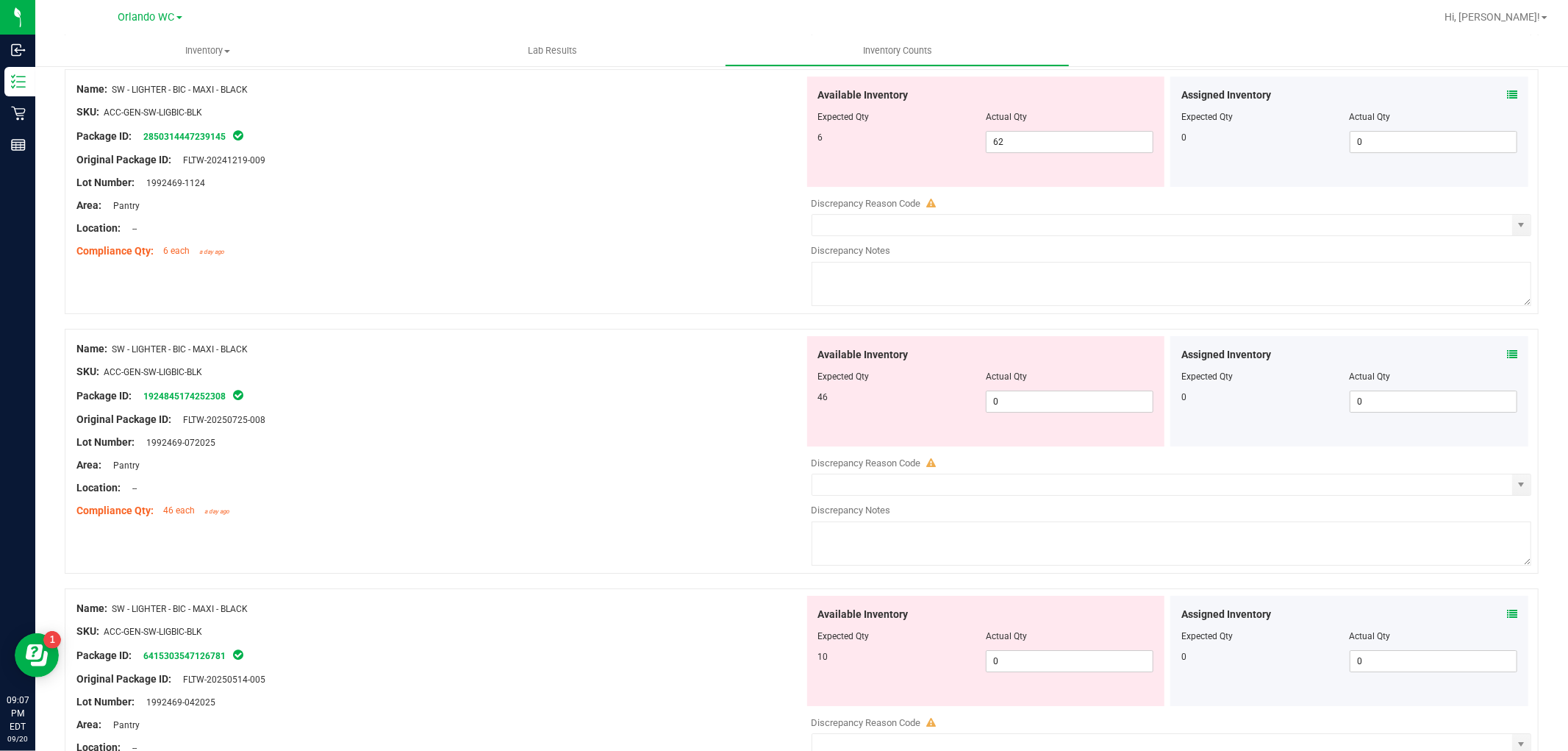
scroll to position [4092, 0]
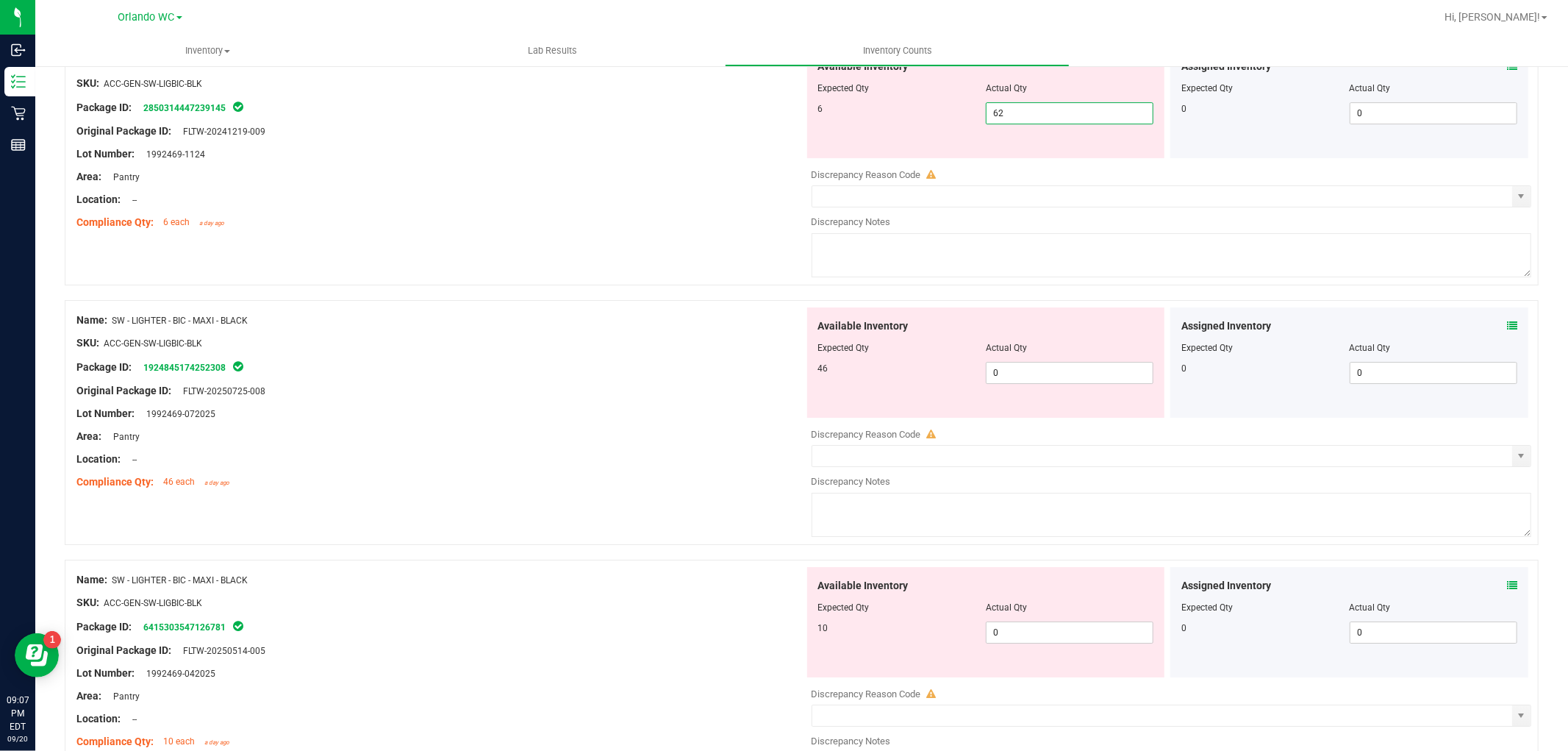
drag, startPoint x: 1032, startPoint y: 127, endPoint x: 831, endPoint y: 115, distance: 201.4
click at [831, 115] on div "6 62 62" at bounding box center [986, 113] width 336 height 22
type input "6"
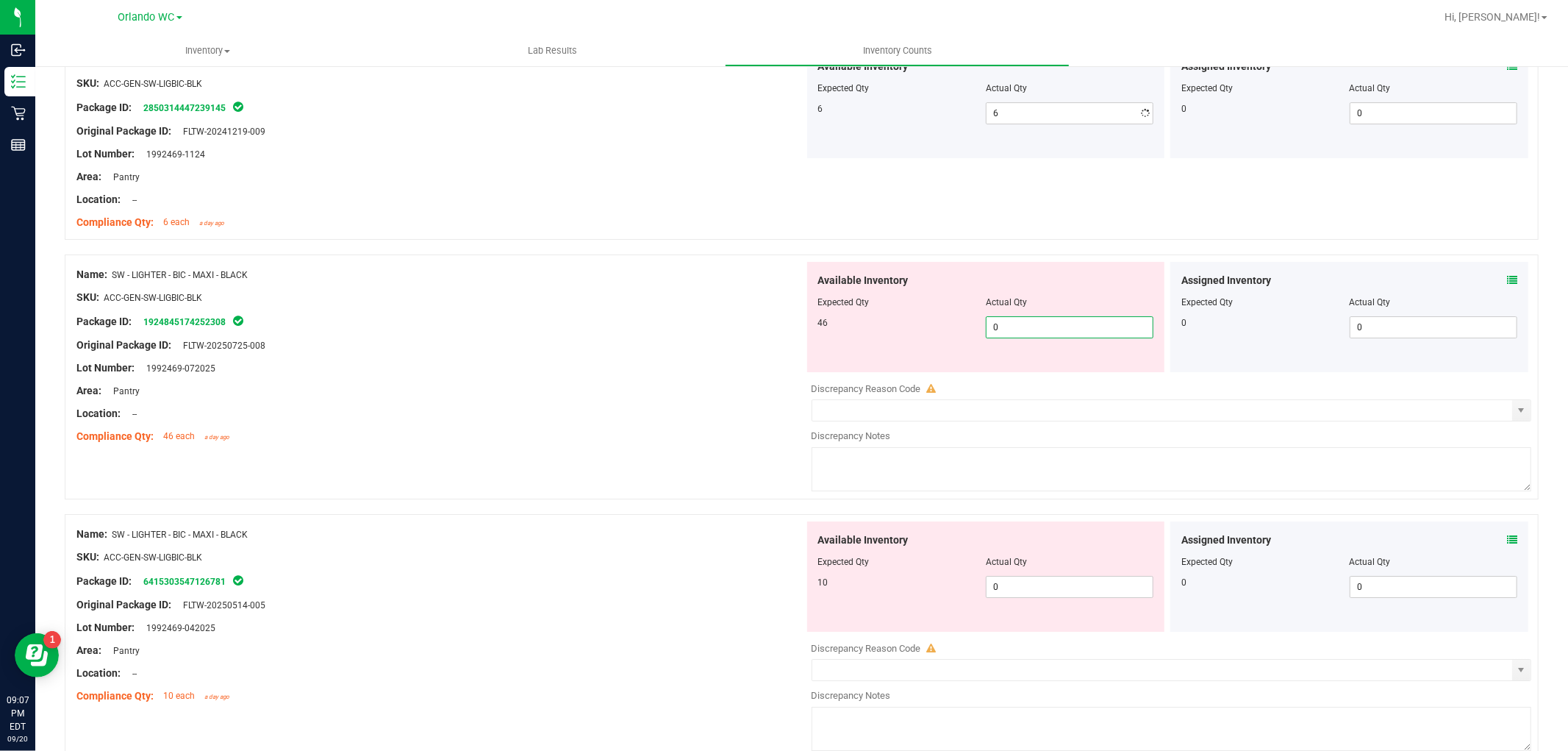
drag, startPoint x: 1075, startPoint y: 388, endPoint x: 427, endPoint y: 308, distance: 652.9
click at [434, 311] on div "Name: SW - LIGHTER - BIC - MAXI - BLACK SKU: ACC-GEN-SW-LIGBIC-BLK Package ID: …" at bounding box center [801, 377] width 1474 height 245
type input "46"
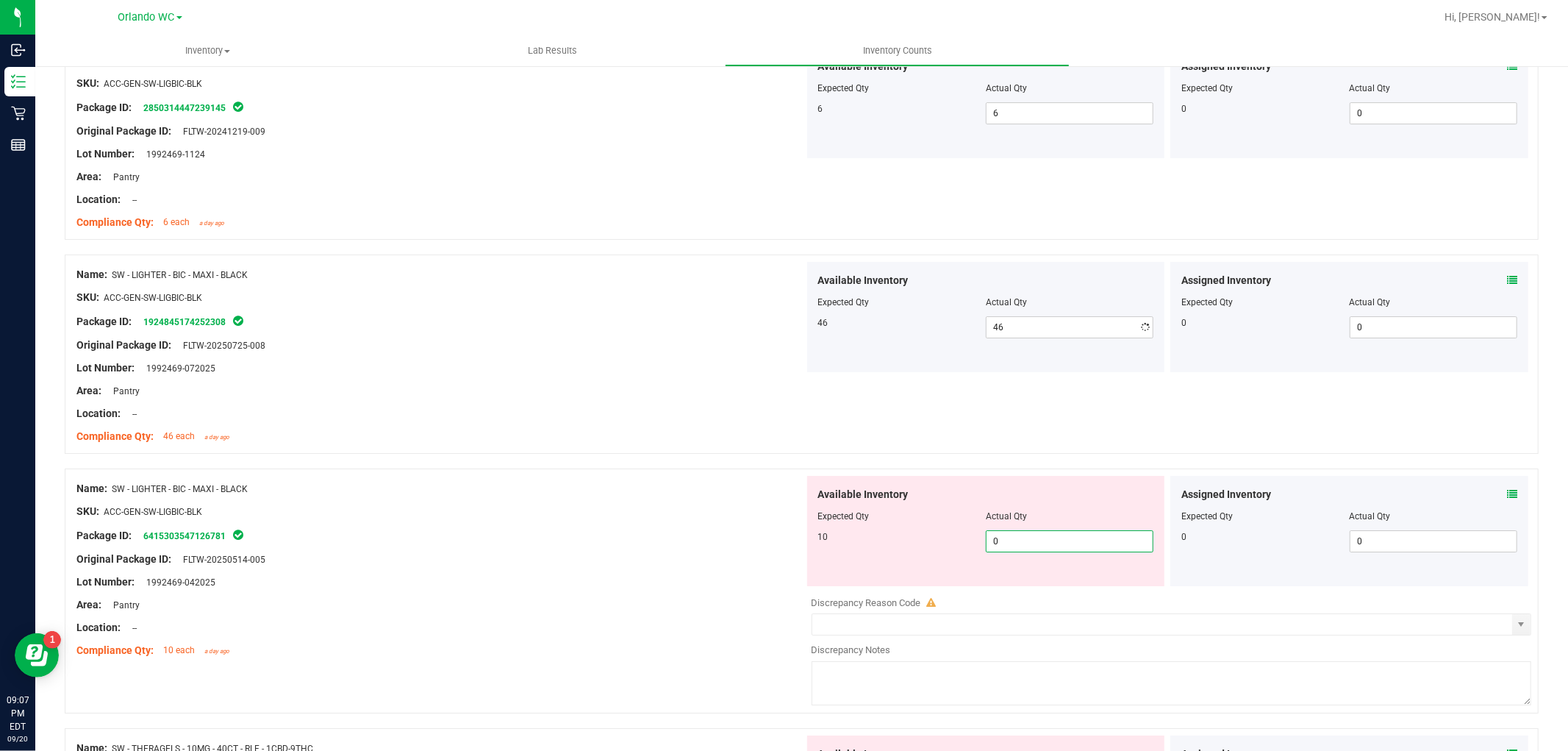
drag, startPoint x: 1040, startPoint y: 603, endPoint x: 699, endPoint y: 565, distance: 343.1
click at [699, 565] on div "Name: SW - LIGHTER - BIC - MAXI - BLACK SKU: ACC-GEN-SW-LIGBIC-BLK Package ID: …" at bounding box center [801, 591] width 1474 height 245
type input "10"
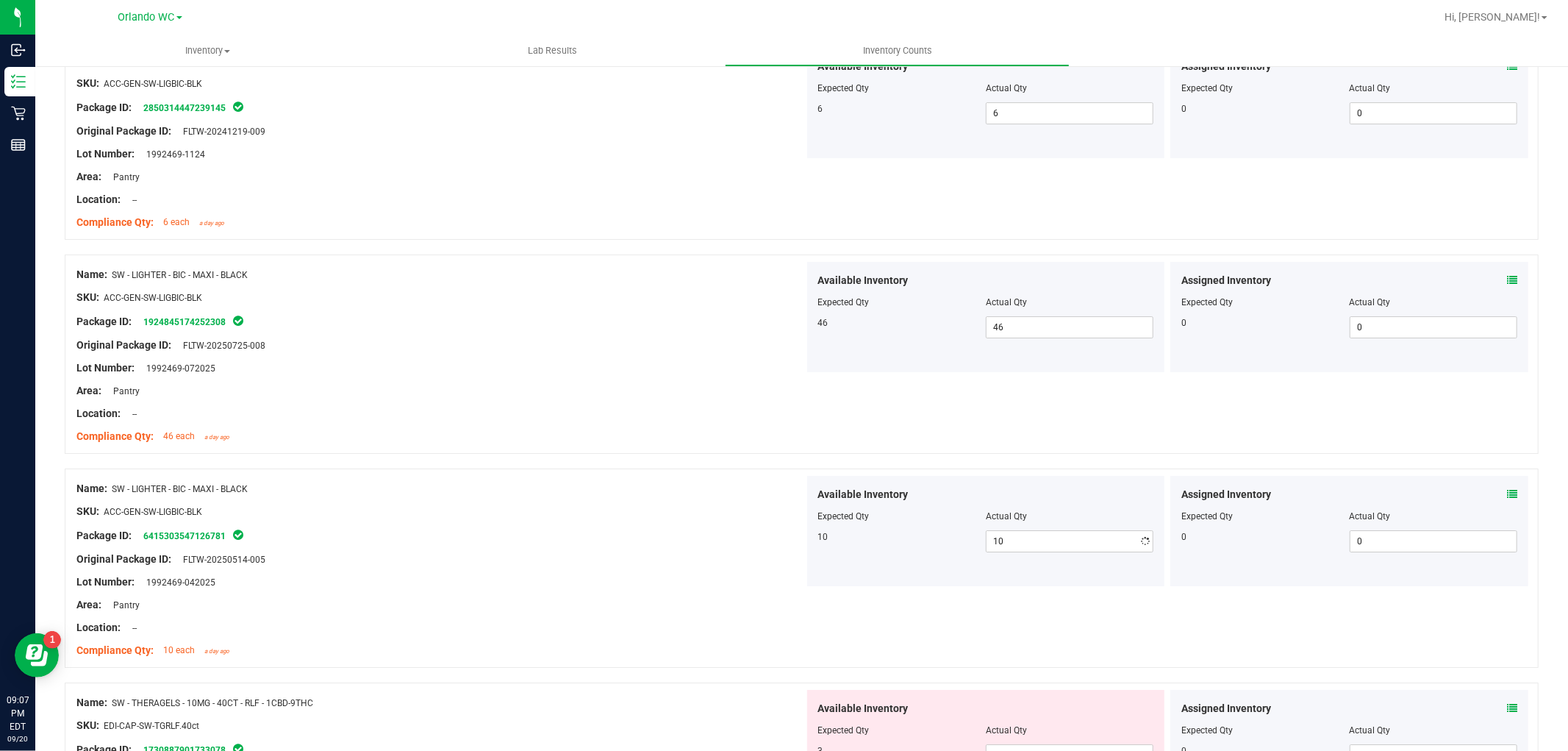
click at [603, 563] on div "Original Package ID: FLTW-20250514-005" at bounding box center [440, 559] width 728 height 15
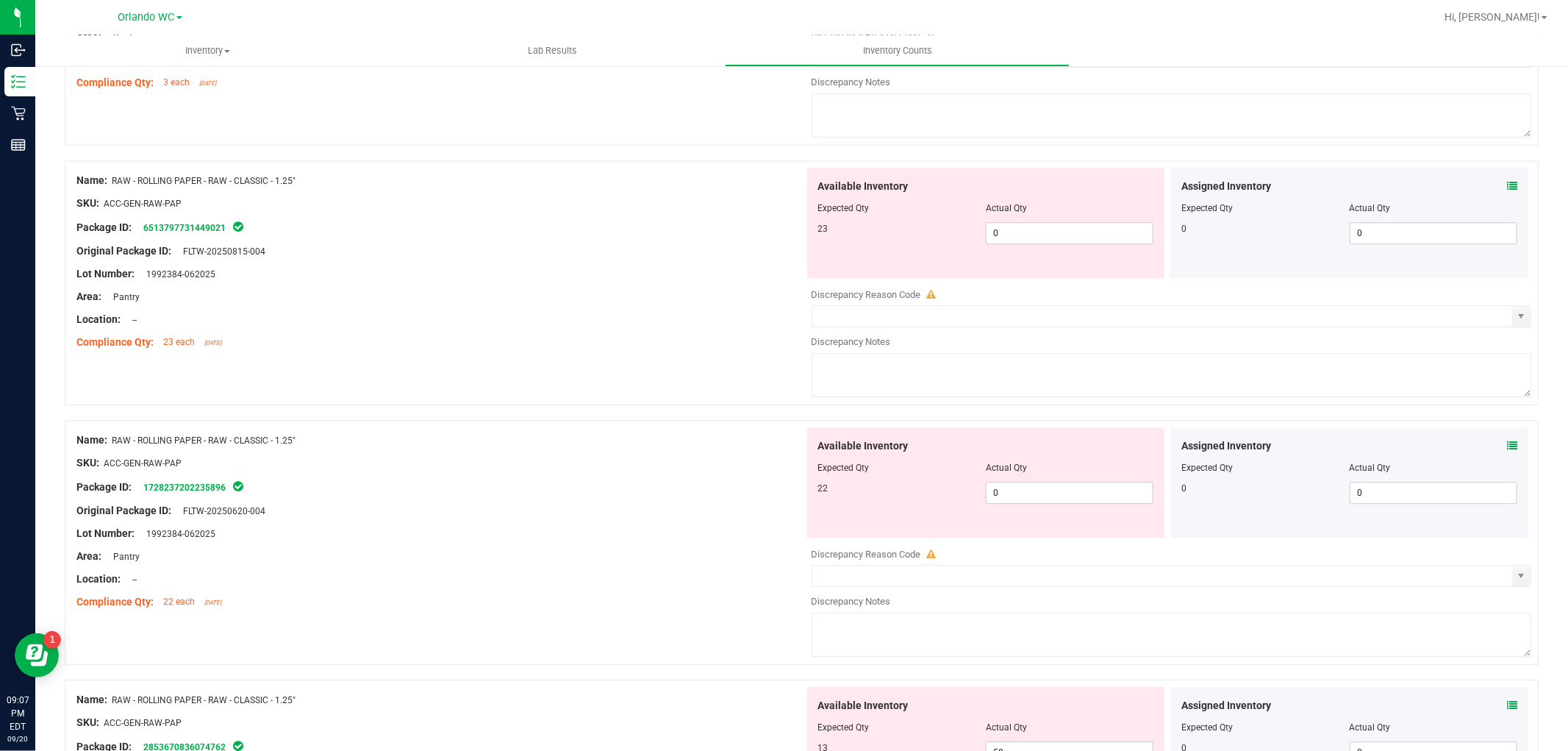
scroll to position [3275, 0]
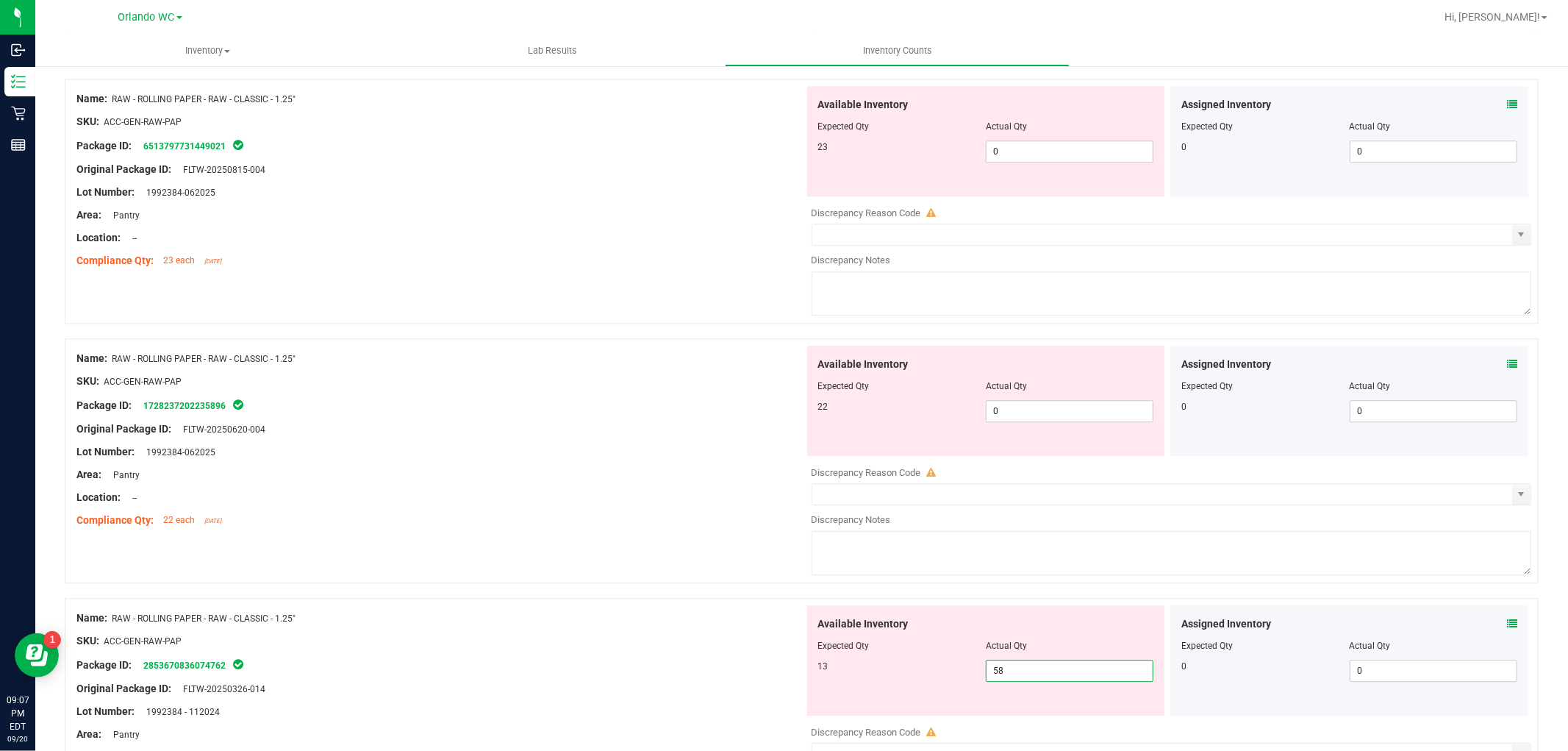
drag, startPoint x: 1010, startPoint y: 684, endPoint x: 763, endPoint y: 660, distance: 248.2
click at [763, 660] on div "Name: RAW - ROLLING PAPER - RAW - CLASSIC - 1.25" SKU: ACC-GEN-RAW-PAP Package …" at bounding box center [801, 720] width 1474 height 245
type input "13"
drag, startPoint x: 1006, startPoint y: 413, endPoint x: 858, endPoint y: 415, distance: 148.0
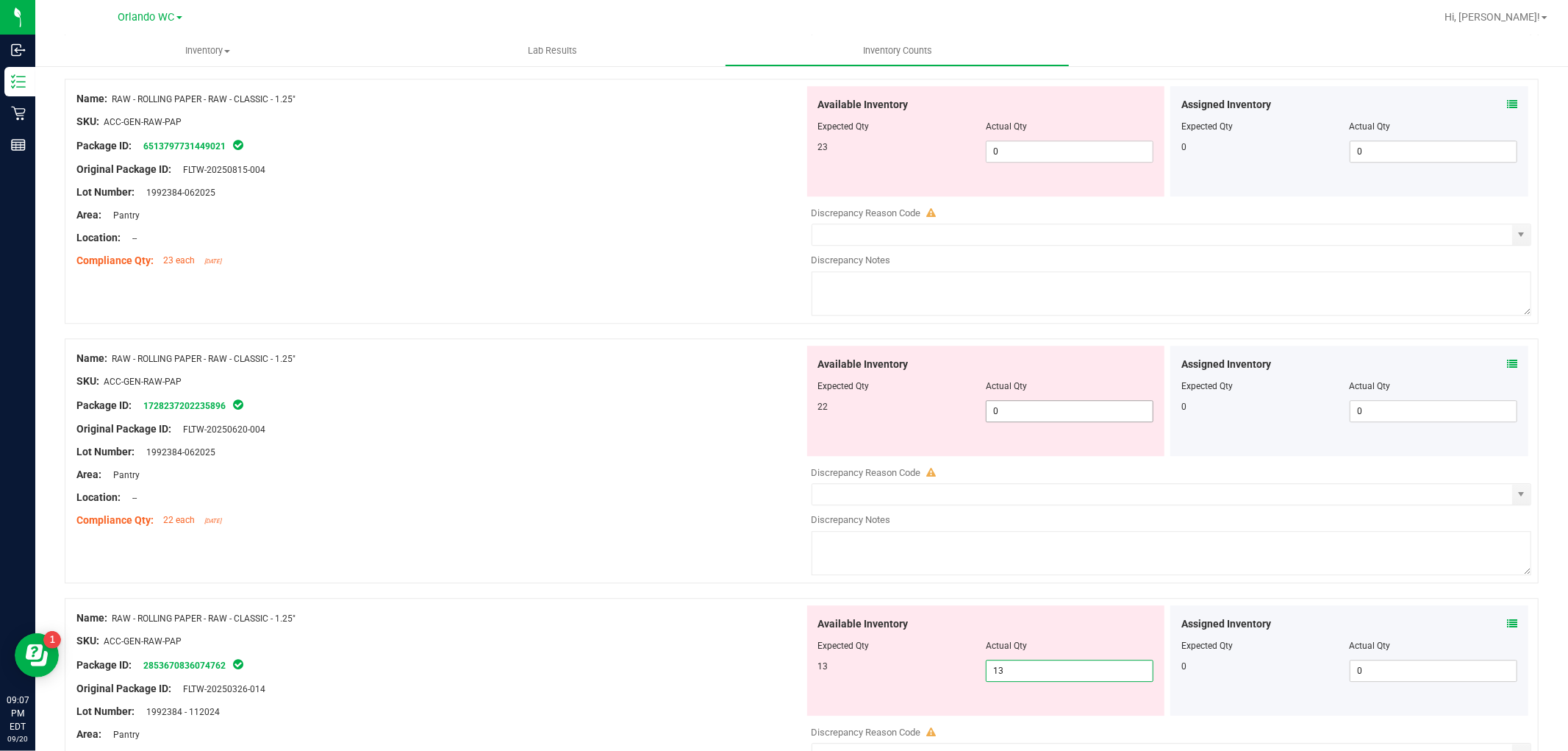
click at [858, 415] on div "22 0 0" at bounding box center [986, 411] width 336 height 22
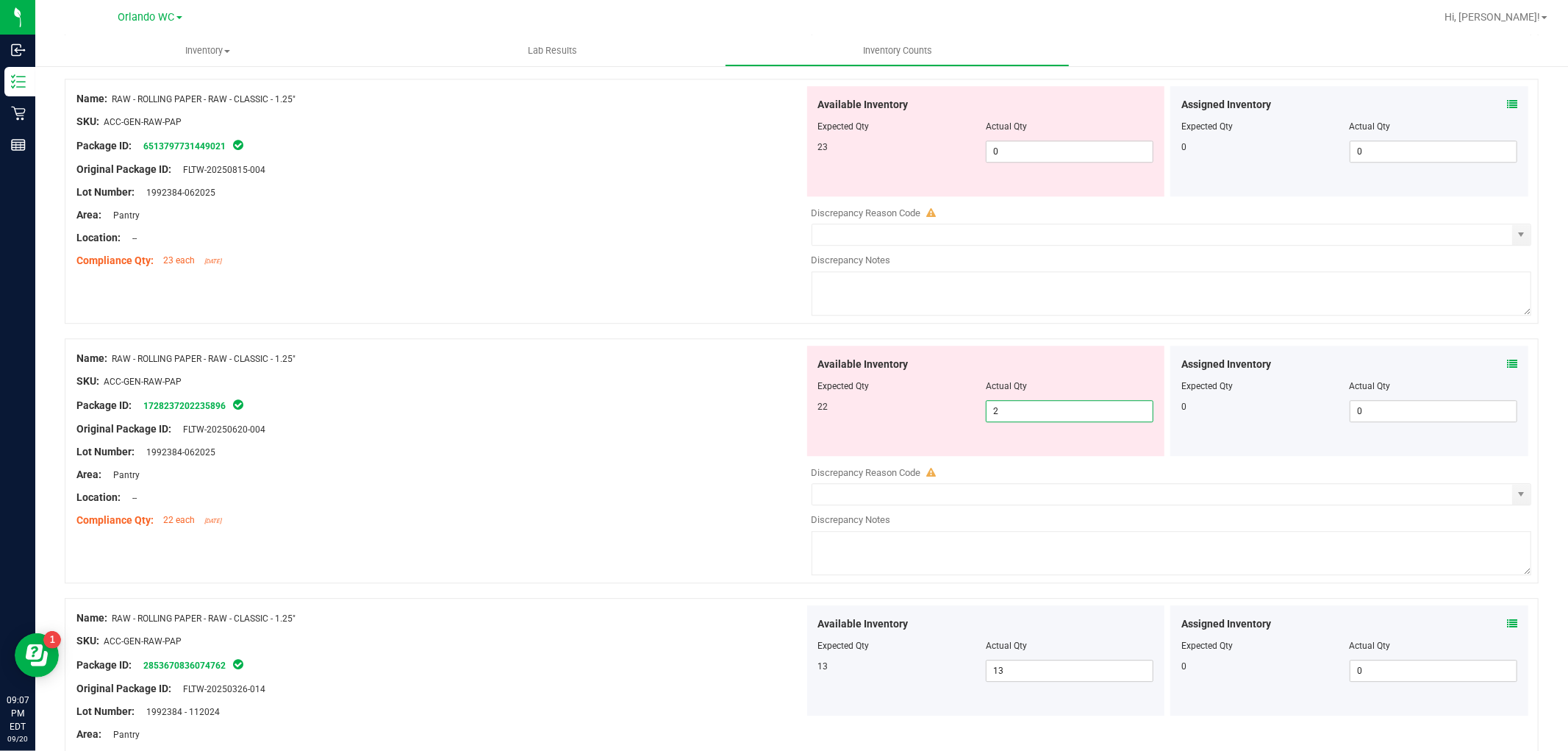
type input "22"
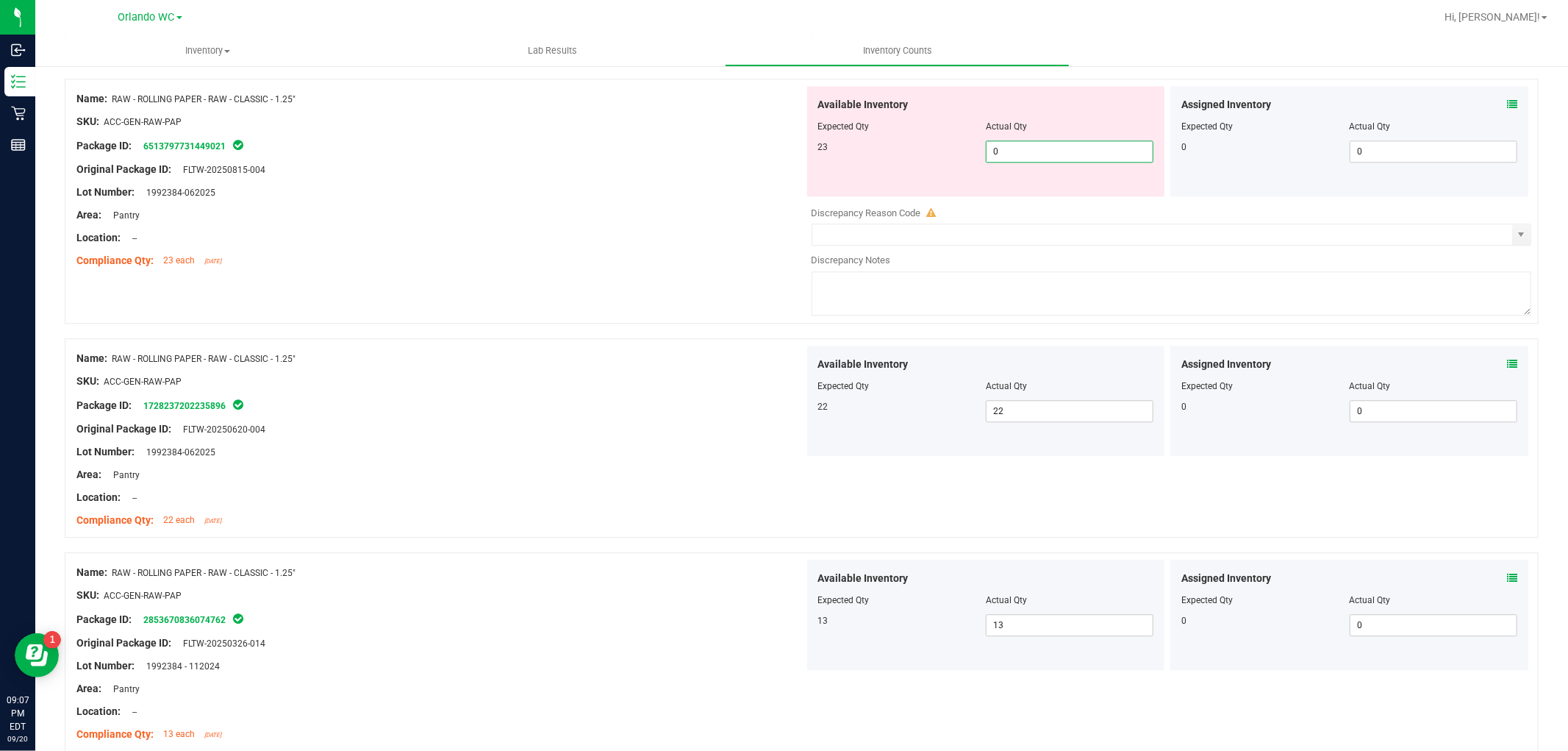
drag, startPoint x: 1023, startPoint y: 151, endPoint x: 899, endPoint y: 150, distance: 124.0
click at [900, 150] on div "23 0 0" at bounding box center [986, 151] width 336 height 22
type input "23"
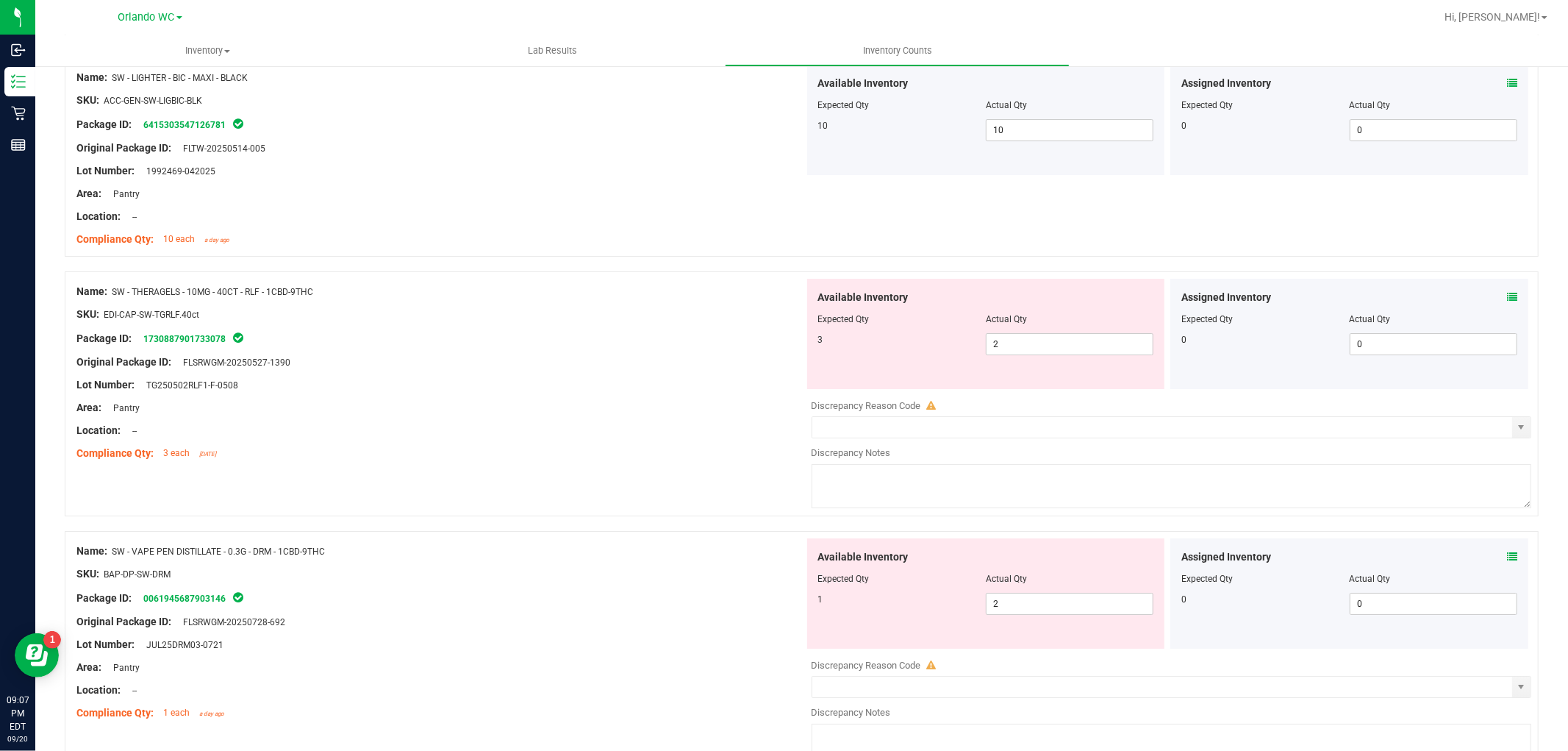
scroll to position [4467, 0]
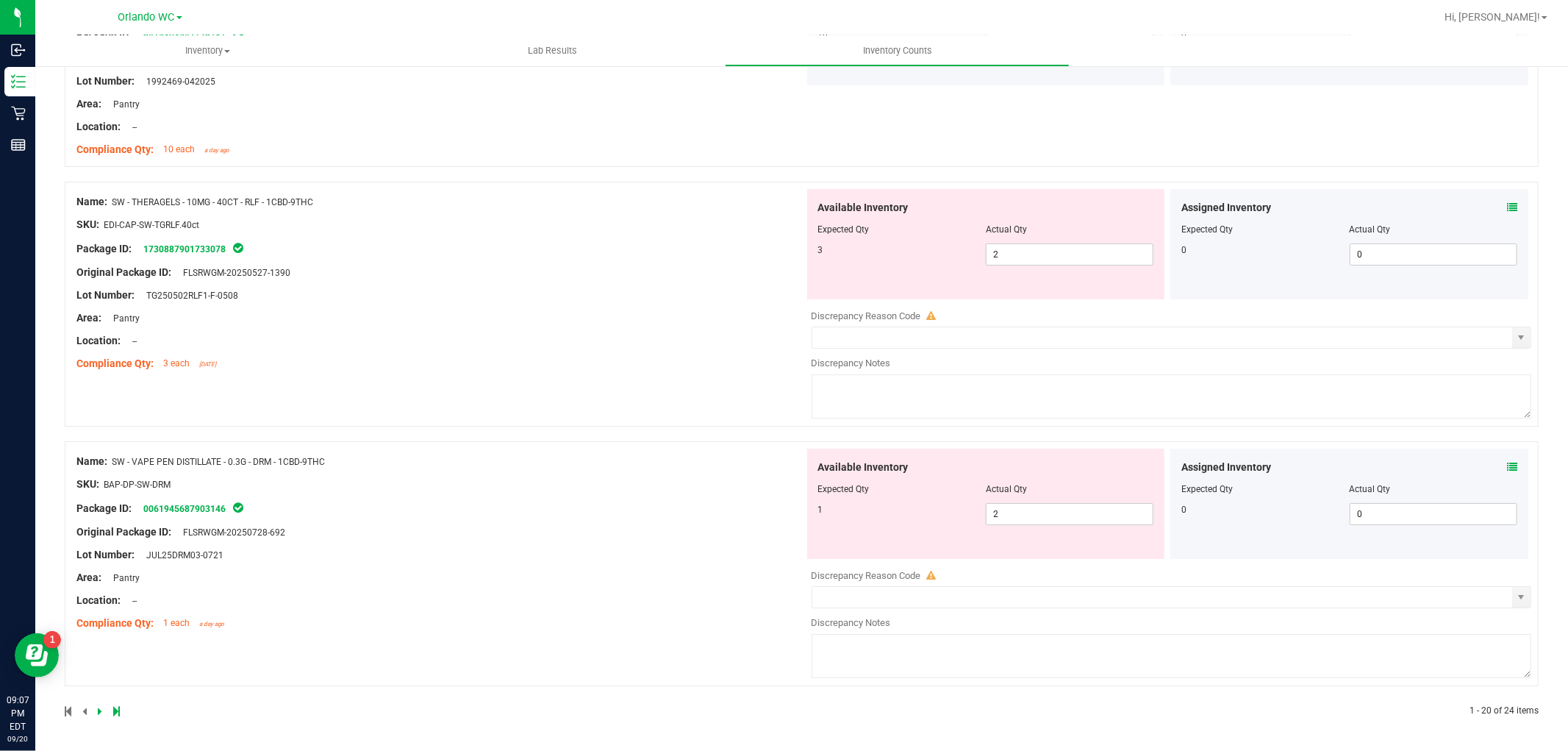
click at [96, 710] on div at bounding box center [433, 711] width 737 height 13
click at [99, 708] on icon at bounding box center [100, 712] width 5 height 9
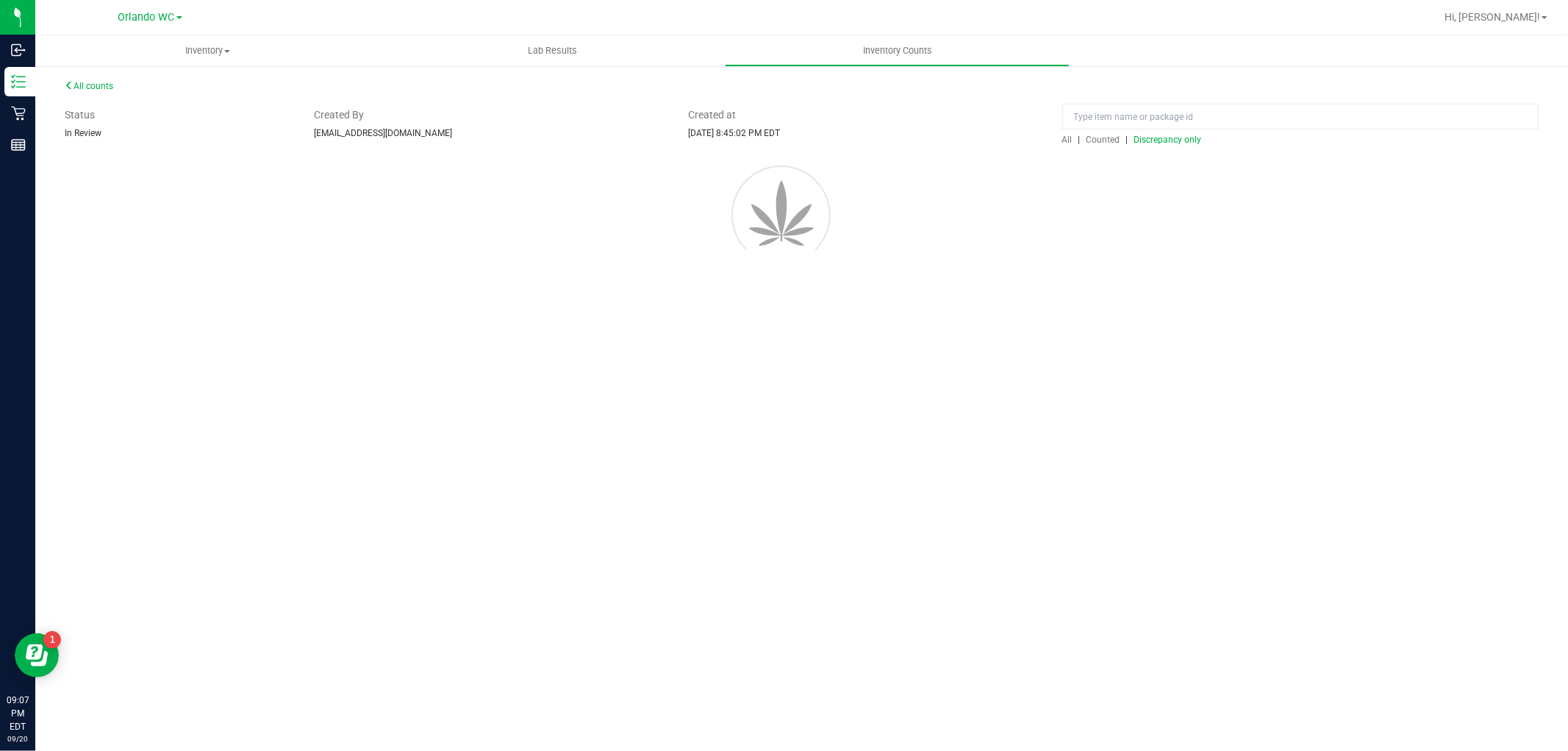
scroll to position [0, 0]
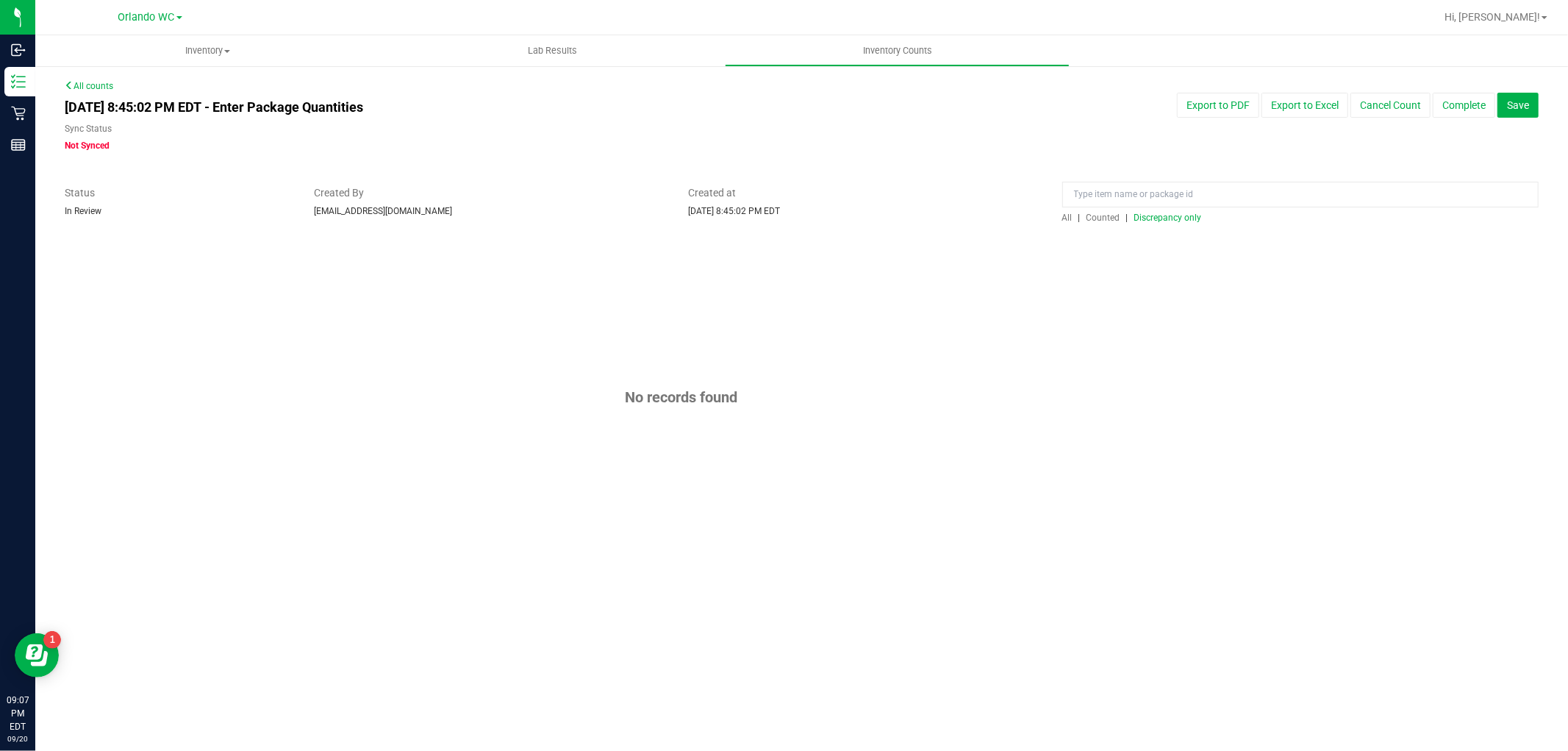
click at [1174, 214] on span "Discrepancy only" at bounding box center [1168, 218] width 68 height 11
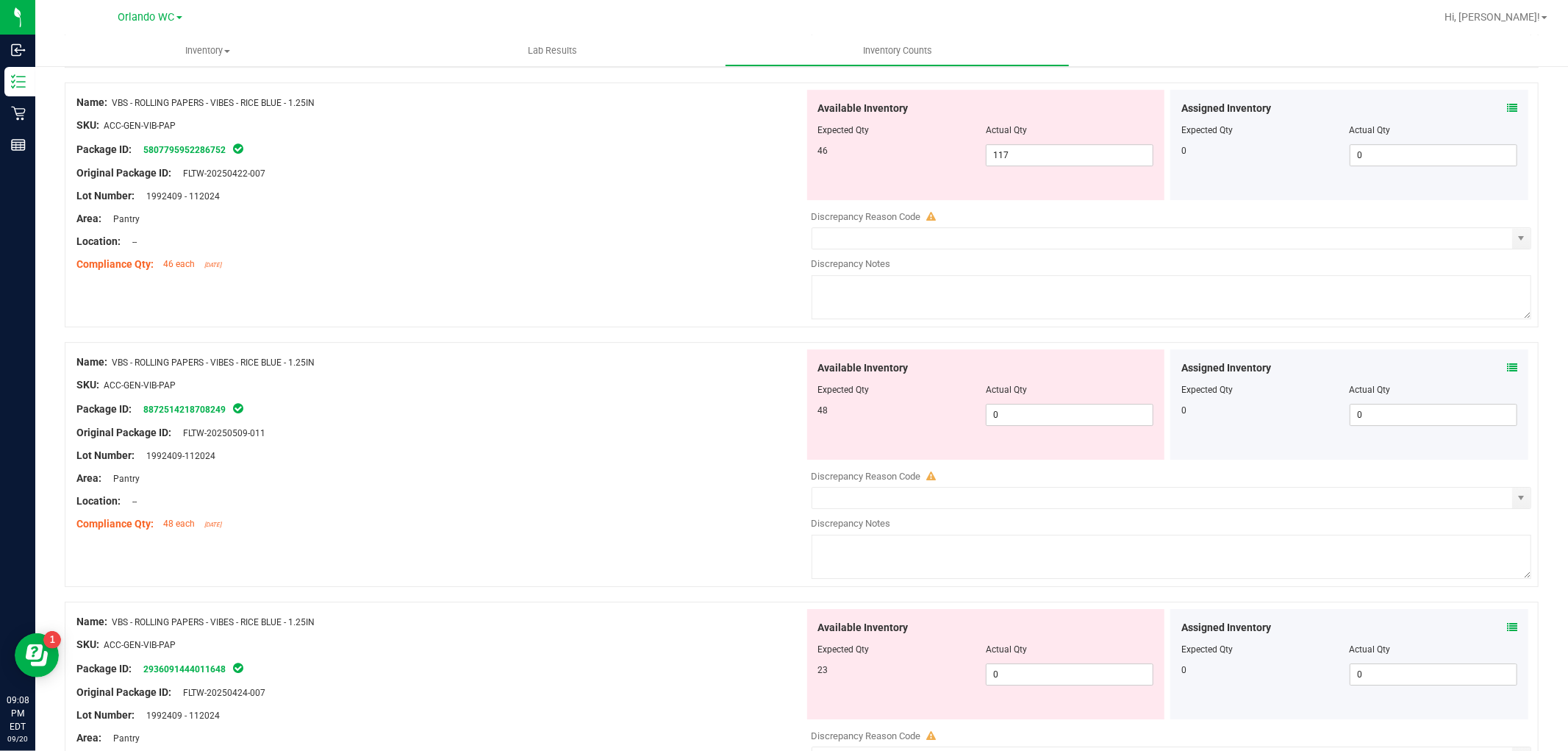
scroll to position [3817, 0]
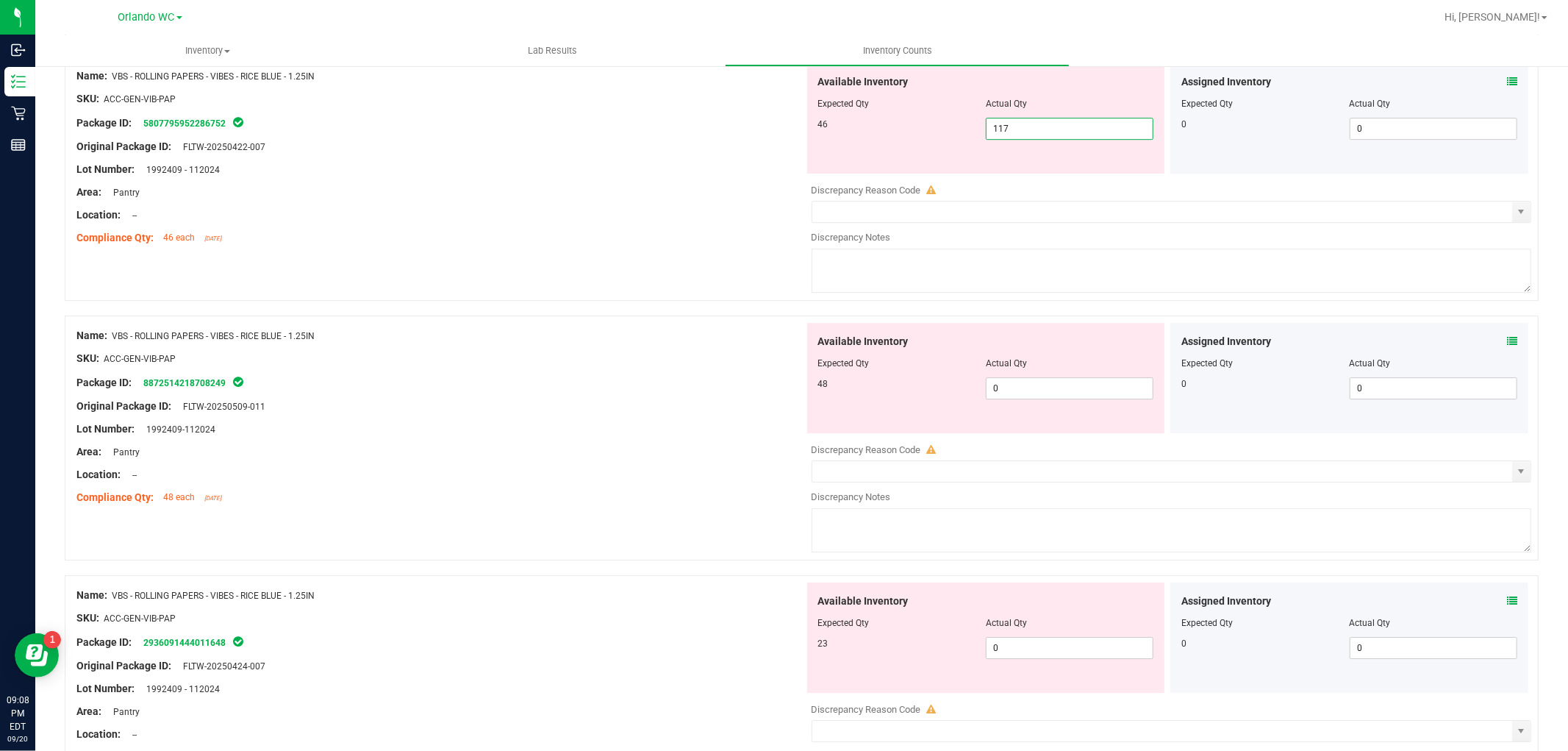
drag, startPoint x: 1012, startPoint y: 138, endPoint x: 688, endPoint y: 135, distance: 324.0
click at [688, 135] on div "Name: VBS - ROLLING PAPERS - VIBES - RICE BLUE - 1.25IN SKU: ACC-GEN-VIB-PAP Pa…" at bounding box center [801, 178] width 1474 height 245
type input "46"
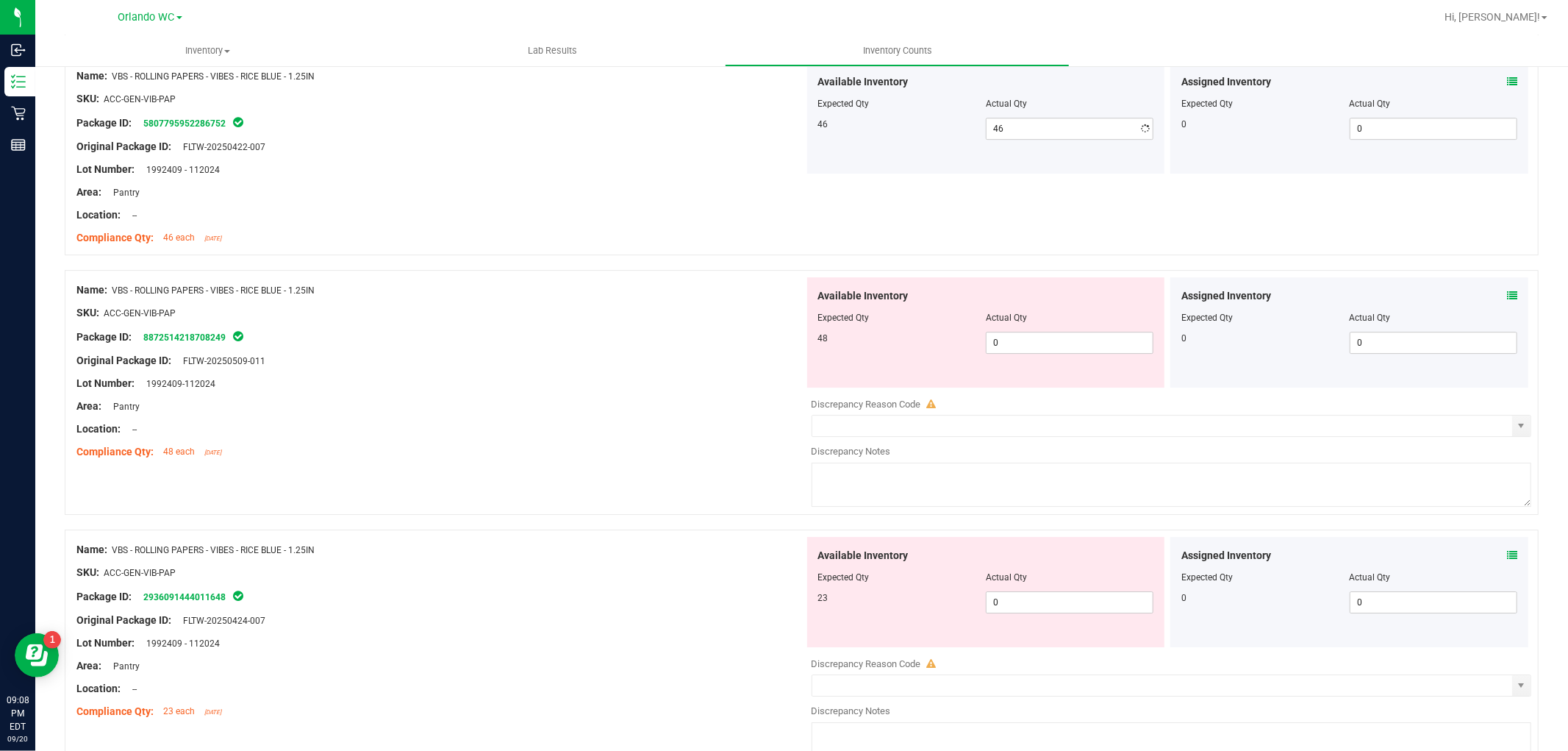
drag, startPoint x: 1019, startPoint y: 386, endPoint x: 1005, endPoint y: 387, distance: 14.0
click at [1005, 387] on div "Available Inventory Expected Qty Actual Qty 48 0 0" at bounding box center [986, 332] width 358 height 110
click at [1006, 369] on div "Available Inventory Expected Qty Actual Qty 48 0 0" at bounding box center [986, 332] width 358 height 110
drag, startPoint x: 1013, startPoint y: 356, endPoint x: 503, endPoint y: 209, distance: 530.8
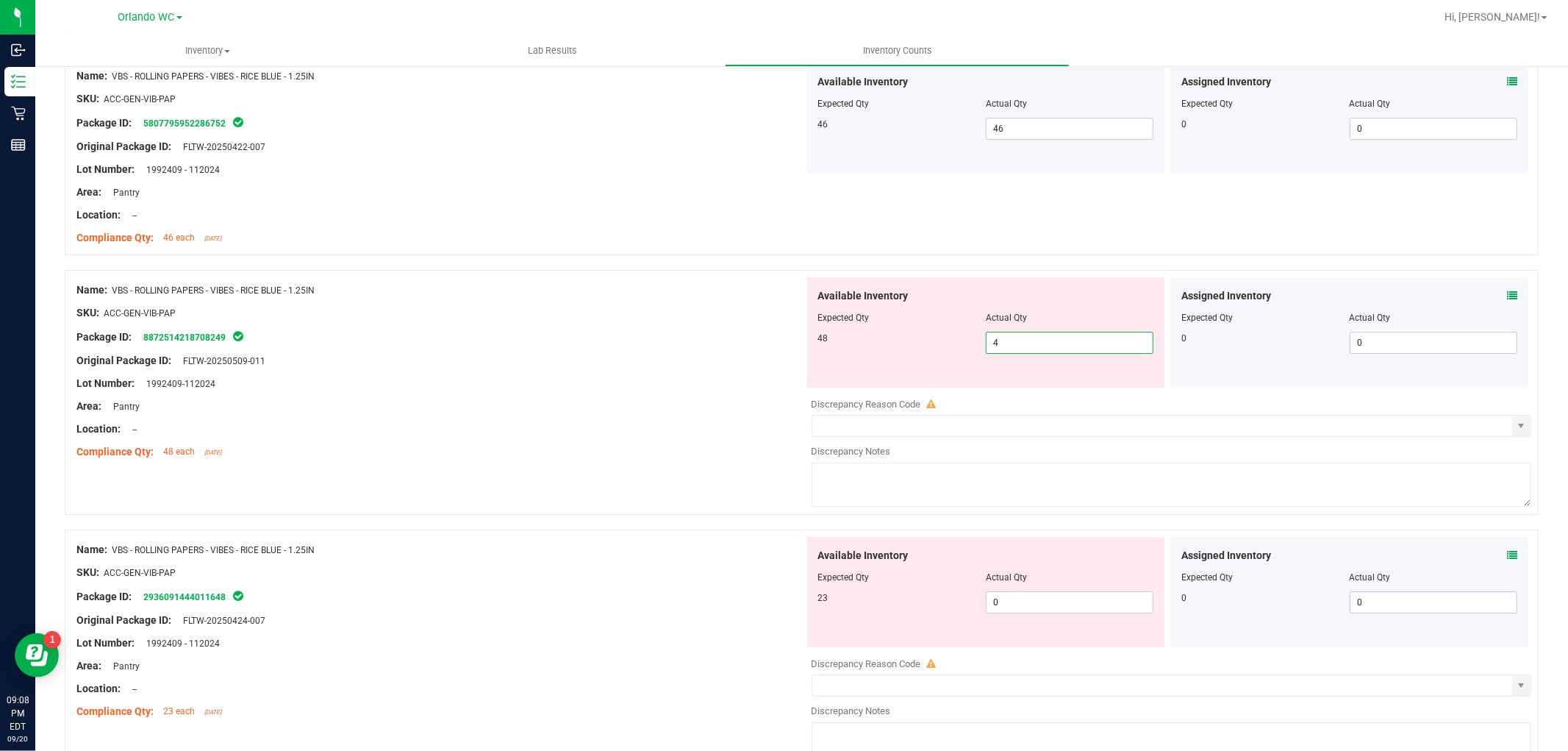
type input "48"
click at [460, 230] on div at bounding box center [440, 226] width 728 height 8
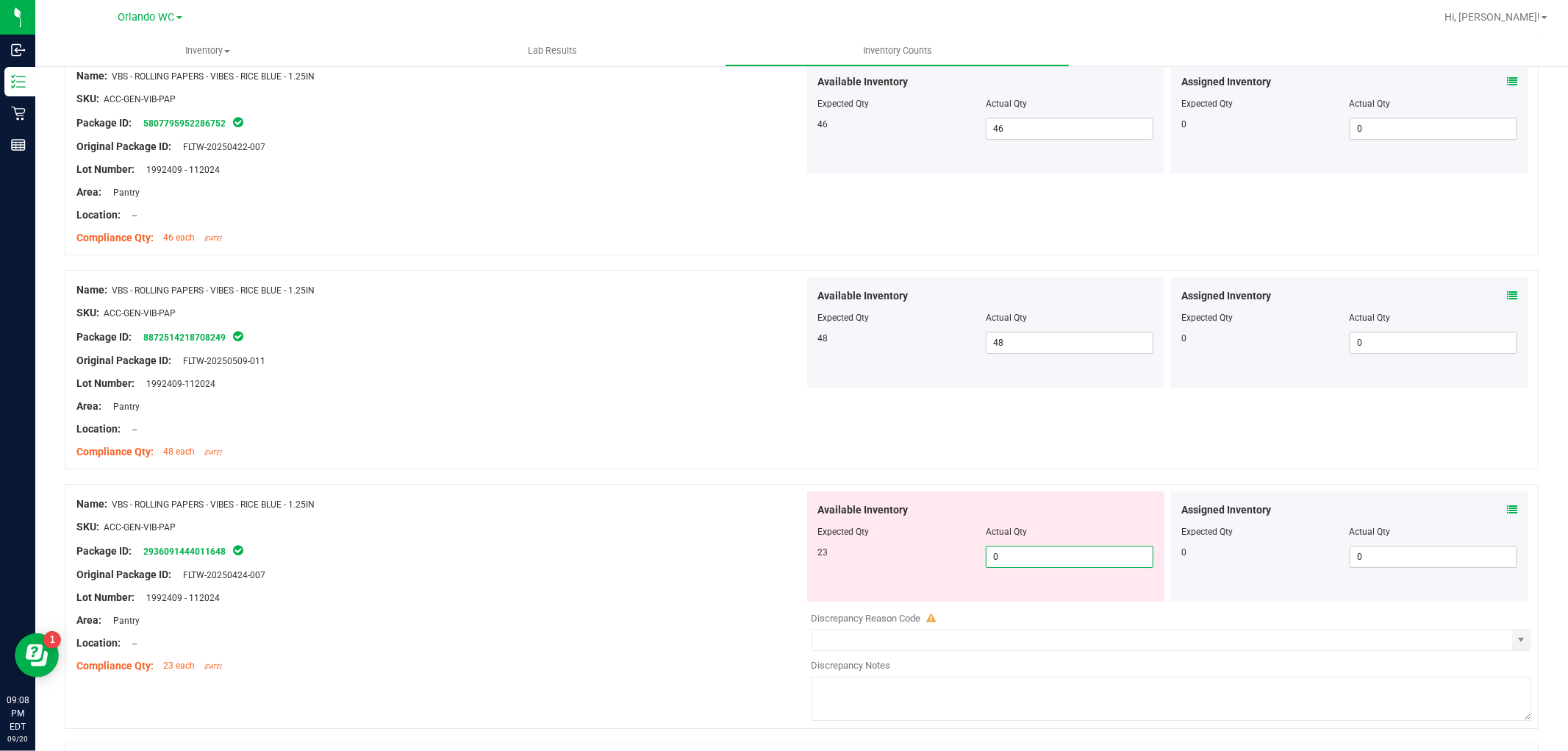
drag, startPoint x: 1035, startPoint y: 563, endPoint x: 827, endPoint y: 532, distance: 210.3
click at [827, 532] on div "Available Inventory Expected Qty Actual Qty 23 0 0" at bounding box center [986, 546] width 358 height 110
type input "23"
click at [704, 535] on div "SKU: ACC-GEN-VIB-PAP" at bounding box center [440, 527] width 728 height 15
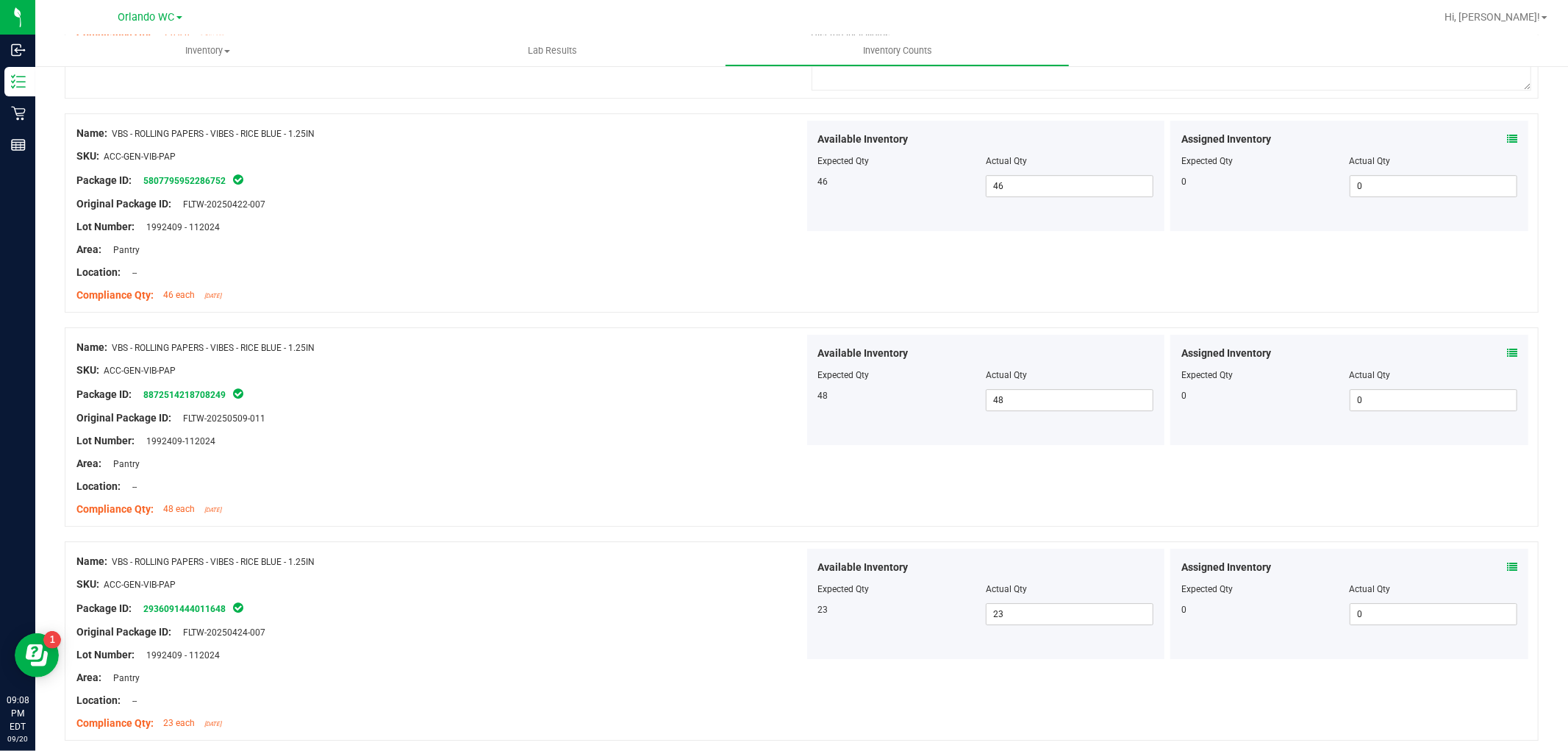
scroll to position [4004, 0]
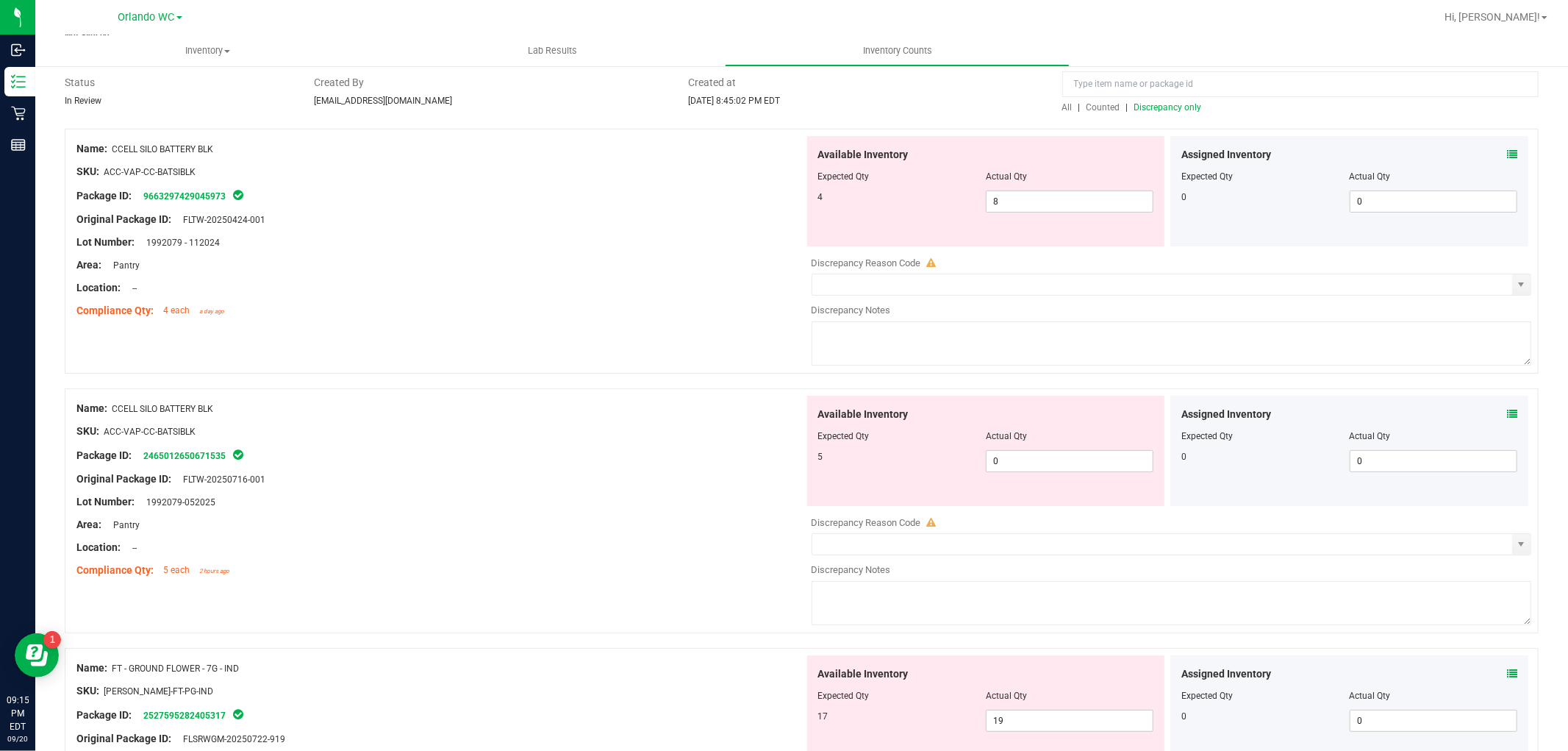
scroll to position [81, 0]
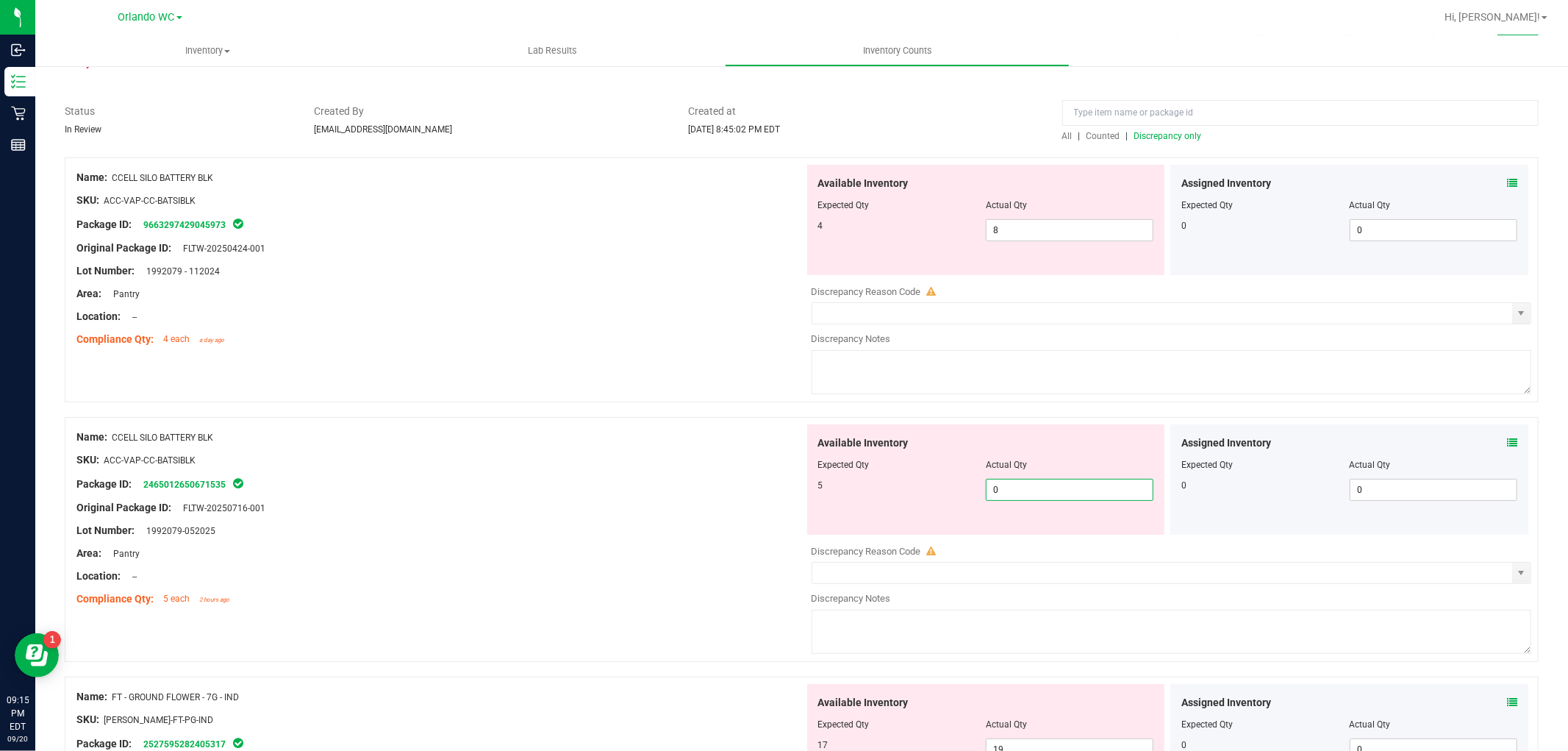
drag, startPoint x: 1005, startPoint y: 488, endPoint x: 800, endPoint y: 435, distance: 211.7
click at [807, 435] on div "Available Inventory Expected Qty Actual Qty 5 0 0" at bounding box center [986, 479] width 358 height 110
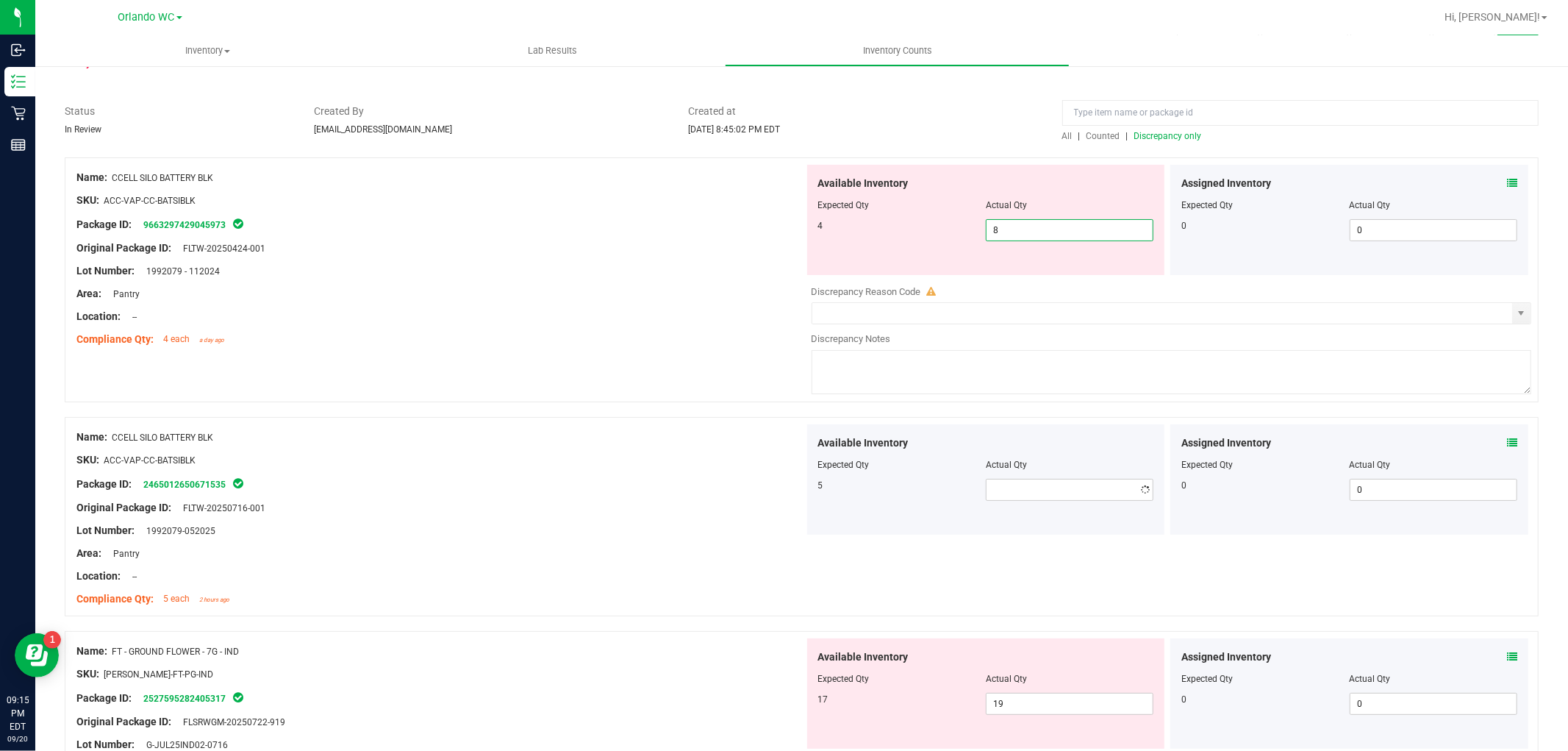
drag, startPoint x: 1005, startPoint y: 240, endPoint x: 581, endPoint y: 178, distance: 428.5
click at [581, 178] on div "Name: CCELL SILO BATTERY BLK SKU: ACC-VAP-CC-BATSIBLK Package ID: 9663297429045…" at bounding box center [801, 279] width 1474 height 245
type input "9"
click at [451, 291] on div "Area: Pantry" at bounding box center [440, 294] width 728 height 15
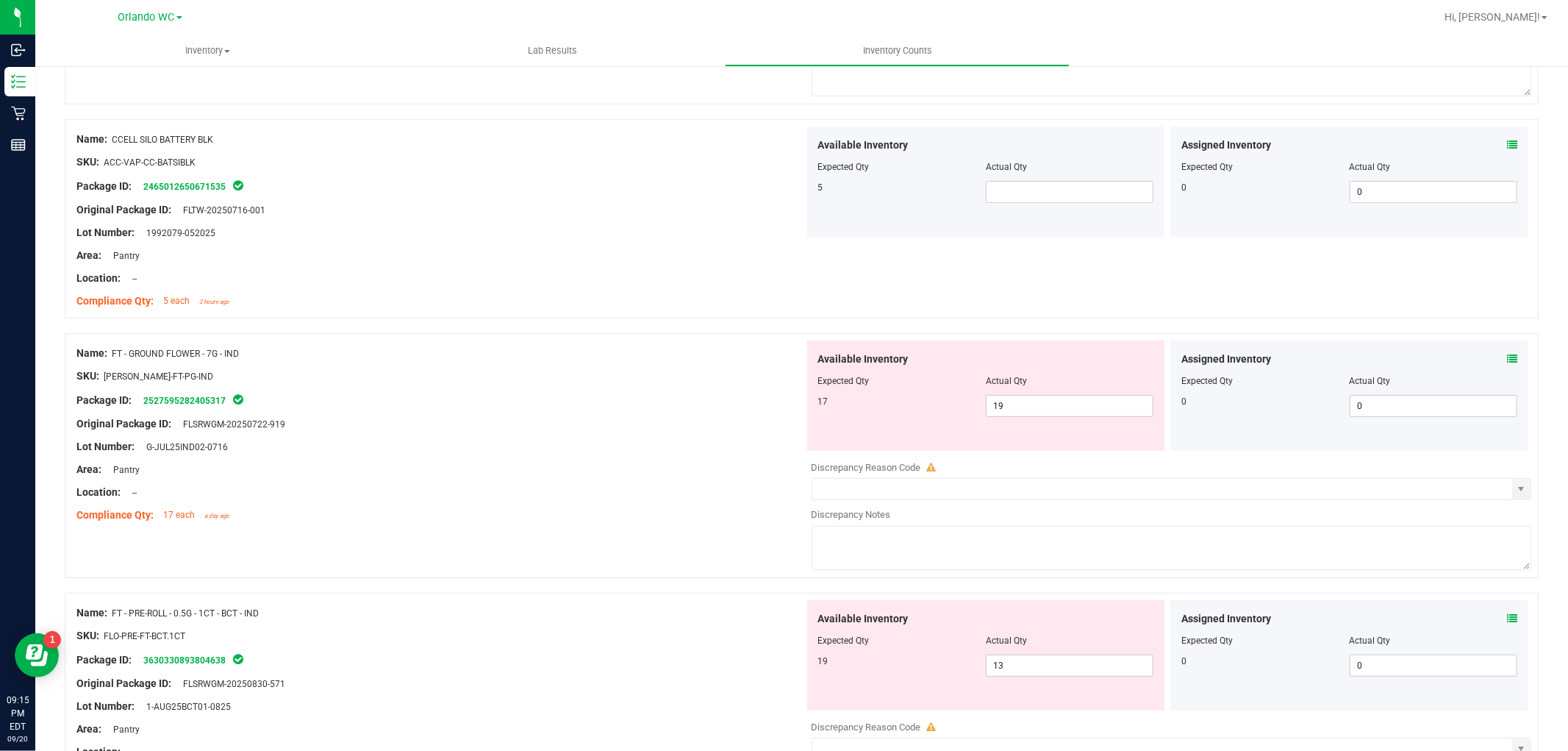
scroll to position [408, 0]
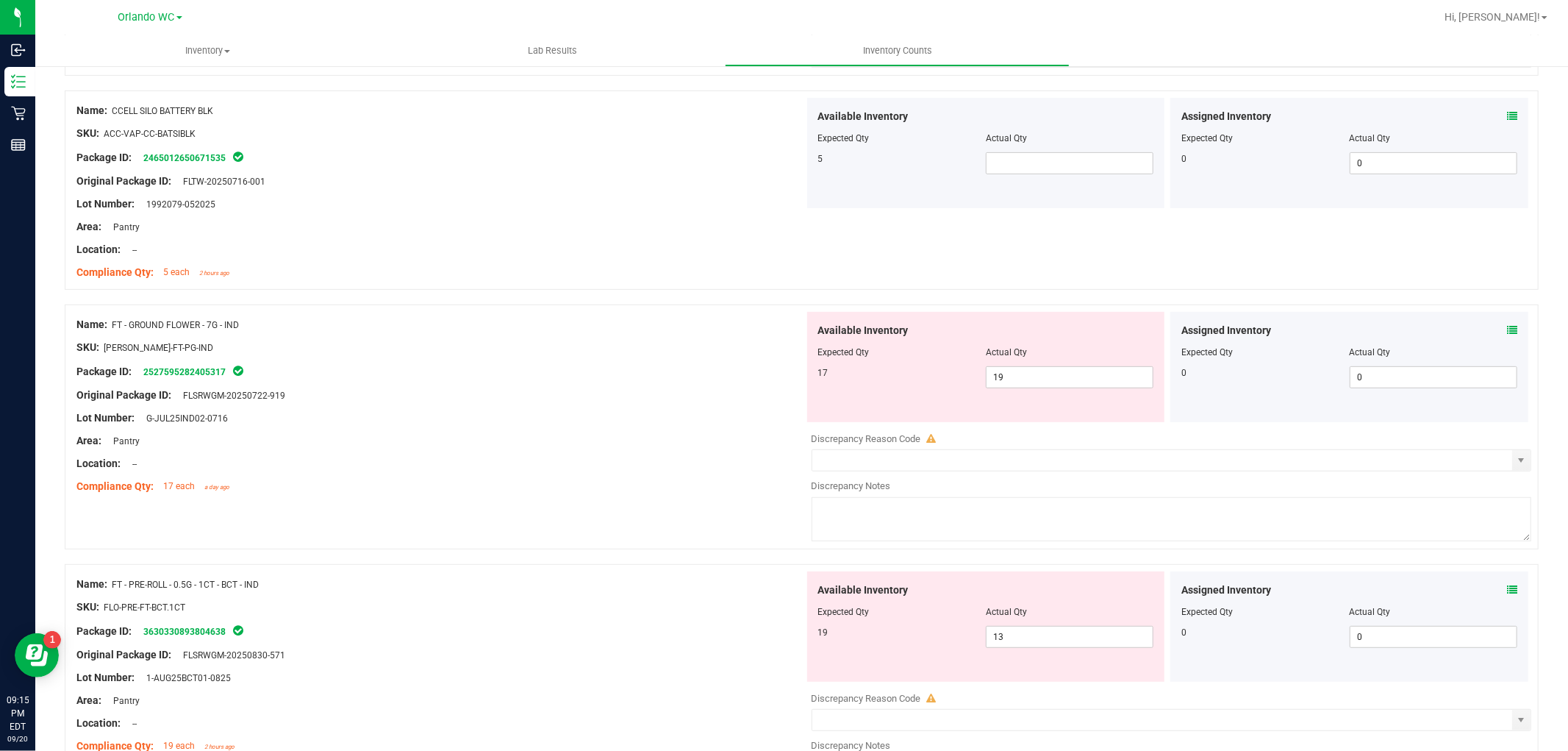
click at [637, 402] on div "Original Package ID: FLSRWGM-20250722-919" at bounding box center [440, 395] width 728 height 15
drag, startPoint x: 176, startPoint y: 595, endPoint x: 274, endPoint y: 584, distance: 98.6
click at [274, 584] on div "Name: FT - PRE-ROLL - 0.5G - 1CT - BCT - IND SKU: FLO-PRE-FT-BCT.1CT Package ID…" at bounding box center [440, 664] width 728 height 188
click at [274, 584] on div "Name: FT - PRE-ROLL - 0.5G - 1CT - BCT - IND" at bounding box center [440, 584] width 728 height 15
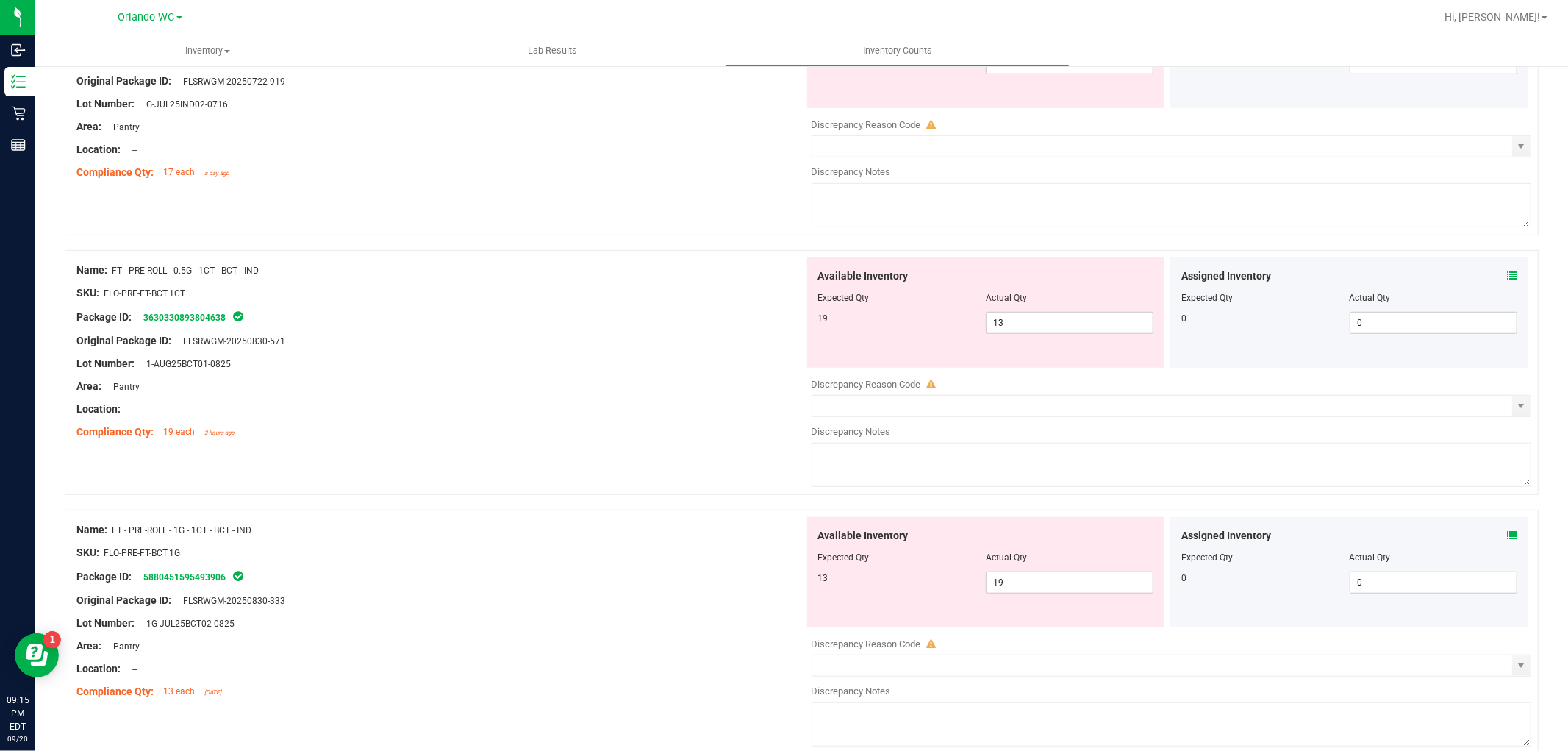
scroll to position [735, 0]
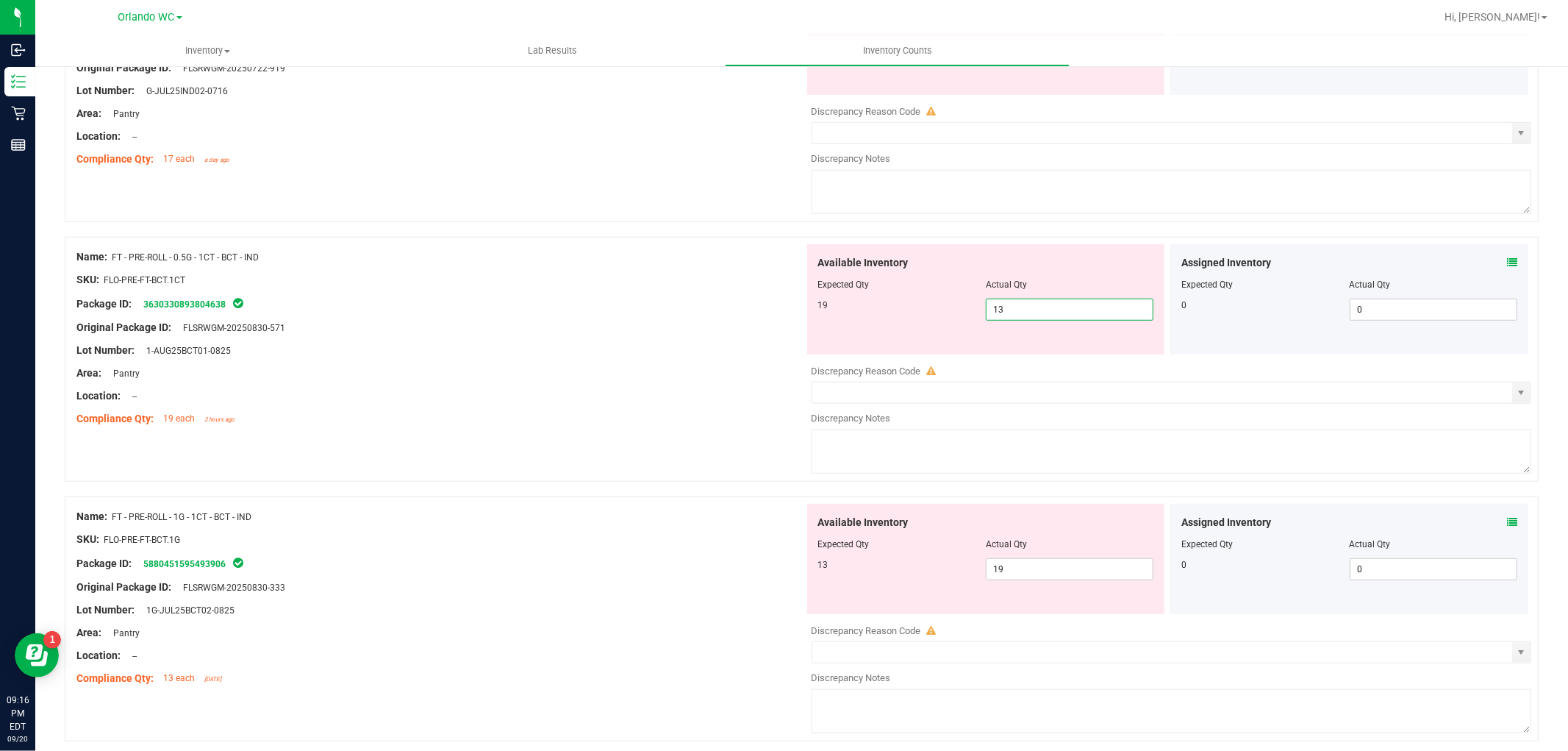
drag, startPoint x: 1027, startPoint y: 304, endPoint x: 576, endPoint y: 150, distance: 476.6
type input "19"
drag, startPoint x: 557, startPoint y: 475, endPoint x: 393, endPoint y: 564, distance: 186.6
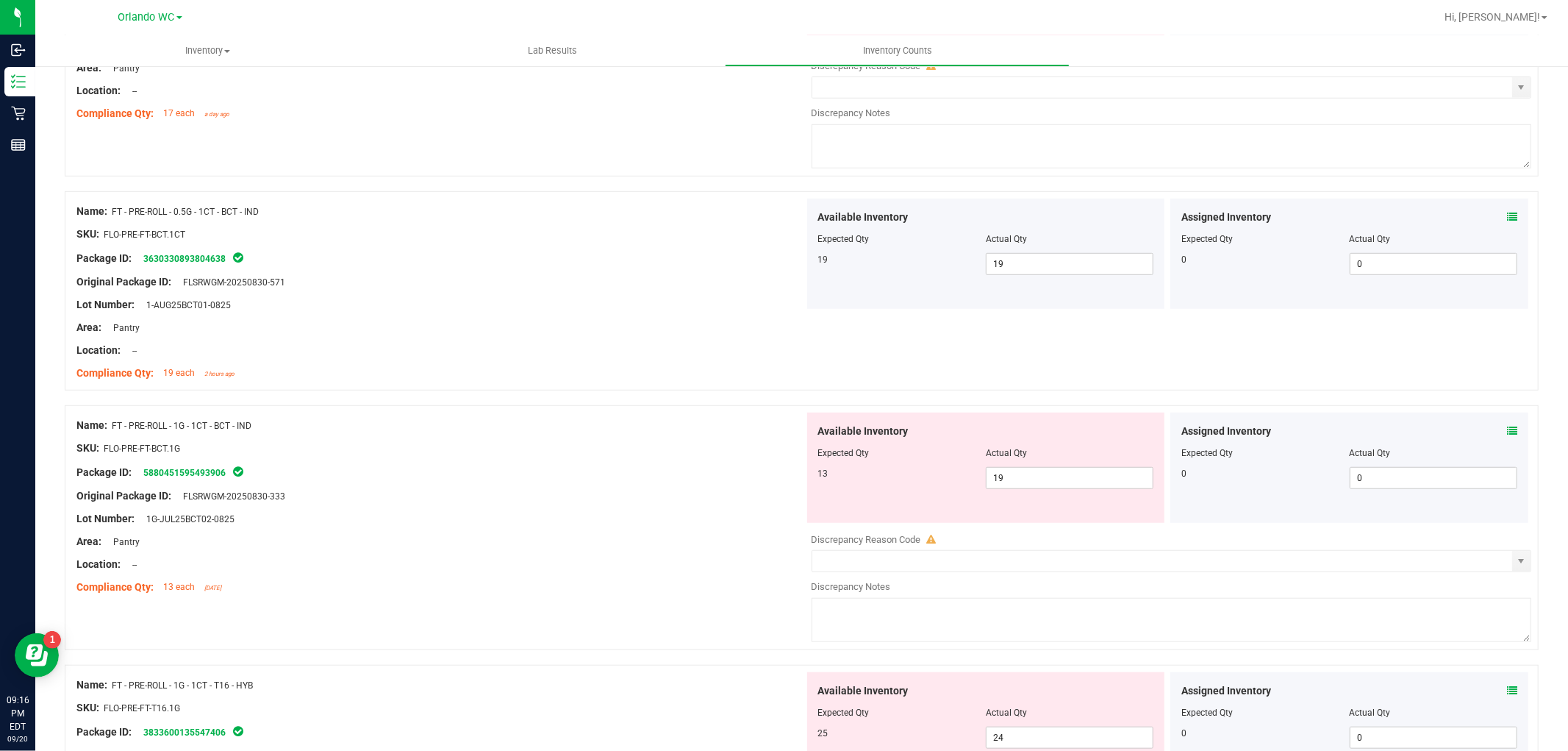
scroll to position [898, 0]
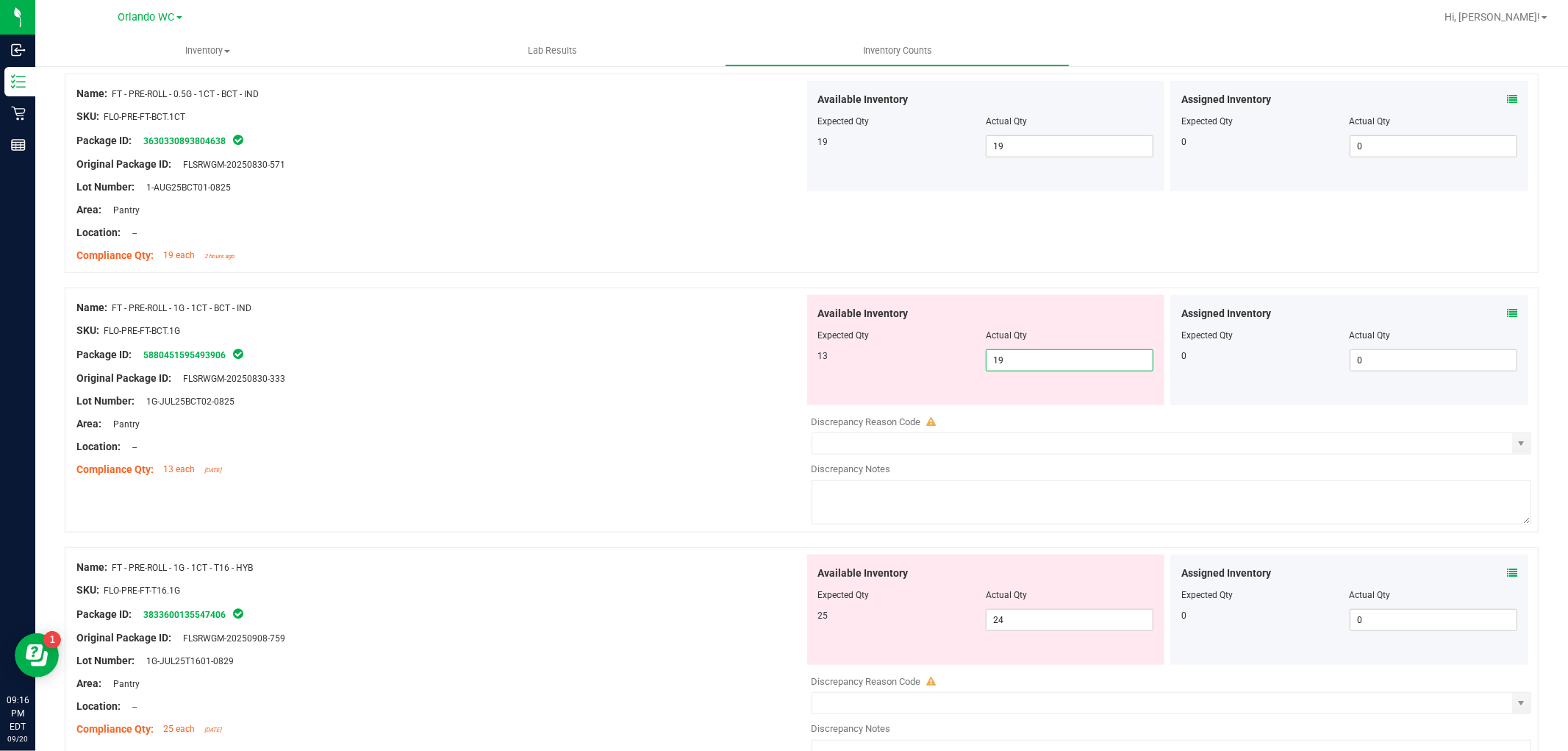
drag, startPoint x: 1005, startPoint y: 356, endPoint x: 778, endPoint y: 288, distance: 237.0
click at [771, 317] on div "Name: FT - PRE-ROLL - 1G - 1CT - BCT - IND SKU: FLO-PRE-FT-BCT.1G Package ID: 5…" at bounding box center [801, 410] width 1474 height 245
type input "13"
click at [694, 405] on div "Lot Number: 1G-JUL25BCT02-0825" at bounding box center [440, 401] width 728 height 15
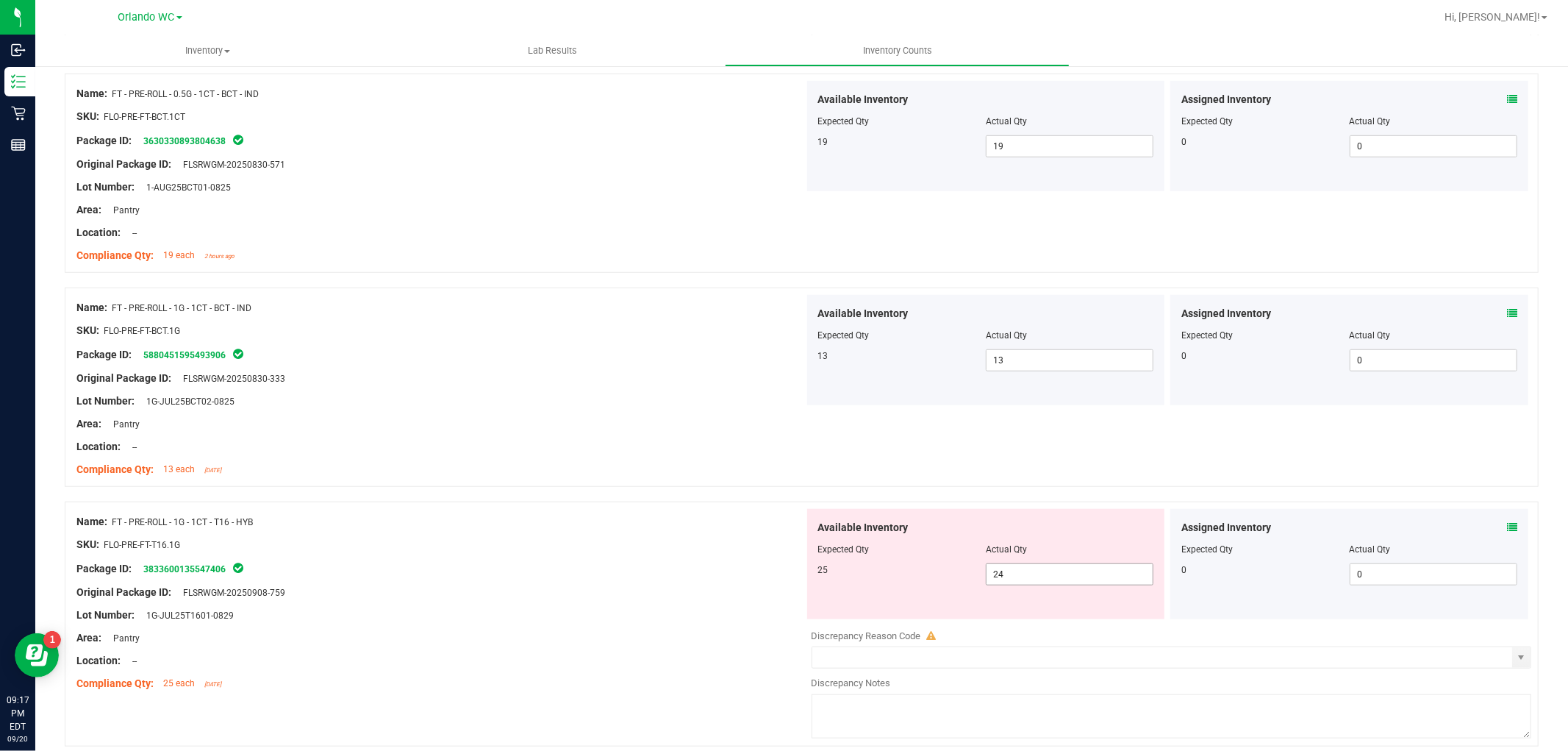
scroll to position [1062, 0]
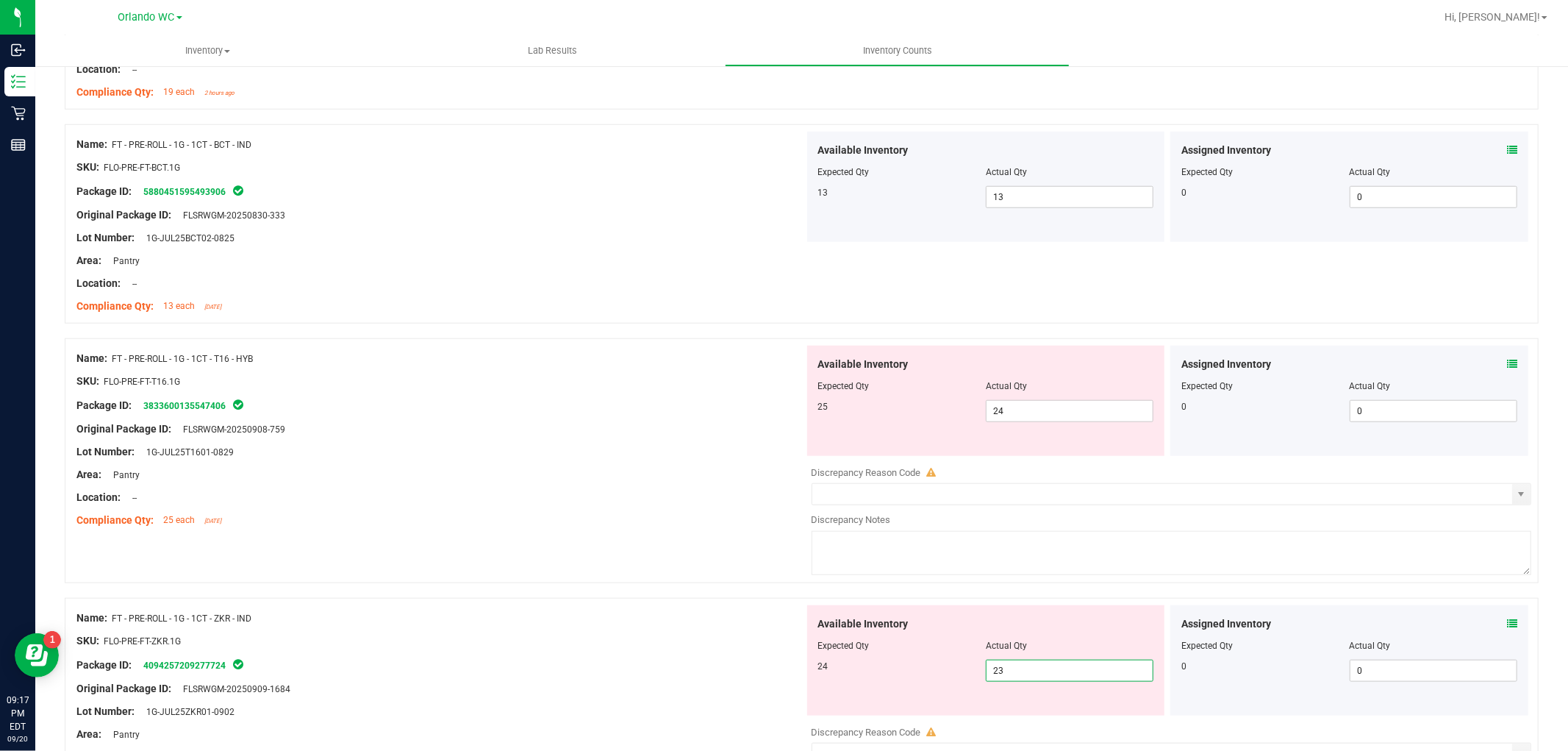
drag, startPoint x: 1053, startPoint y: 679, endPoint x: 909, endPoint y: 592, distance: 168.2
click at [887, 653] on div "Available Inventory Expected Qty Actual Qty 24 23 23" at bounding box center [986, 660] width 358 height 110
type input "24"
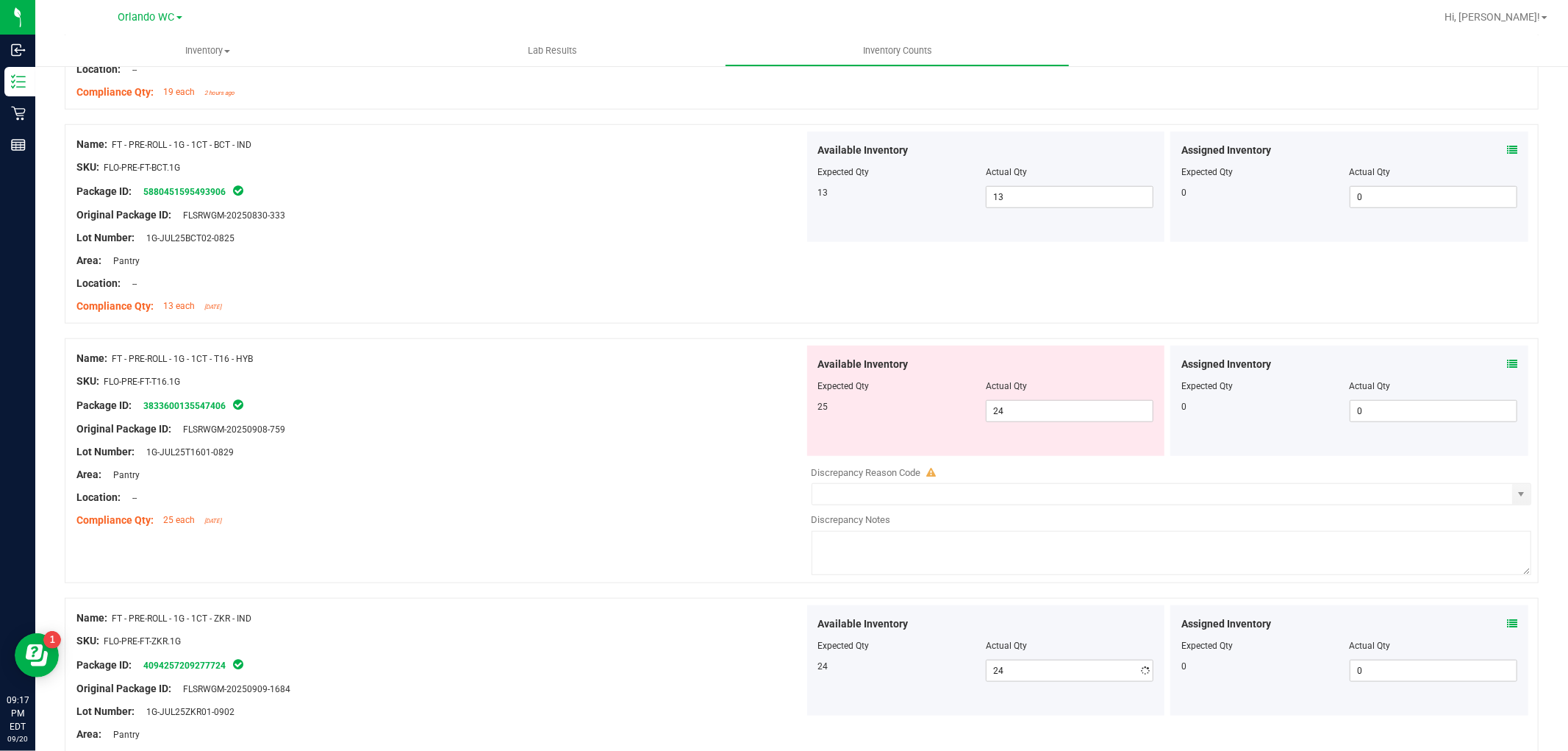
click at [648, 523] on div "Compliance Qty: 25 each 2 days ago" at bounding box center [440, 520] width 728 height 15
click at [1067, 412] on span "24 24" at bounding box center [1069, 411] width 168 height 22
click at [368, 424] on div "Original Package ID: FLSRWGM-20250908-759" at bounding box center [440, 429] width 728 height 15
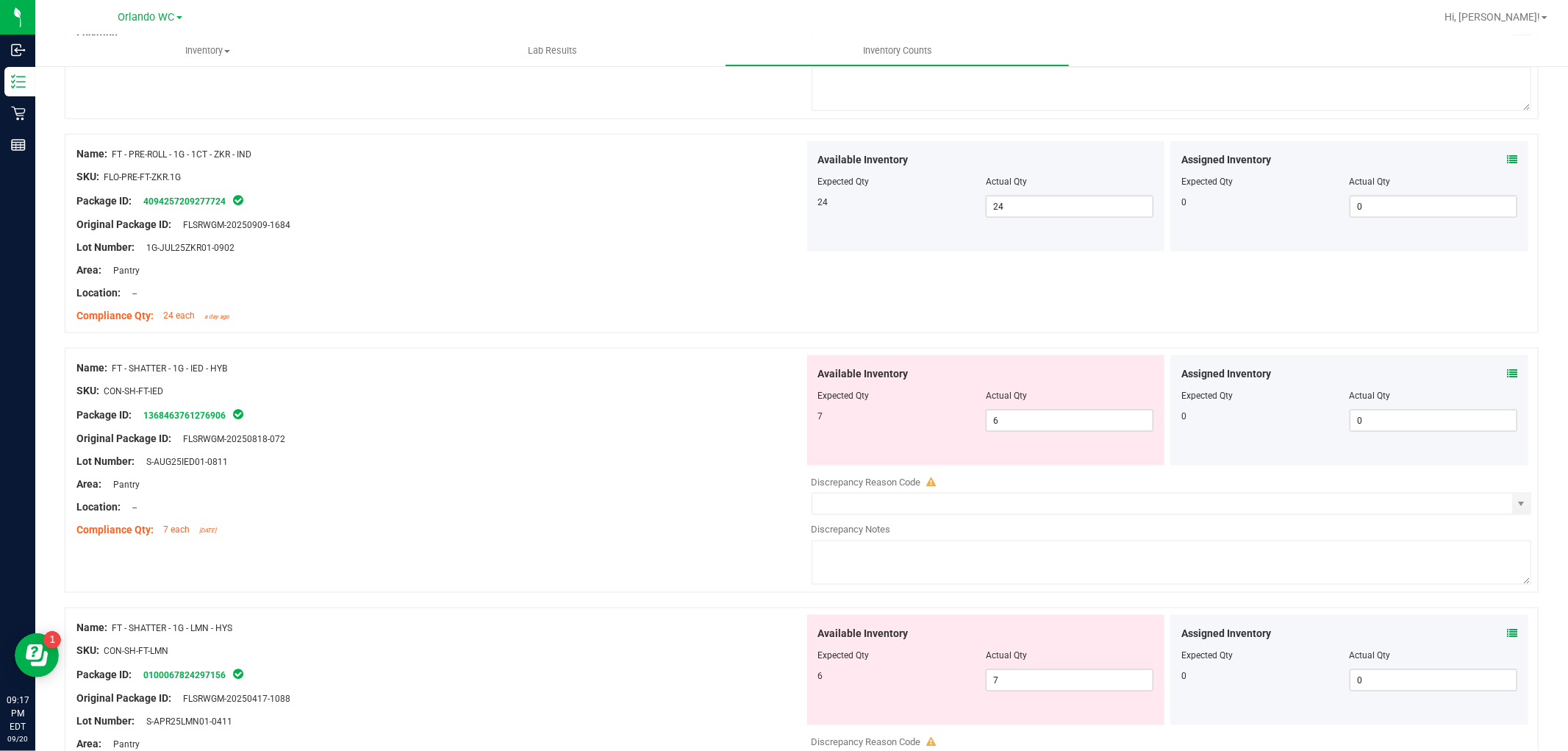
scroll to position [1307, 0]
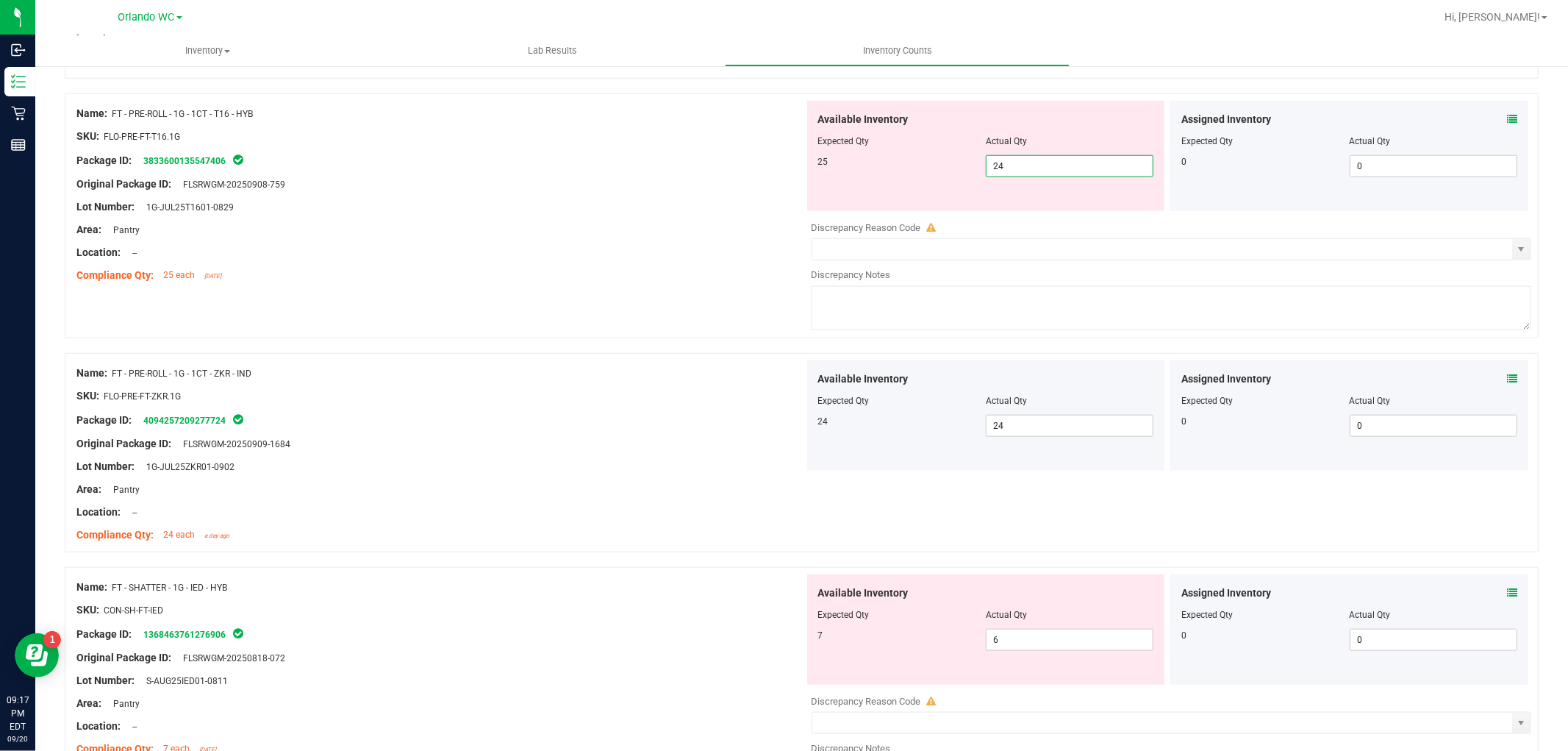
drag, startPoint x: 1017, startPoint y: 166, endPoint x: 799, endPoint y: 112, distance: 224.6
click at [785, 128] on div "Name: FT - PRE-ROLL - 1G - 1CT - T16 - HYB SKU: FLO-PRE-FT-T16.1G Package ID: 3…" at bounding box center [801, 216] width 1474 height 245
type input "25"
click at [759, 261] on div at bounding box center [440, 264] width 728 height 8
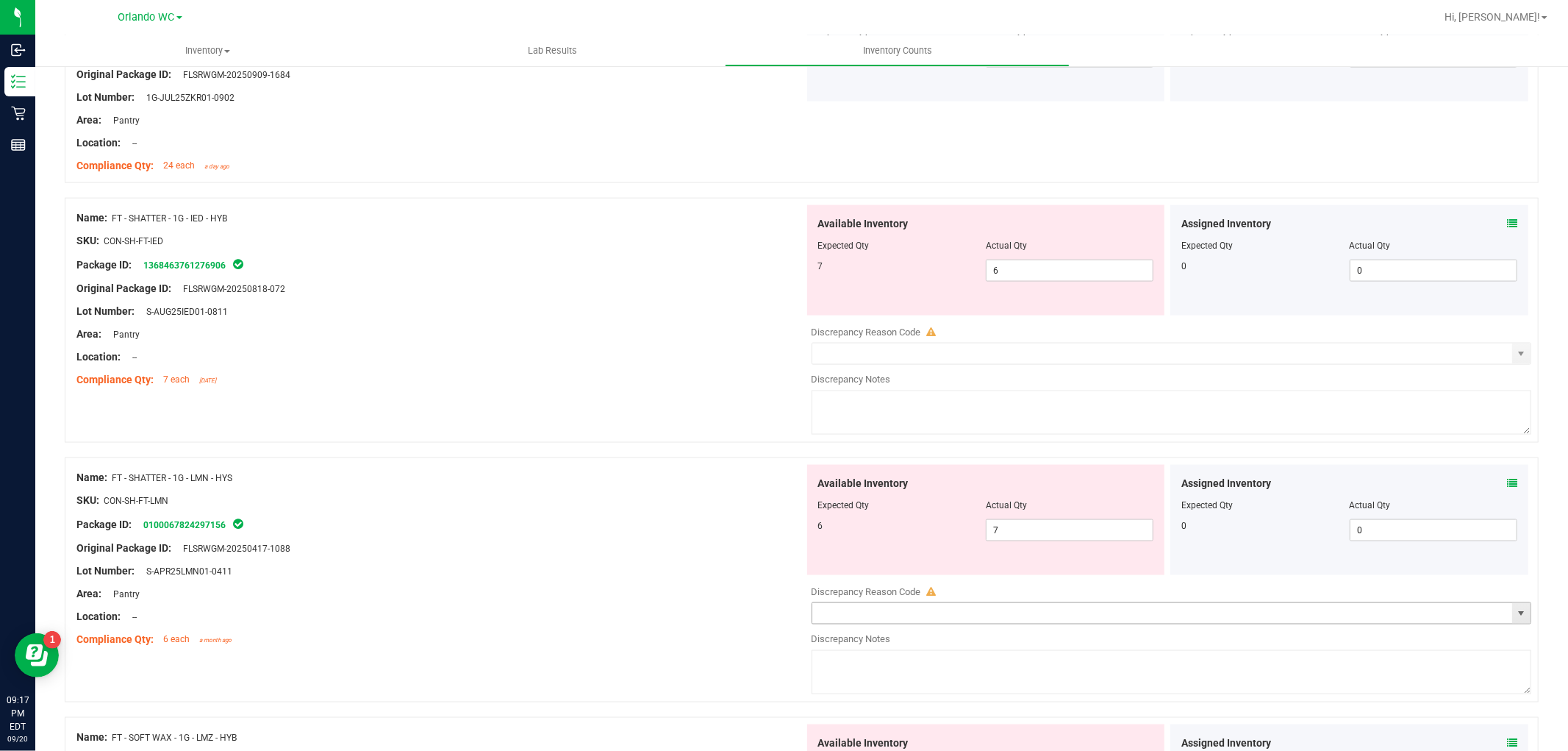
scroll to position [1634, 0]
drag, startPoint x: 1031, startPoint y: 520, endPoint x: 873, endPoint y: 491, distance: 160.6
click at [873, 491] on div "Available Inventory Expected Qty Actual Qty 6 7 7" at bounding box center [986, 516] width 358 height 110
type input "6"
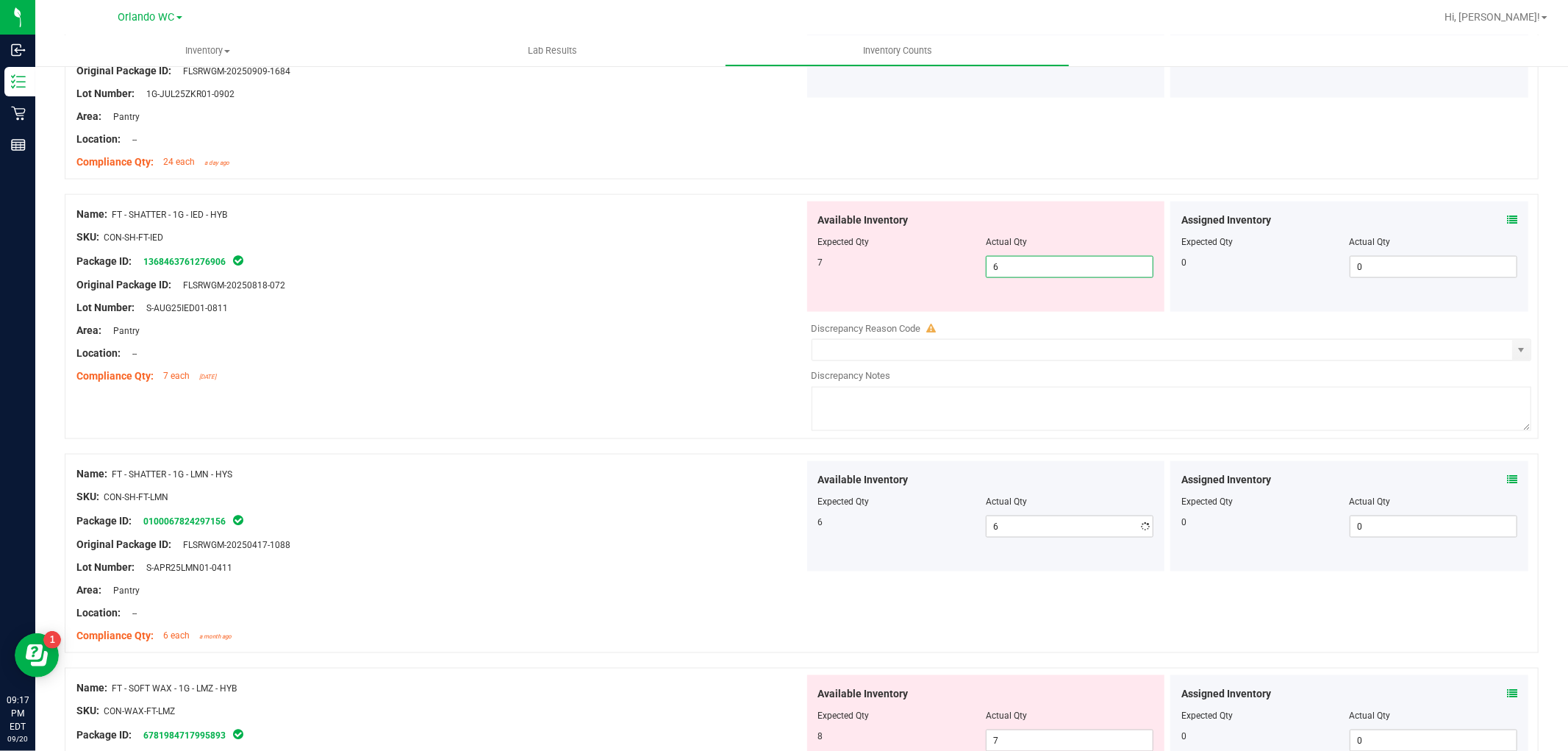
drag, startPoint x: 1091, startPoint y: 269, endPoint x: 707, endPoint y: 238, distance: 385.2
click at [707, 238] on div "Name: FT - SHATTER - 1G - IED - HYB SKU: CON-SH-FT-IED Package ID: 136846376127…" at bounding box center [801, 317] width 1474 height 245
type input "7"
click at [687, 321] on div at bounding box center [440, 319] width 728 height 8
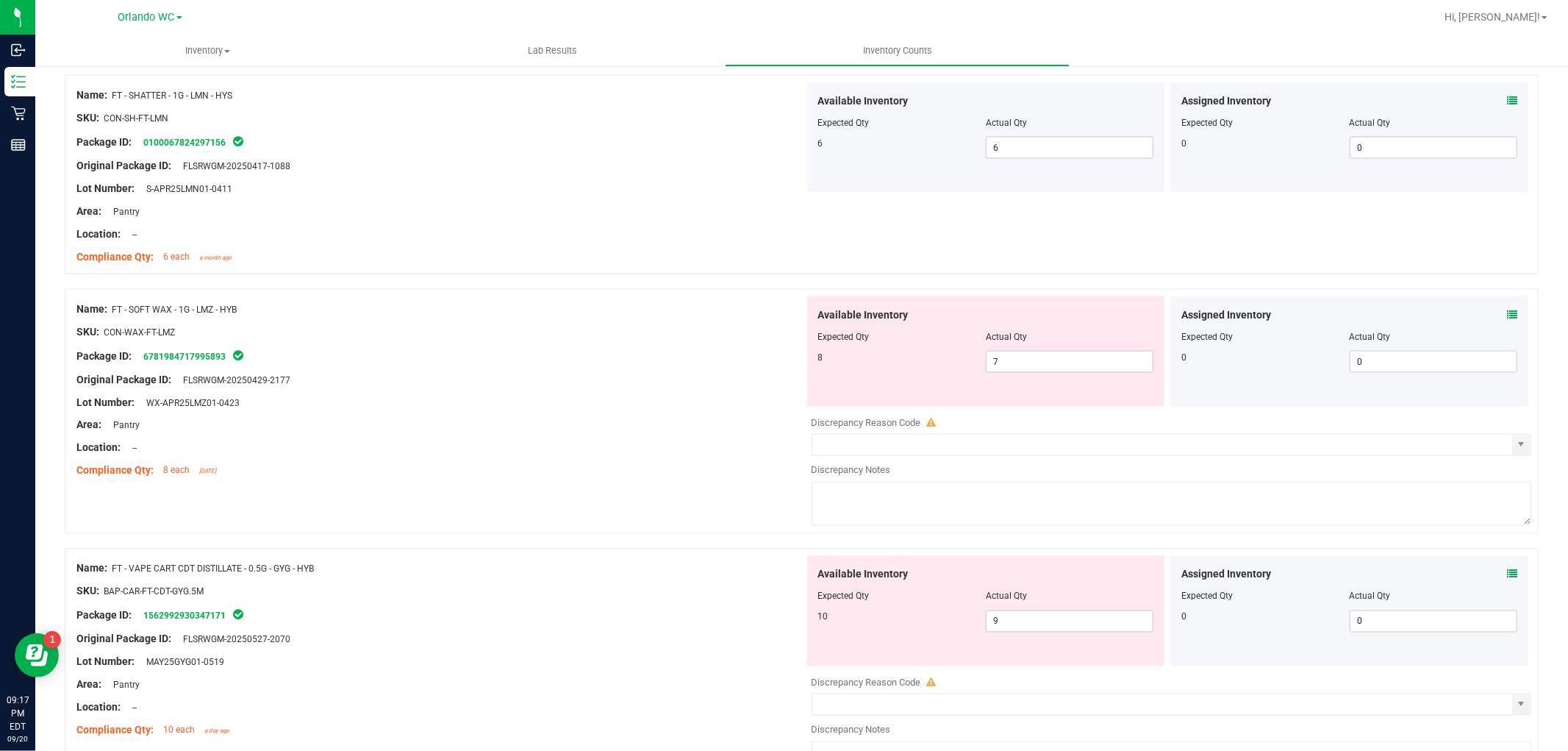
scroll to position [2042, 0]
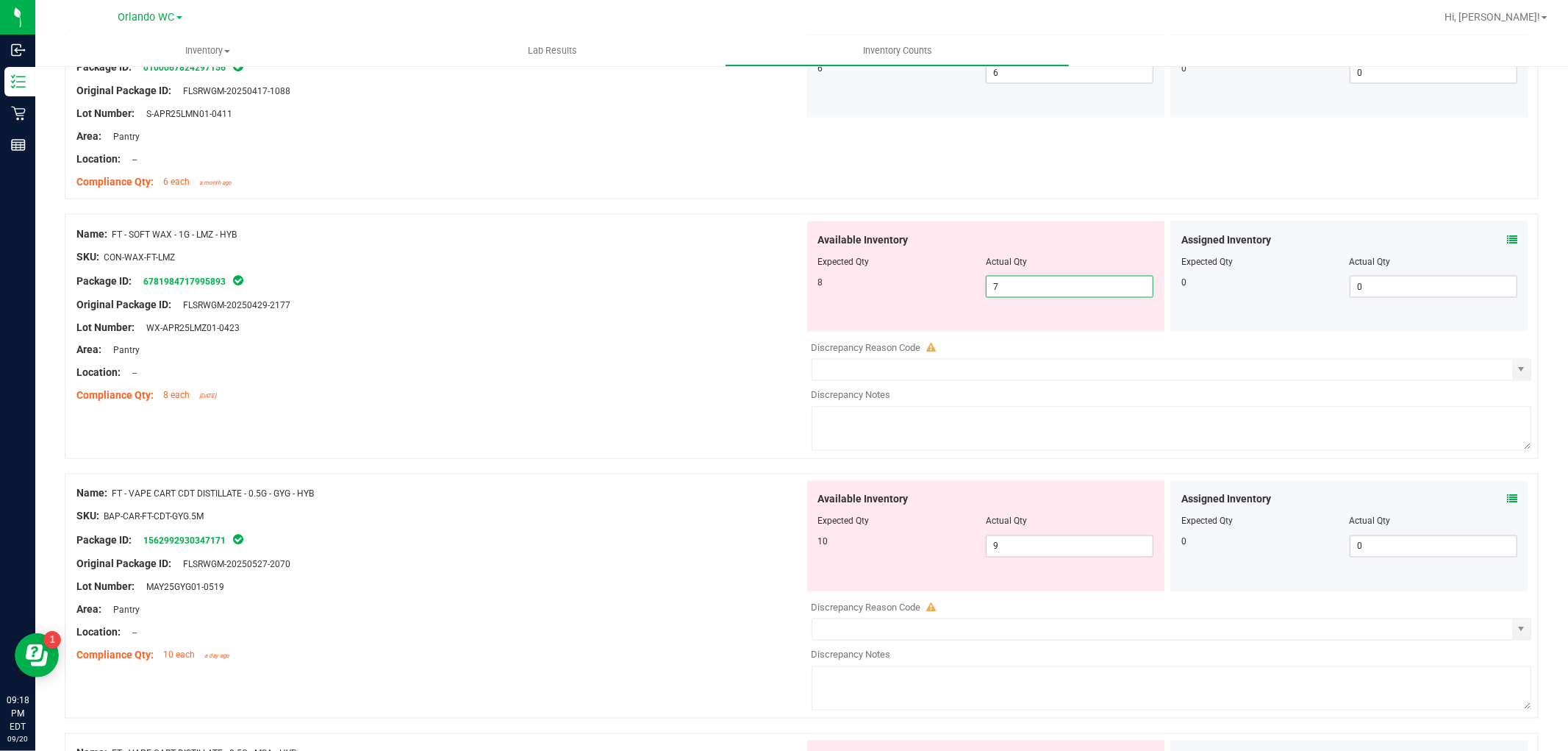
drag, startPoint x: 1027, startPoint y: 282, endPoint x: 793, endPoint y: 200, distance: 248.0
type input "8"
click at [648, 518] on div "Name: FT - VAPE CART CDT DISTILLATE - 0.5G - GYG - HYB SKU: BAP-CAR-FT-CDT-GYG.…" at bounding box center [440, 574] width 728 height 188
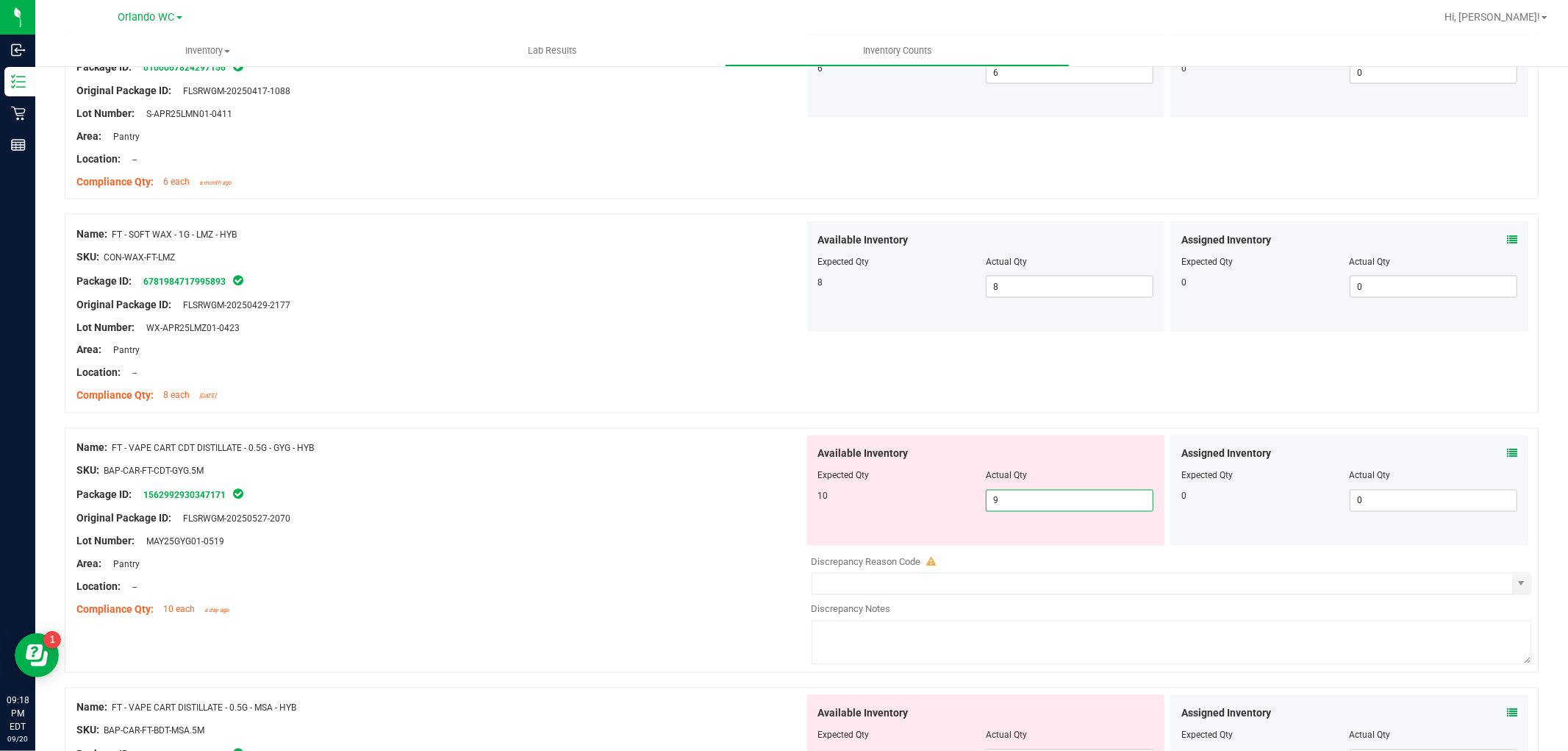
drag, startPoint x: 1063, startPoint y: 503, endPoint x: 641, endPoint y: 504, distance: 422.0
click at [641, 504] on div "Name: FT - VAPE CART CDT DISTILLATE - 0.5G - GYG - HYB SKU: BAP-CAR-FT-CDT-GYG.…" at bounding box center [801, 551] width 1474 height 245
type input "10"
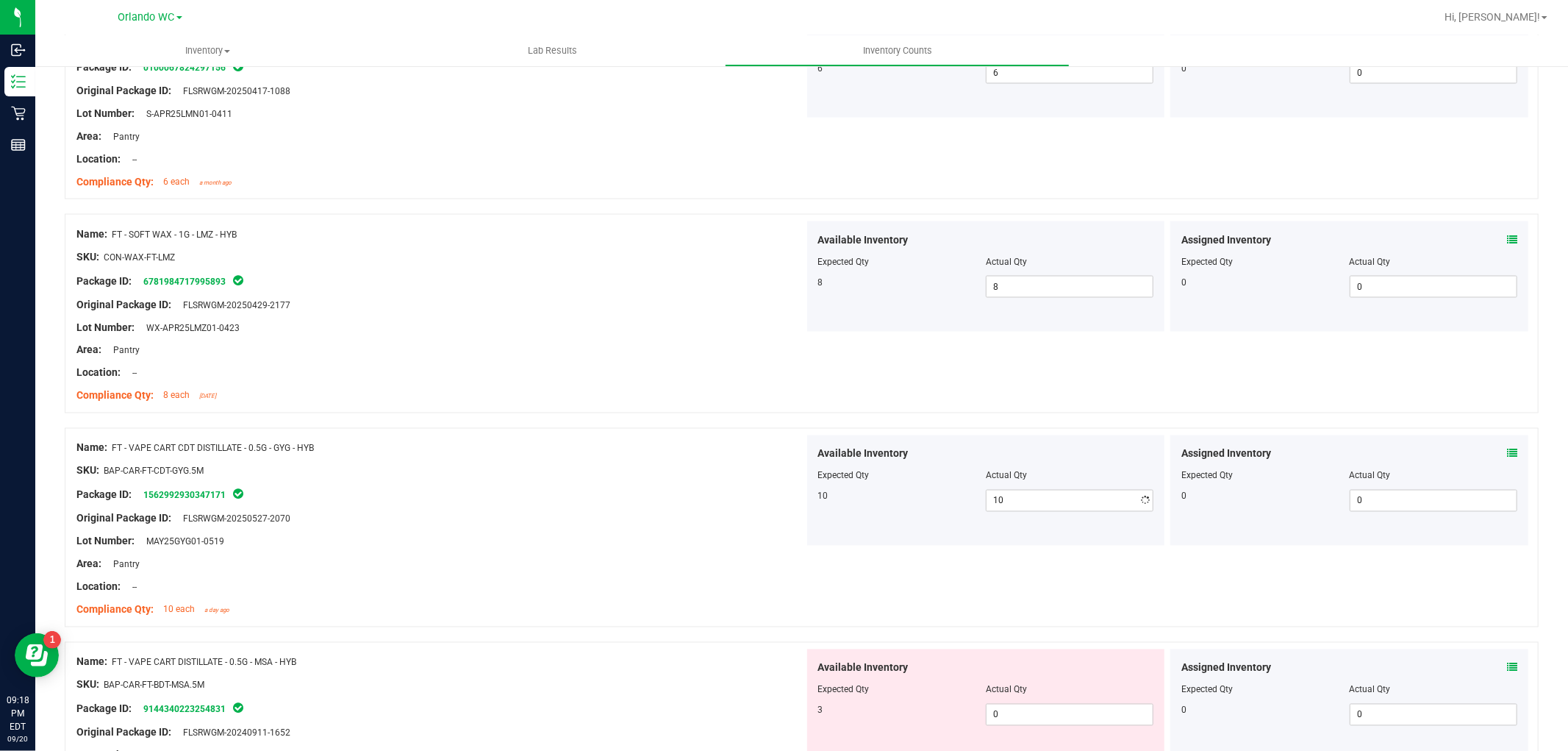
click at [638, 504] on div at bounding box center [440, 507] width 728 height 8
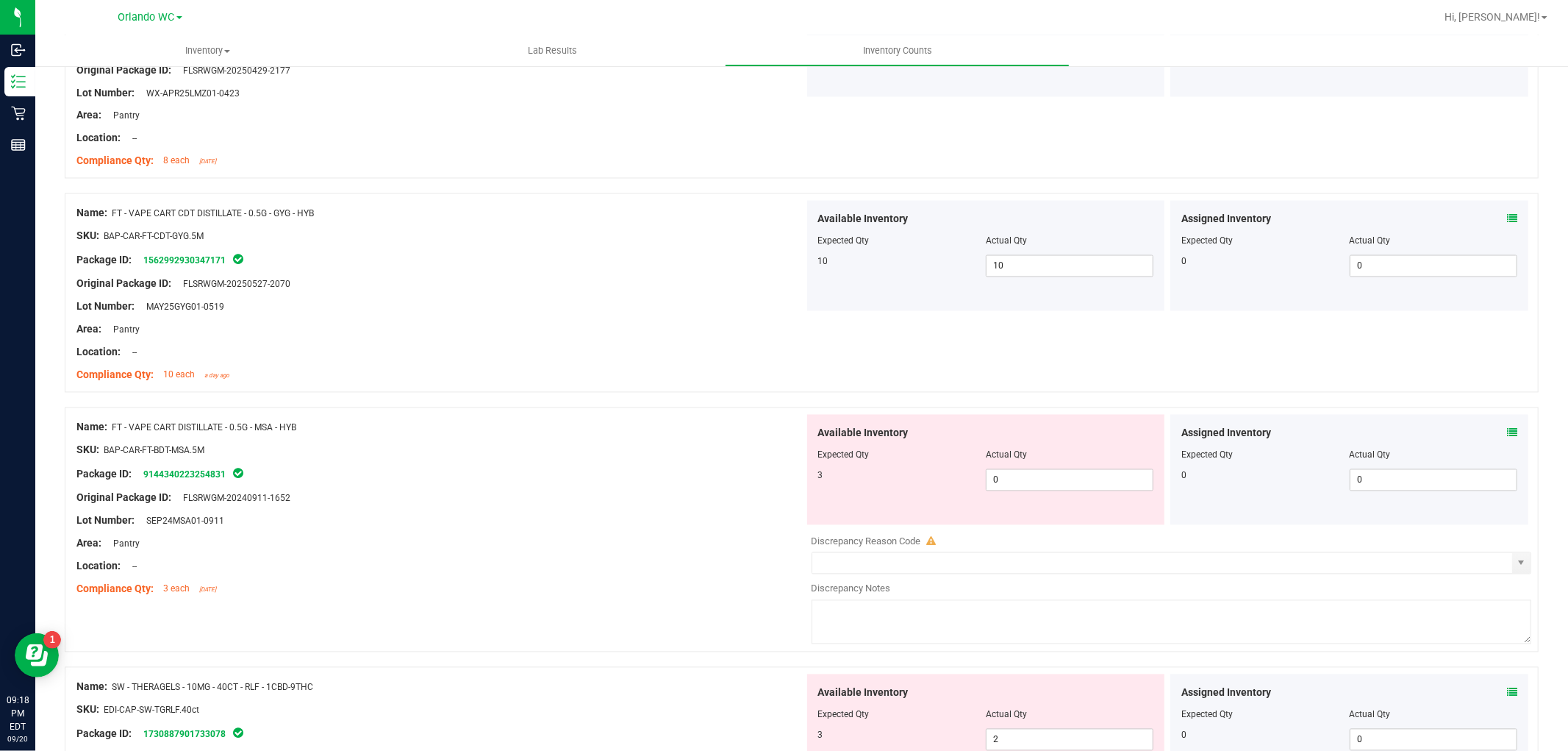
scroll to position [2450, 0]
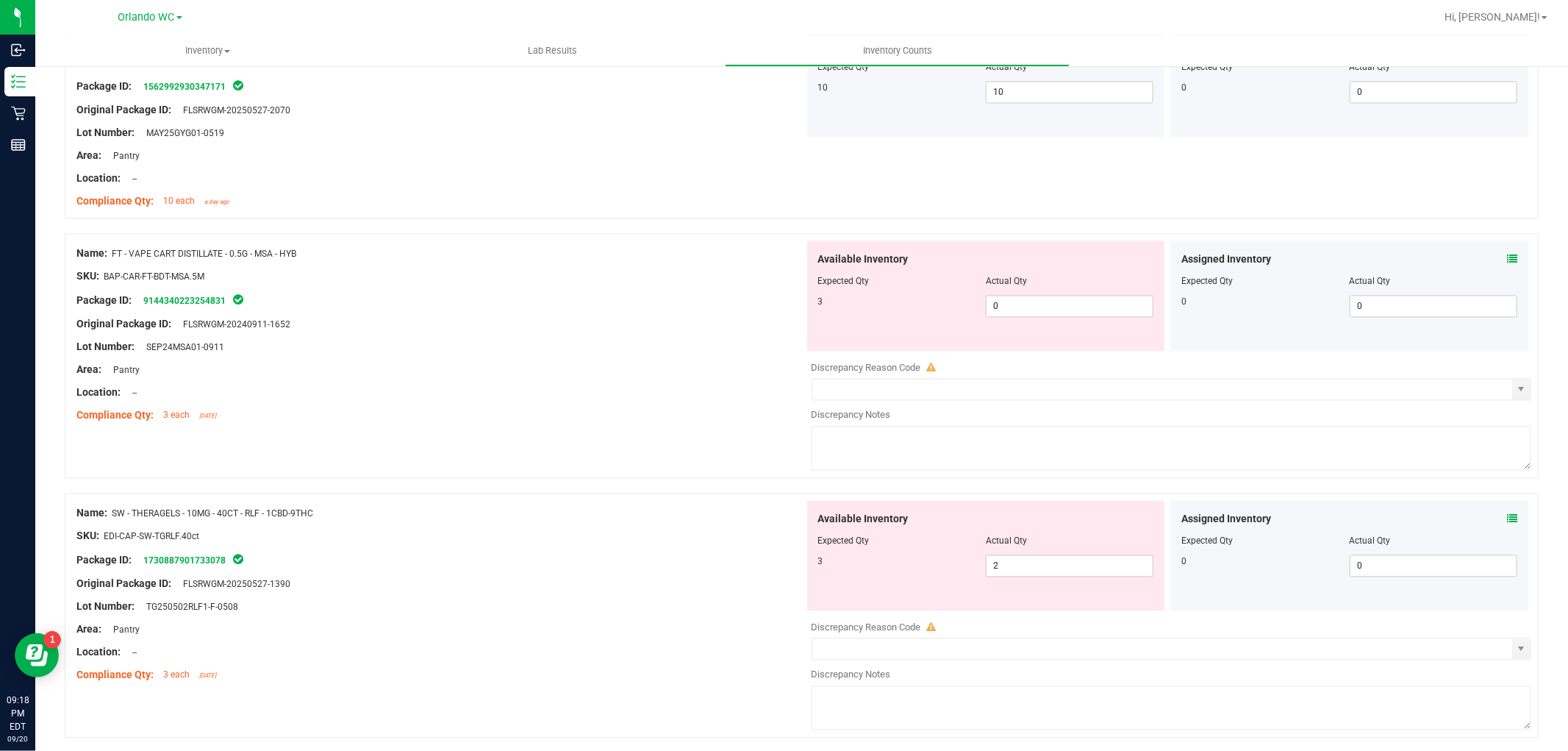
click at [229, 256] on span "FT - VAPE CART DISTILLATE - 0.5G - MSA - HYB" at bounding box center [203, 254] width 185 height 11
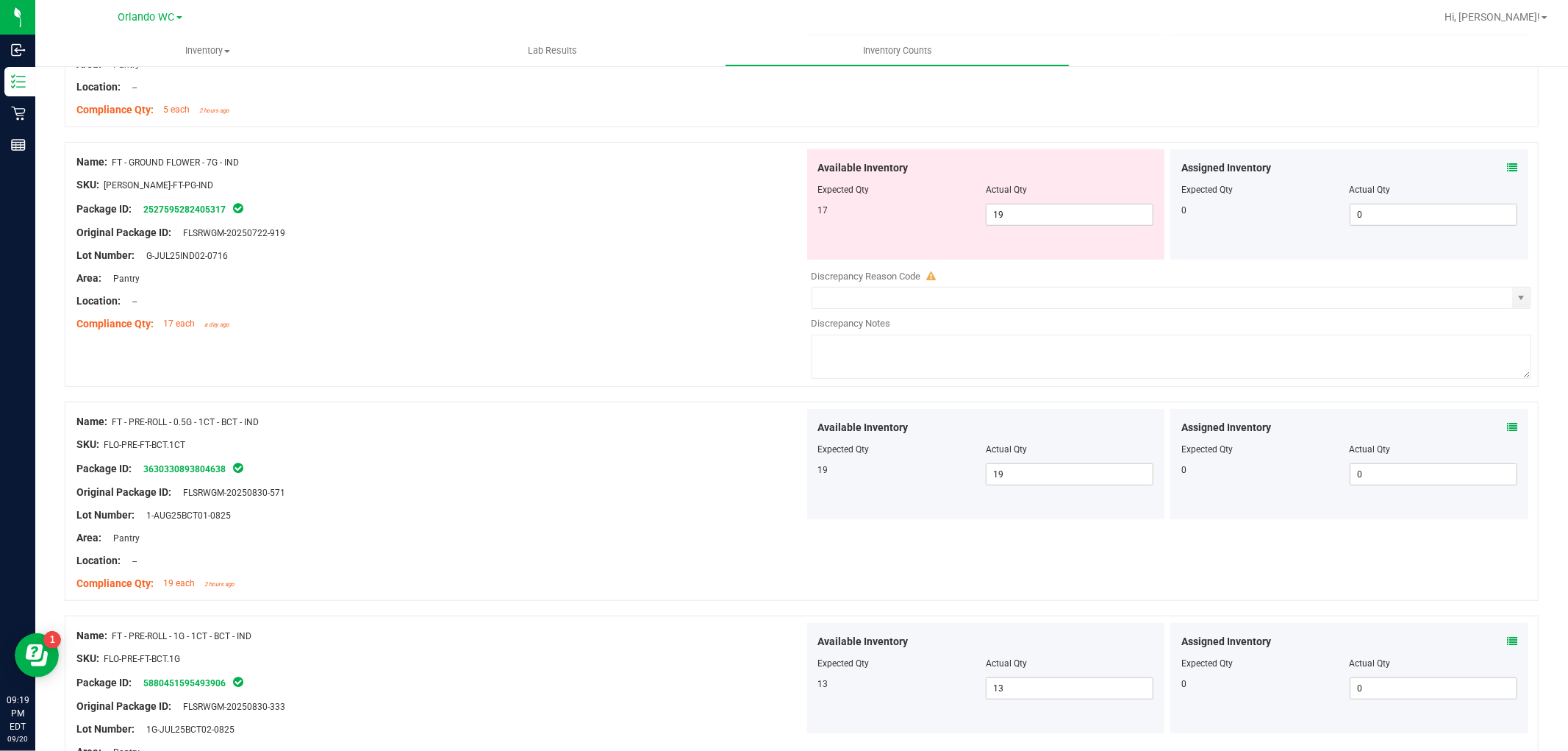
scroll to position [408, 0]
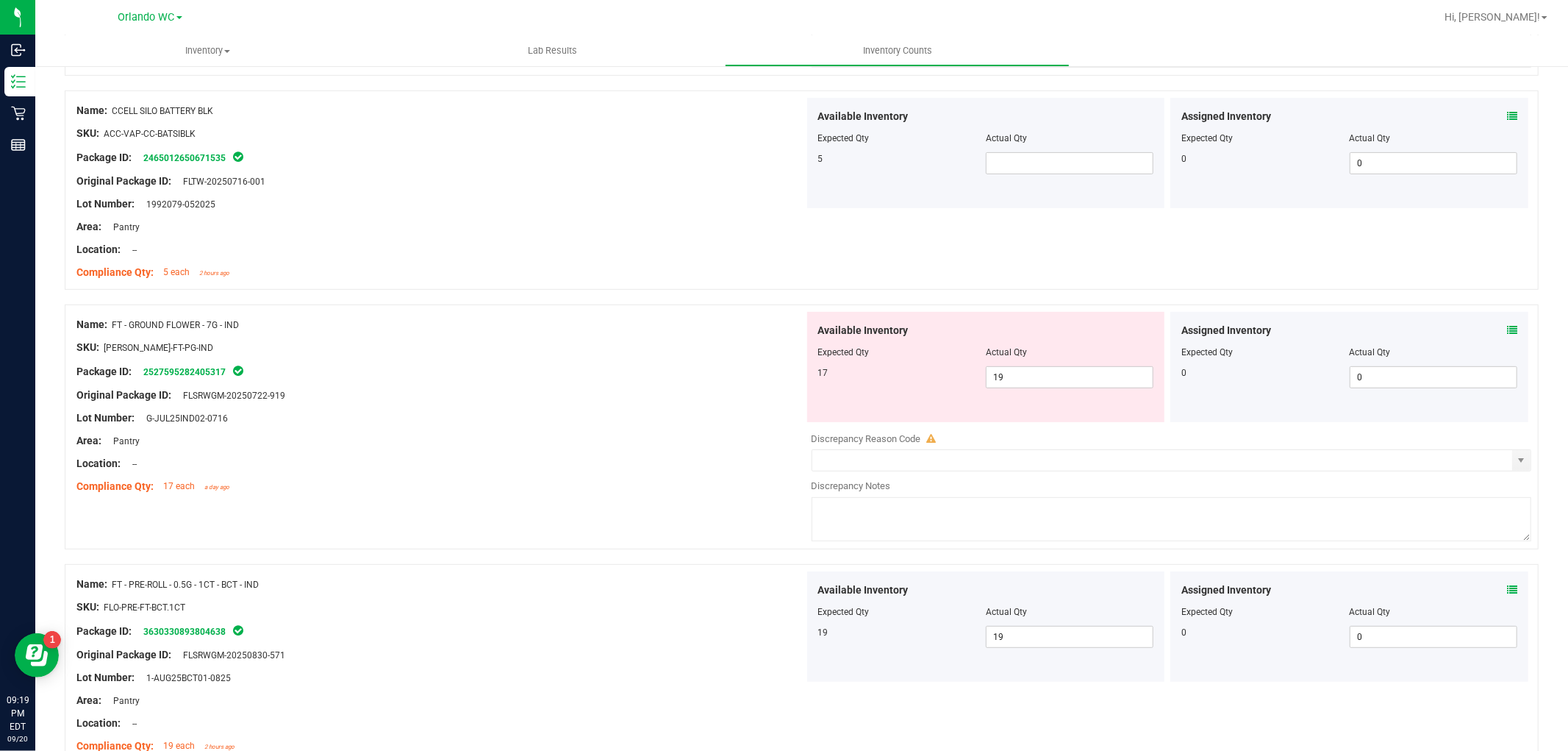
drag, startPoint x: 244, startPoint y: 318, endPoint x: 118, endPoint y: 313, distance: 126.1
click at [110, 327] on div "Name: FT - GROUND FLOWER - 7G - IND" at bounding box center [440, 324] width 728 height 15
copy div "FT - GROUND FLOWER - 7G - IND"
click at [686, 472] on div at bounding box center [440, 475] width 728 height 8
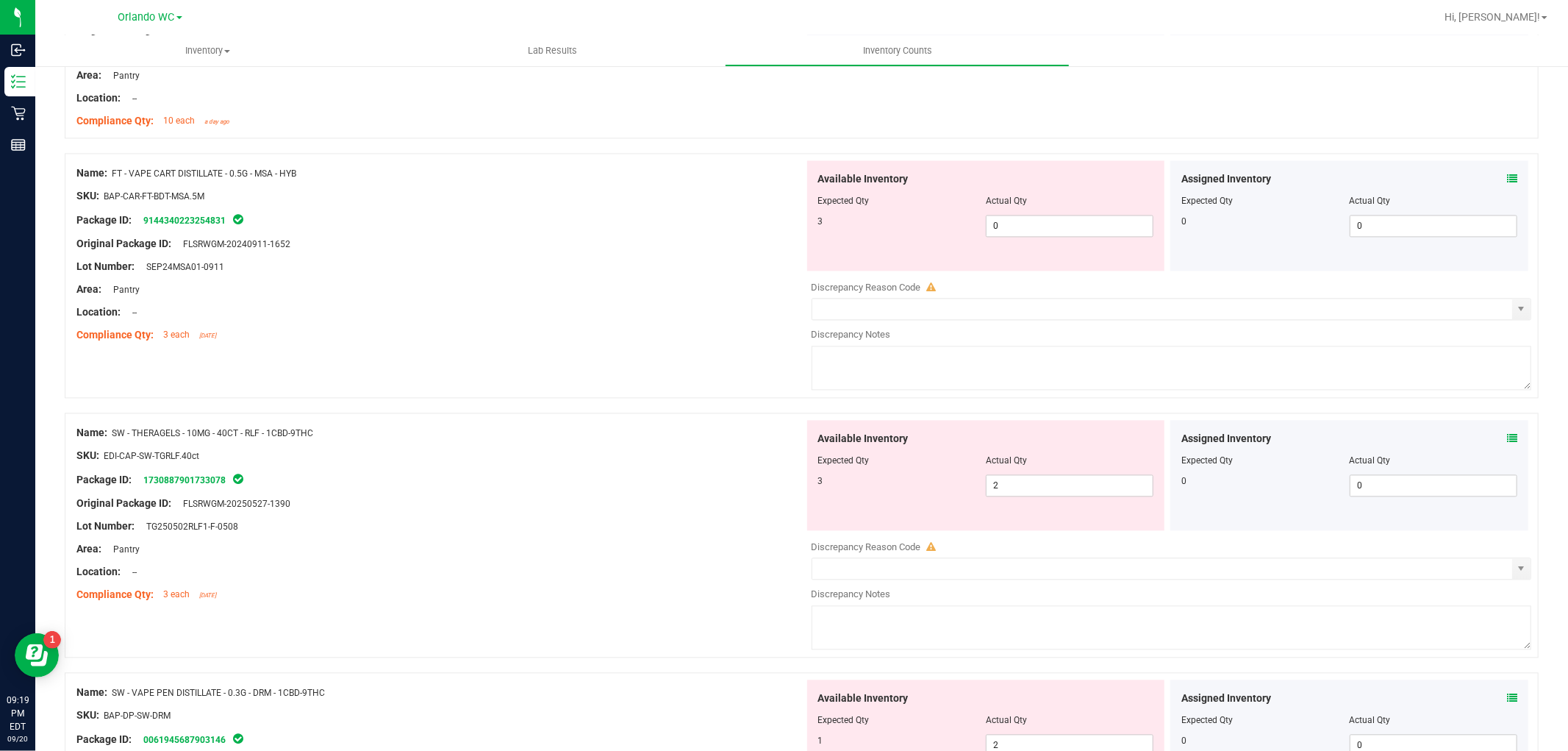
scroll to position [2532, 0]
drag, startPoint x: 1024, startPoint y: 490, endPoint x: 839, endPoint y: 485, distance: 185.1
click at [828, 487] on div "3 2 2" at bounding box center [986, 484] width 336 height 22
type input "3"
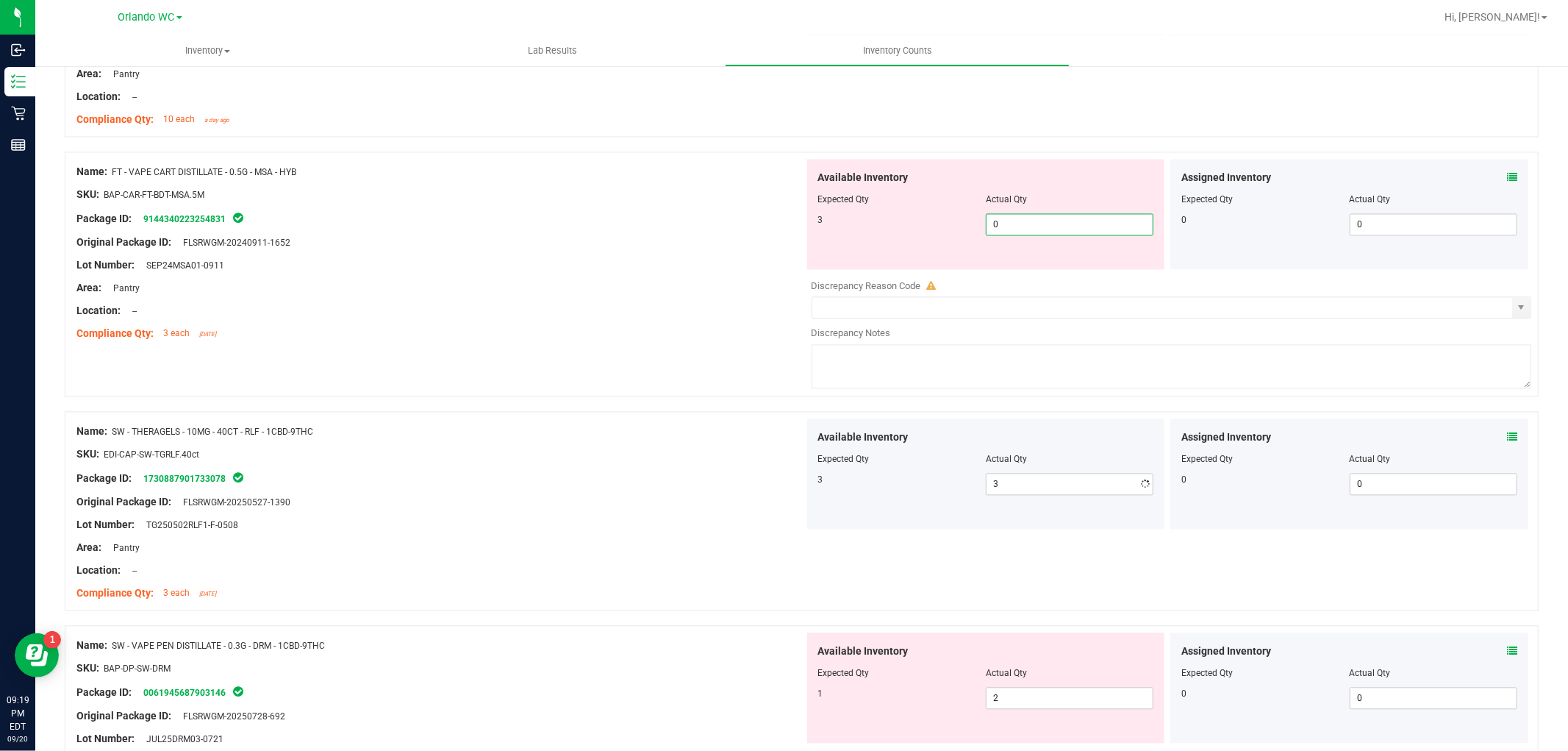
drag, startPoint x: 1002, startPoint y: 228, endPoint x: 675, endPoint y: 198, distance: 328.4
click at [675, 198] on div "Name: FT - VAPE CART DISTILLATE - 0.5G - MSA - HYB SKU: BAP-CAR-FT-BDT-MSA.5M P…" at bounding box center [801, 273] width 1474 height 245
type input "3"
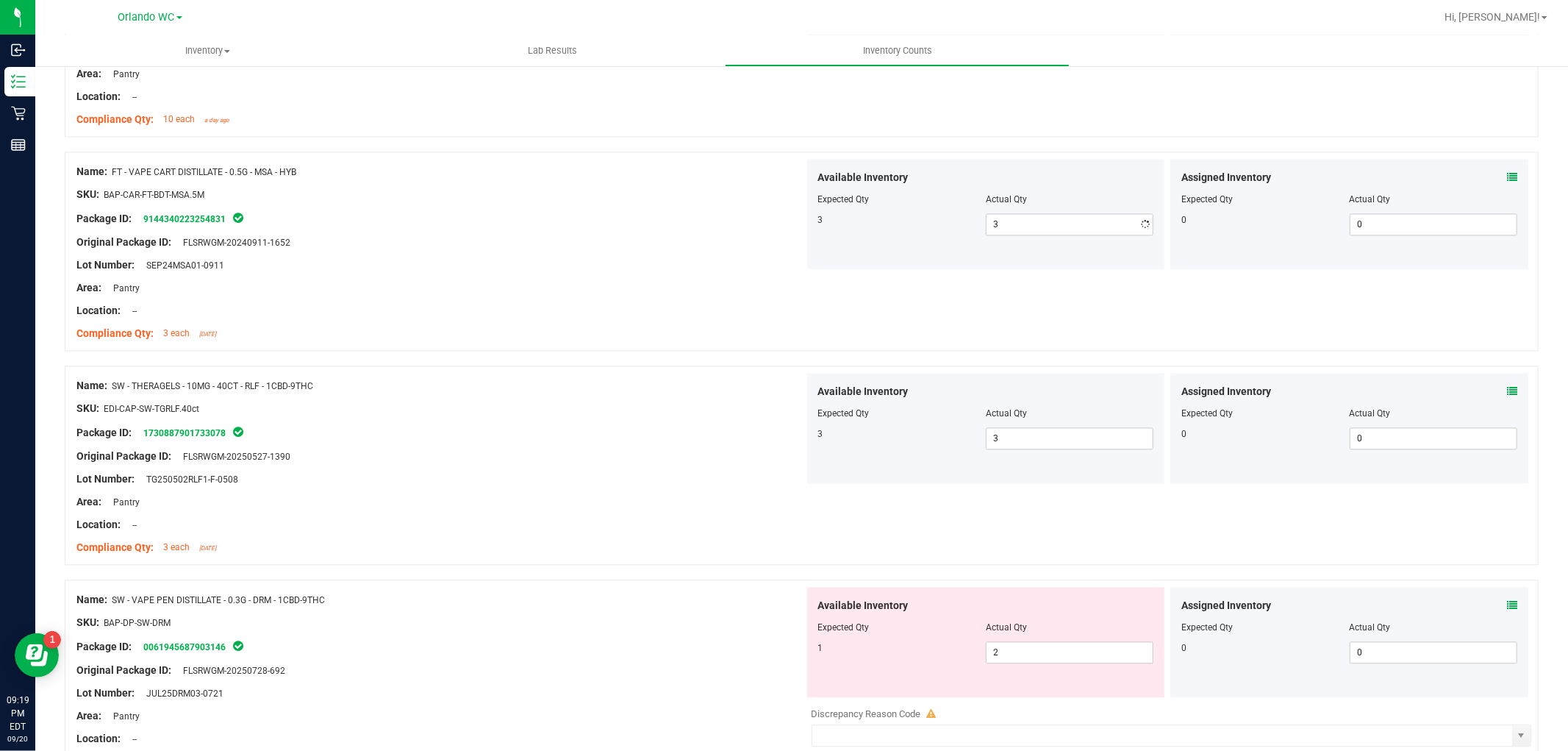
click at [472, 467] on div "Name: SW - THERAGELS - 10MG - 40CT - RLF - 1CBD-9THC SKU: EDI-CAP-SW-TGRLF.40ct…" at bounding box center [440, 466] width 728 height 188
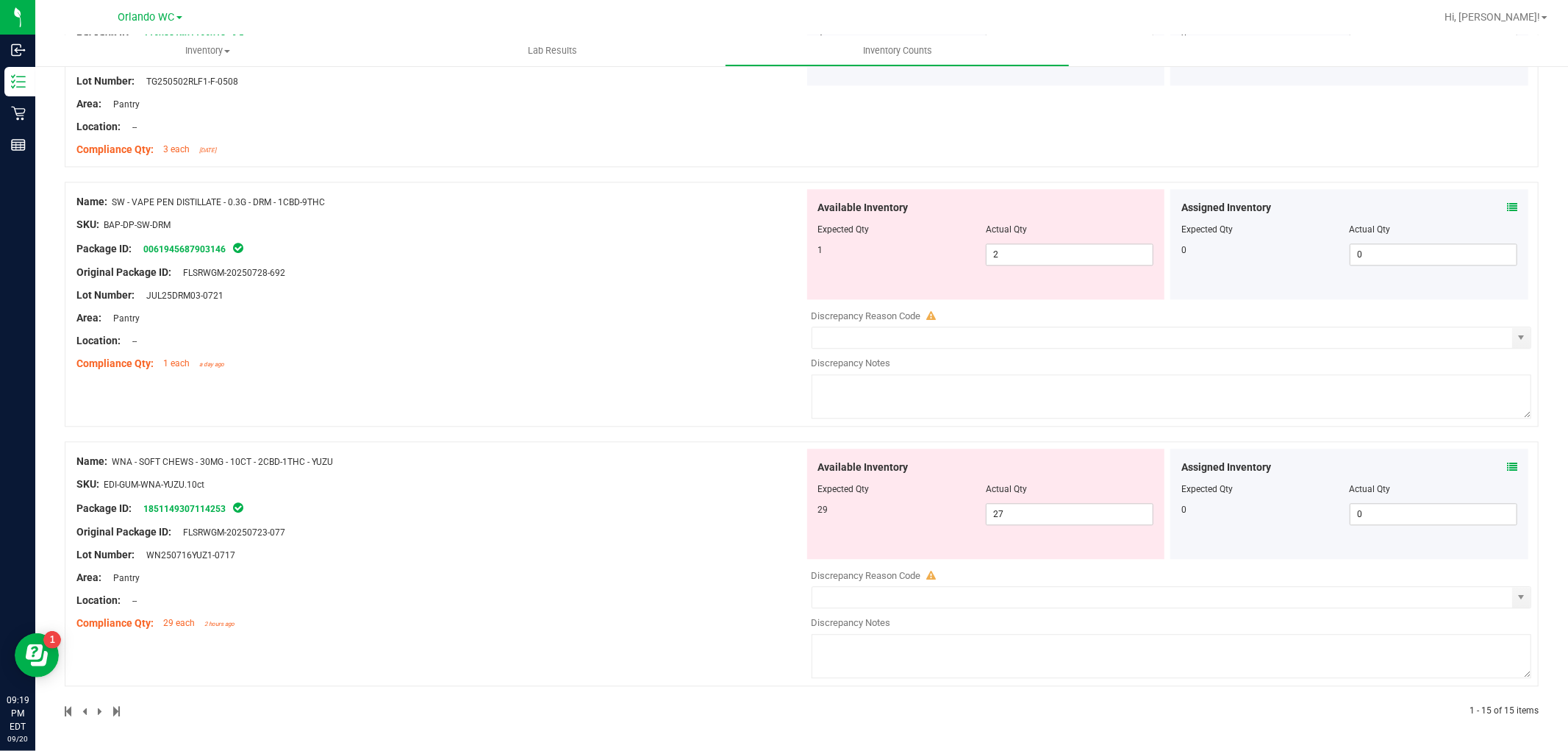
scroll to position [2934, 0]
drag, startPoint x: 1011, startPoint y: 507, endPoint x: 901, endPoint y: 507, distance: 110.0
click at [901, 507] on div "29 27 27" at bounding box center [986, 513] width 336 height 22
type input "29"
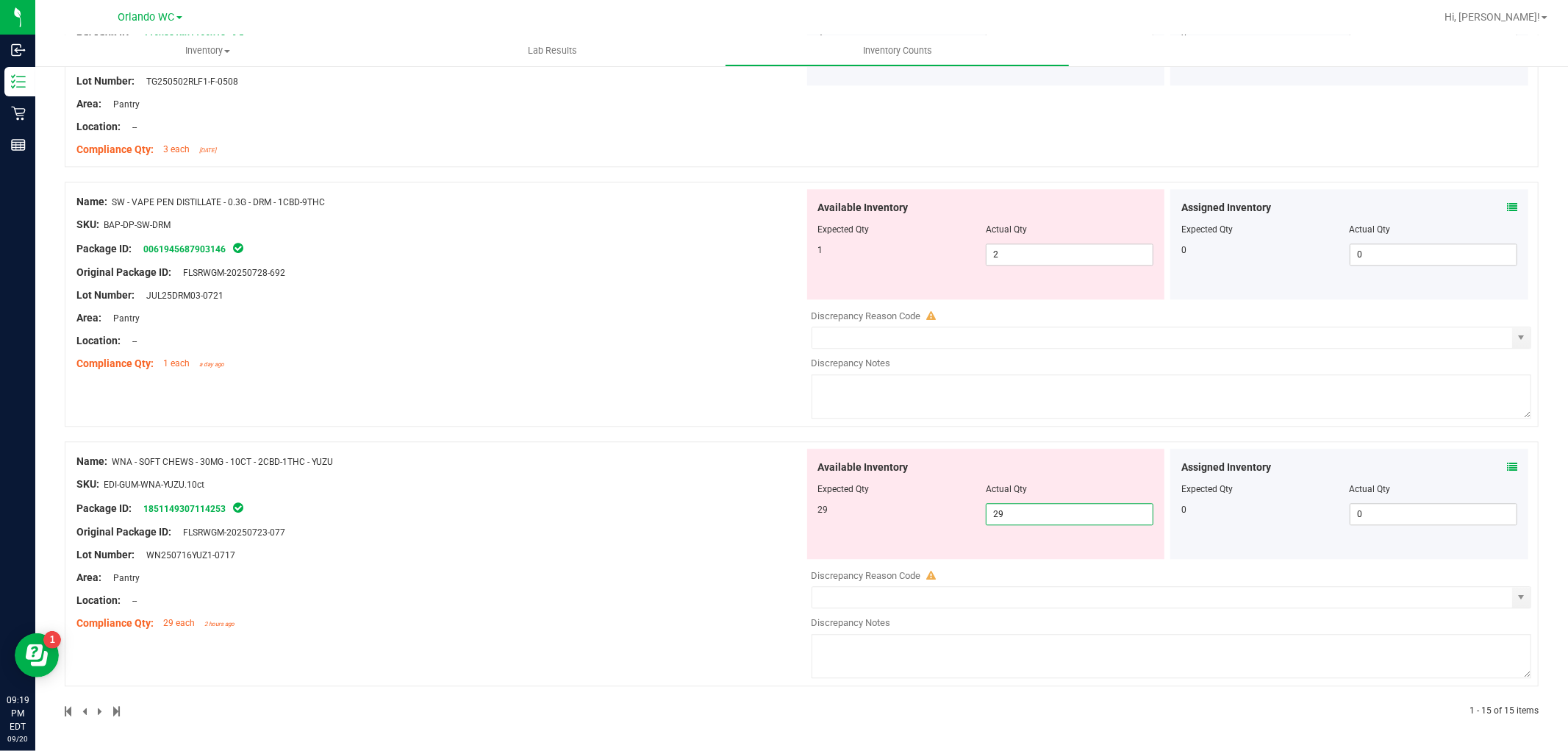
click at [645, 557] on div "Name: WNA - SOFT CHEWS - 30MG - 10CT - 2CBD-1THC - YUZU SKU: EDI-GUM-WNA-YUZU.1…" at bounding box center [440, 542] width 728 height 188
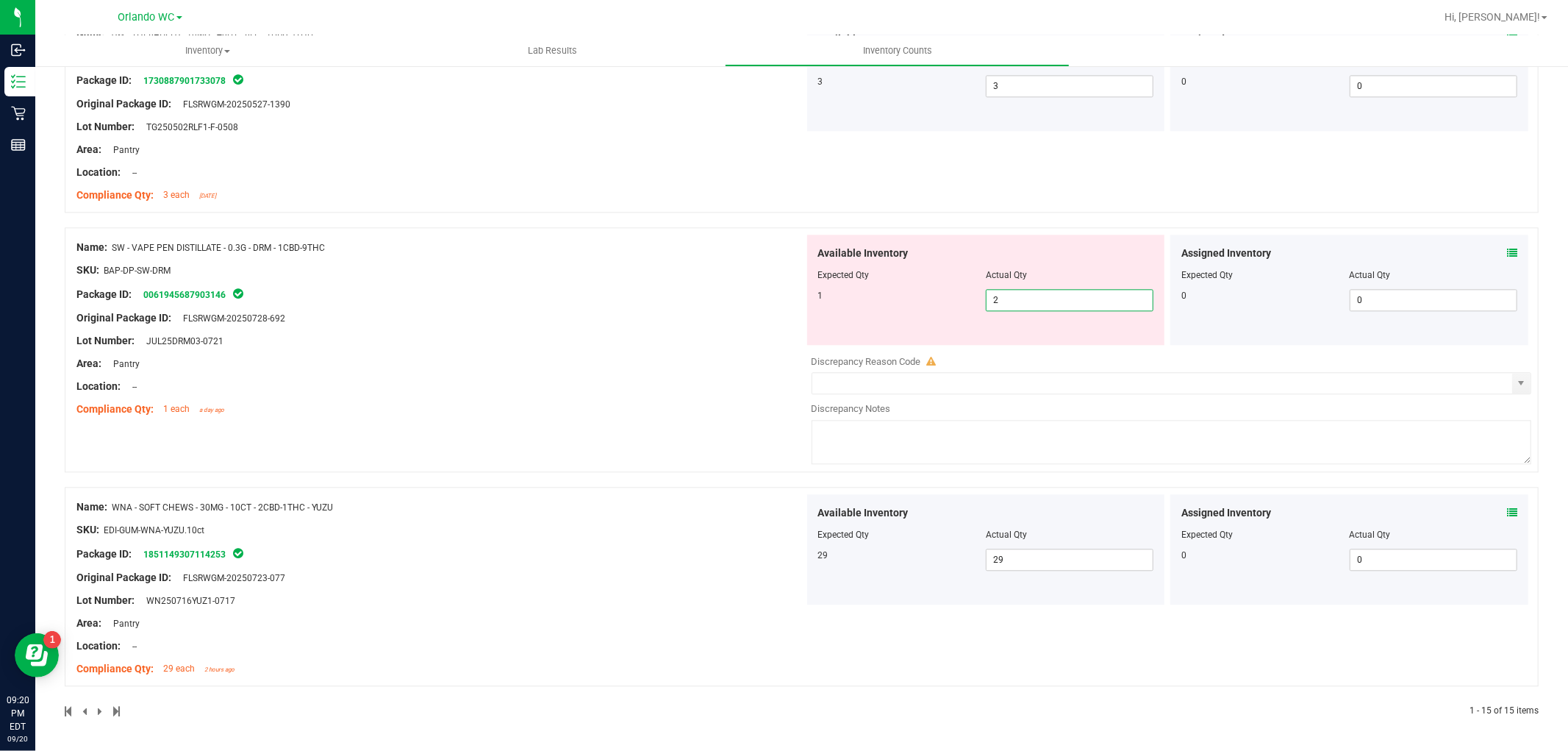
drag, startPoint x: 996, startPoint y: 303, endPoint x: 862, endPoint y: 266, distance: 139.0
click at [865, 267] on div "Available Inventory Expected Qty Actual Qty 1 2 2" at bounding box center [986, 289] width 358 height 110
type input "1"
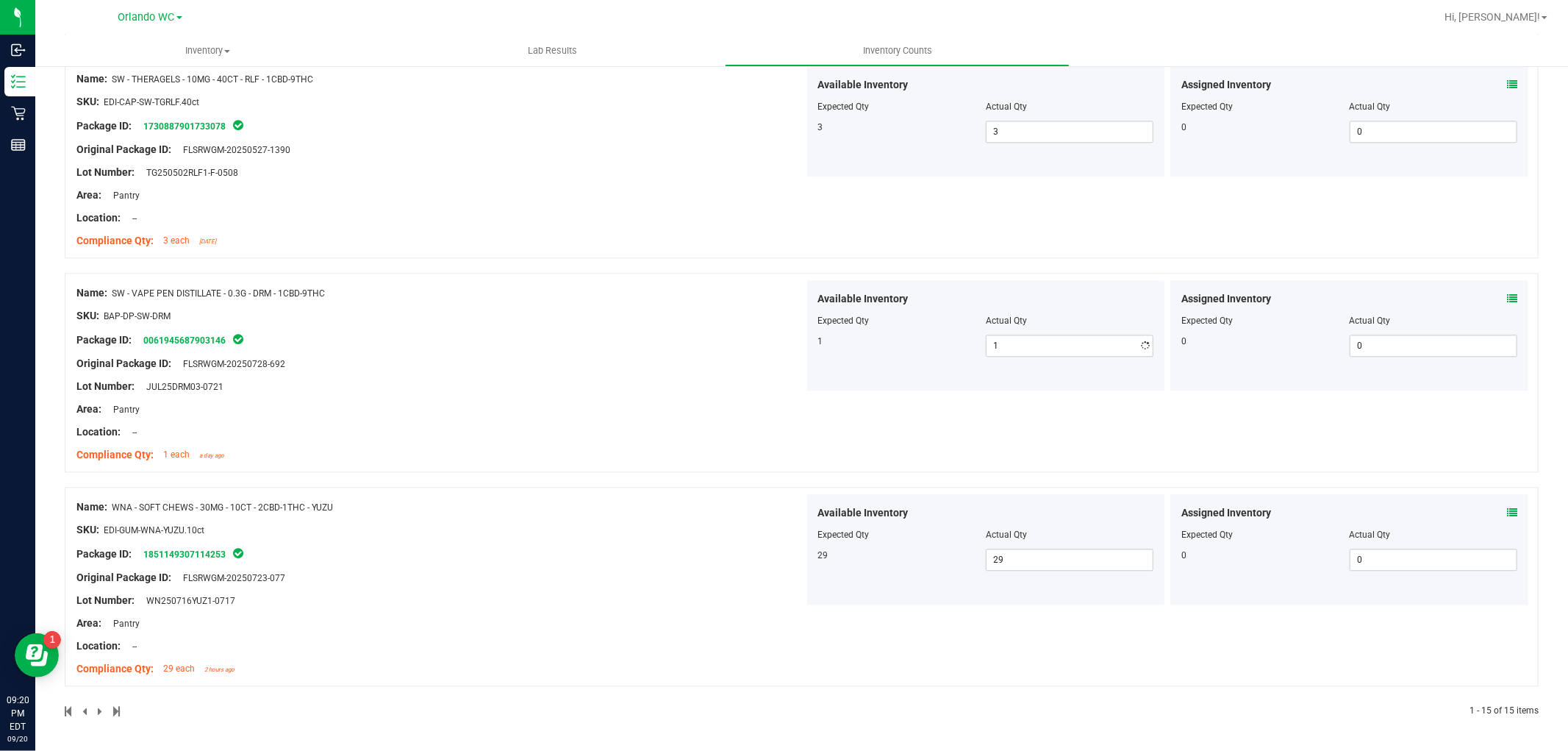
click at [607, 387] on div "Name: SW - VAPE PEN DISTILLATE - 0.3G - DRM - 1CBD-9THC SKU: BAP-DP-SW-DRM Pack…" at bounding box center [440, 374] width 728 height 188
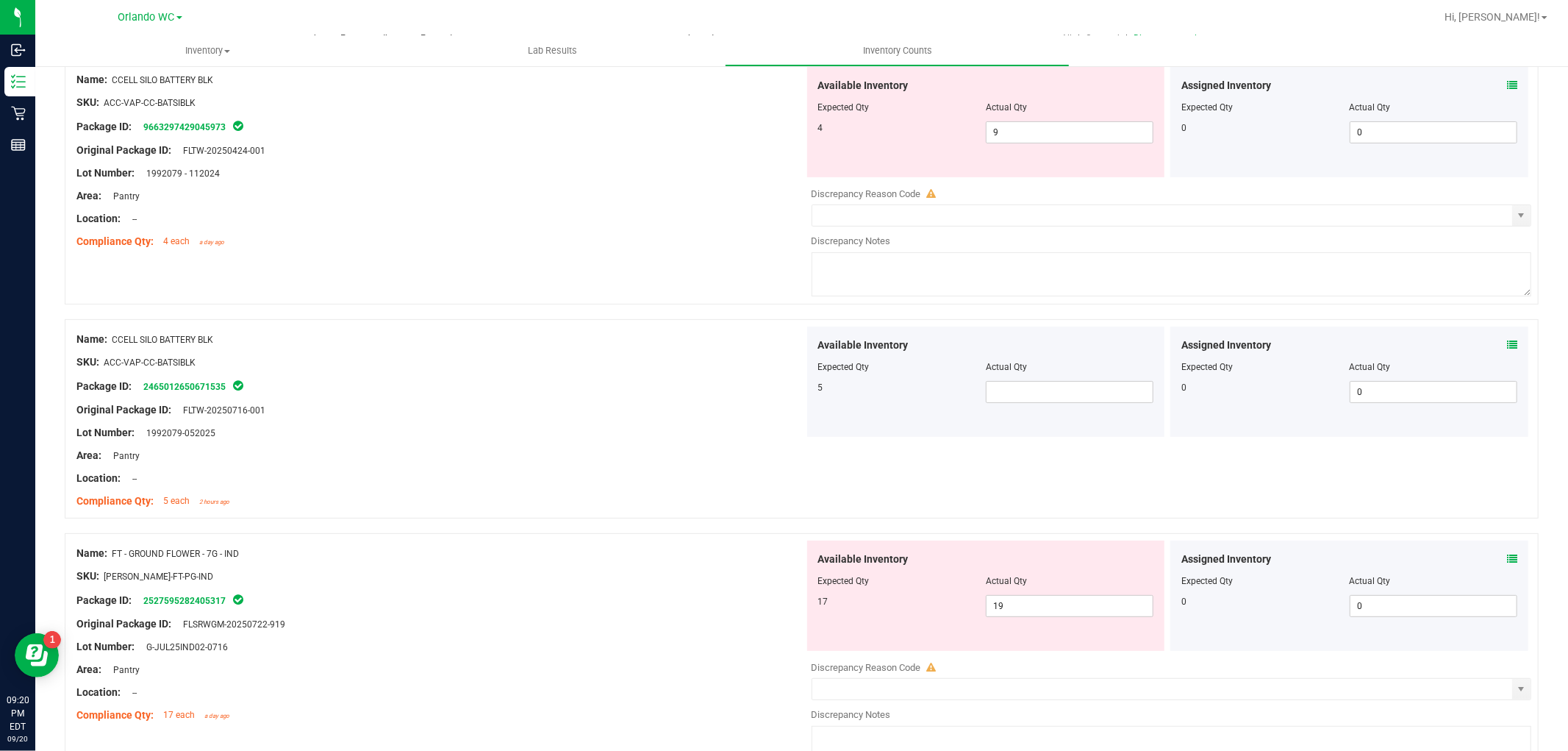
scroll to position [0, 0]
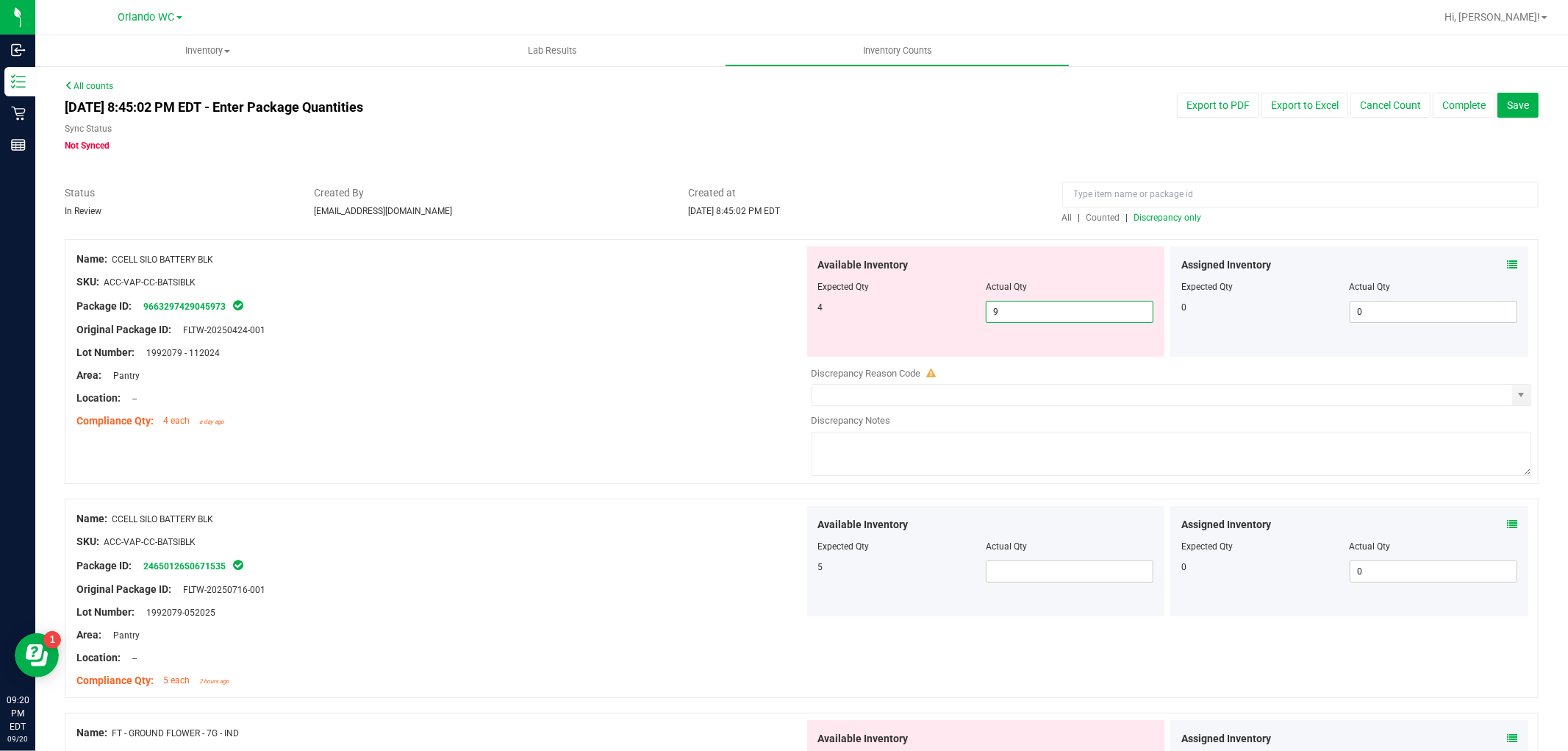
drag, startPoint x: 1005, startPoint y: 308, endPoint x: 597, endPoint y: 308, distance: 408.0
click at [597, 309] on div "Name: CCELL SILO BATTERY BLK SKU: ACC-VAP-CC-BATSIBLK Package ID: 9663297429045…" at bounding box center [801, 361] width 1474 height 245
type input "4"
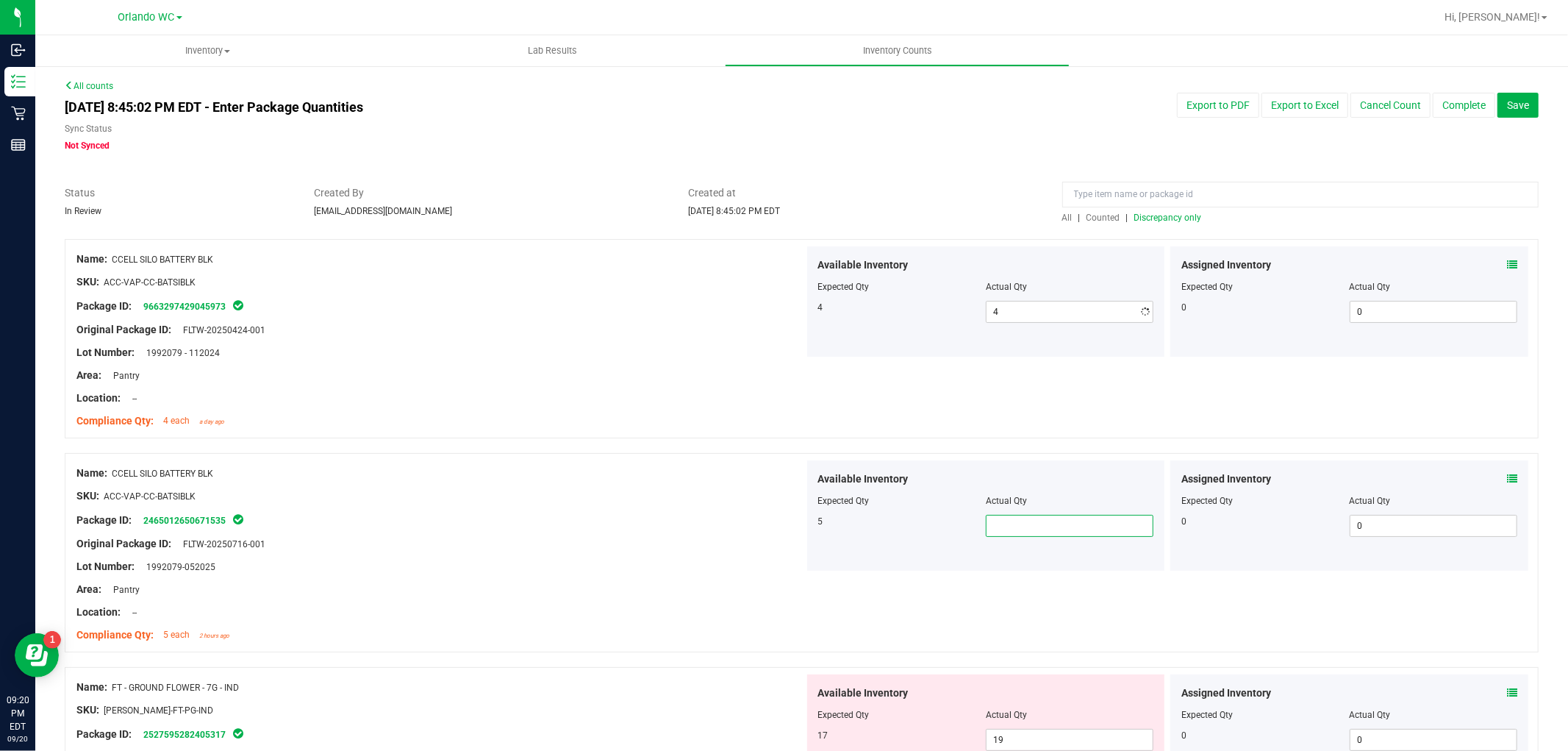
click at [1036, 570] on div "Available Inventory Expected Qty Actual Qty 5 0 0" at bounding box center [1168, 516] width 728 height 112
type input "5"
click at [699, 522] on div "Package ID: 2465012650671535" at bounding box center [440, 519] width 728 height 17
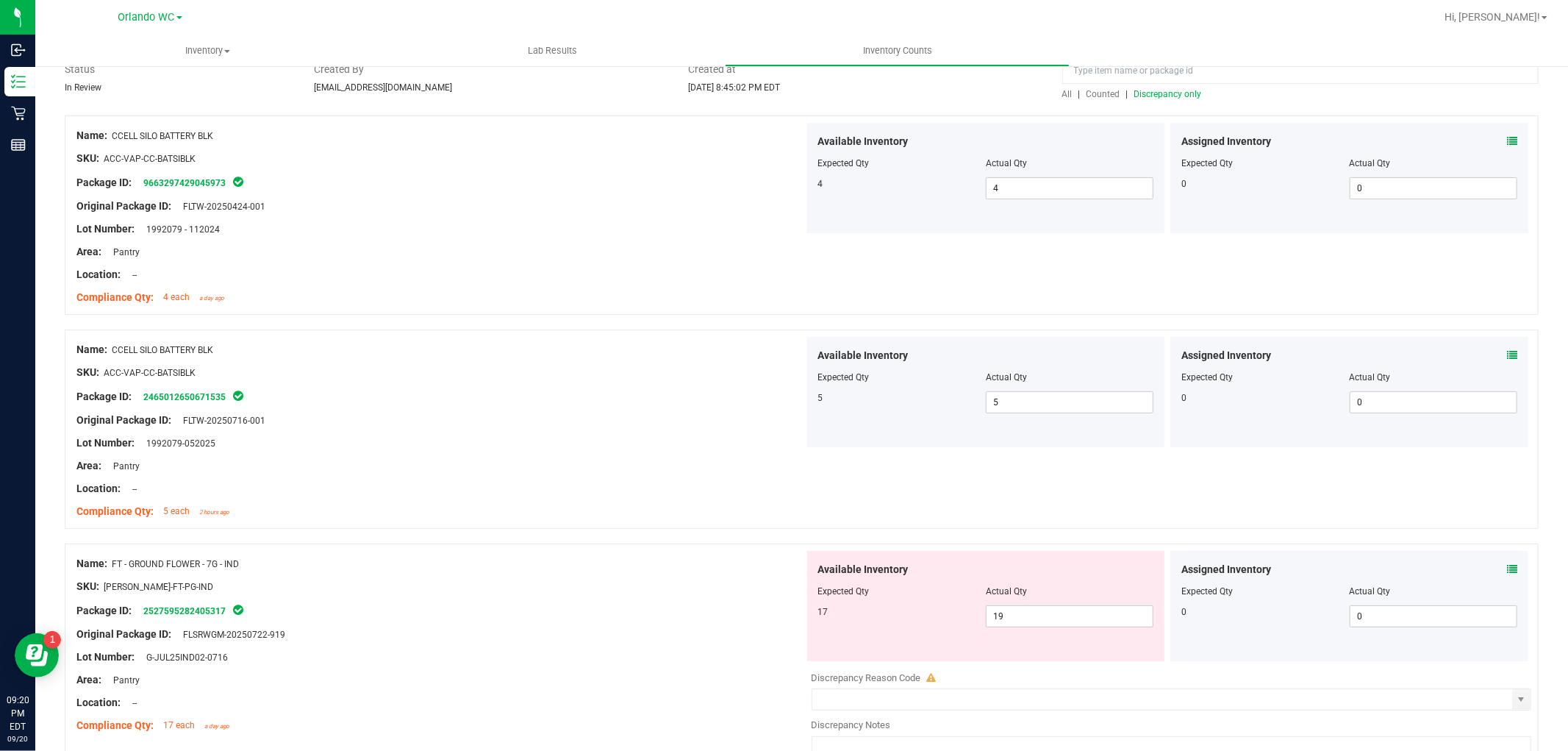
scroll to position [245, 0]
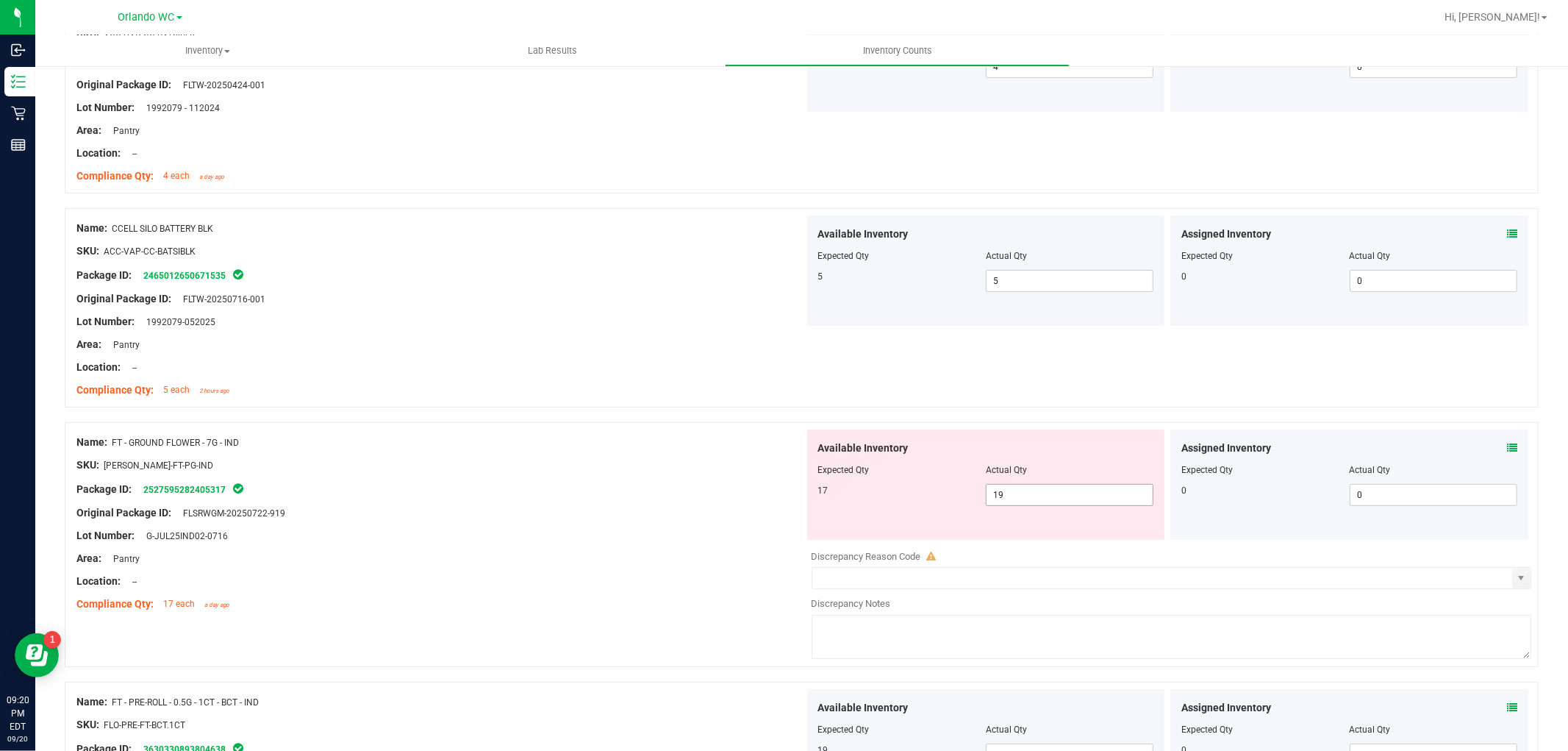
drag, startPoint x: 1006, startPoint y: 488, endPoint x: 858, endPoint y: 446, distance: 153.8
click at [858, 446] on div "Available Inventory Expected Qty Actual Qty 17 19 19" at bounding box center [986, 484] width 358 height 110
type input "17"
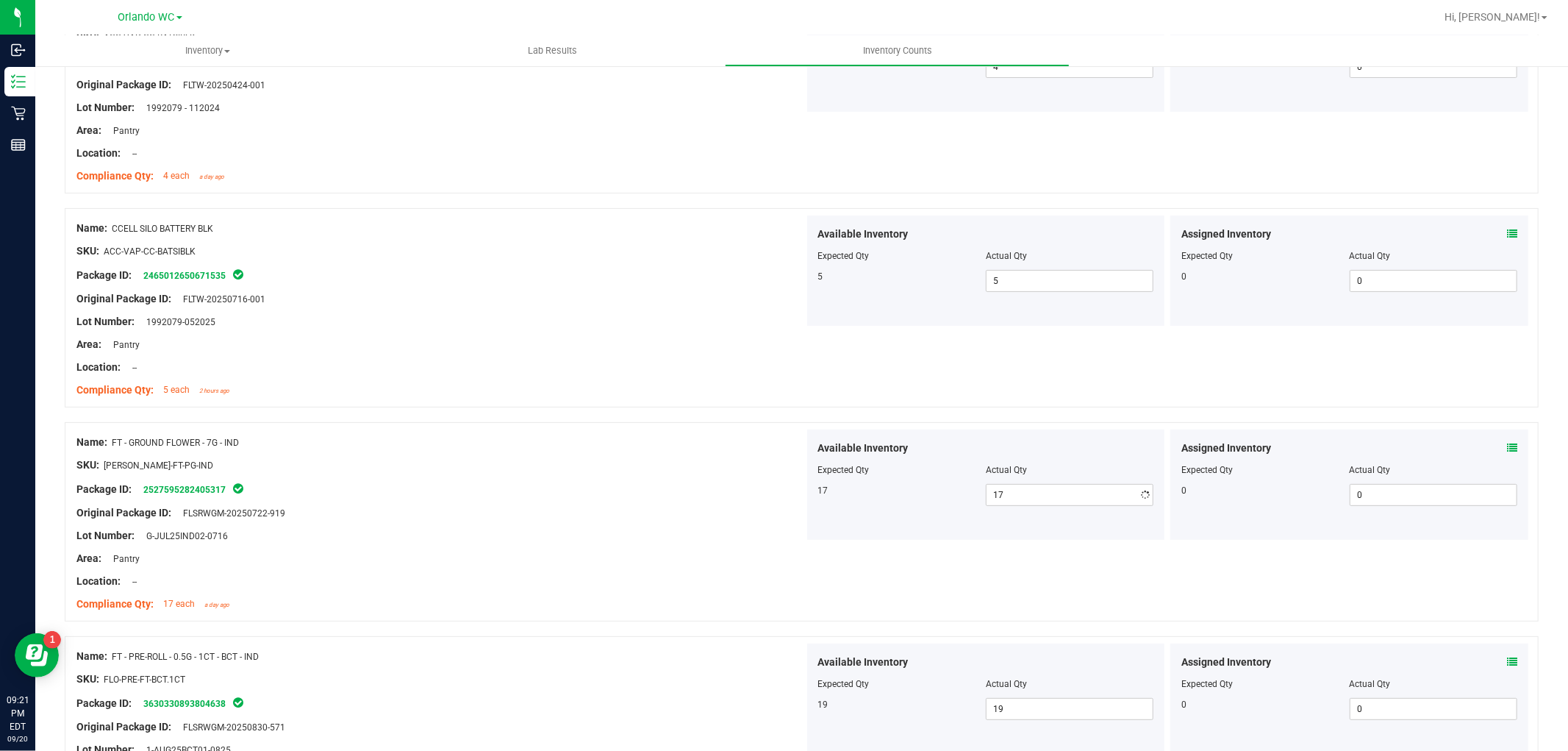
click at [738, 519] on div "Original Package ID: FLSRWGM-20250722-919" at bounding box center [440, 513] width 728 height 15
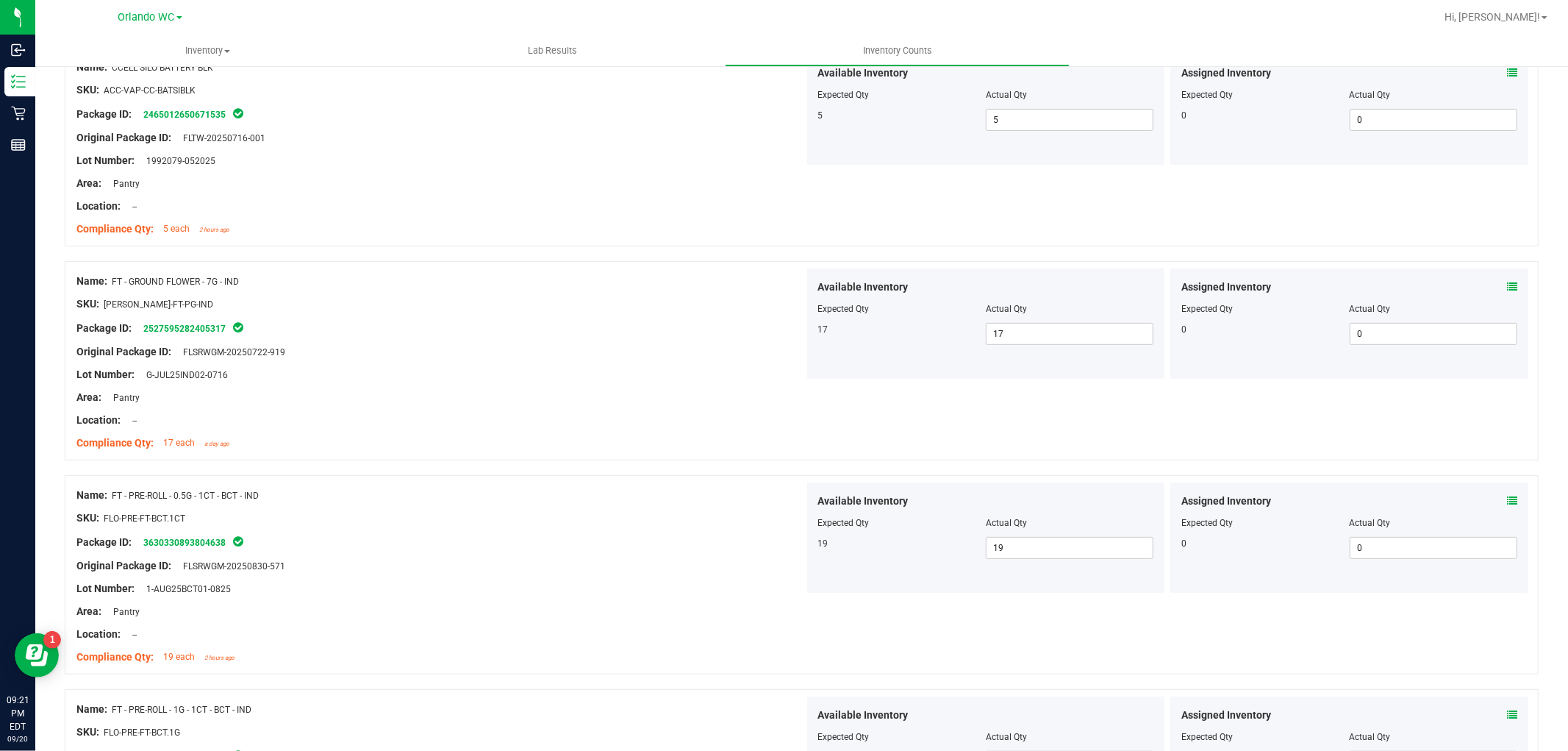
scroll to position [571, 0]
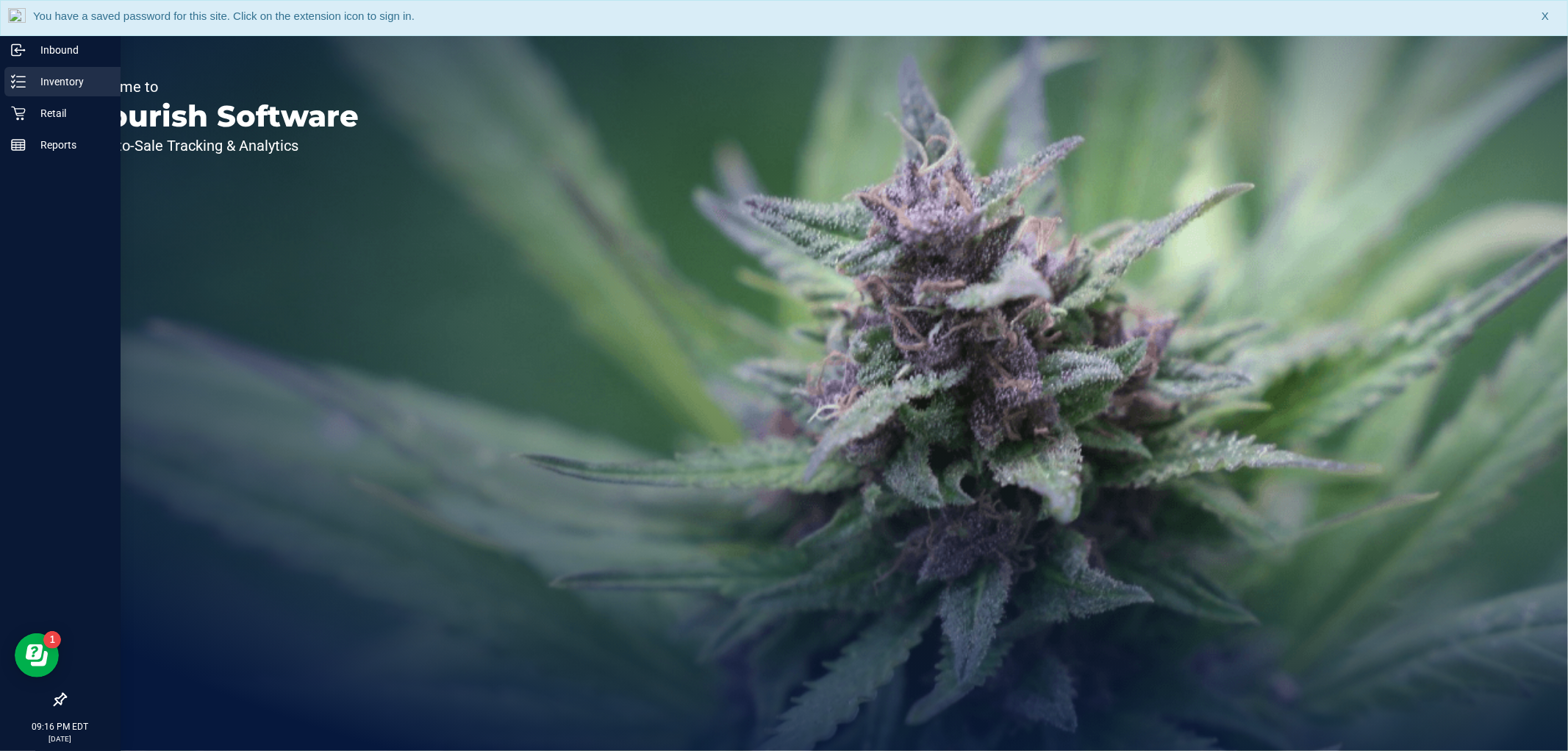
click at [30, 81] on p "Inventory" at bounding box center [70, 81] width 88 height 17
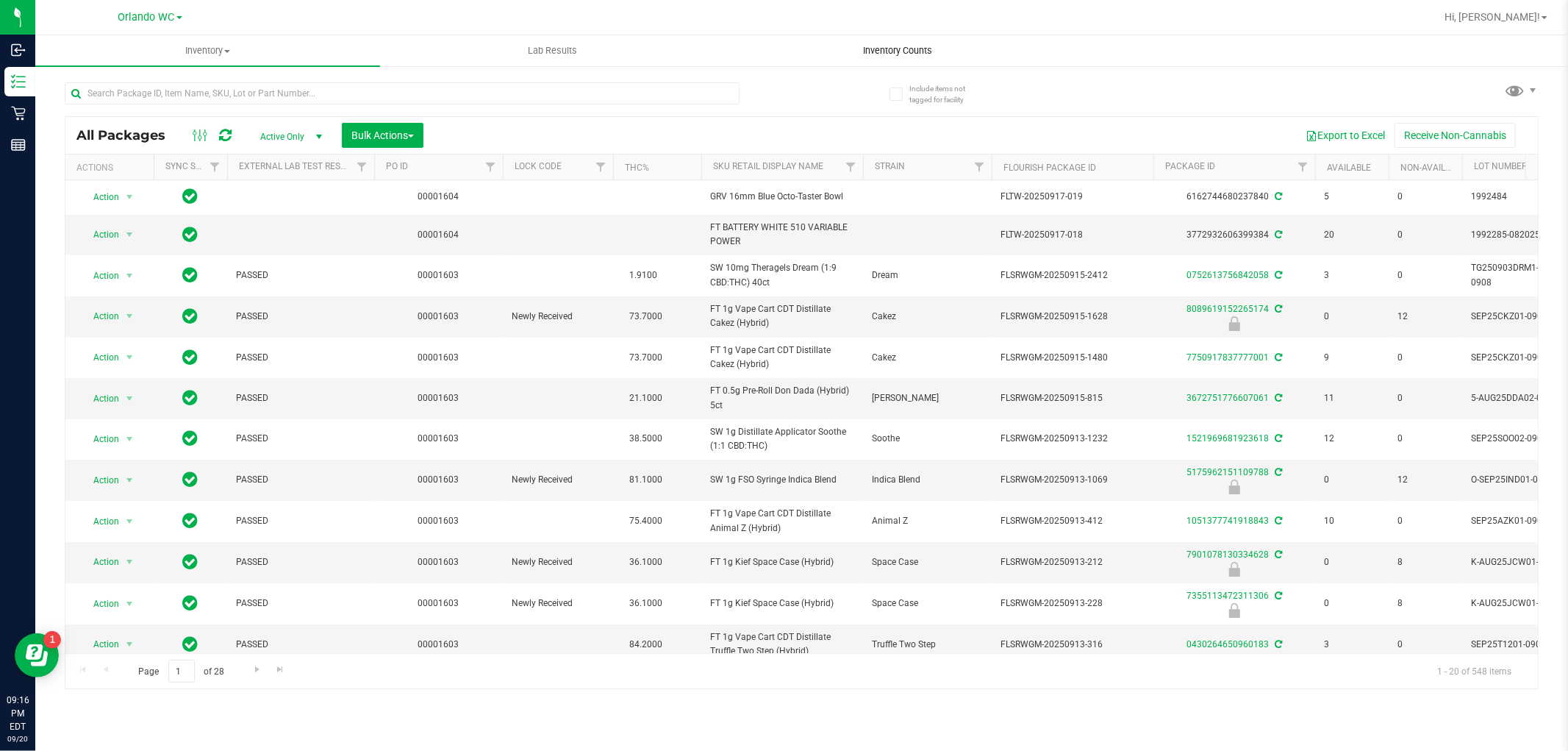
click at [879, 58] on uib-tab-heading "Inventory Counts" at bounding box center [898, 50] width 343 height 30
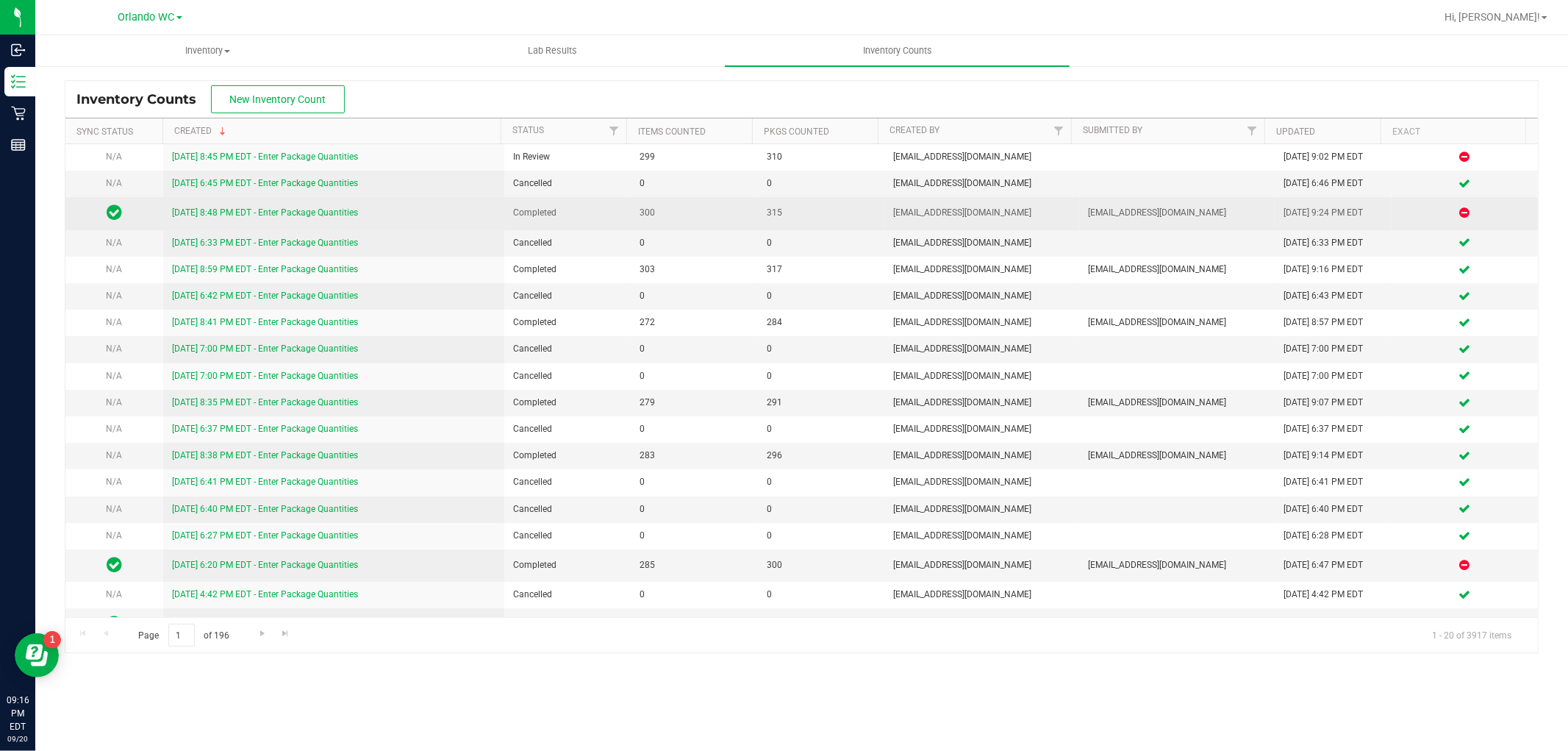
click at [239, 213] on link "[DATE] 8:48 PM EDT - Enter Package Quantities" at bounding box center [265, 213] width 186 height 11
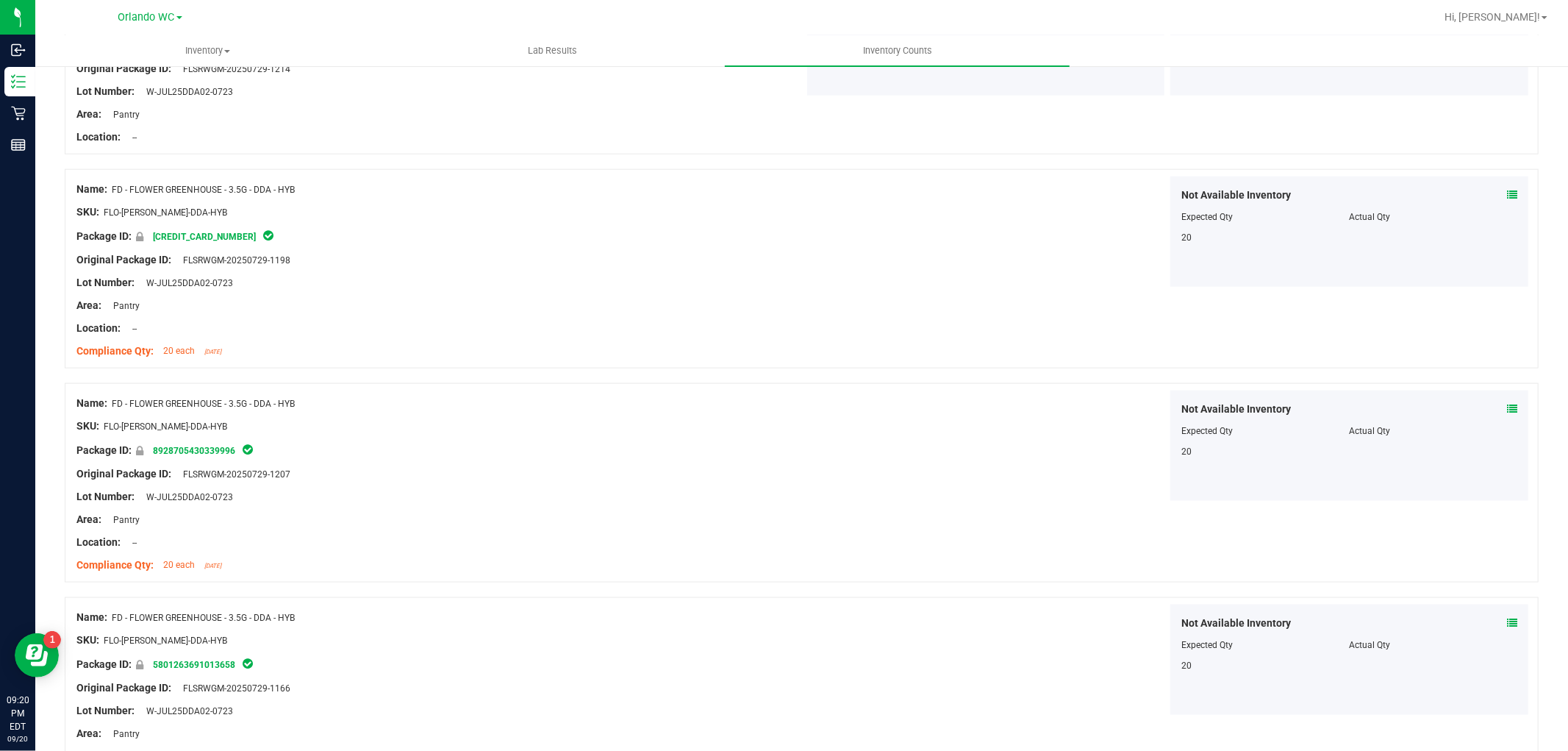
scroll to position [1471, 0]
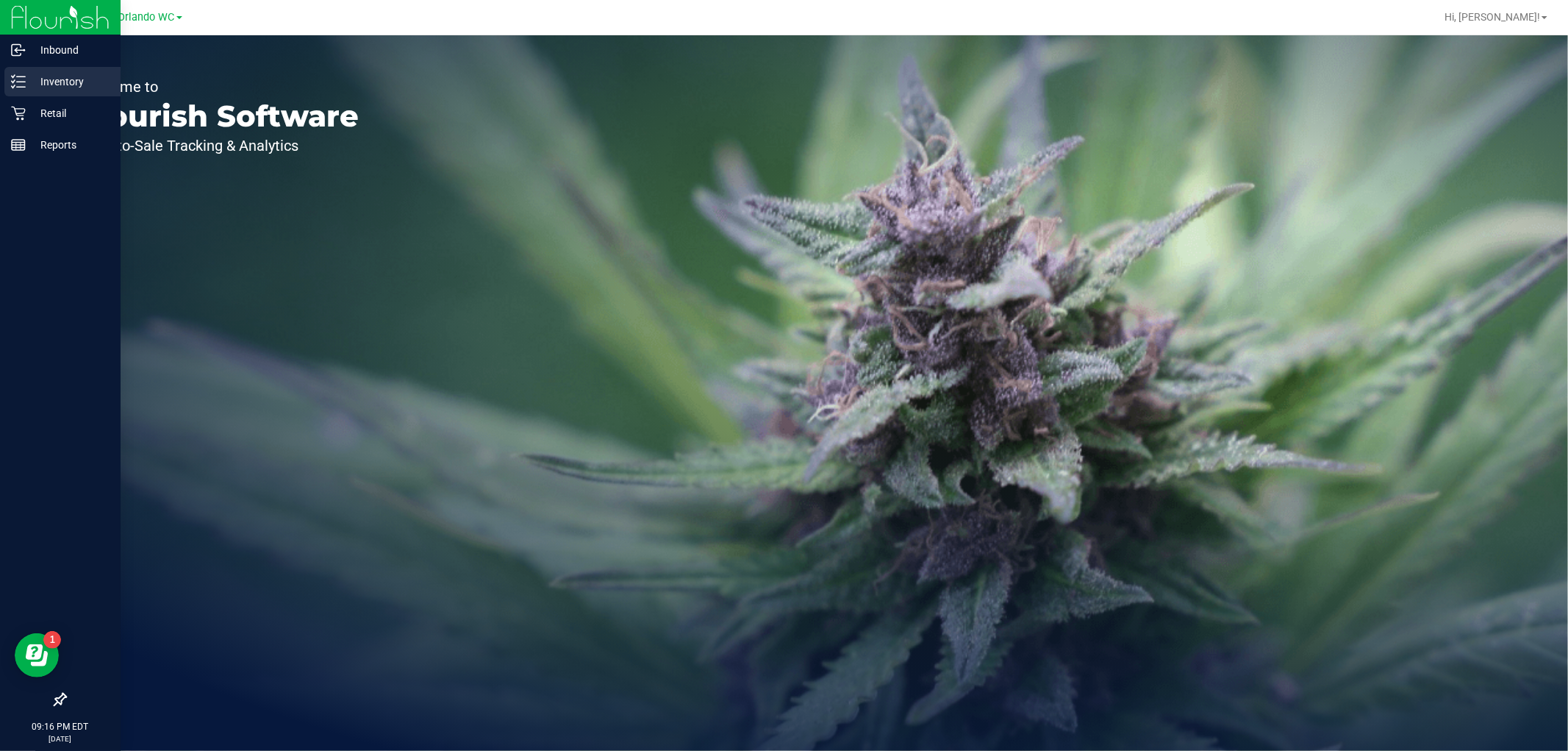
click at [15, 87] on icon at bounding box center [18, 81] width 14 height 14
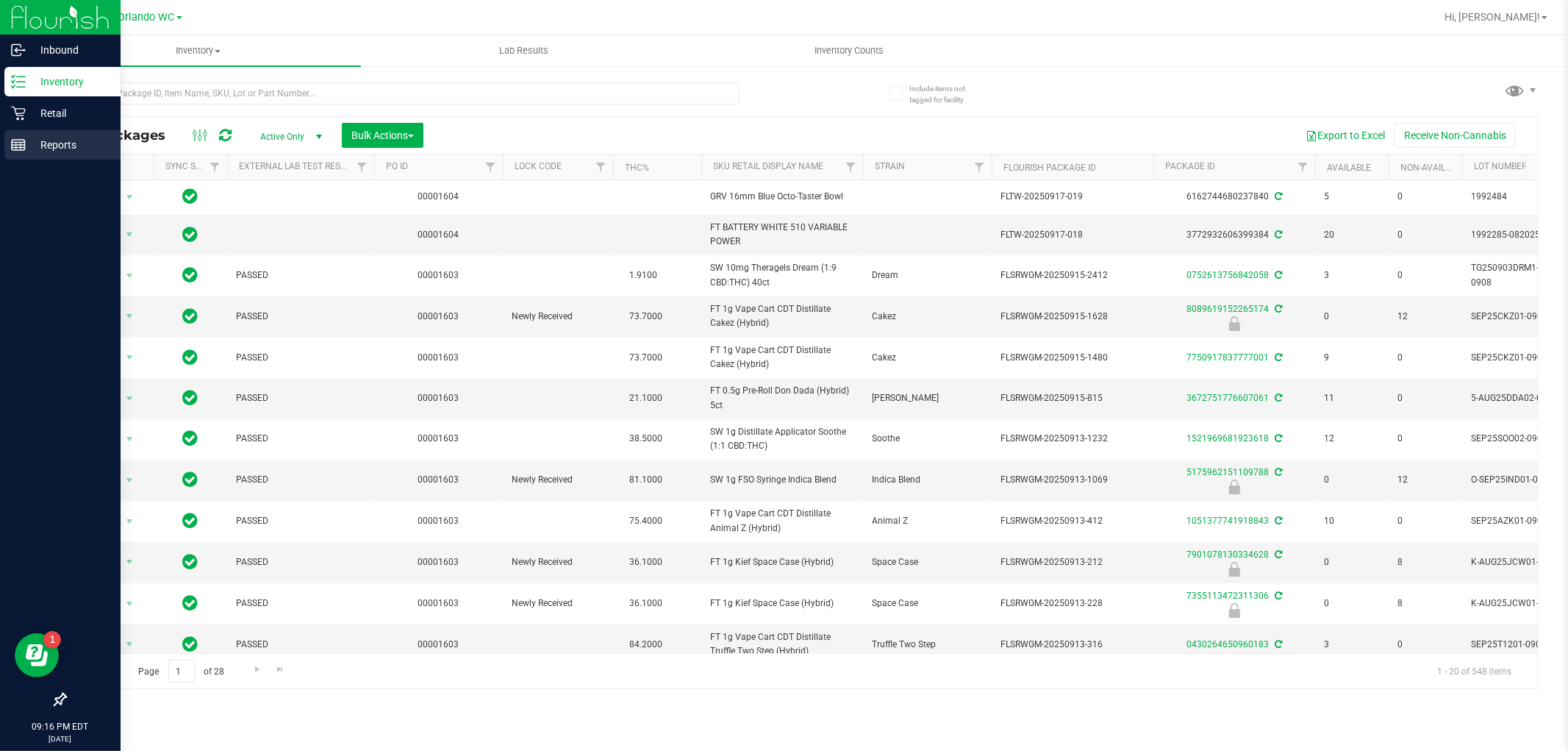
click at [19, 143] on line at bounding box center [17, 143] width 13 height 0
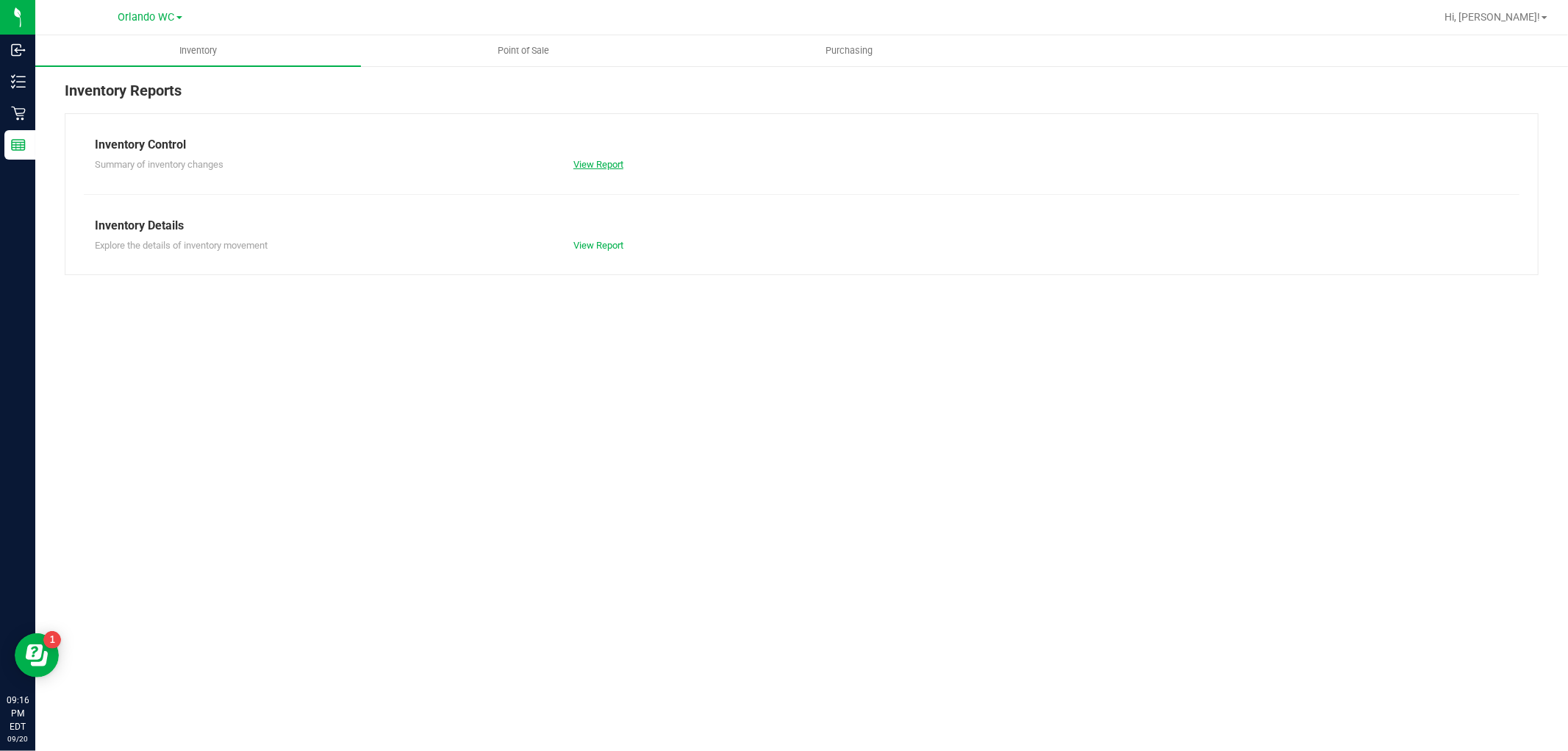
click at [585, 166] on link "View Report" at bounding box center [598, 164] width 50 height 11
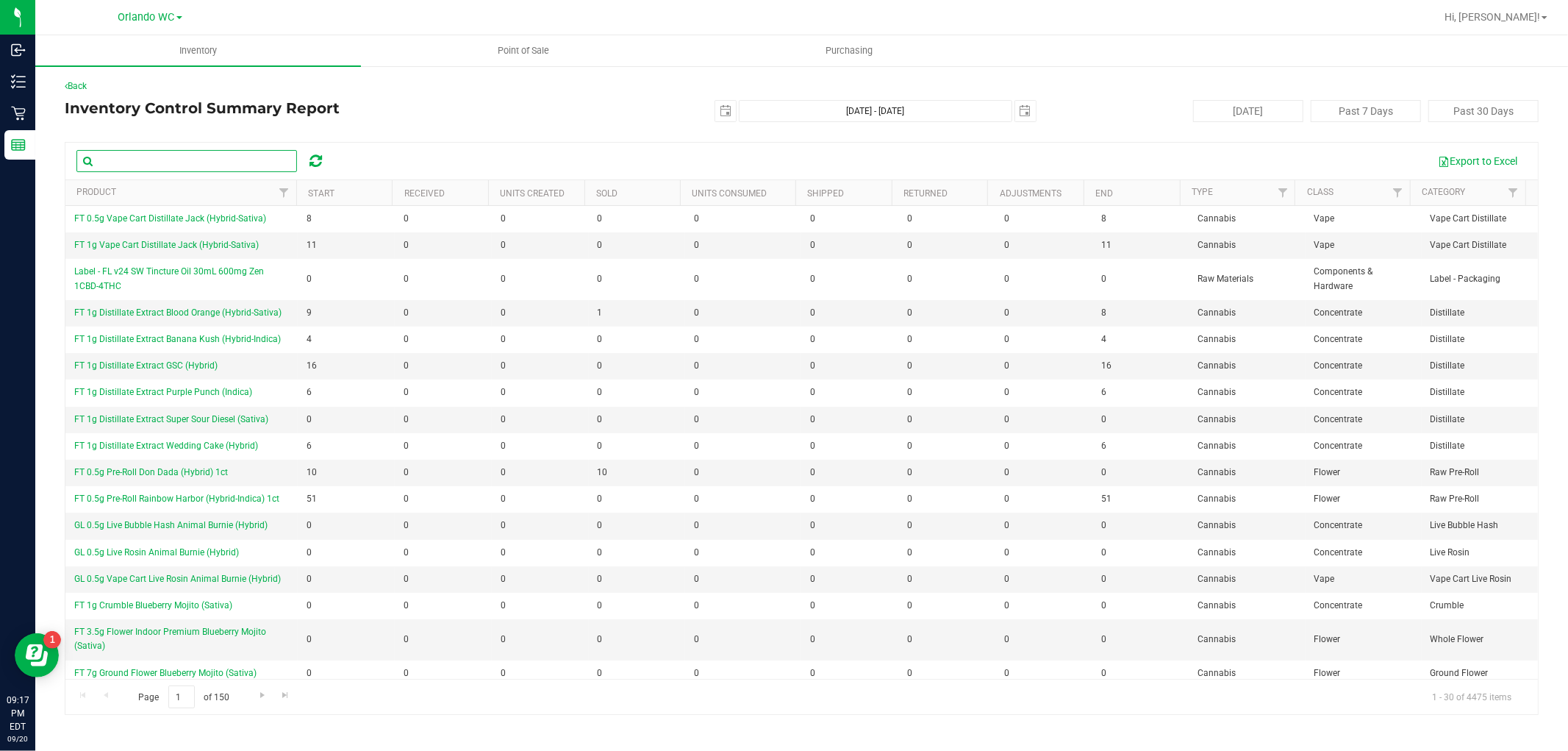
click at [171, 169] on input "text" at bounding box center [187, 161] width 220 height 22
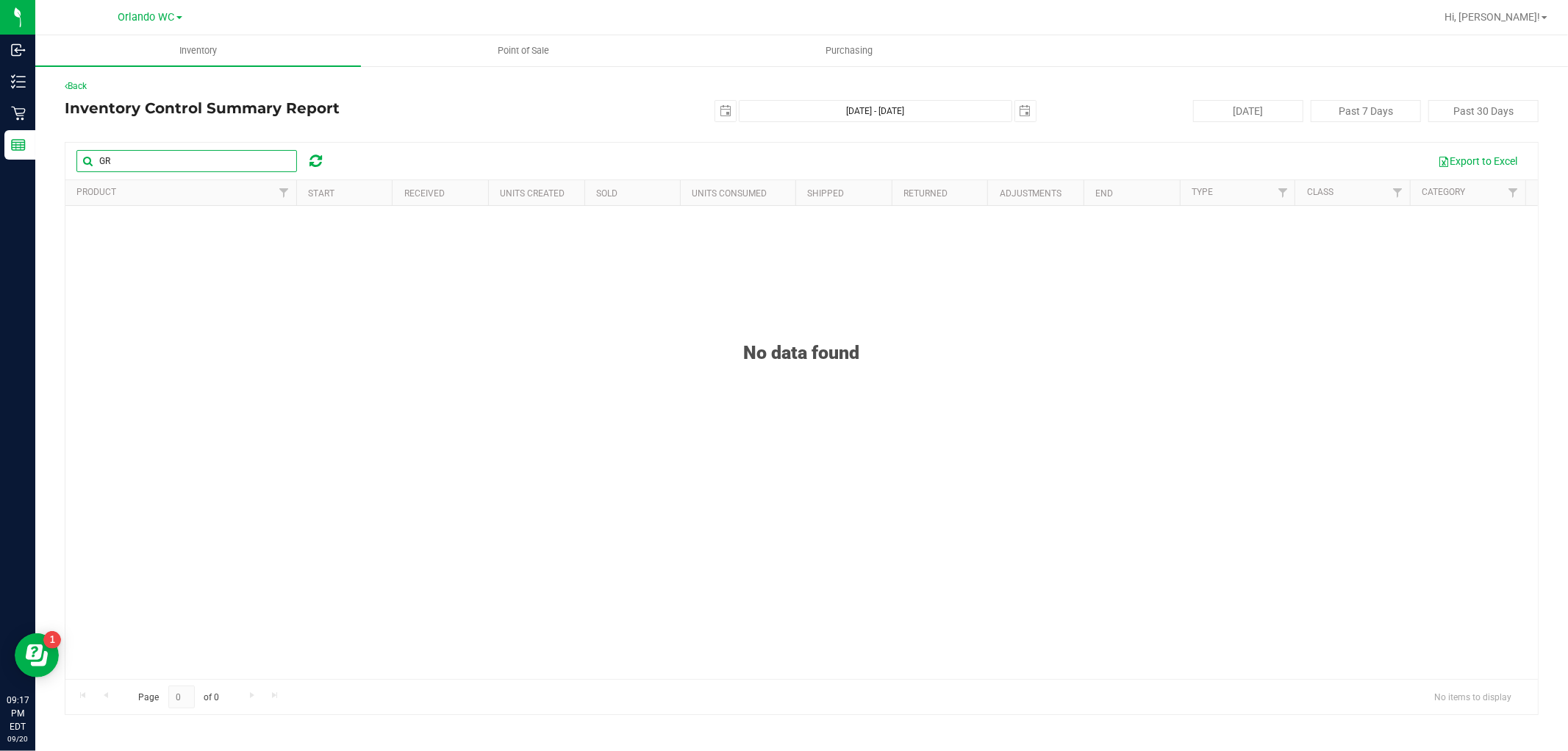
type input "G"
type input "H"
type input "GROUND"
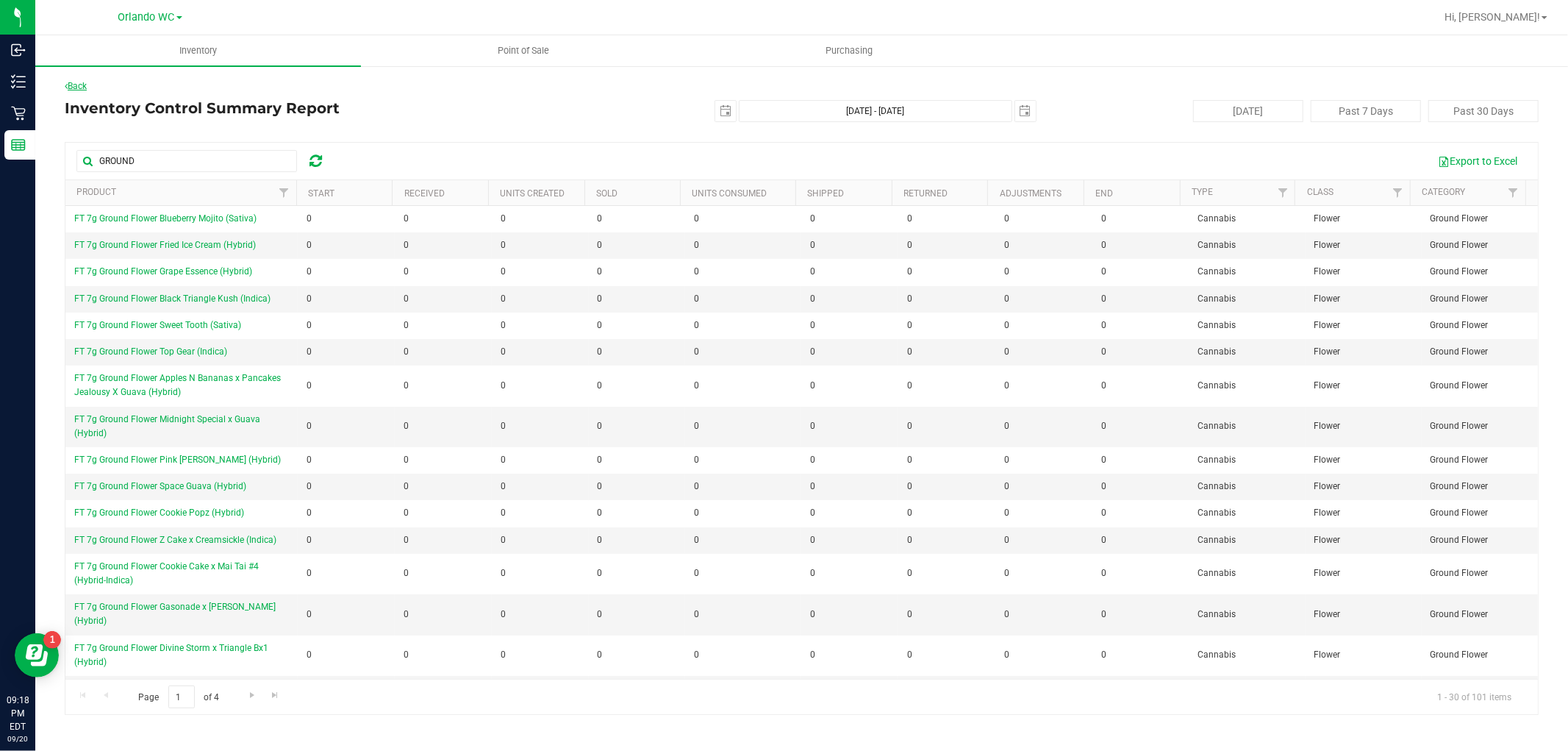
click at [84, 89] on link "Back" at bounding box center [75, 87] width 22 height 11
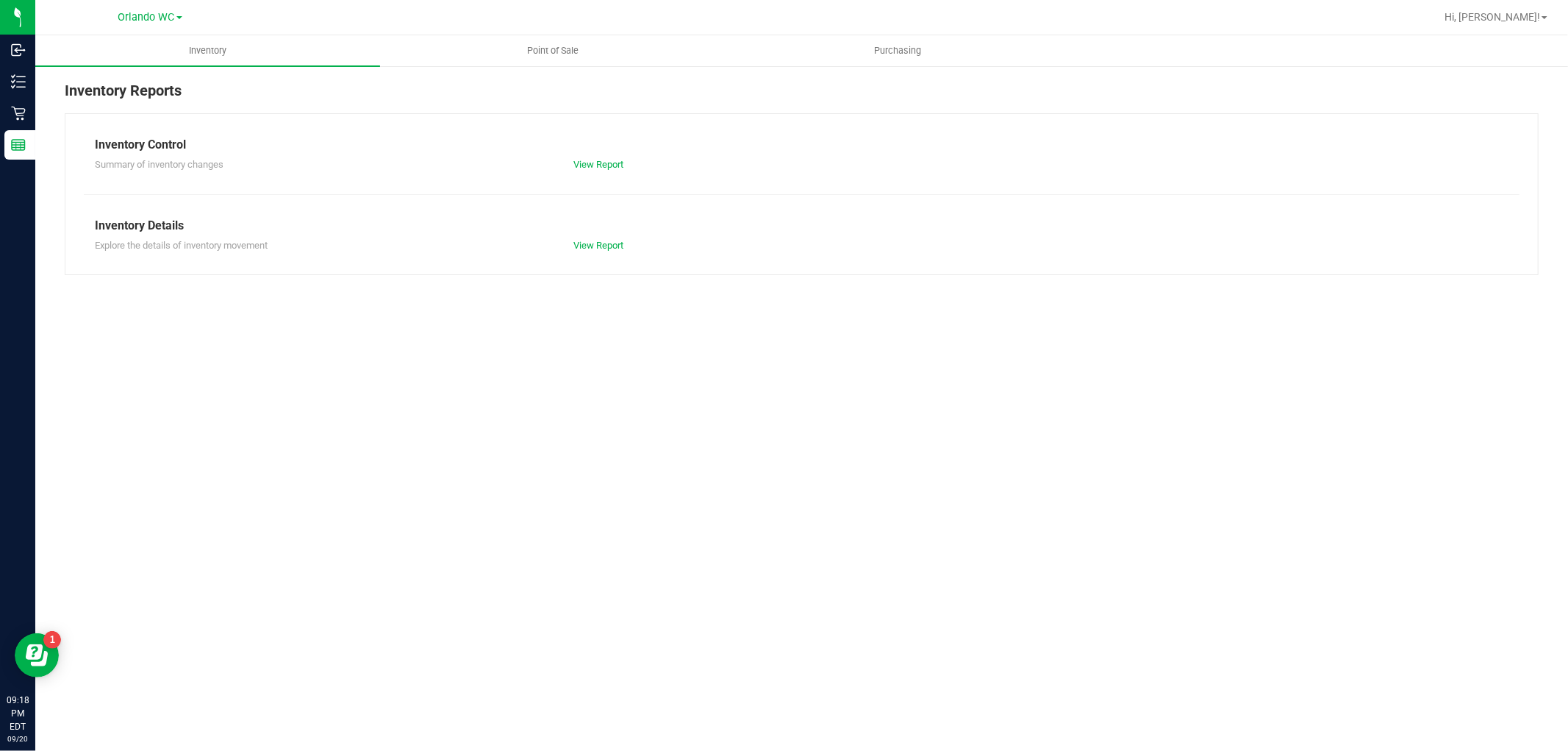
click at [597, 237] on div "Explore the details of inventory movement View Report" at bounding box center [801, 244] width 1436 height 18
click at [591, 240] on link "View Report" at bounding box center [598, 245] width 50 height 11
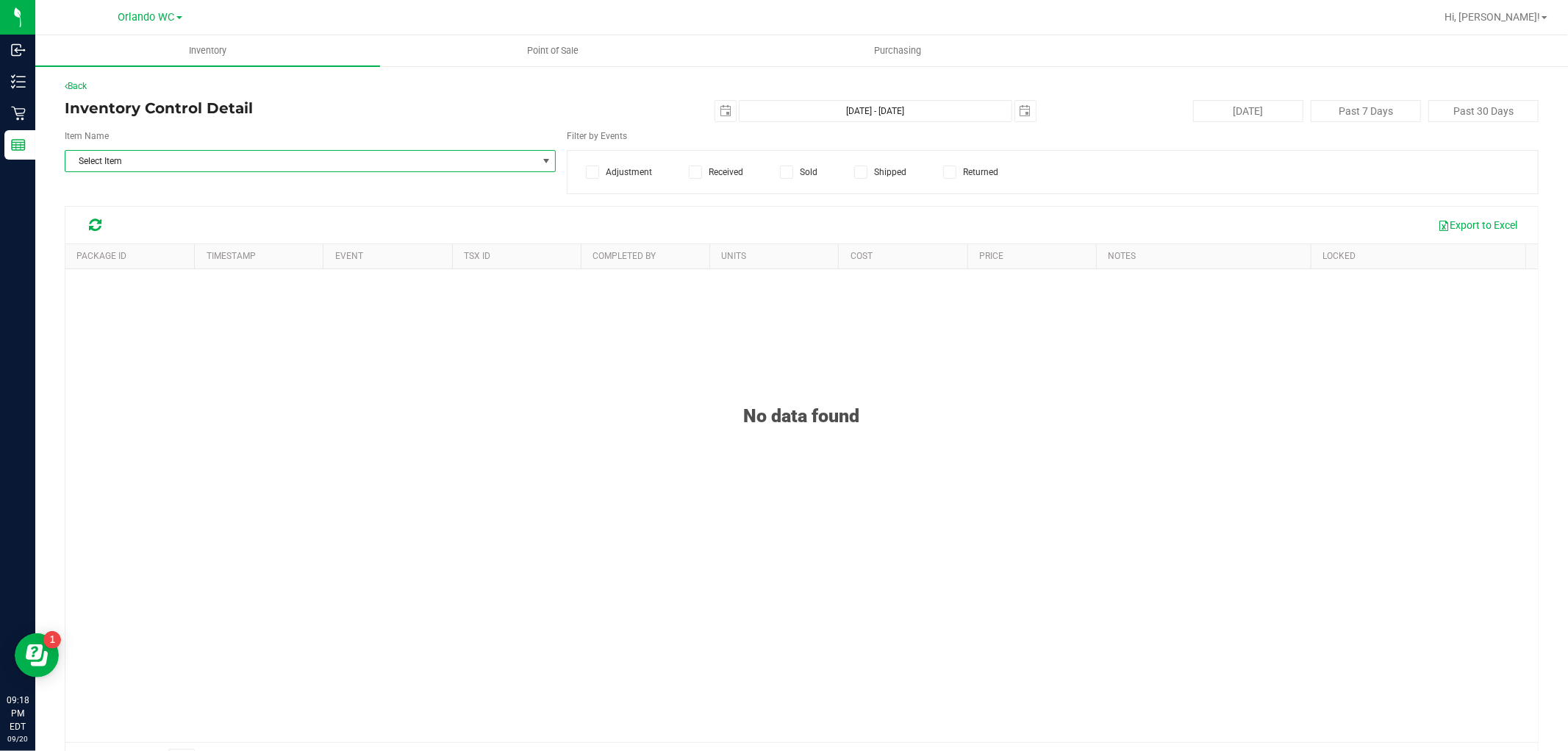
click at [106, 150] on span "Select Item" at bounding box center [310, 161] width 491 height 22
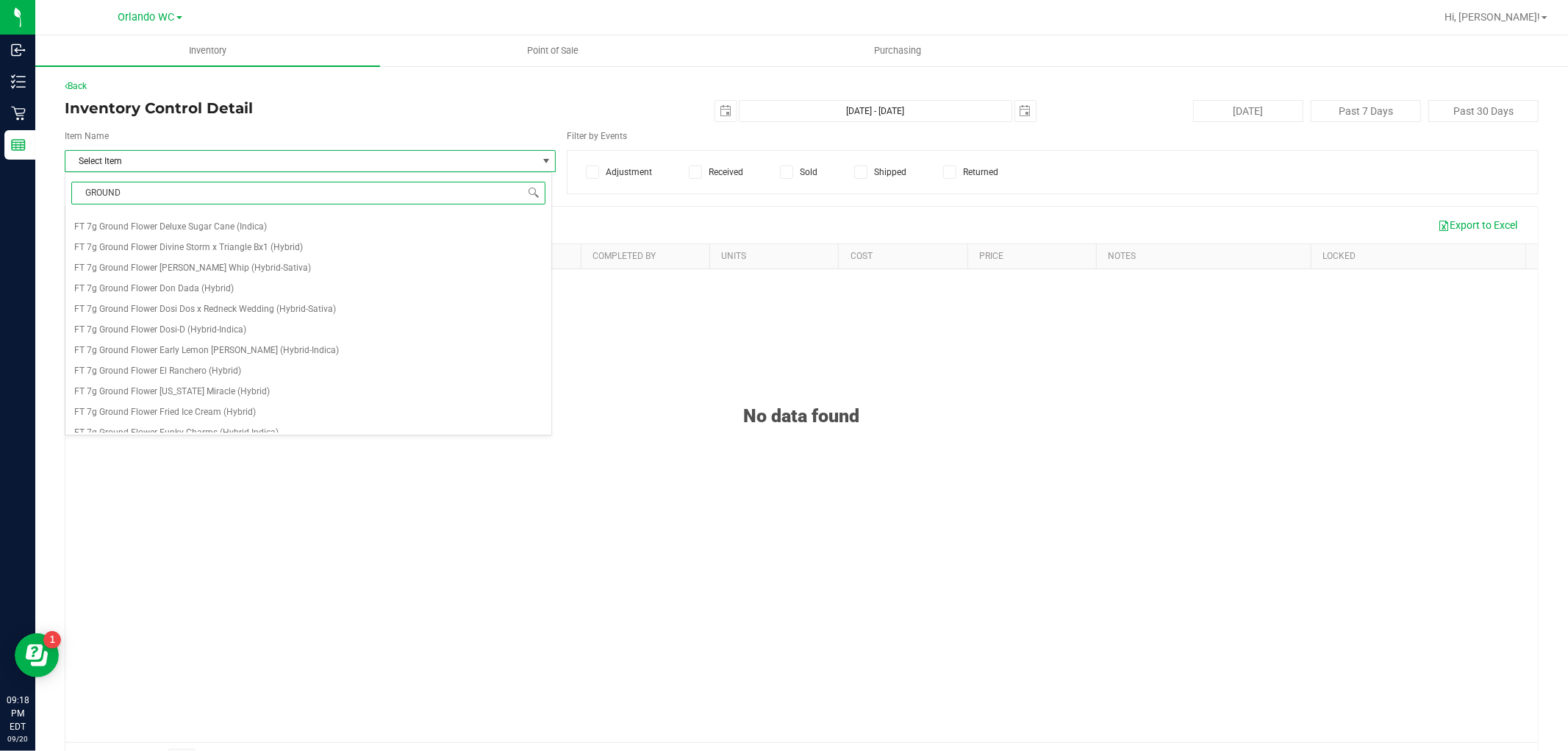
scroll to position [735, 0]
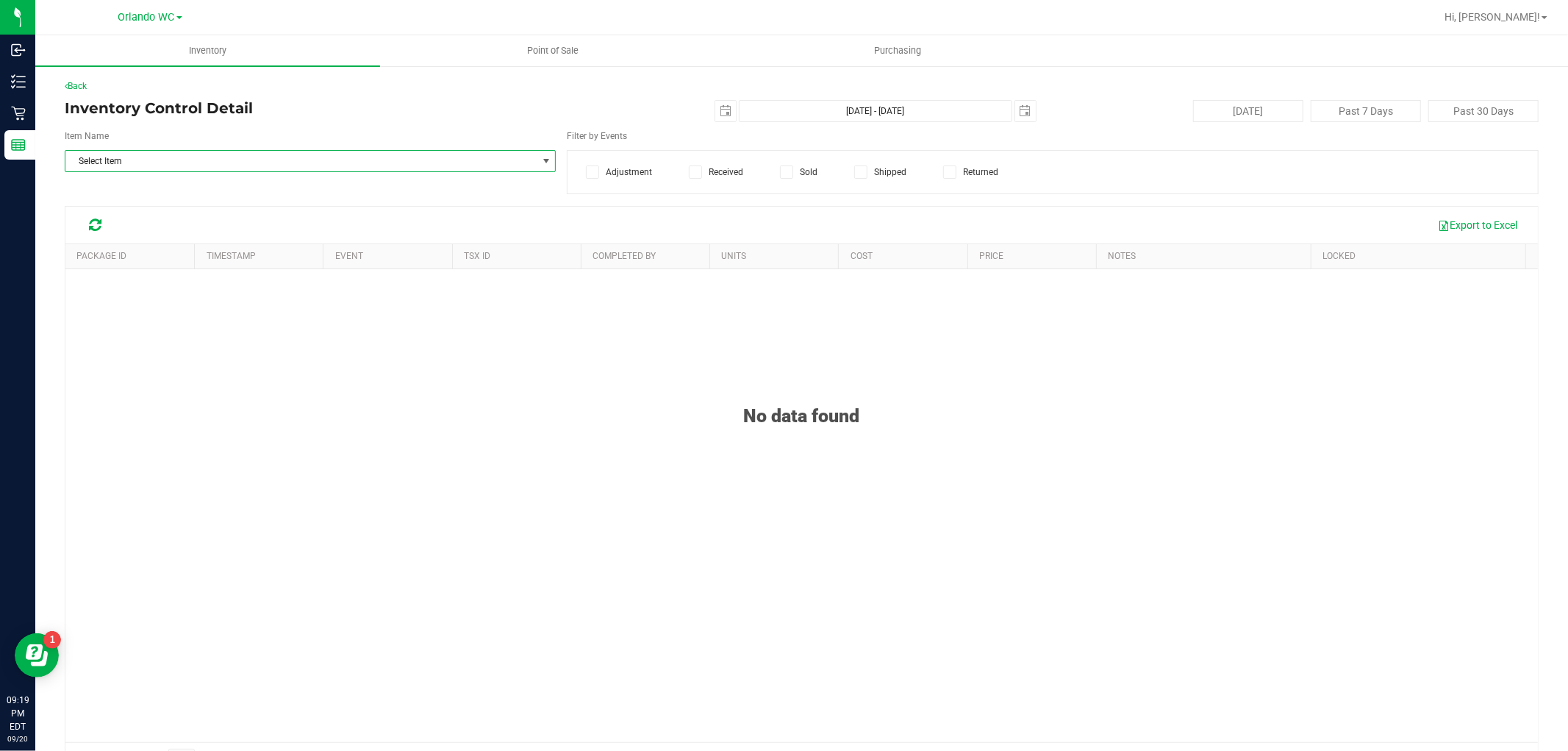
click at [236, 155] on span "Select Item" at bounding box center [301, 161] width 472 height 21
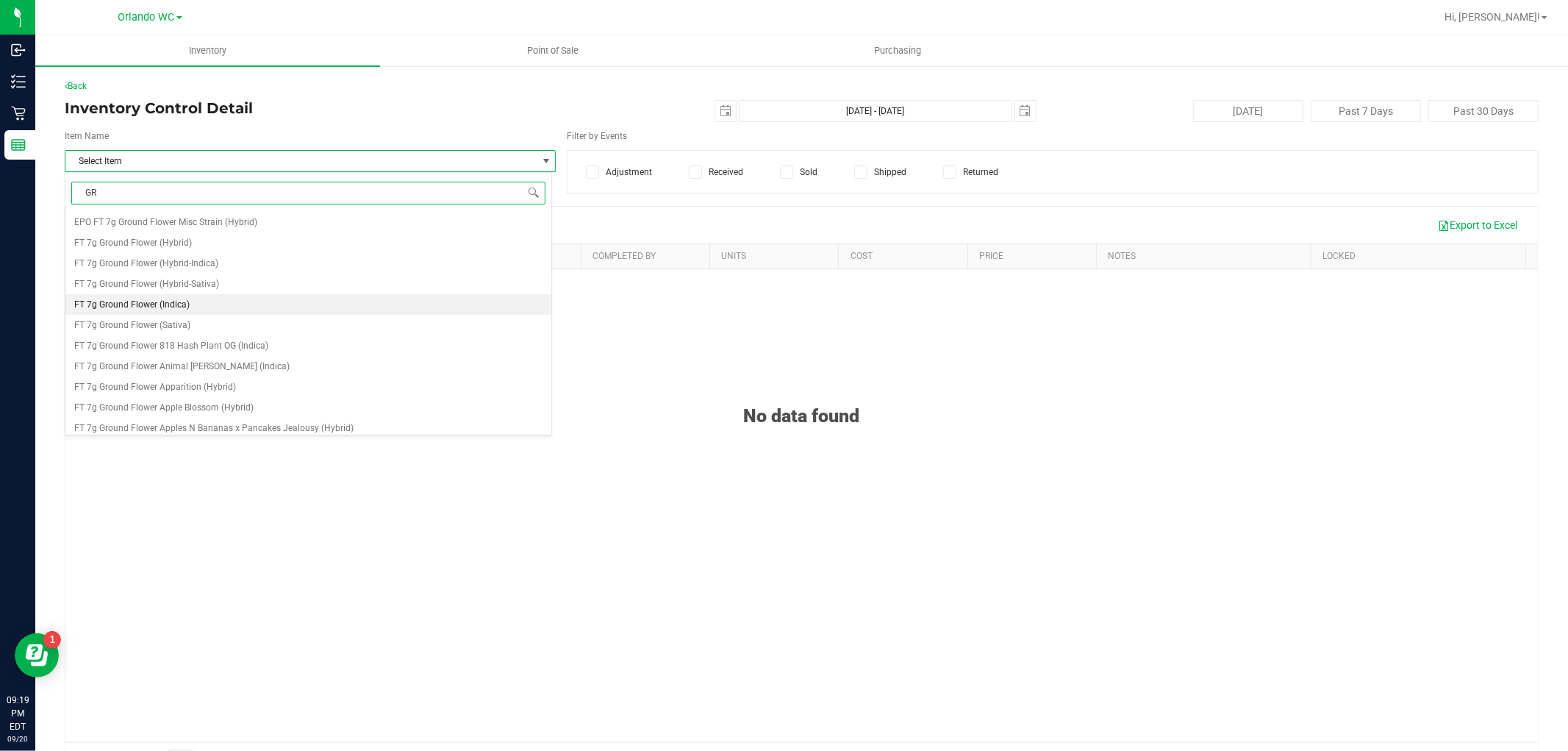
type input "G"
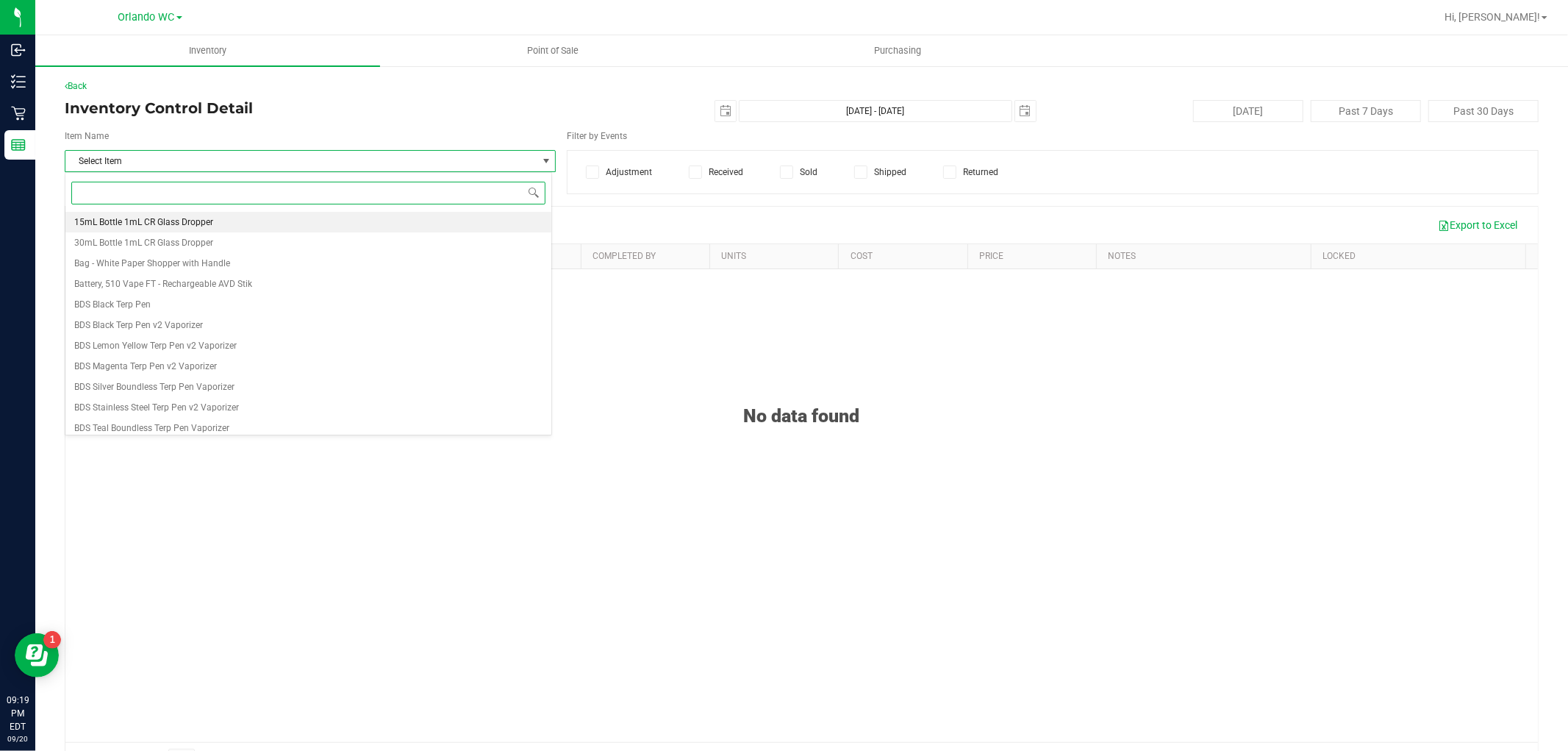
paste input "FT - GROUND FLOWER - 7G - IND"
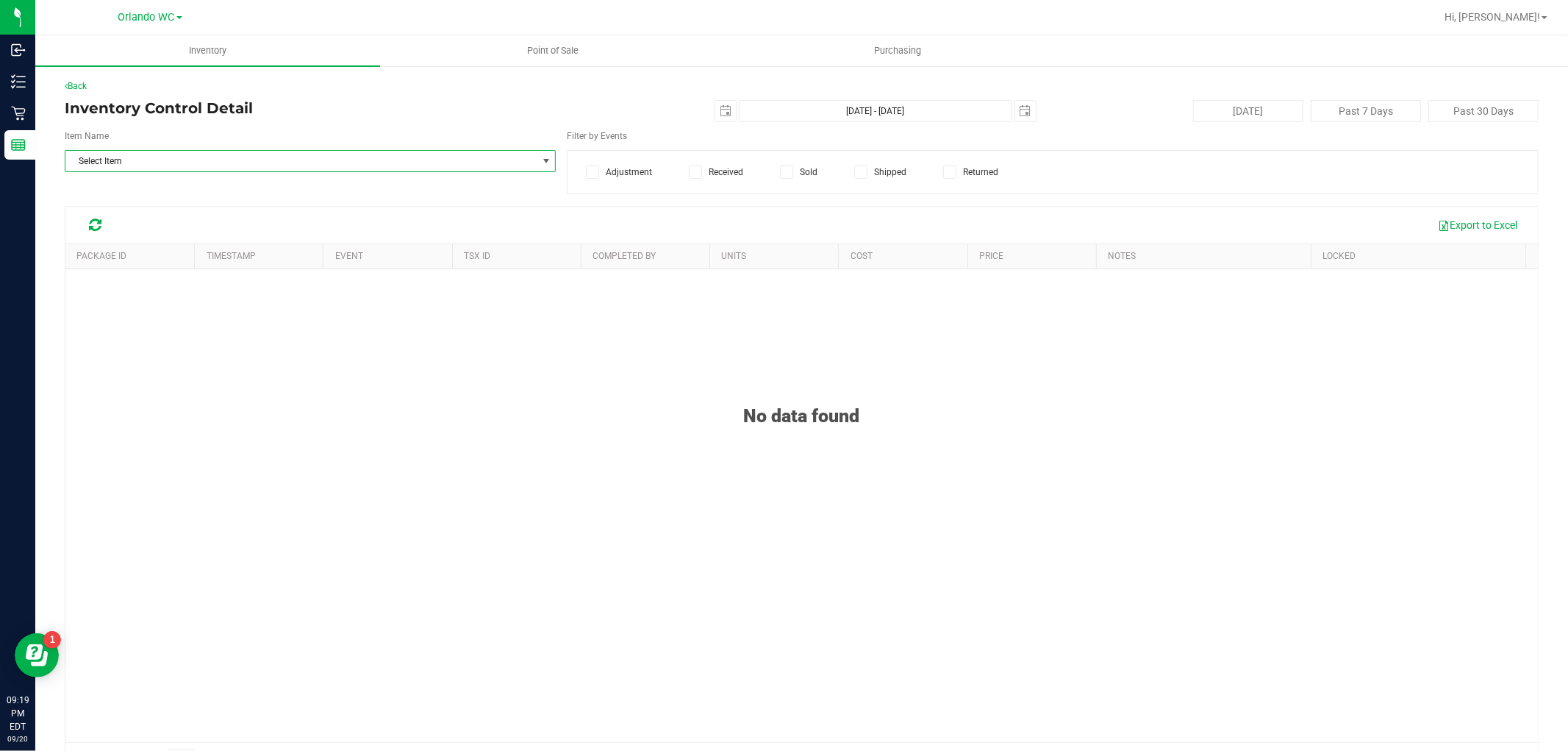
click at [132, 156] on span "Select Item" at bounding box center [301, 161] width 472 height 21
drag, startPoint x: 84, startPoint y: 191, endPoint x: 49, endPoint y: 189, distance: 35.1
click at [49, 189] on body "Inbound Inventory Retail Reports 09:19 PM EDT [DATE] 09/20 Orlando WC Hi, [PERS…" at bounding box center [784, 375] width 1568 height 751
type input "FT - GROUND FLOWER - 7G - IND"
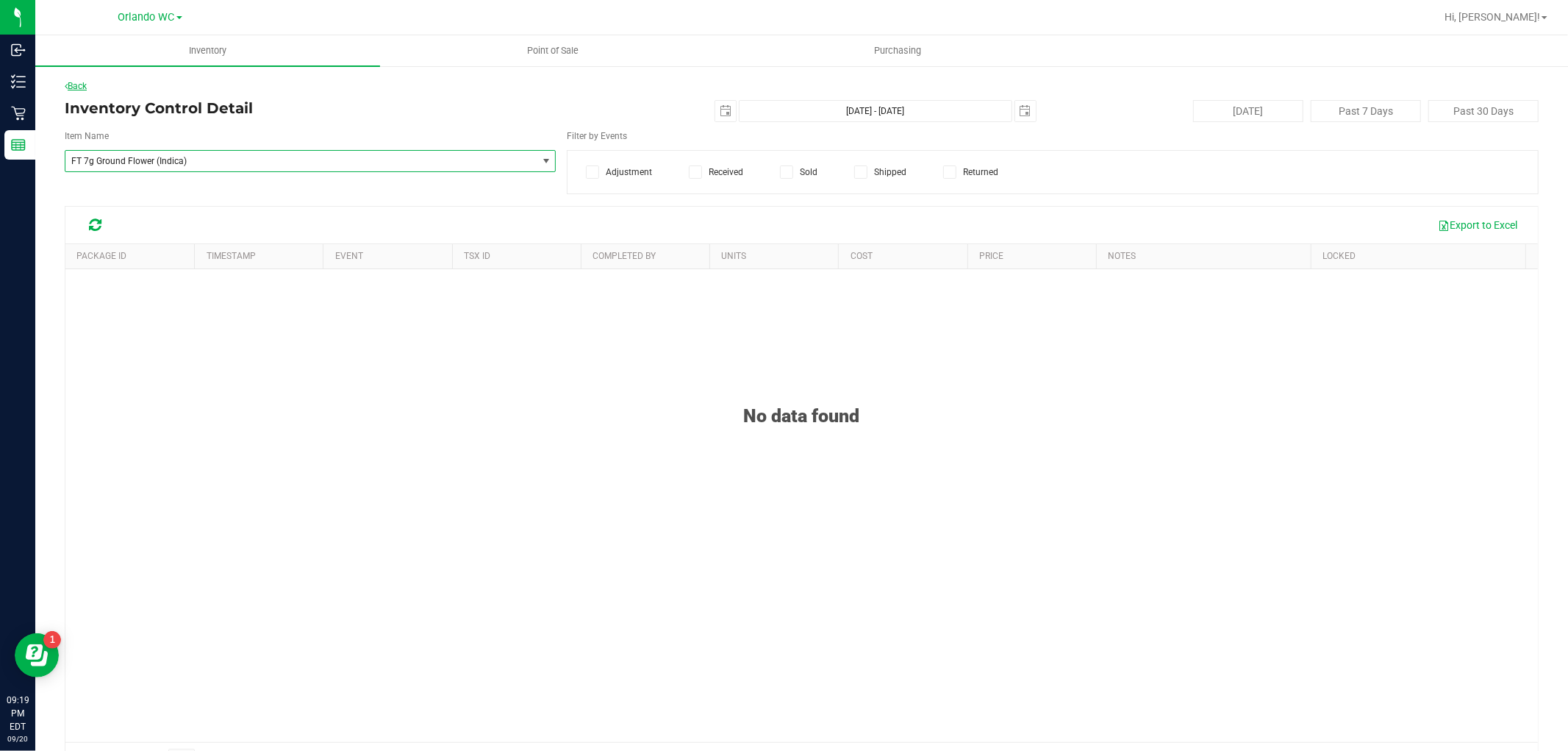
click at [86, 84] on link "Back" at bounding box center [75, 87] width 22 height 11
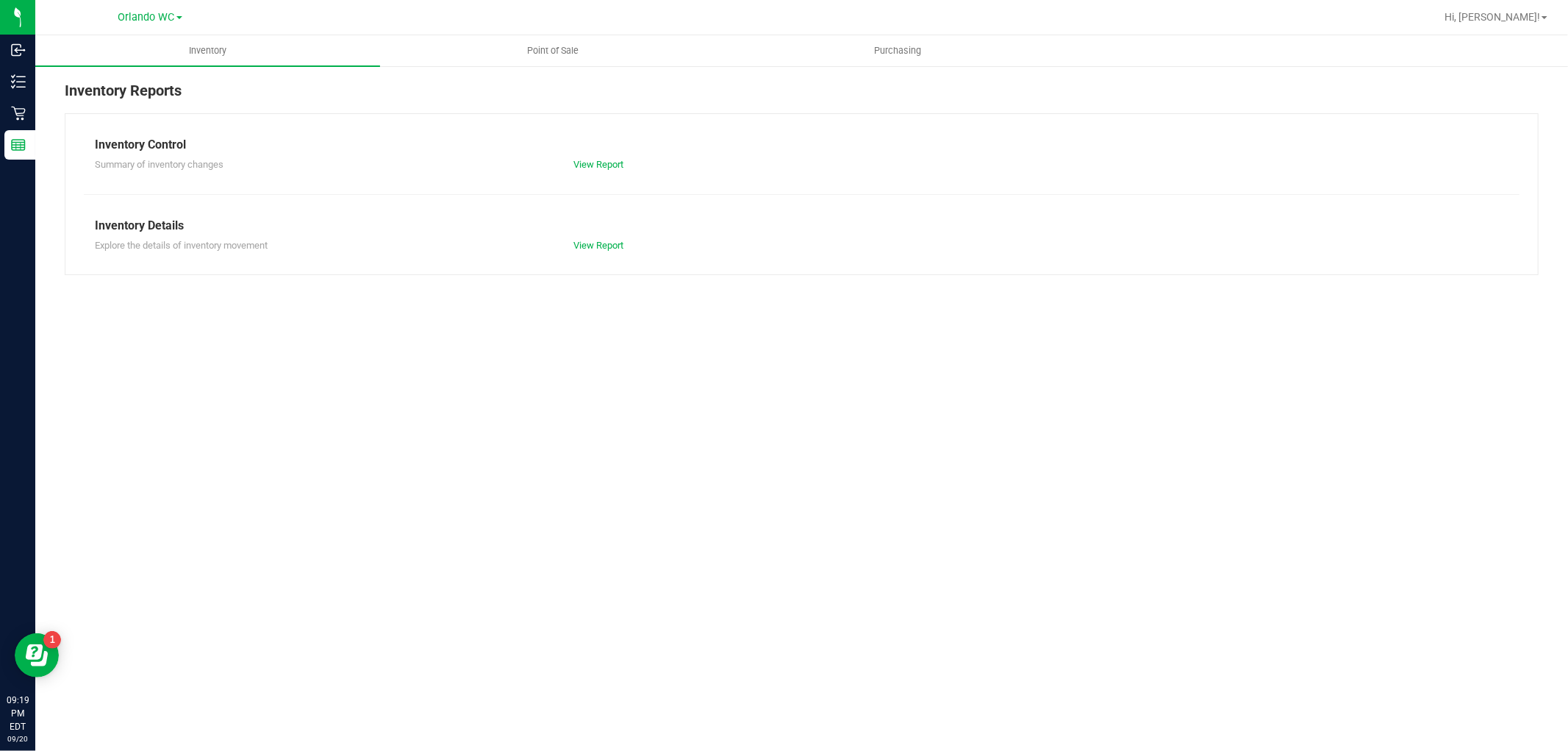
click at [601, 154] on div "Summary of inventory changes View Report" at bounding box center [801, 163] width 1436 height 18
click at [595, 163] on link "View Report" at bounding box center [598, 164] width 50 height 11
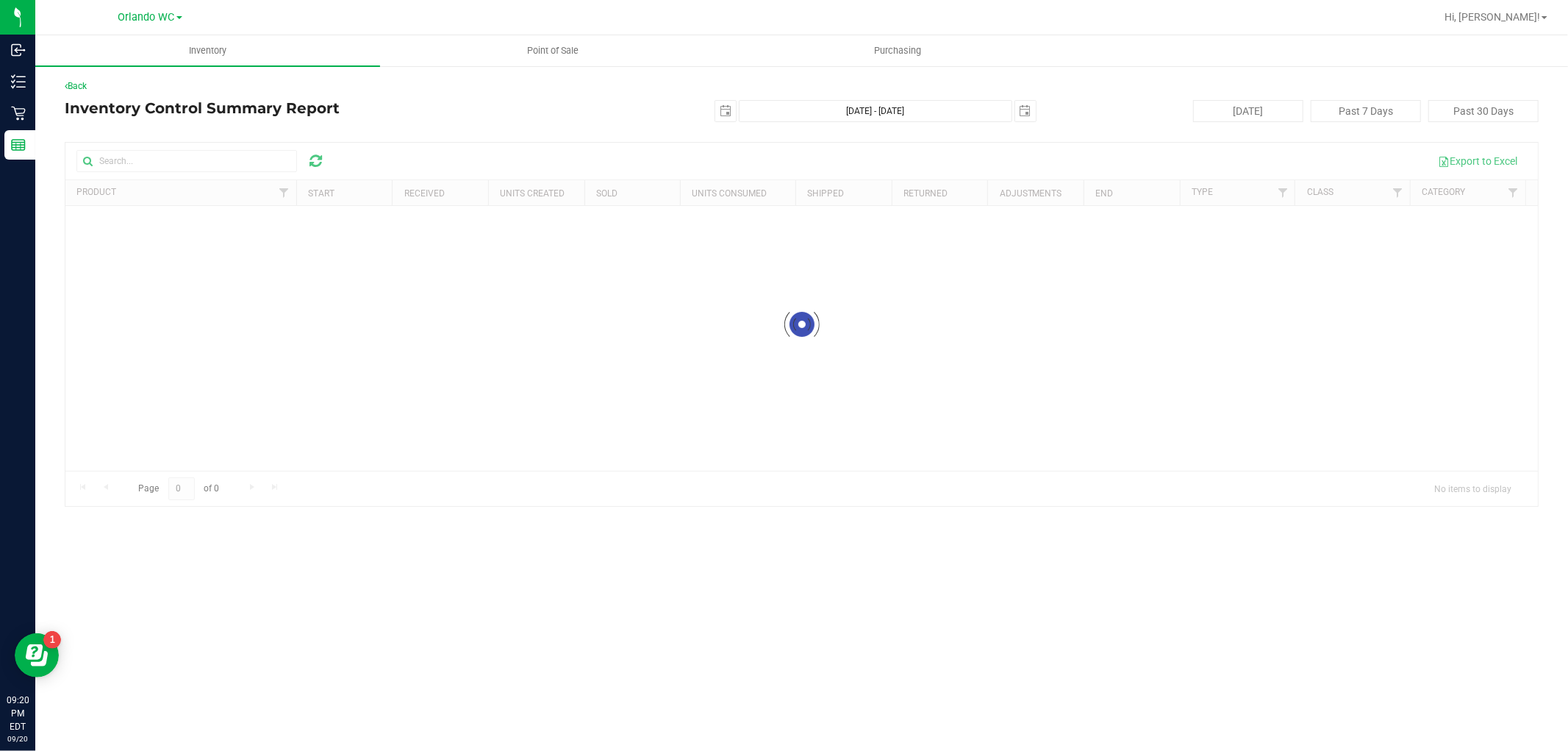
click at [137, 156] on div at bounding box center [801, 324] width 1472 height 363
click at [138, 163] on div at bounding box center [801, 324] width 1472 height 363
click at [538, 60] on uib-tab-heading "Point of Sale" at bounding box center [553, 50] width 343 height 30
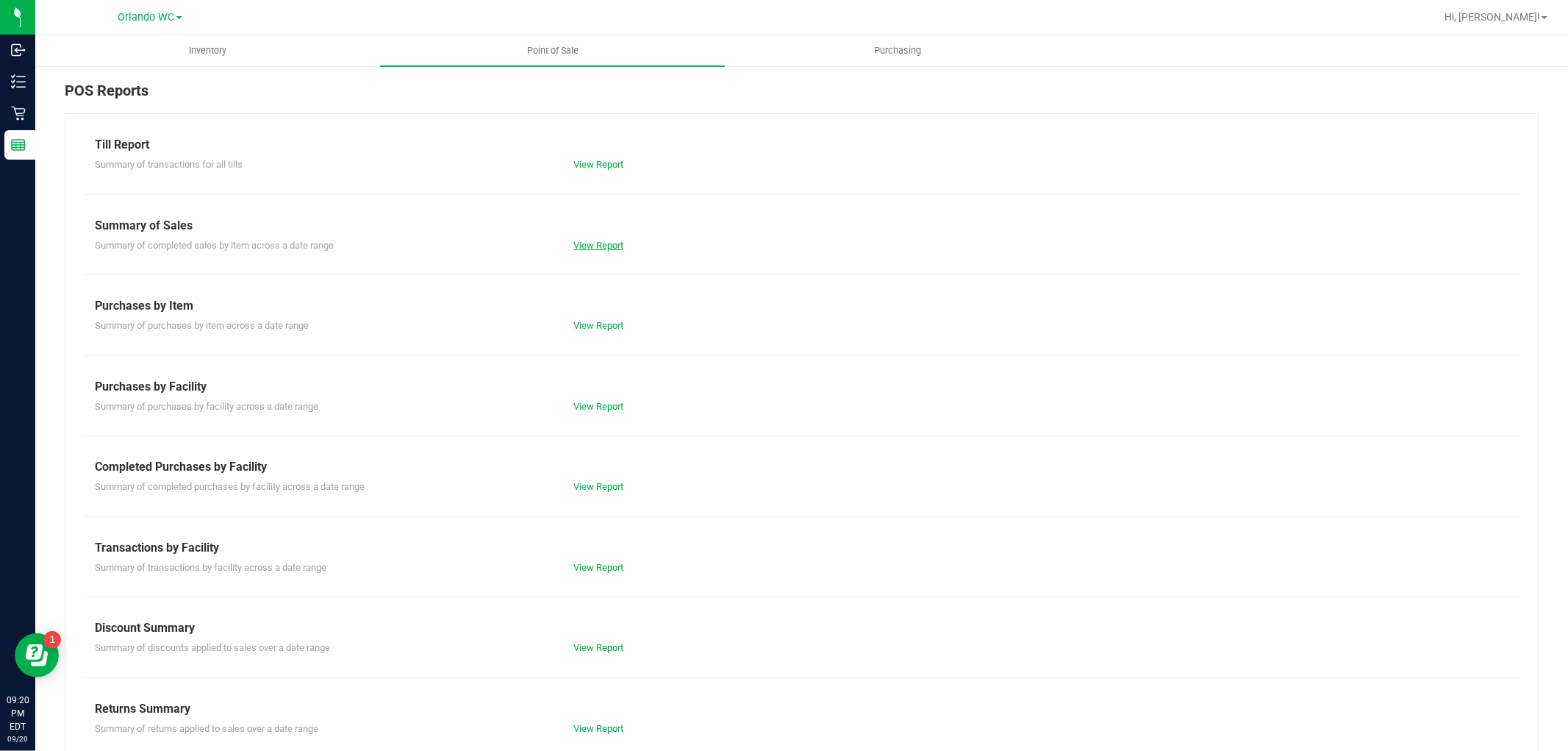
click at [586, 241] on link "View Report" at bounding box center [598, 245] width 50 height 11
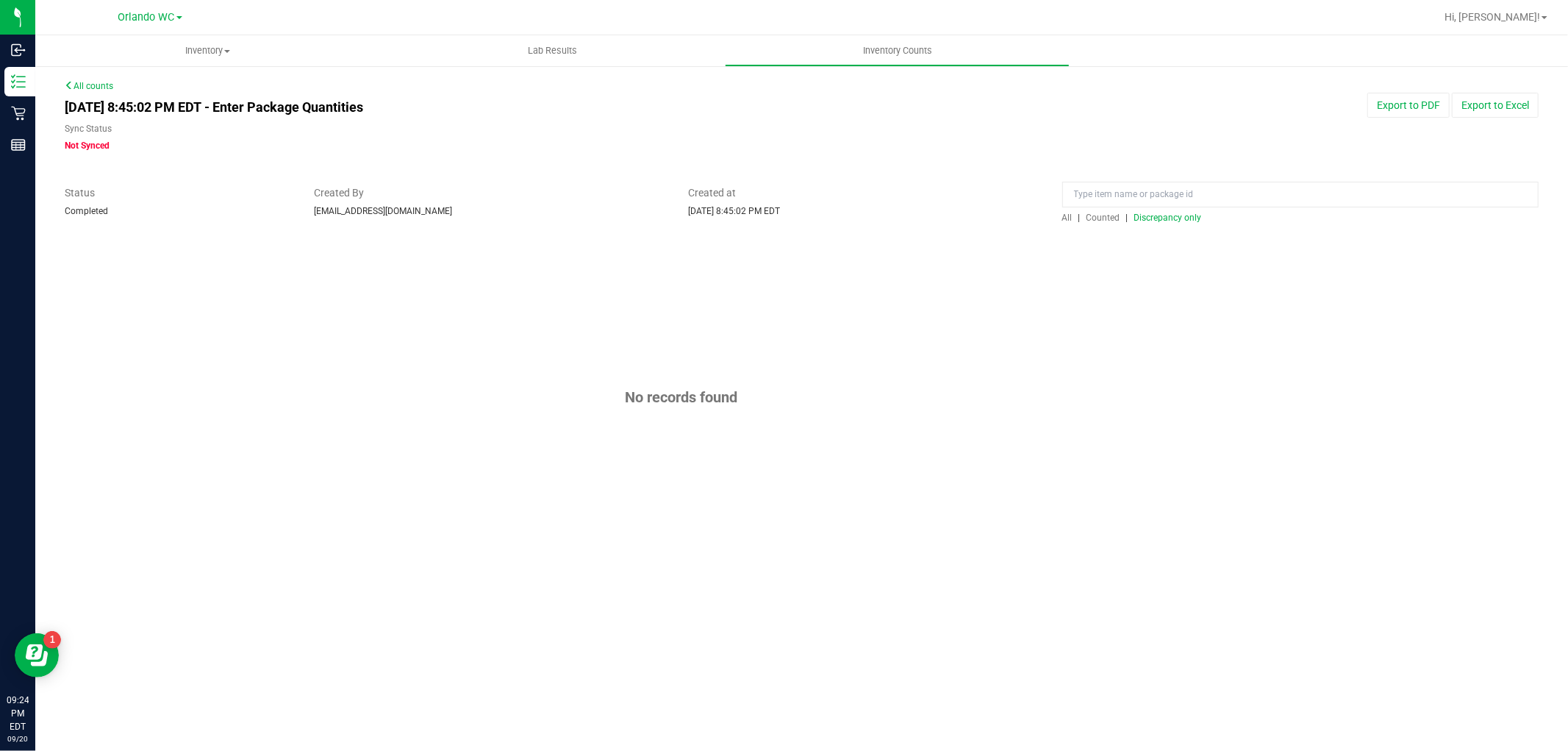
click at [684, 589] on div "Inventory All packages All inventory Waste log Create inventory Lab Results Inv…" at bounding box center [801, 393] width 1533 height 715
click at [812, 47] on uib-tab-heading "Inventory Counts" at bounding box center [898, 50] width 343 height 30
